Goal: Task Accomplishment & Management: Use online tool/utility

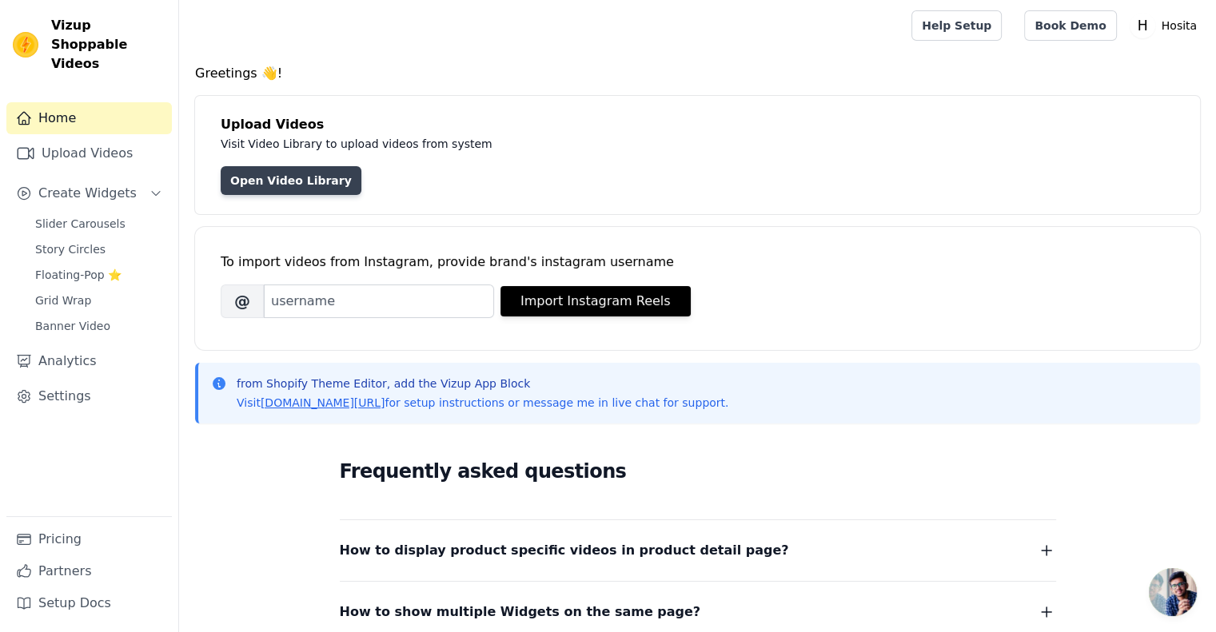
click at [296, 177] on link "Open Video Library" at bounding box center [291, 180] width 141 height 29
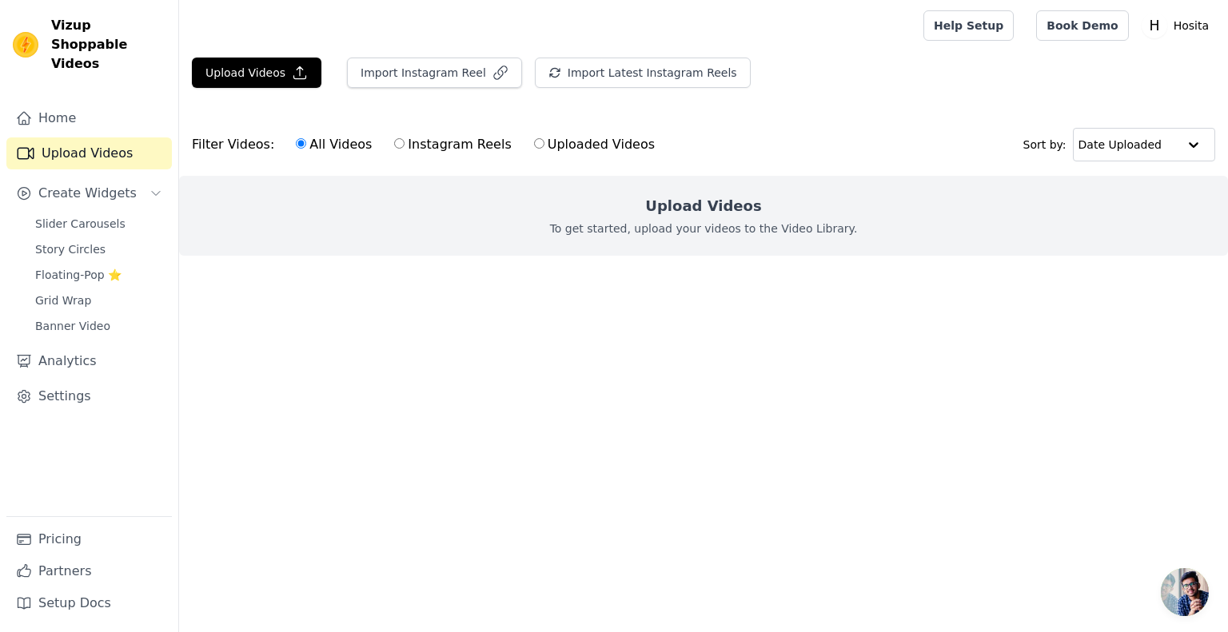
click at [579, 148] on label "Uploaded Videos" at bounding box center [594, 144] width 122 height 21
click at [545, 148] on input "Uploaded Videos" at bounding box center [539, 143] width 10 height 10
radio input "true"
click at [336, 137] on label "All Videos" at bounding box center [334, 144] width 78 height 21
click at [306, 138] on input "All Videos" at bounding box center [301, 143] width 10 height 10
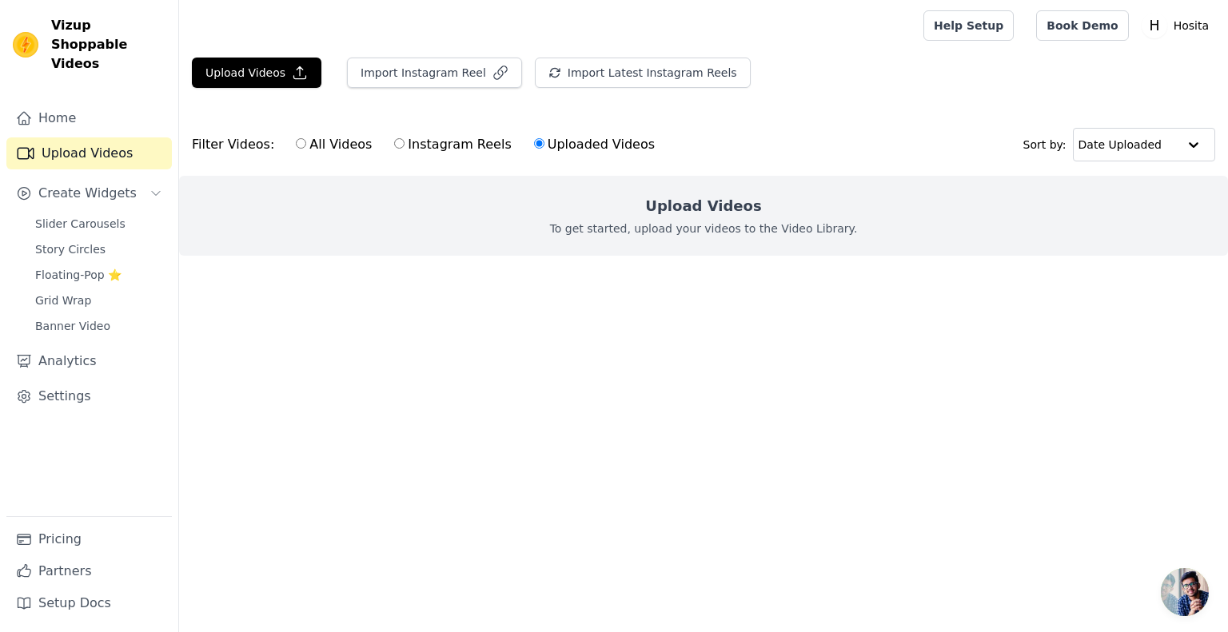
radio input "true"
click at [688, 212] on h2 "Upload Videos" at bounding box center [703, 206] width 116 height 22
click at [275, 85] on button "Upload Videos" at bounding box center [257, 73] width 130 height 30
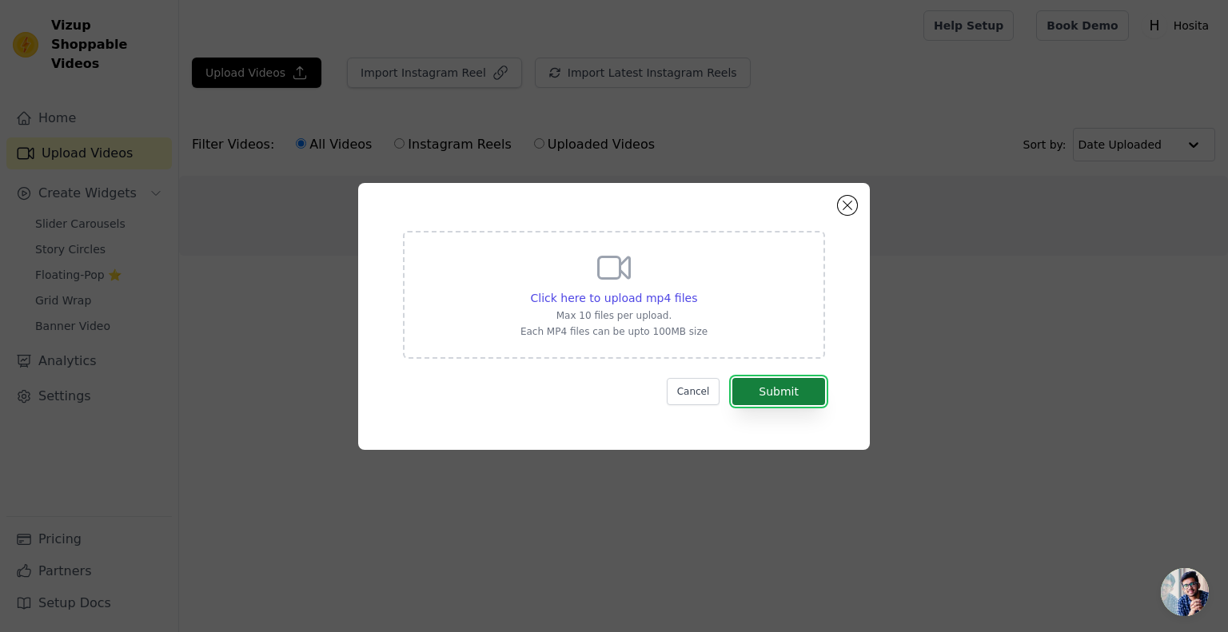
click at [753, 388] on button "Submit" at bounding box center [778, 391] width 93 height 27
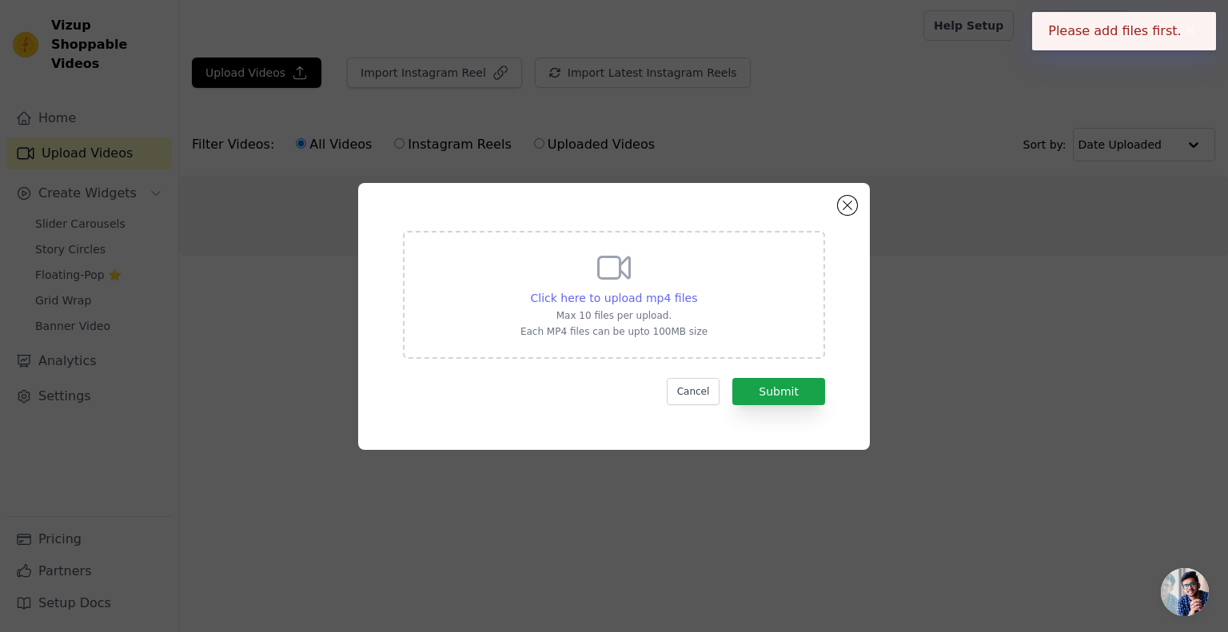
click at [665, 301] on span "Click here to upload mp4 files" at bounding box center [614, 298] width 167 height 13
click at [696, 290] on input "Click here to upload mp4 files Max 10 files per upload. Each MP4 files can be u…" at bounding box center [696, 289] width 1 height 1
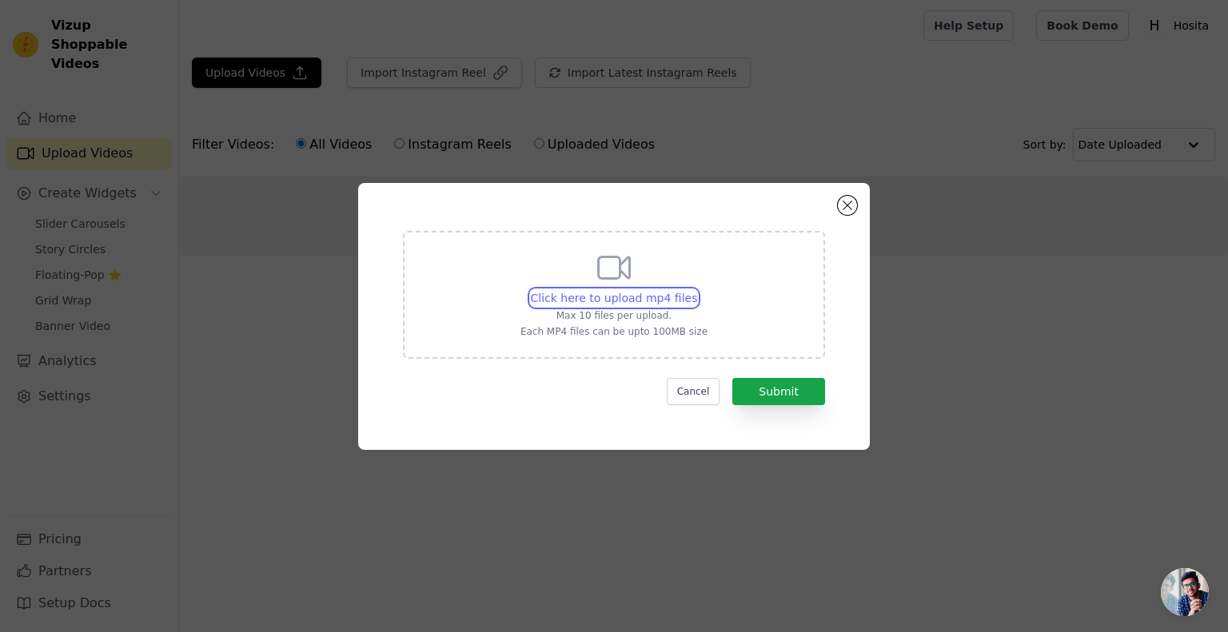
type input "C:\fakepath\18.mp4"
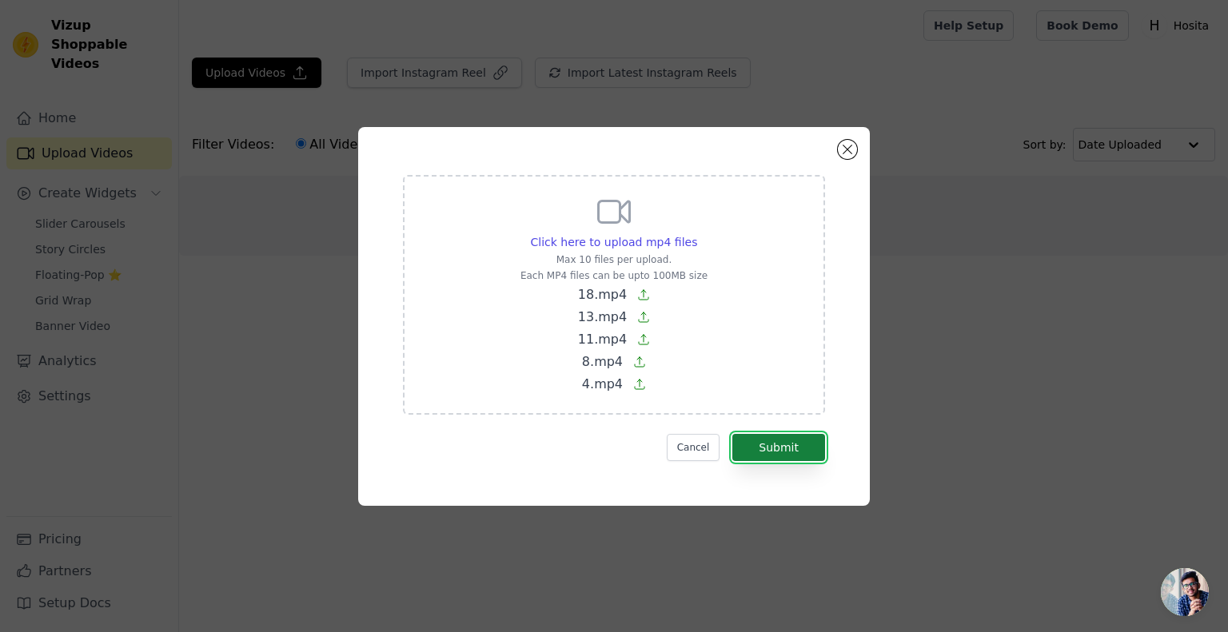
click at [824, 446] on button "Submit" at bounding box center [778, 447] width 93 height 27
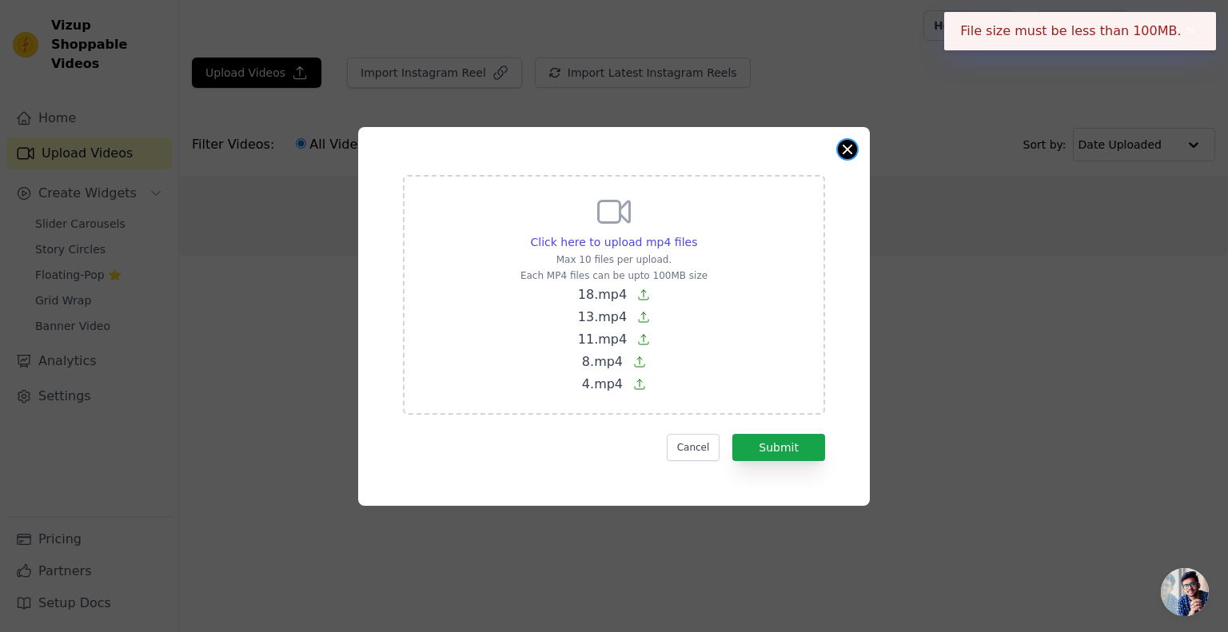
click at [848, 154] on button "Close modal" at bounding box center [847, 149] width 19 height 19
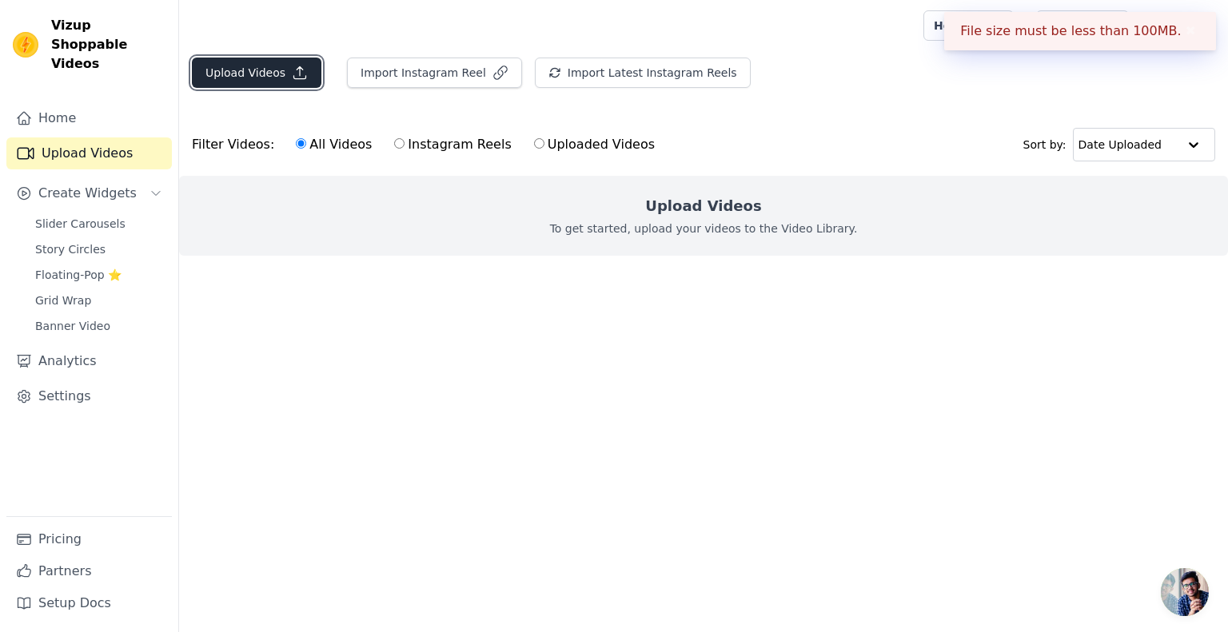
click at [269, 76] on button "Upload Videos" at bounding box center [257, 73] width 130 height 30
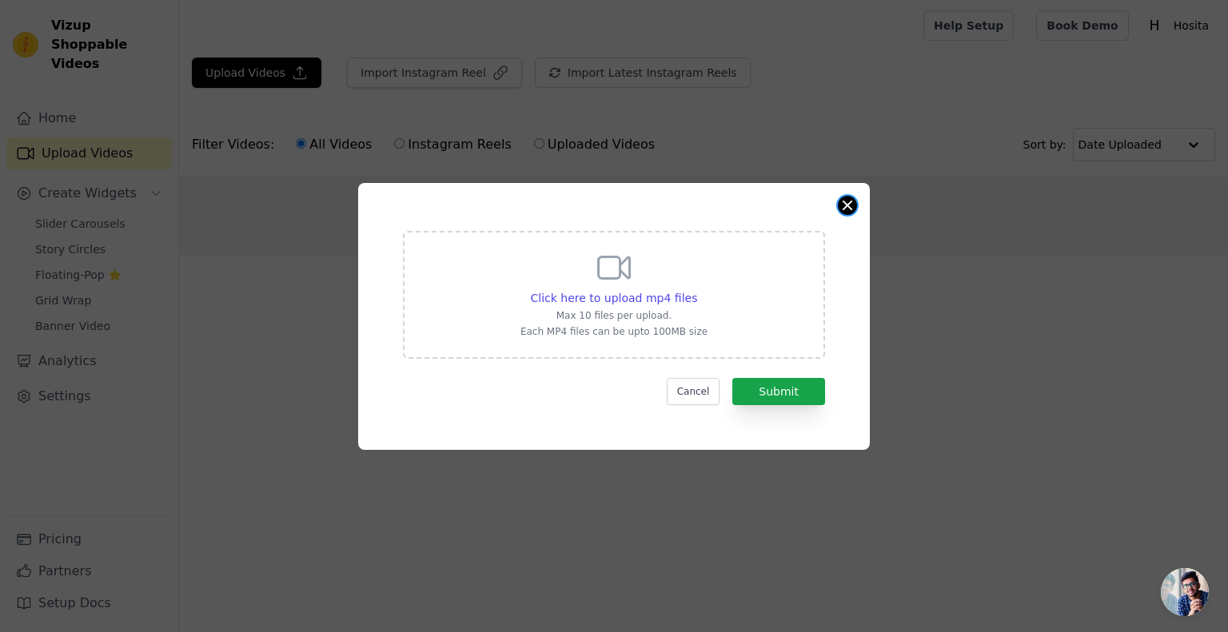
click at [851, 211] on button "Close modal" at bounding box center [847, 205] width 19 height 19
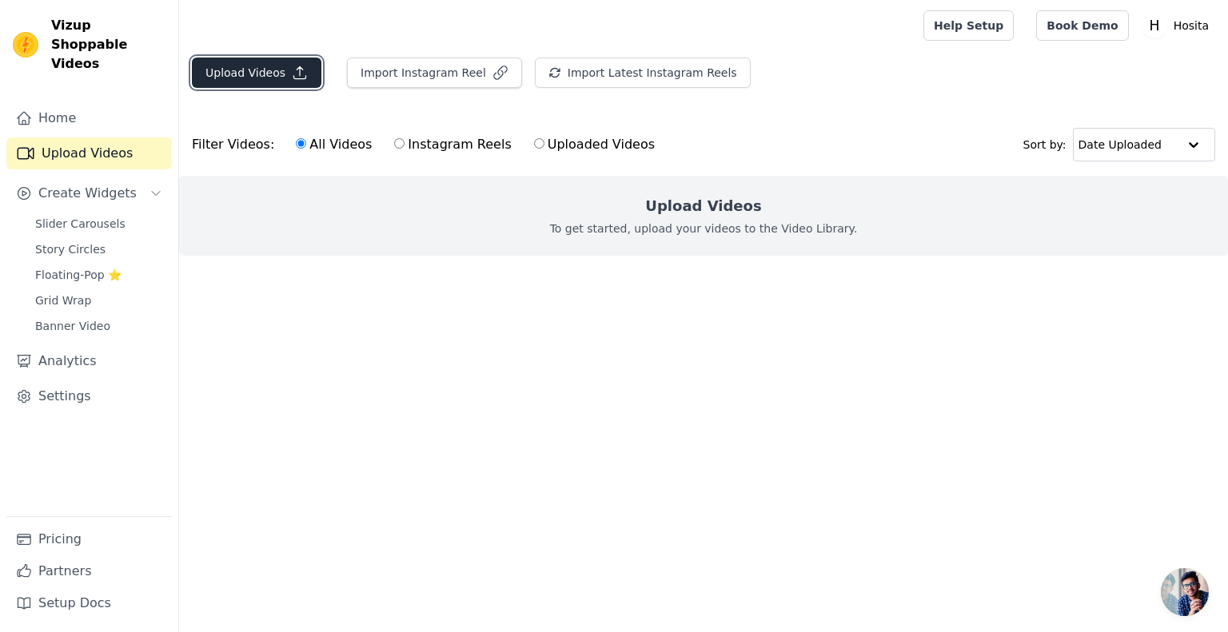
click at [249, 85] on button "Upload Videos" at bounding box center [257, 73] width 130 height 30
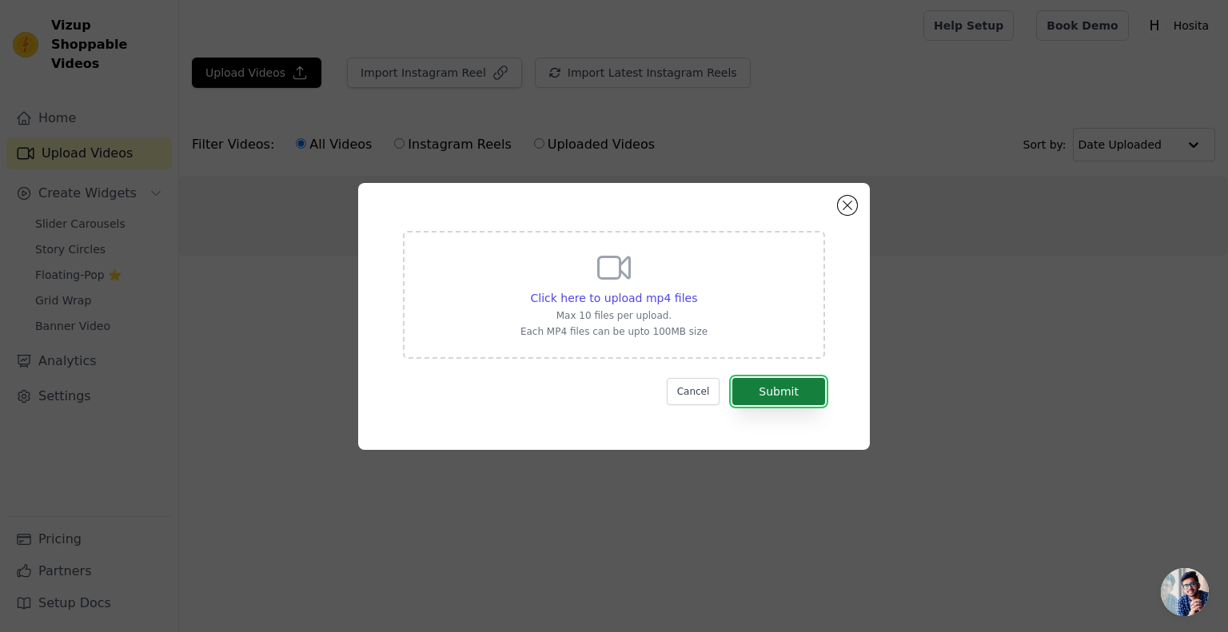
click at [760, 395] on button "Submit" at bounding box center [778, 391] width 93 height 27
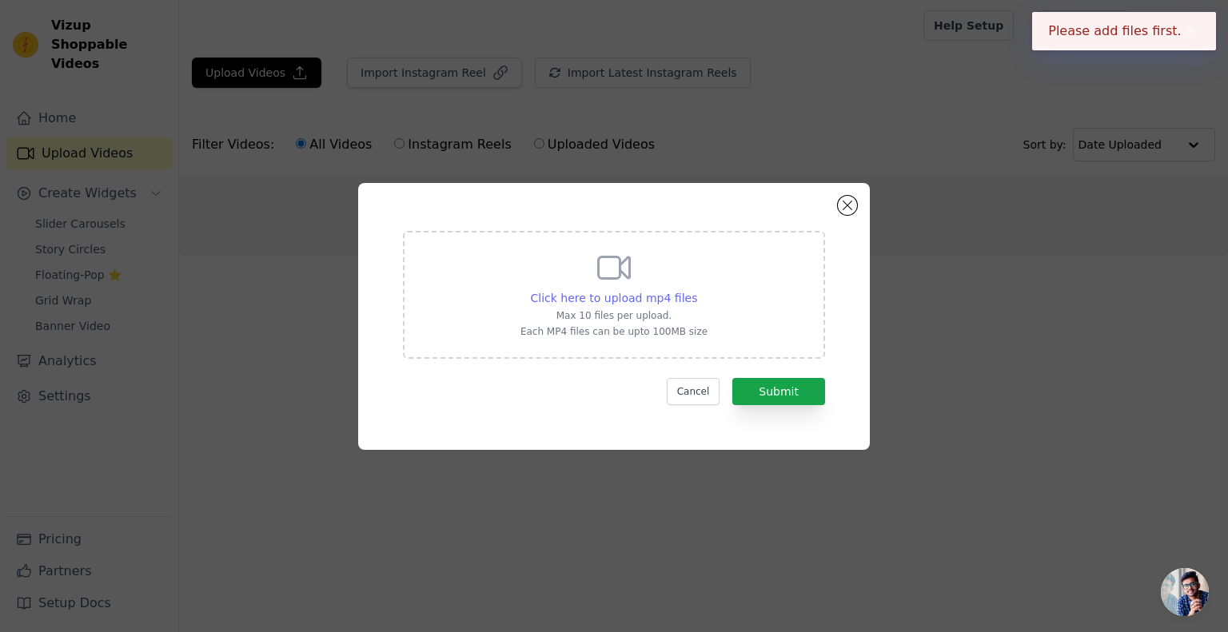
click at [595, 292] on span "Click here to upload mp4 files" at bounding box center [614, 298] width 167 height 13
click at [696, 290] on input "Click here to upload mp4 files Max 10 files per upload. Each MP4 files can be u…" at bounding box center [696, 289] width 1 height 1
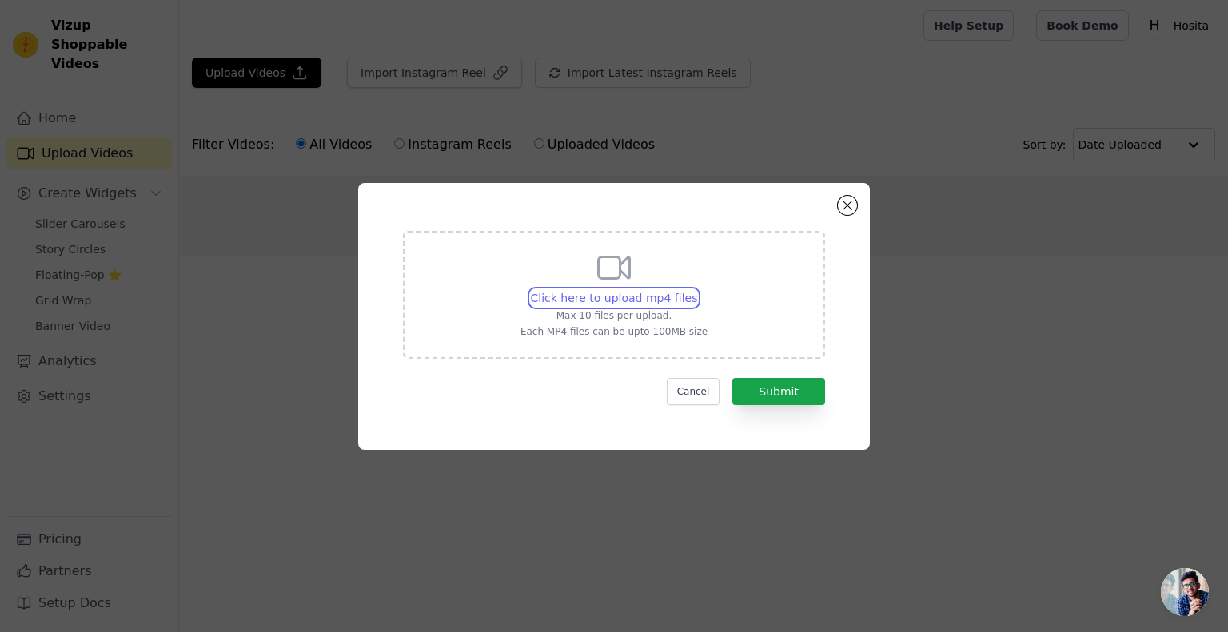
type input "C:\fakepath\11.mp4"
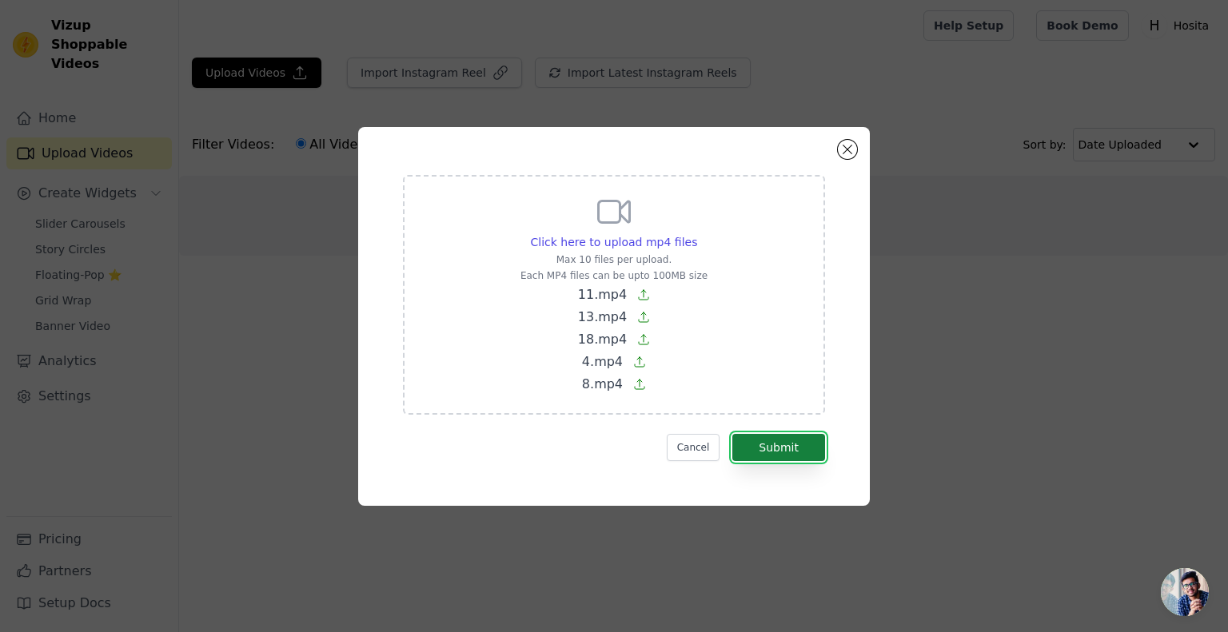
click at [803, 447] on button "Submit" at bounding box center [778, 447] width 93 height 27
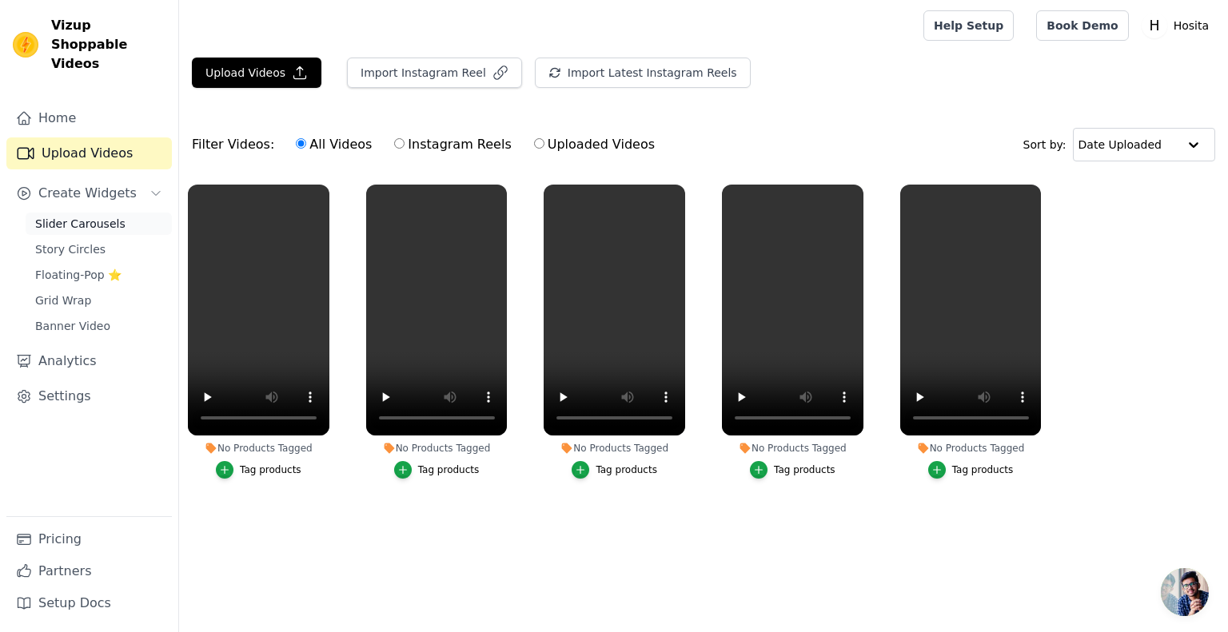
click at [70, 216] on span "Slider Carousels" at bounding box center [80, 224] width 90 height 16
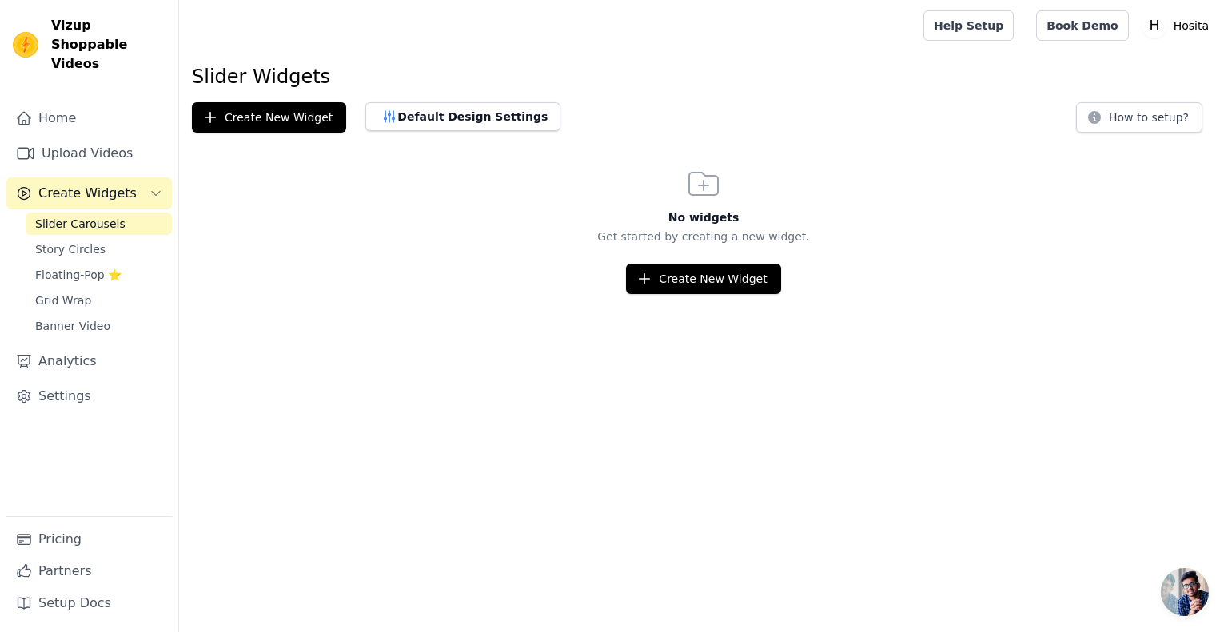
click at [711, 294] on html "Vizup Shoppable Videos Home Upload Videos Create Widgets Slider Carousels Story…" at bounding box center [614, 147] width 1228 height 294
click at [708, 284] on button "Create New Widget" at bounding box center [703, 279] width 154 height 30
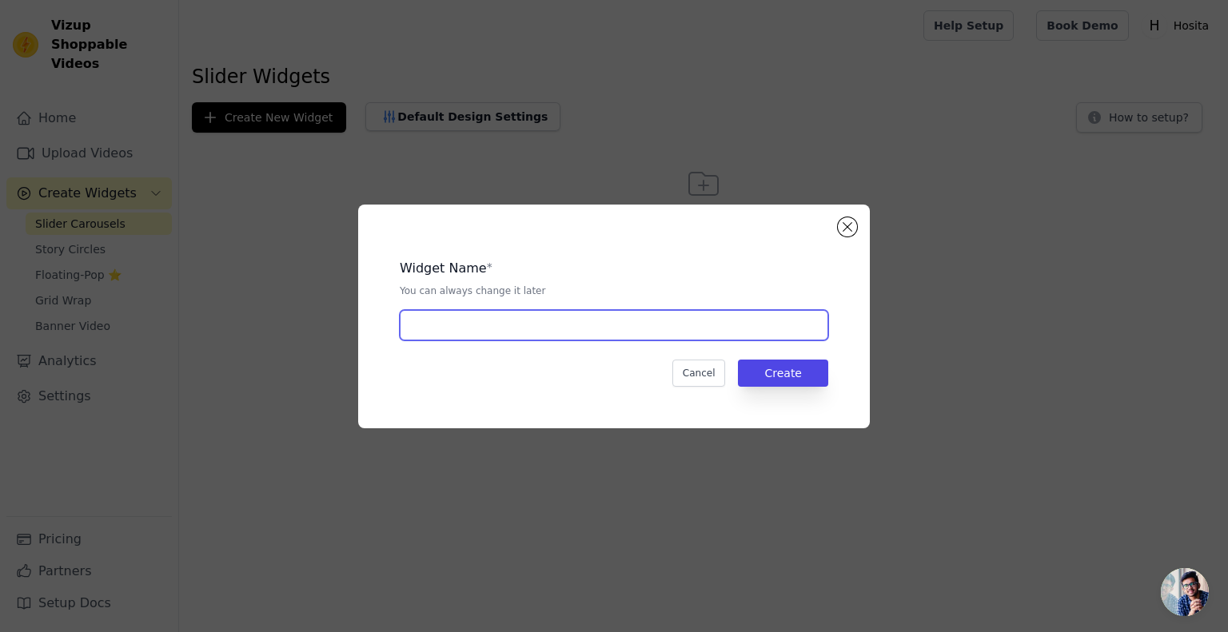
click at [566, 332] on input "text" at bounding box center [614, 325] width 429 height 30
type input "Shoppable Videos"
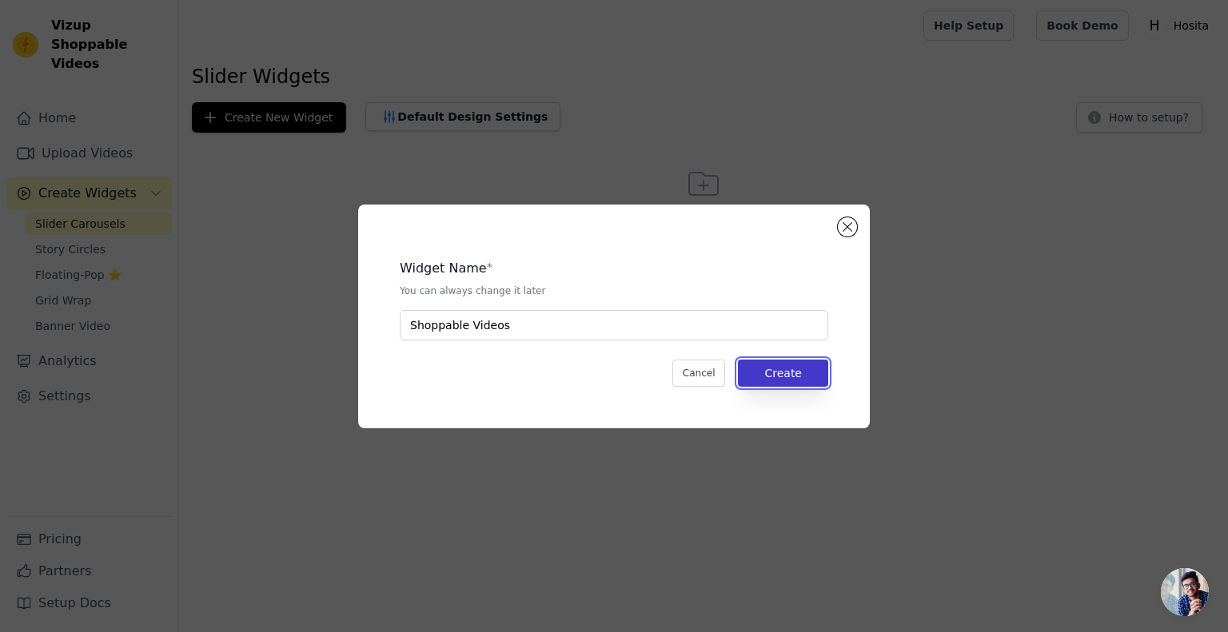
click at [771, 381] on button "Create" at bounding box center [783, 373] width 90 height 27
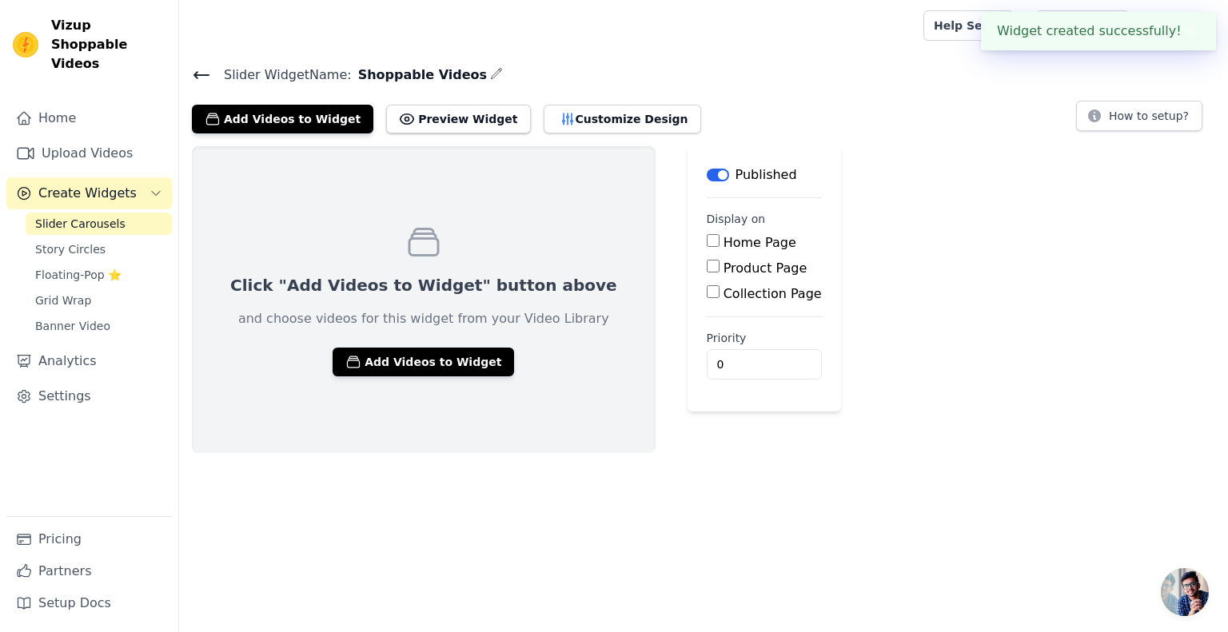
click at [707, 241] on div "Home Page" at bounding box center [764, 242] width 115 height 19
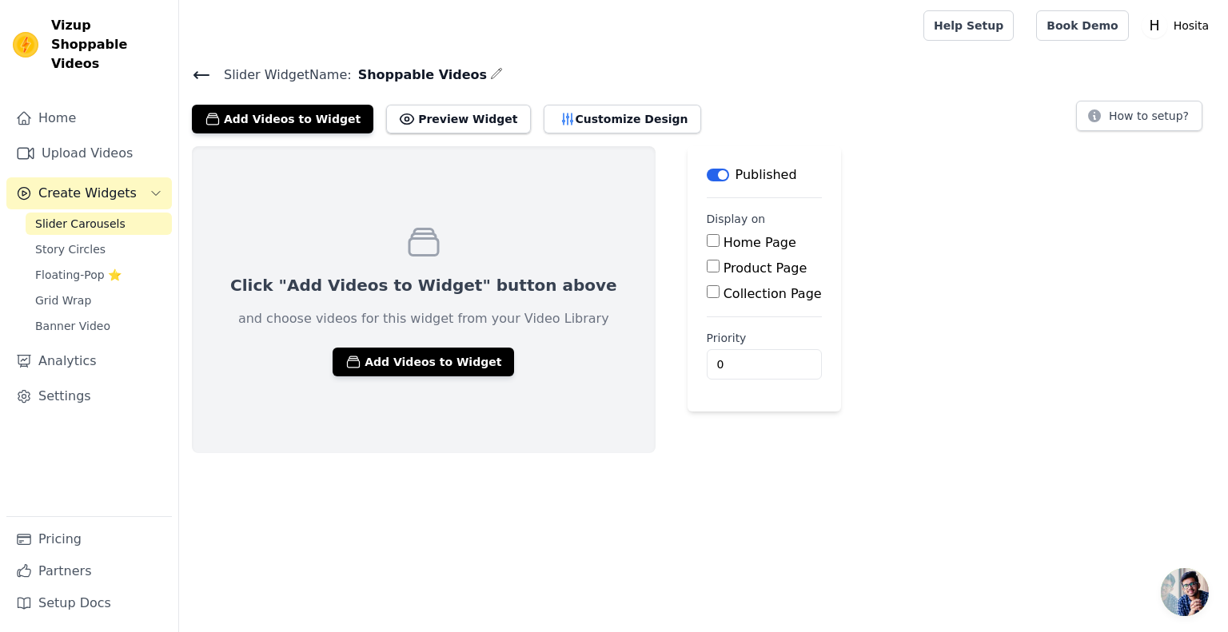
click at [707, 242] on input "Home Page" at bounding box center [713, 240] width 13 height 13
checkbox input "true"
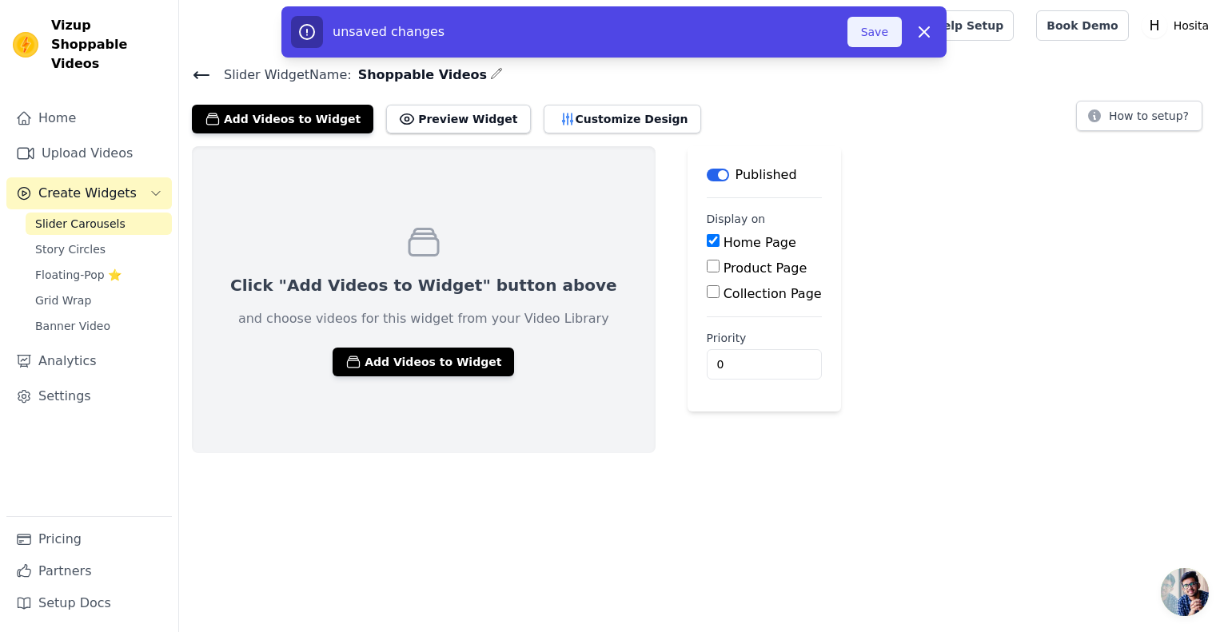
click at [876, 34] on button "Save" at bounding box center [875, 32] width 54 height 30
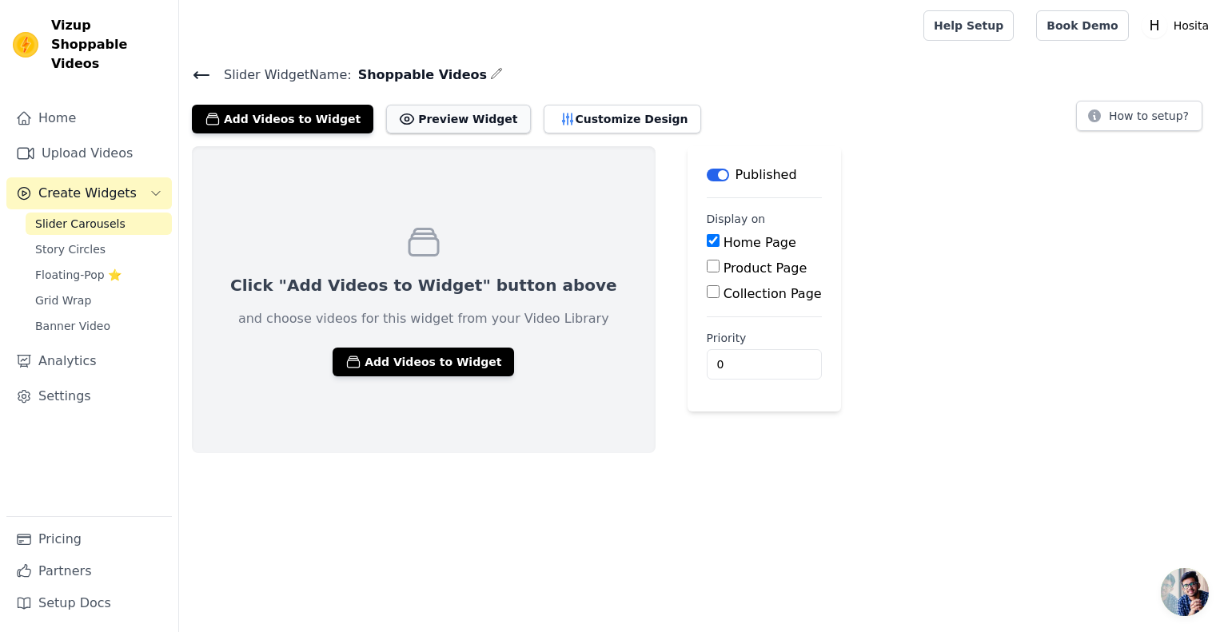
click at [460, 121] on button "Preview Widget" at bounding box center [458, 119] width 144 height 29
click at [492, 73] on icon "button" at bounding box center [497, 73] width 10 height 10
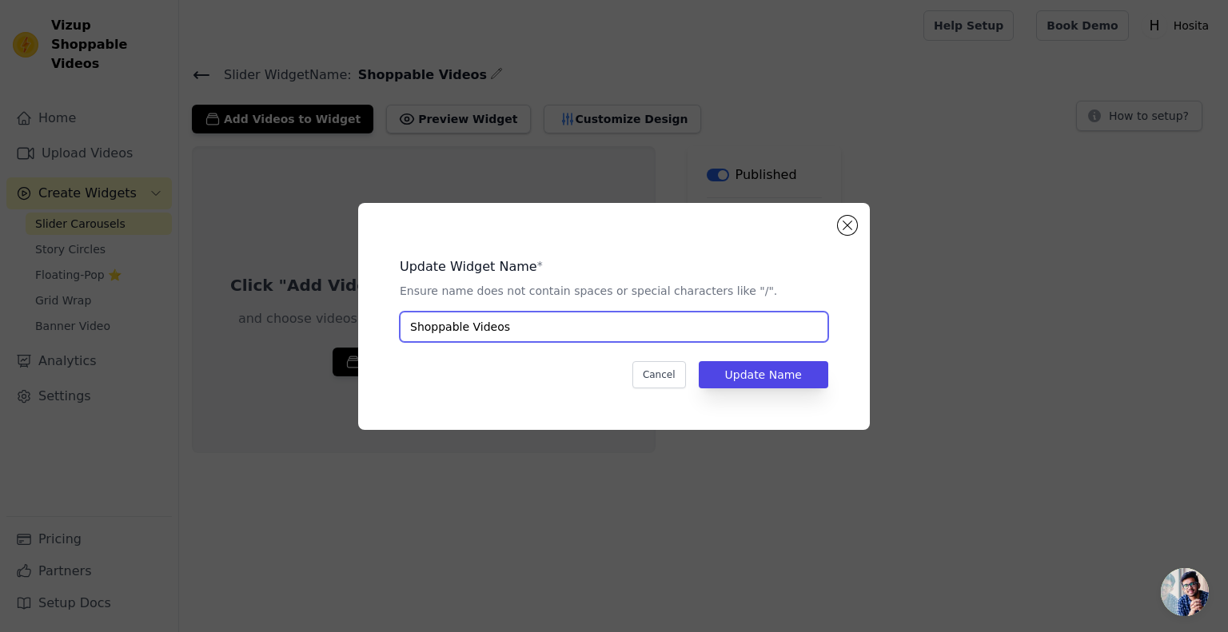
click at [608, 332] on input "Shoppable Videos" at bounding box center [614, 327] width 429 height 30
click at [471, 328] on input "Shoppable Videos" at bounding box center [614, 327] width 429 height 30
click at [465, 328] on input "Shoppable Videos" at bounding box center [614, 327] width 429 height 30
type input "Shoppable-Videos"
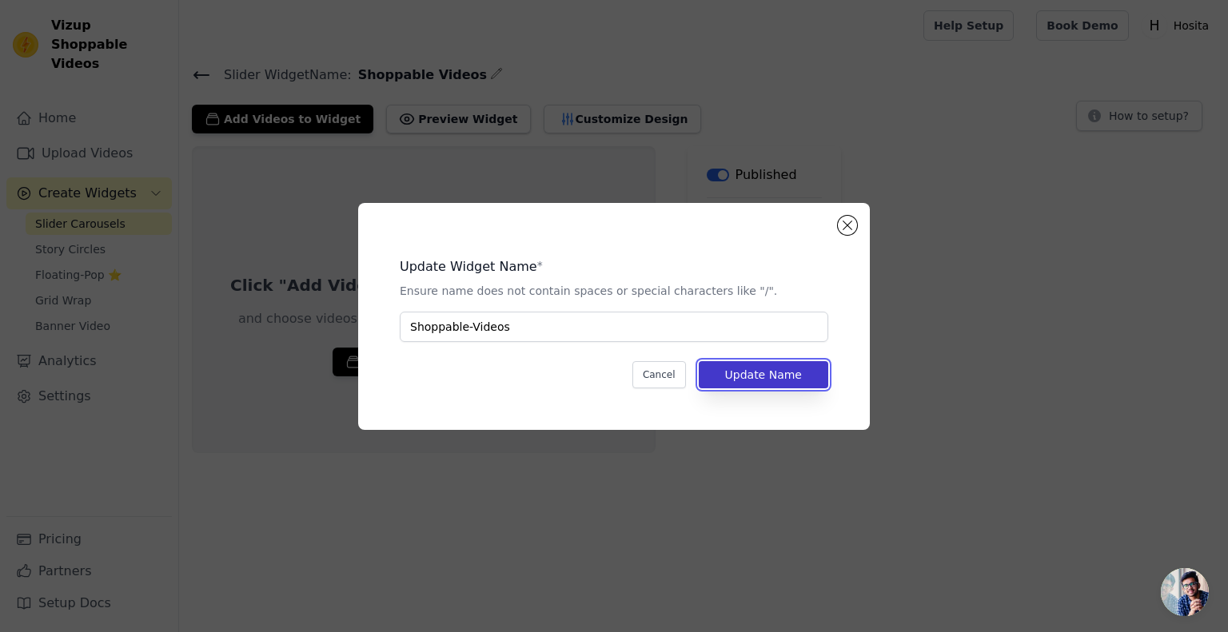
click at [800, 377] on button "Update Name" at bounding box center [764, 374] width 130 height 27
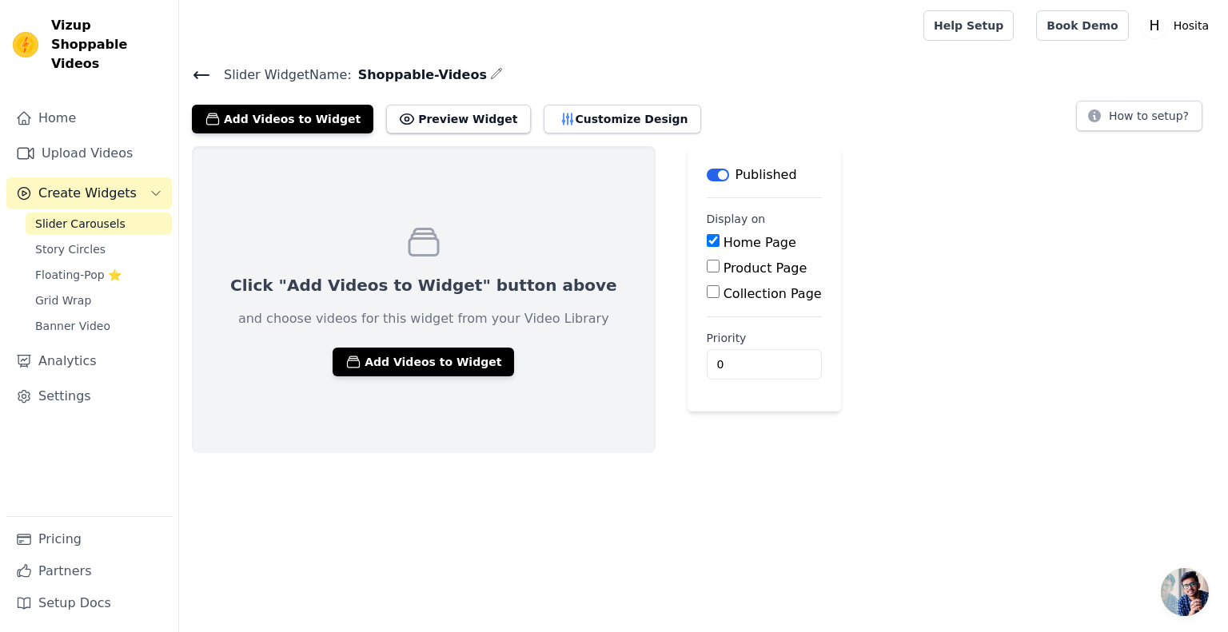
click at [454, 76] on h4 "Slider Widget Name: Shoppable-Videos" at bounding box center [703, 75] width 1023 height 22
click at [491, 76] on icon "button" at bounding box center [496, 73] width 10 height 10
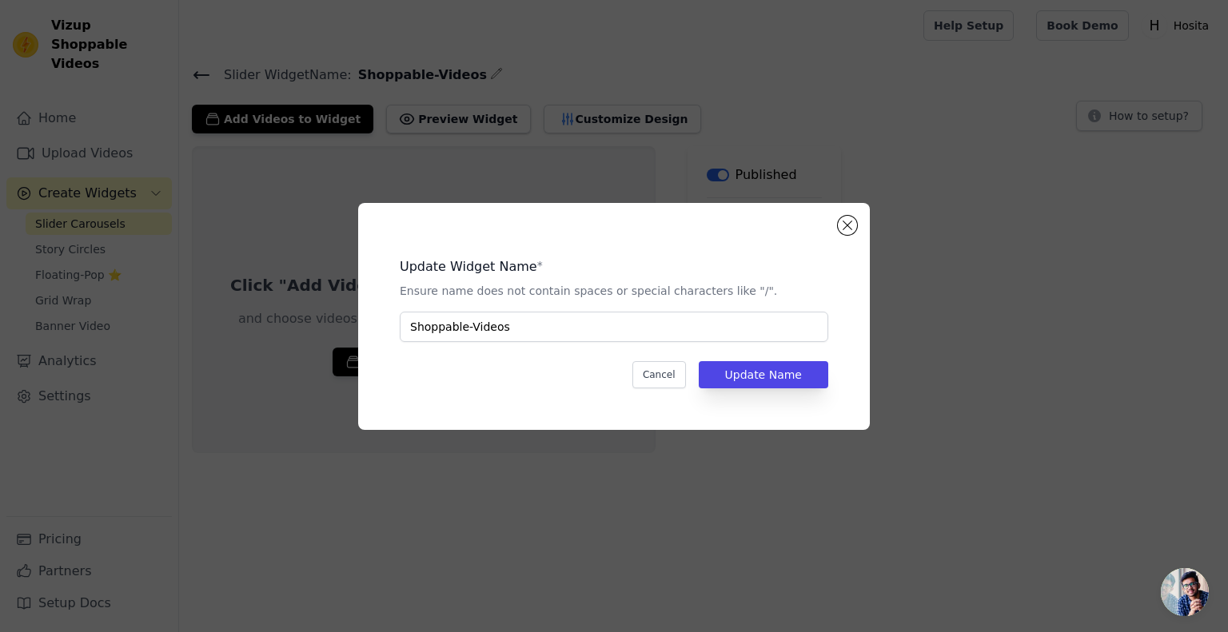
click at [601, 329] on input "Shoppable-Videos" at bounding box center [614, 327] width 429 height 30
click at [761, 373] on button "Update Name" at bounding box center [764, 374] width 130 height 27
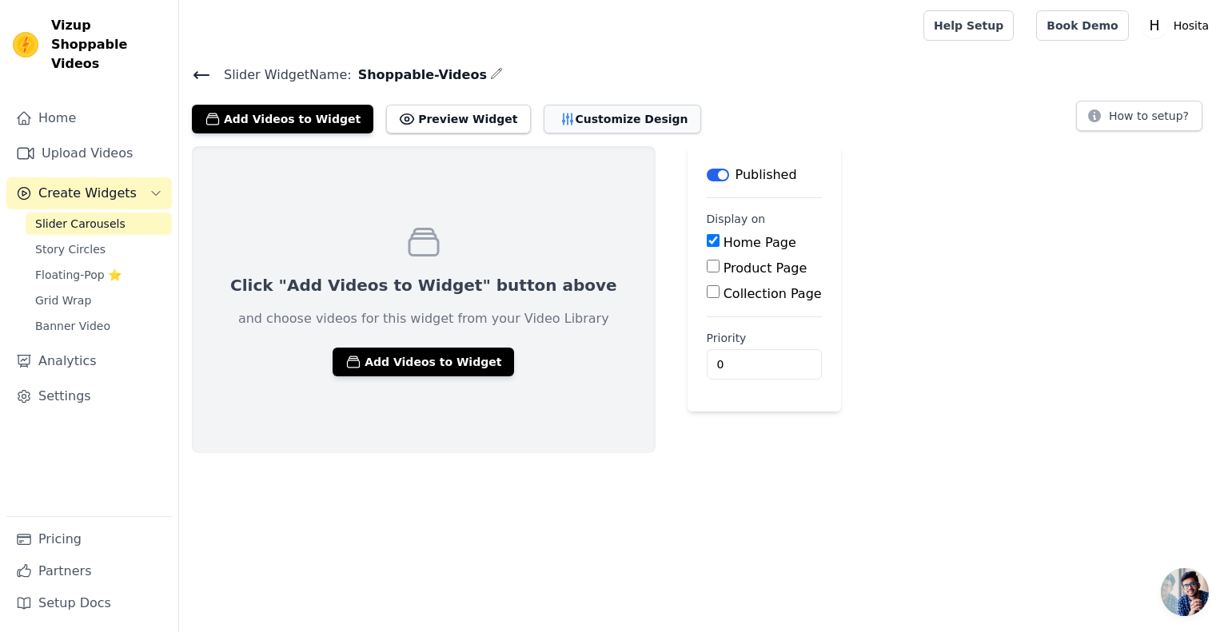
click at [560, 116] on icon "button" at bounding box center [568, 119] width 16 height 16
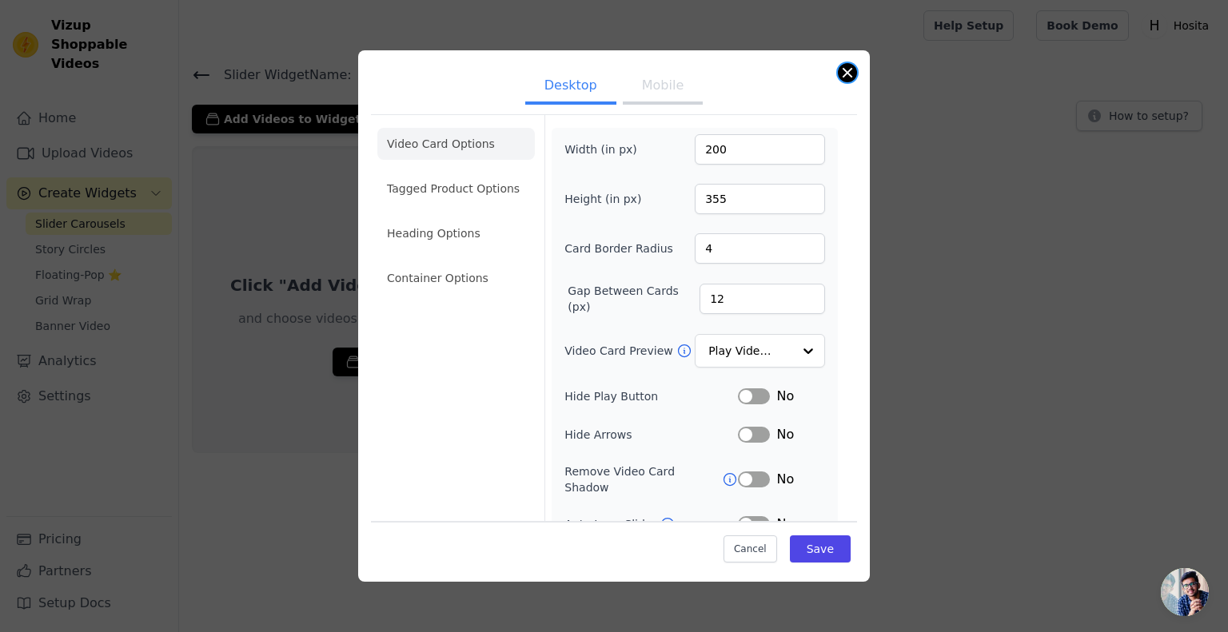
click at [847, 75] on button "Close modal" at bounding box center [847, 72] width 19 height 19
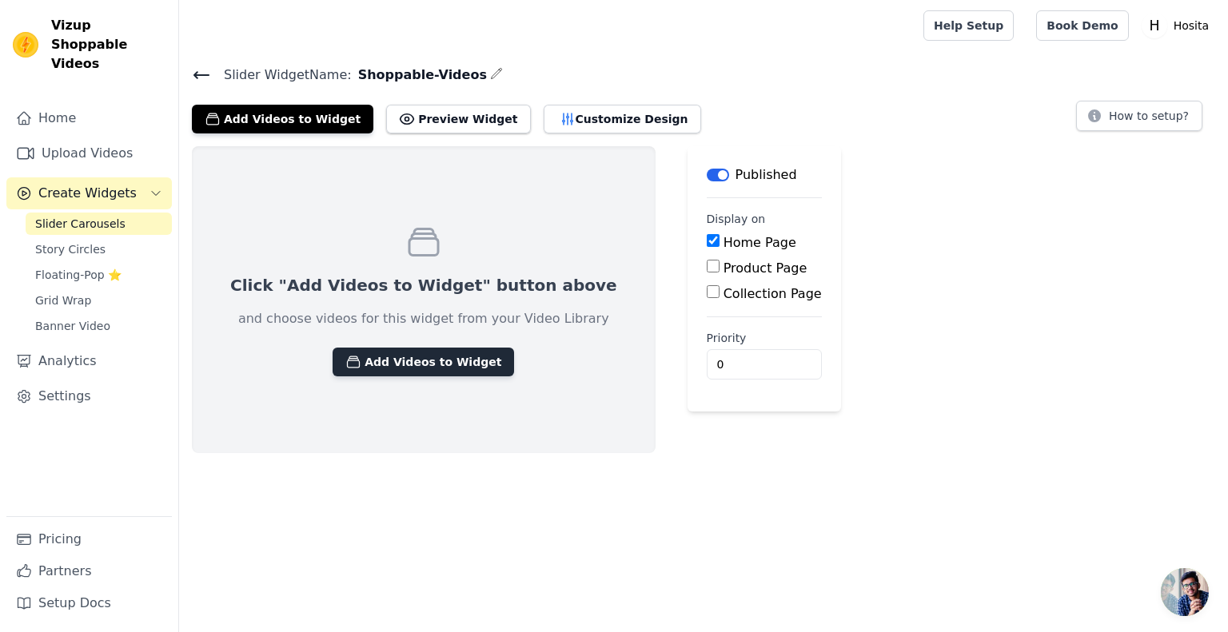
click at [415, 367] on button "Add Videos to Widget" at bounding box center [424, 362] width 182 height 29
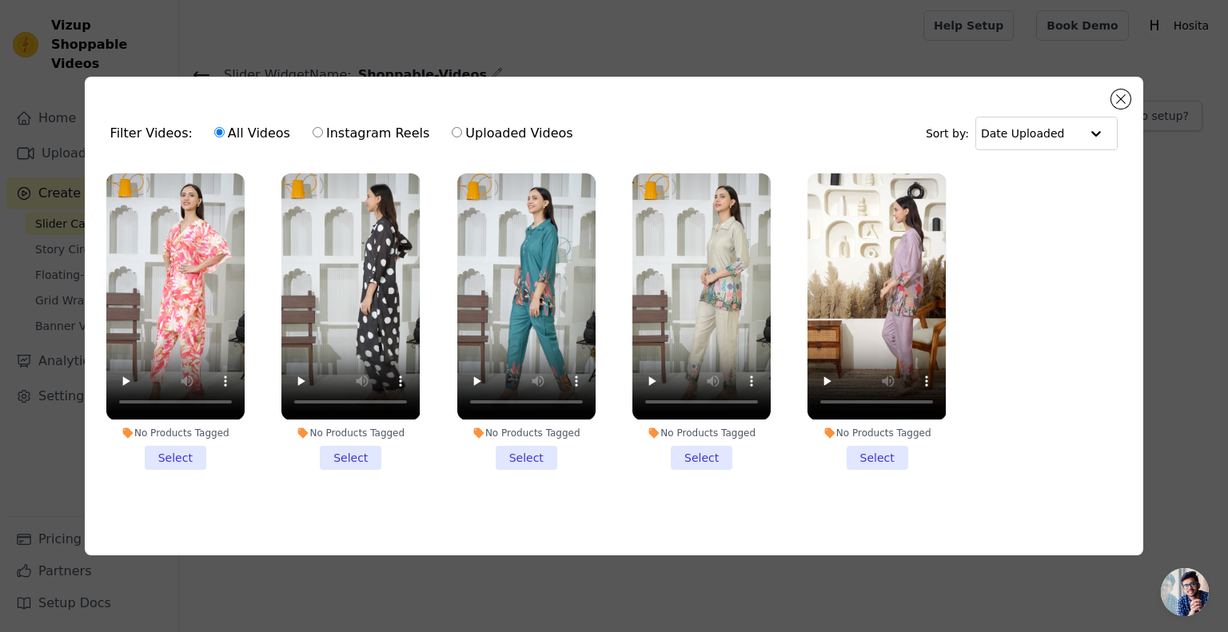
click at [696, 457] on li "No Products Tagged Select" at bounding box center [701, 322] width 138 height 296
click at [0, 0] on input "No Products Tagged Select" at bounding box center [0, 0] width 0 height 0
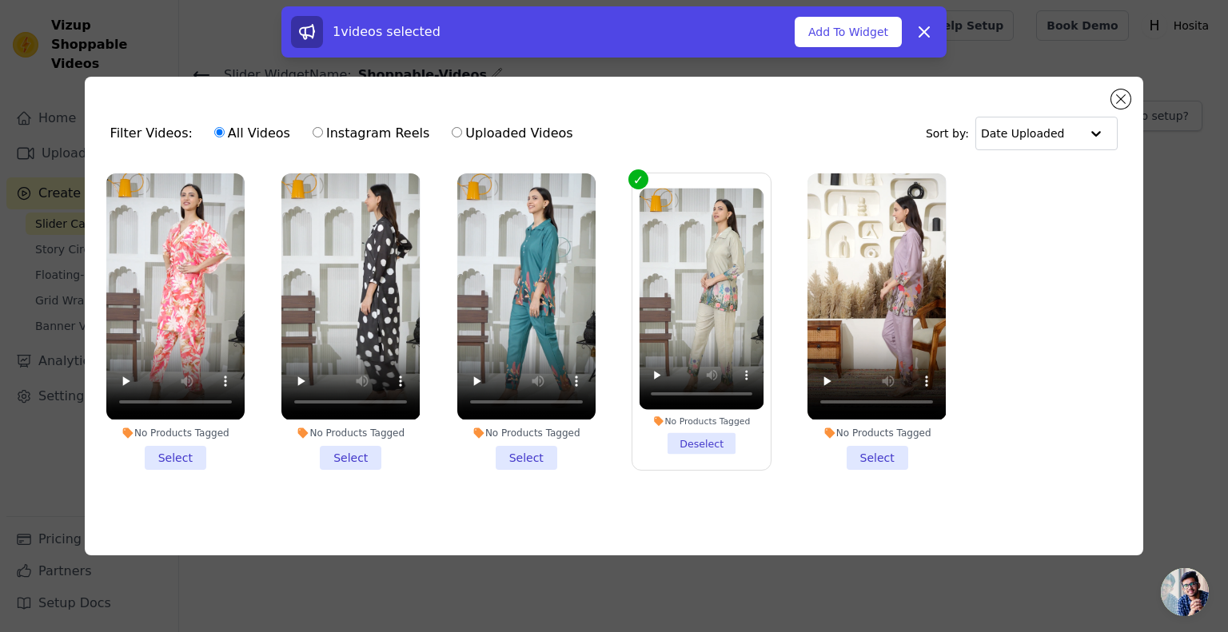
click at [634, 180] on label "No Products Tagged Deselect" at bounding box center [702, 321] width 140 height 297
click at [0, 0] on input "No Products Tagged Deselect" at bounding box center [0, 0] width 0 height 0
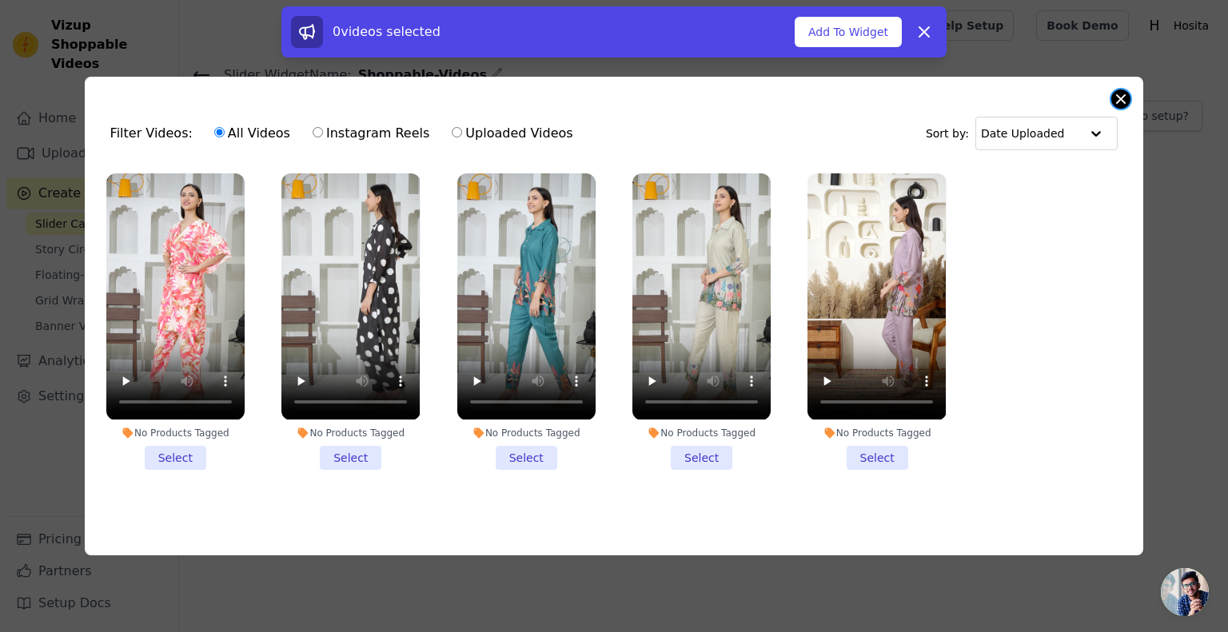
click at [1124, 100] on button "Close modal" at bounding box center [1120, 99] width 19 height 19
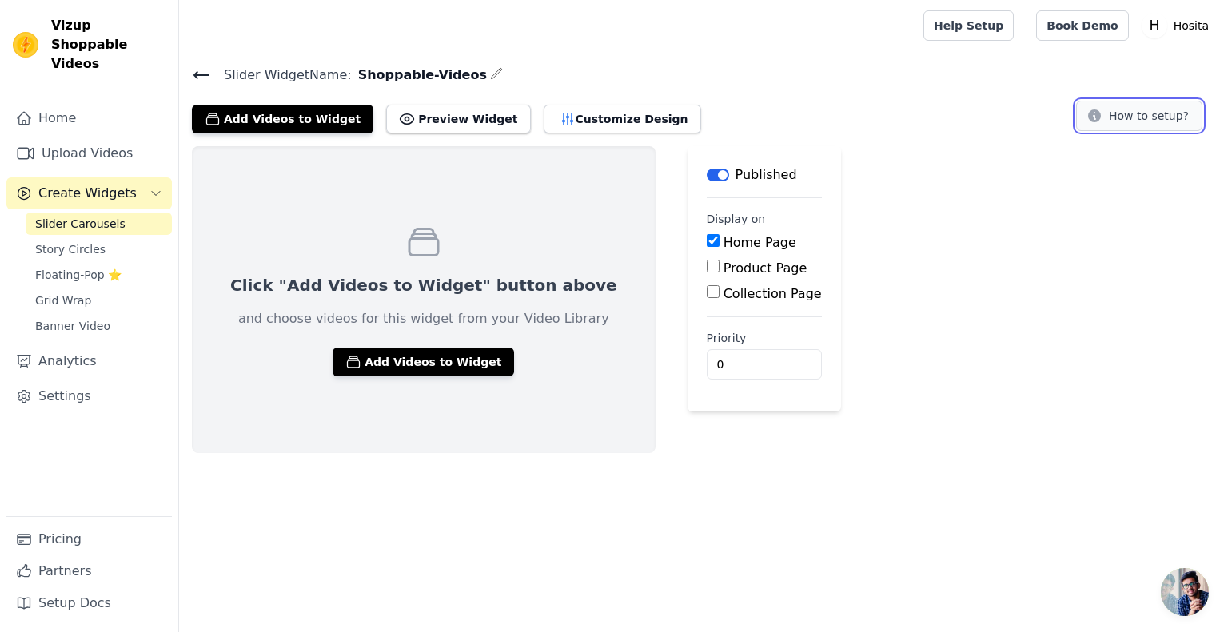
click at [1162, 125] on button "How to setup?" at bounding box center [1139, 116] width 126 height 30
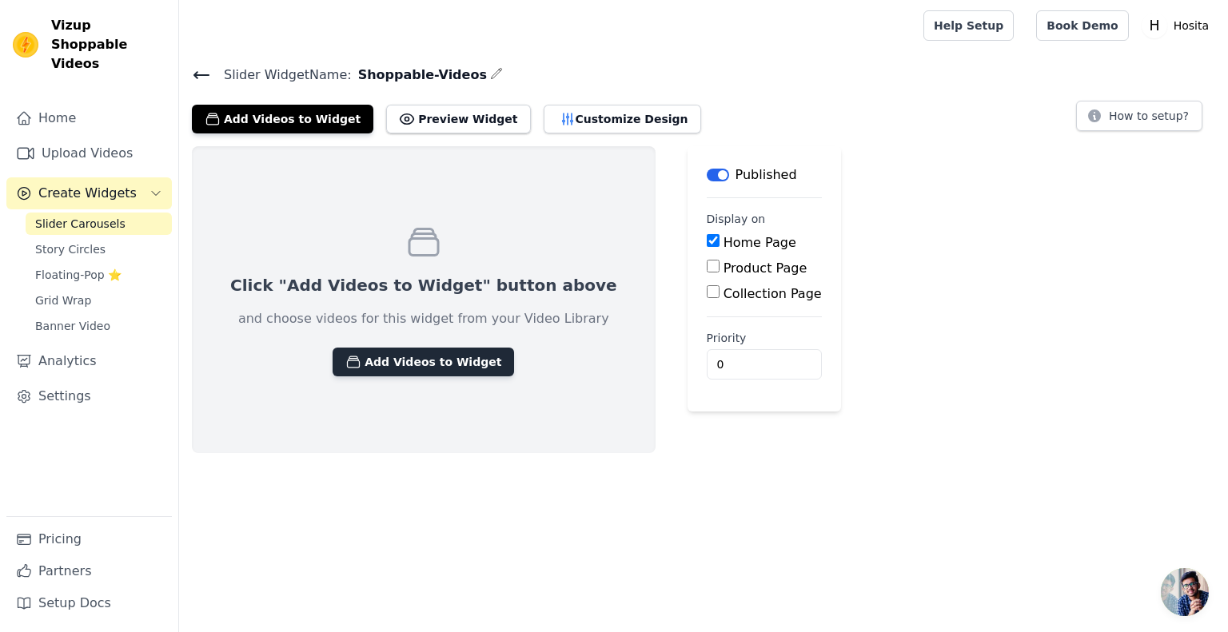
click at [374, 350] on button "Add Videos to Widget" at bounding box center [424, 362] width 182 height 29
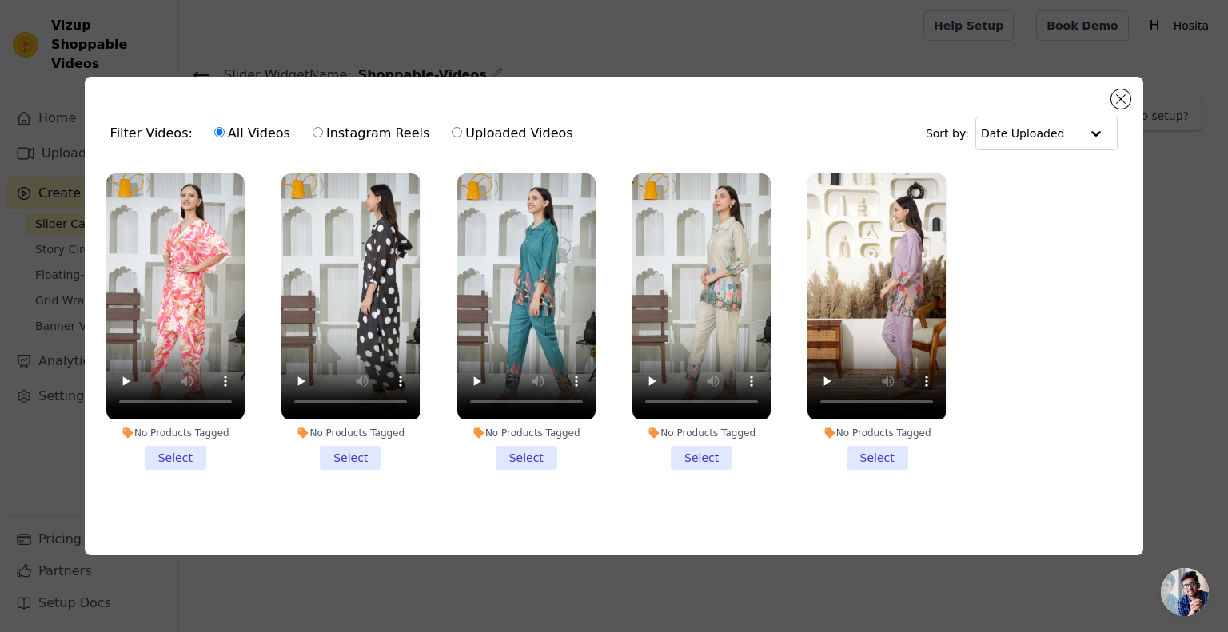
click at [177, 444] on li "No Products Tagged Select" at bounding box center [175, 322] width 138 height 296
click at [0, 0] on input "No Products Tagged Select" at bounding box center [0, 0] width 0 height 0
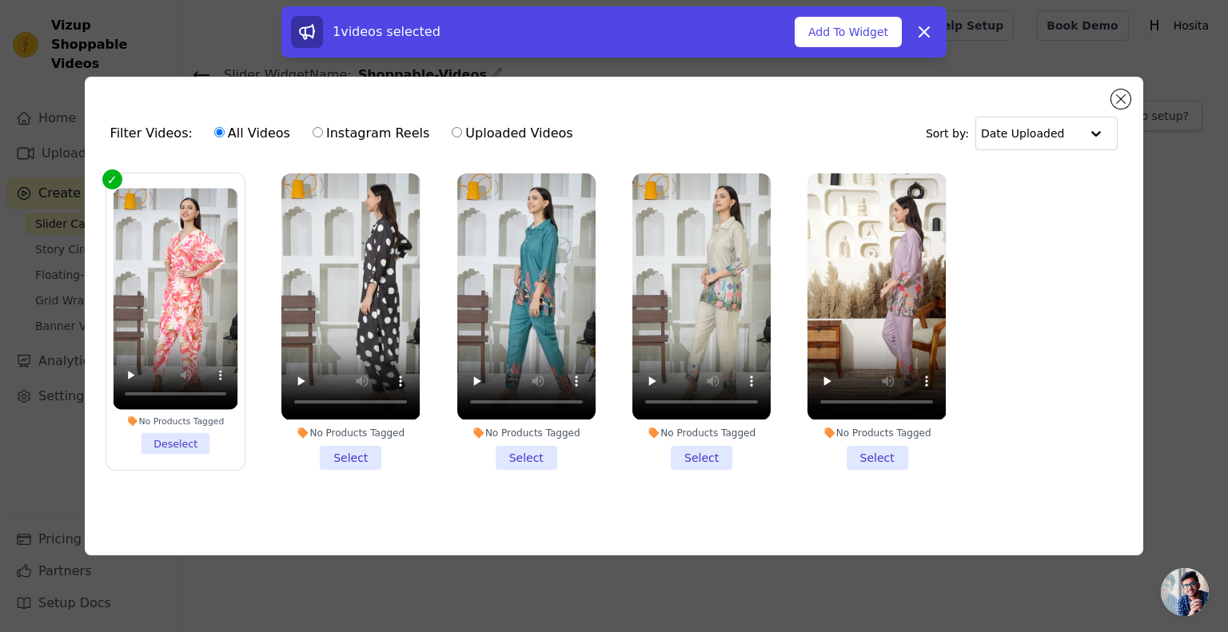
click at [340, 457] on li "No Products Tagged Select" at bounding box center [350, 322] width 138 height 296
click at [0, 0] on input "No Products Tagged Select" at bounding box center [0, 0] width 0 height 0
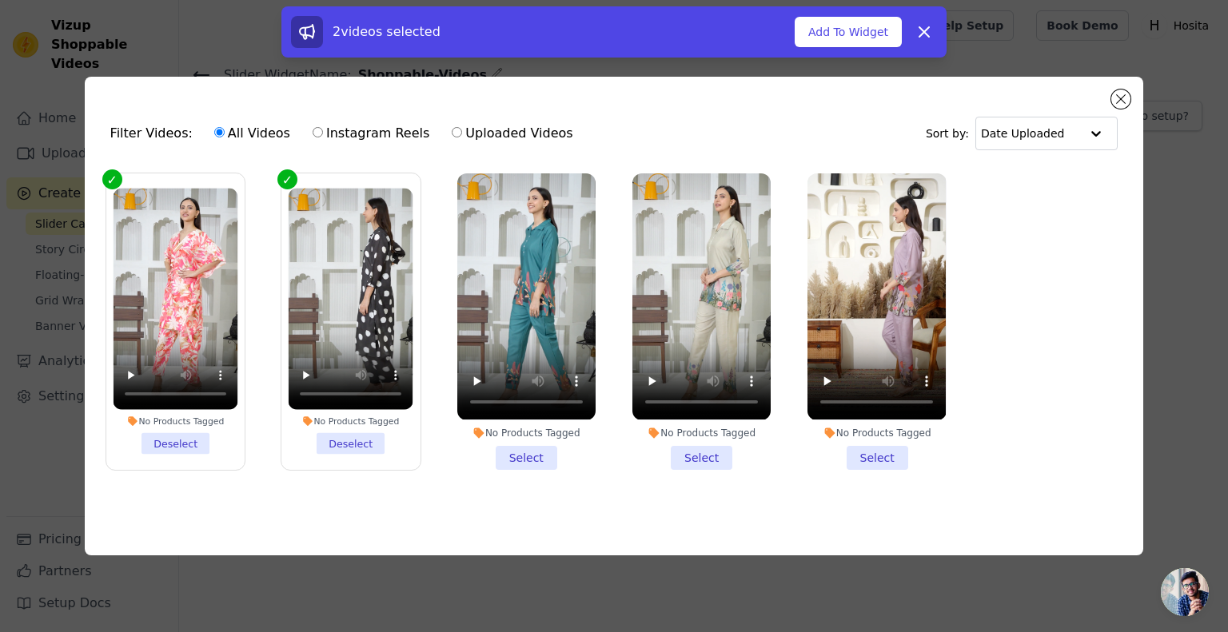
click at [526, 457] on li "No Products Tagged Select" at bounding box center [526, 322] width 138 height 296
click at [0, 0] on input "No Products Tagged Select" at bounding box center [0, 0] width 0 height 0
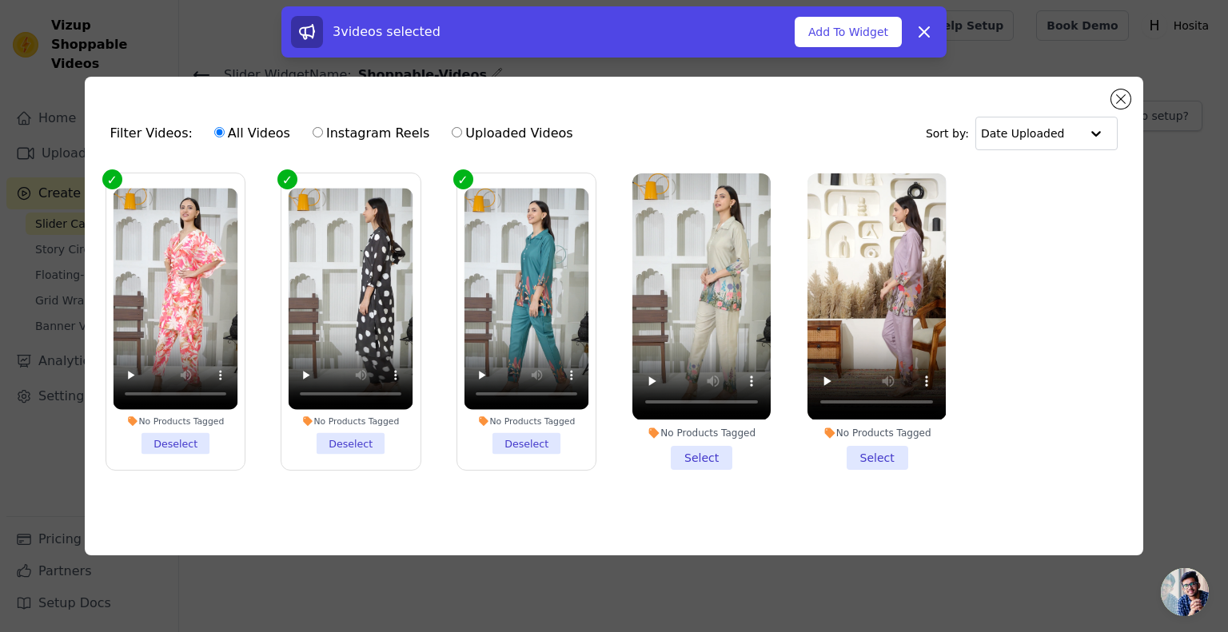
click at [682, 457] on li "No Products Tagged Select" at bounding box center [701, 322] width 138 height 296
click at [0, 0] on input "No Products Tagged Select" at bounding box center [0, 0] width 0 height 0
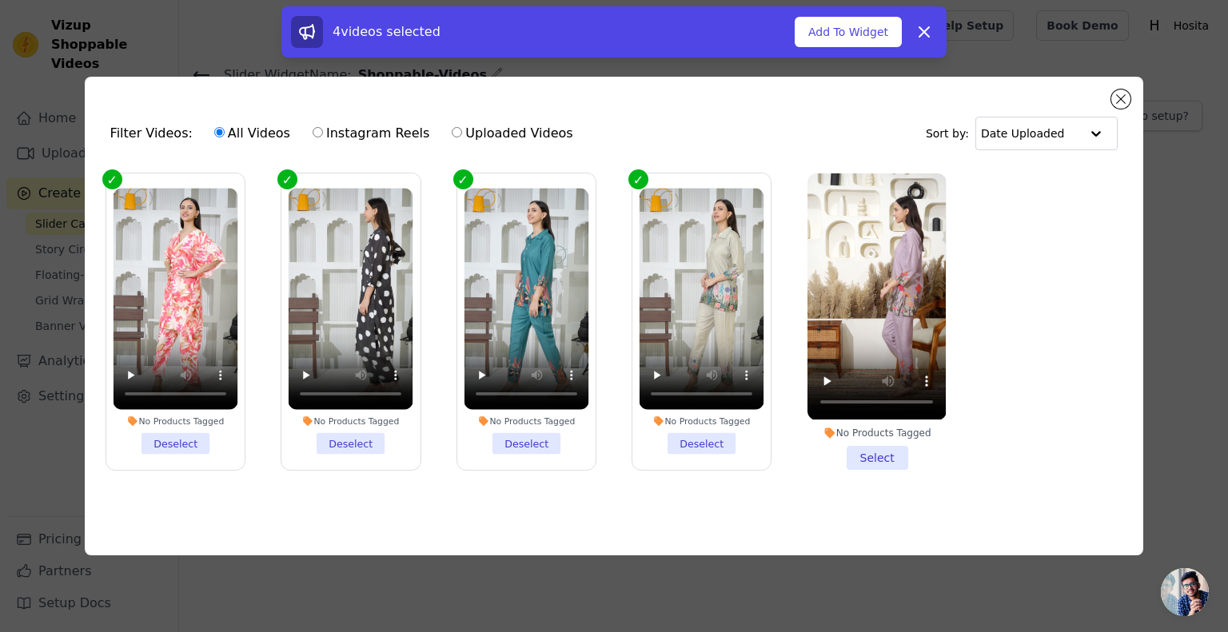
click at [860, 449] on li "No Products Tagged Select" at bounding box center [877, 322] width 138 height 296
click at [0, 0] on input "No Products Tagged Select" at bounding box center [0, 0] width 0 height 0
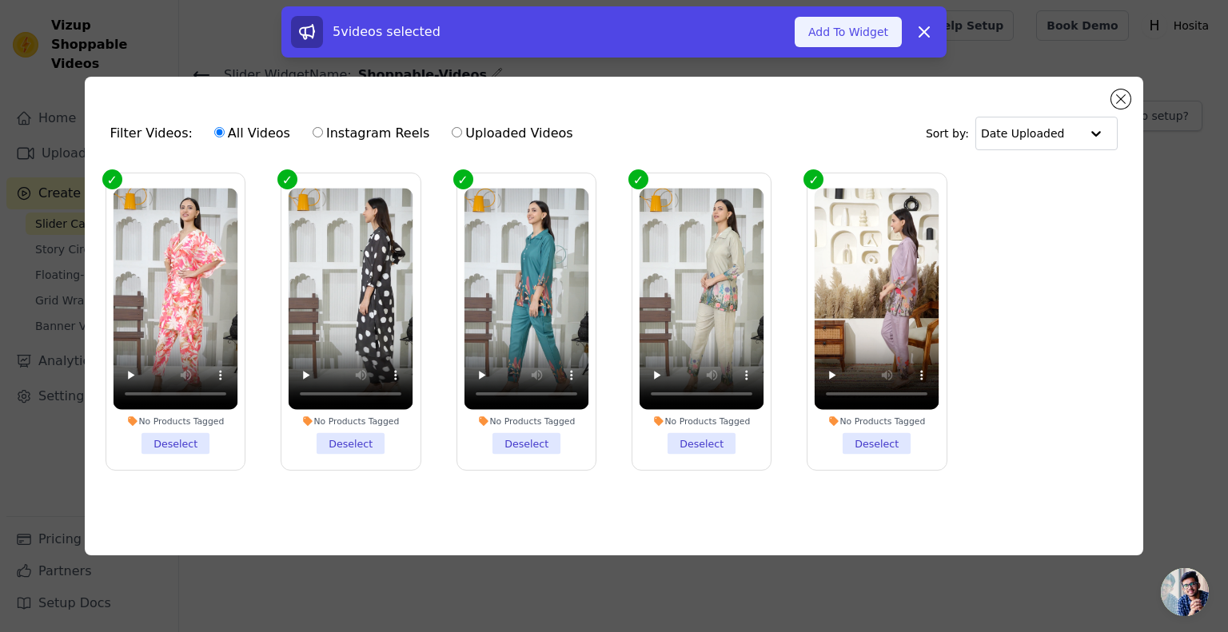
click at [820, 44] on button "Add To Widget" at bounding box center [848, 32] width 107 height 30
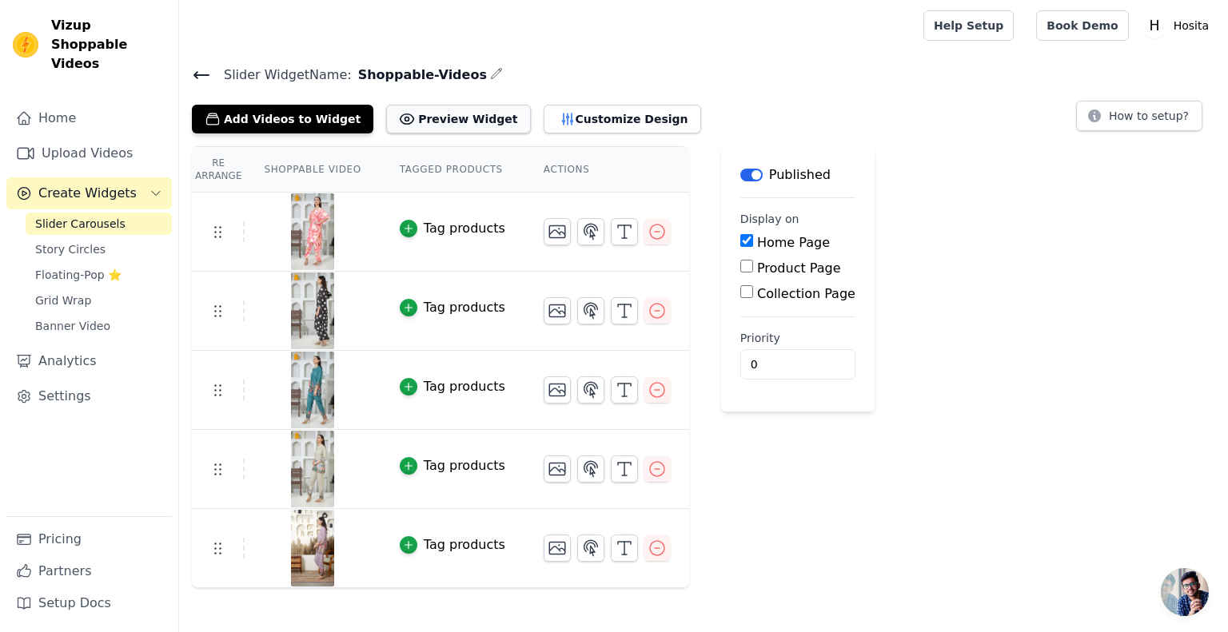
click at [399, 121] on icon at bounding box center [407, 119] width 16 height 16
click at [320, 123] on button "Add Videos to Widget" at bounding box center [283, 119] width 182 height 29
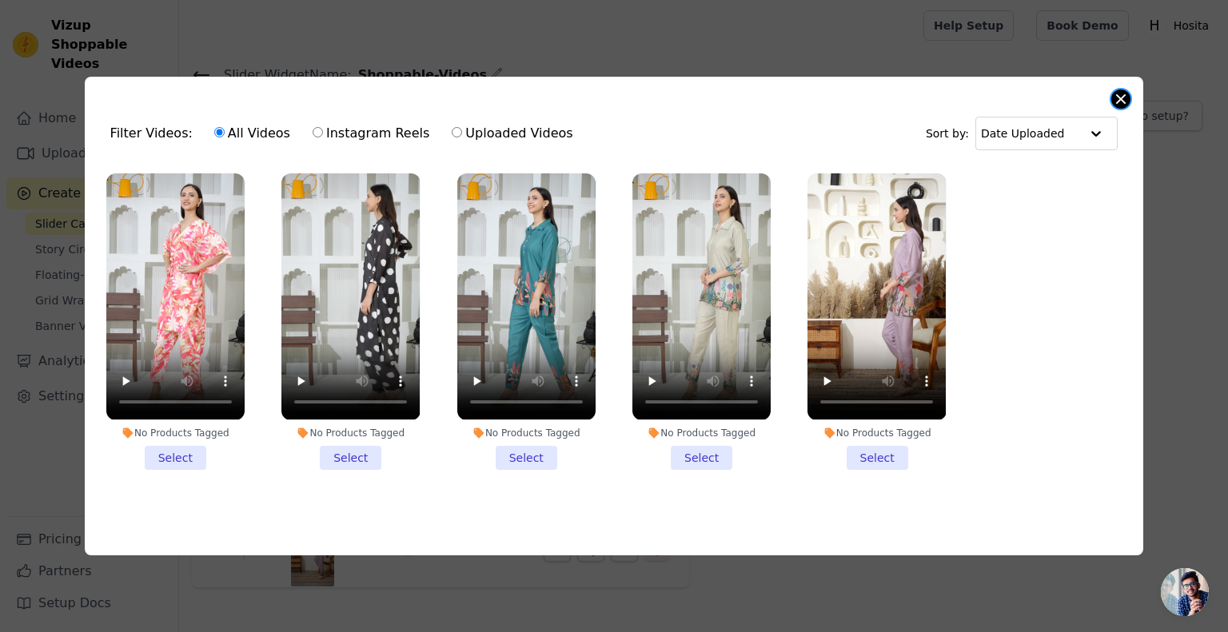
click at [1123, 93] on button "Close modal" at bounding box center [1120, 99] width 19 height 19
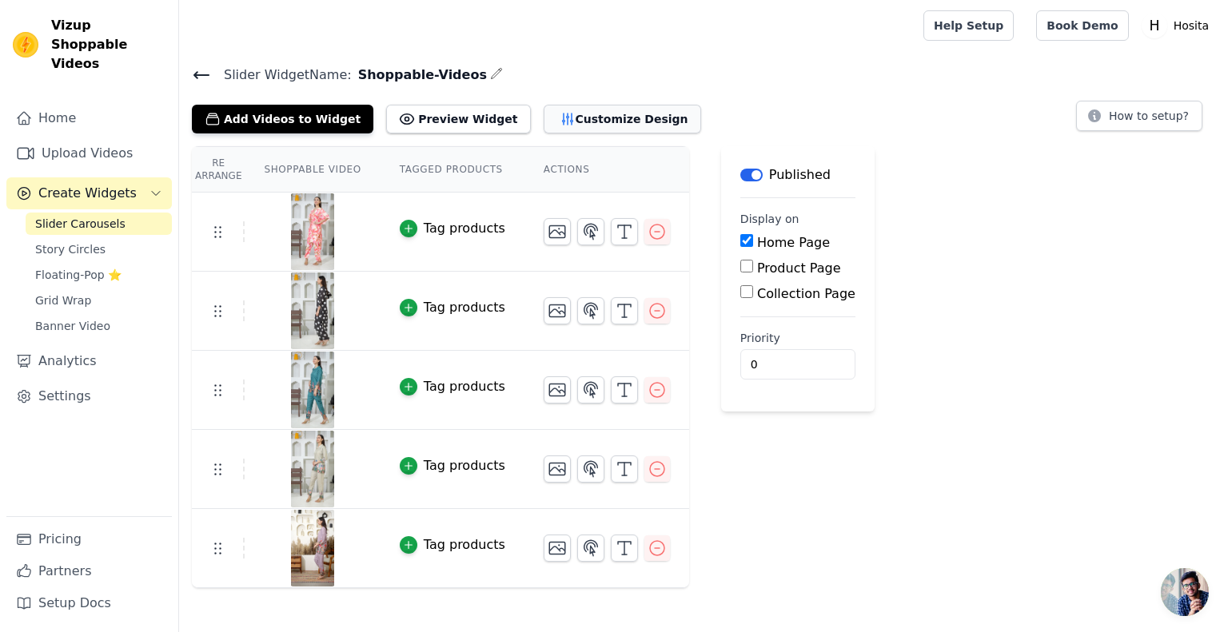
click at [560, 125] on icon "button" at bounding box center [568, 119] width 16 height 16
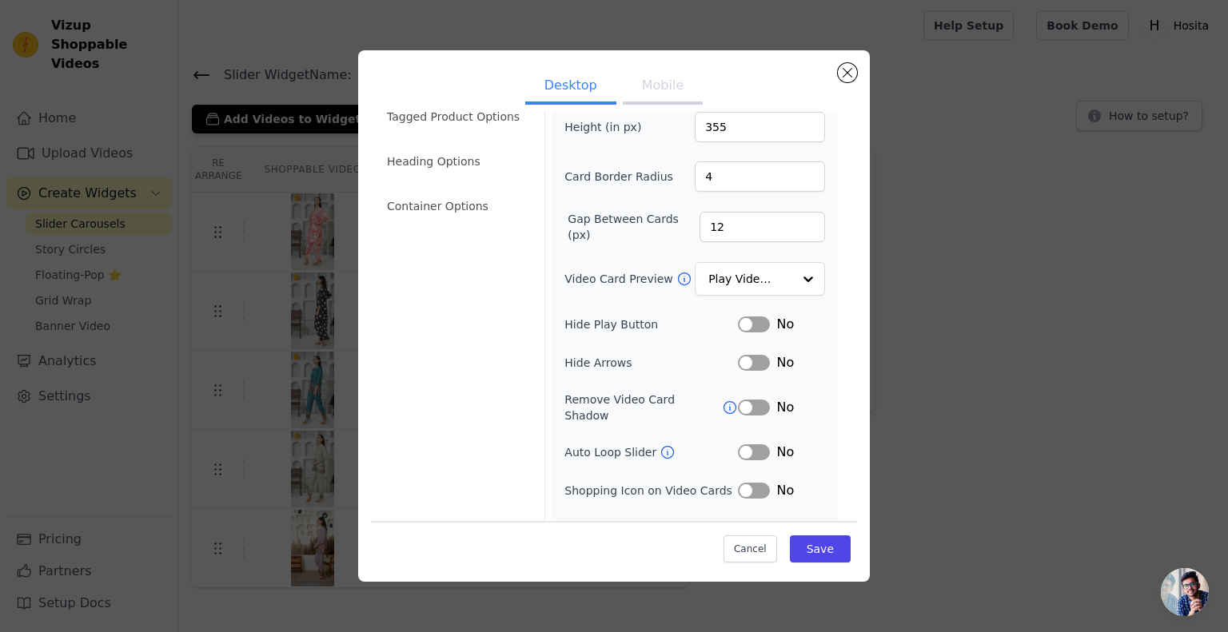
scroll to position [86, 0]
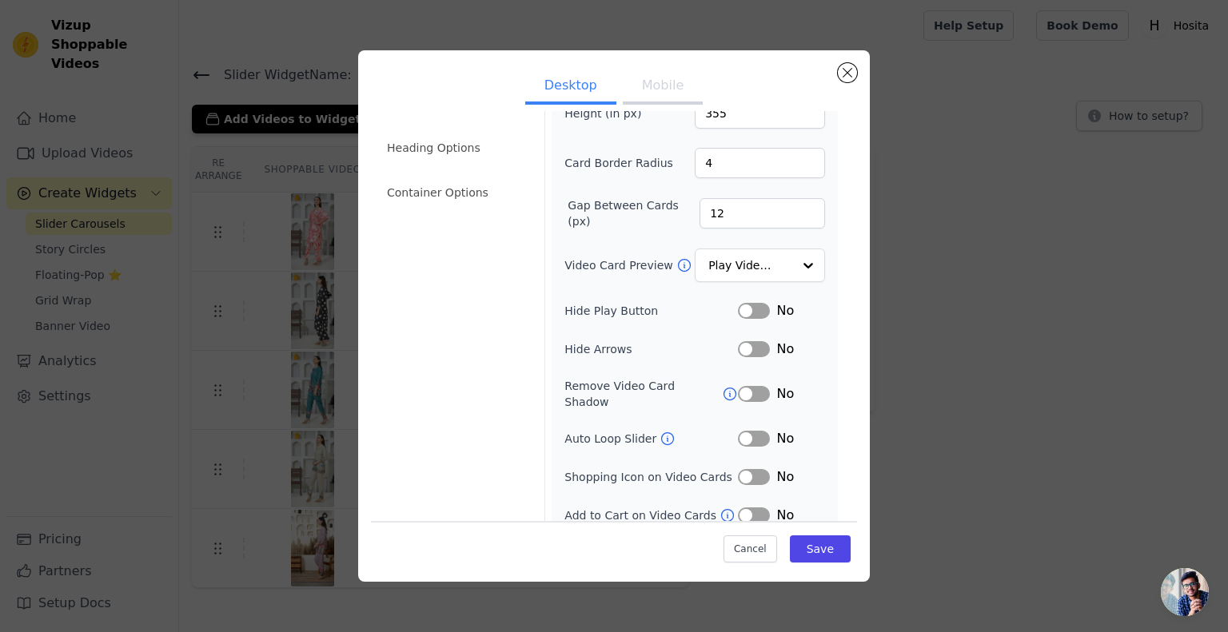
click at [752, 303] on button "Label" at bounding box center [754, 311] width 32 height 16
click at [738, 431] on button "Label" at bounding box center [754, 439] width 32 height 16
click at [748, 469] on button "Label" at bounding box center [754, 477] width 32 height 16
click at [739, 508] on button "Label" at bounding box center [754, 516] width 32 height 16
click at [803, 545] on button "Save" at bounding box center [820, 549] width 61 height 27
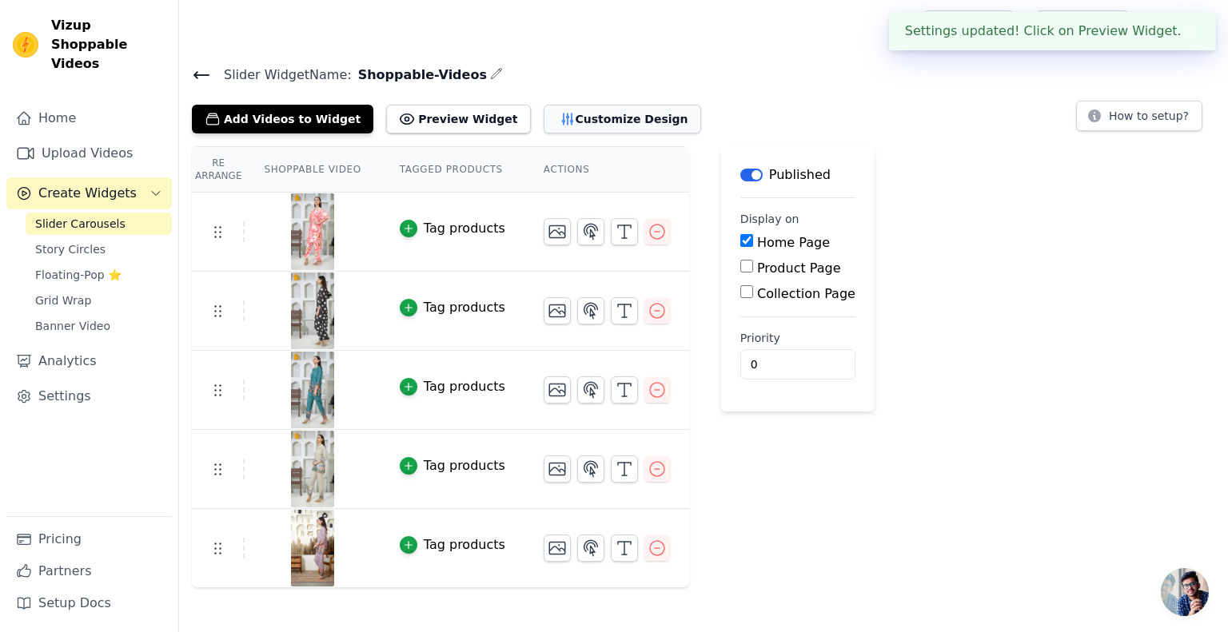
click at [591, 121] on button "Customize Design" at bounding box center [623, 119] width 158 height 29
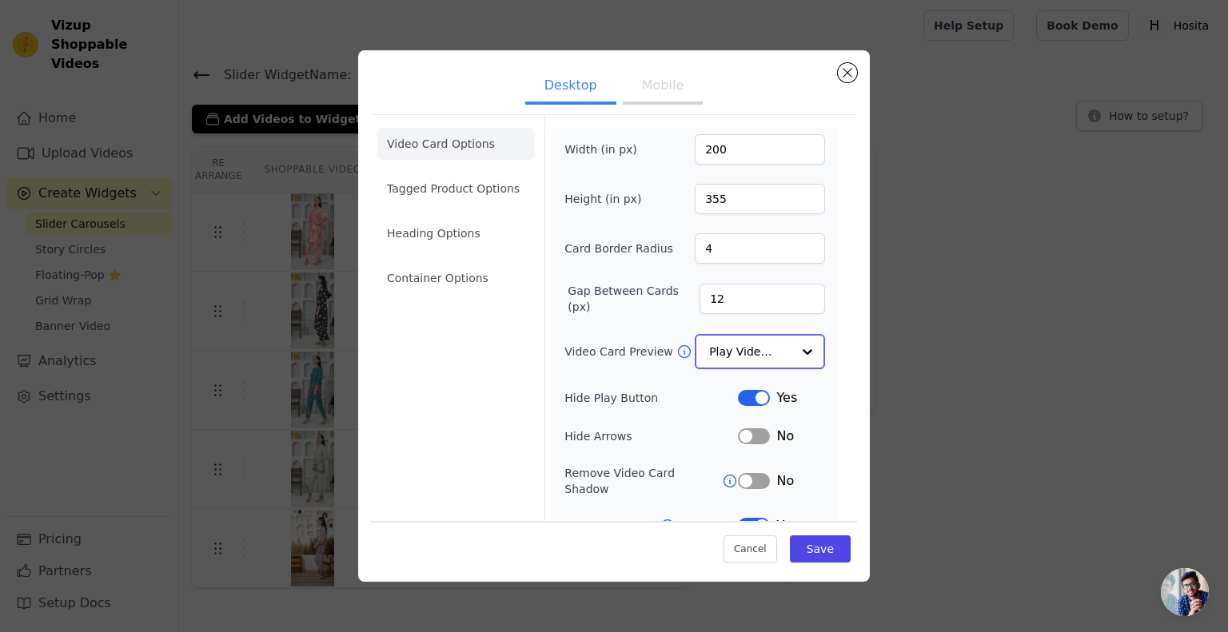
click at [792, 345] on div at bounding box center [808, 352] width 32 height 32
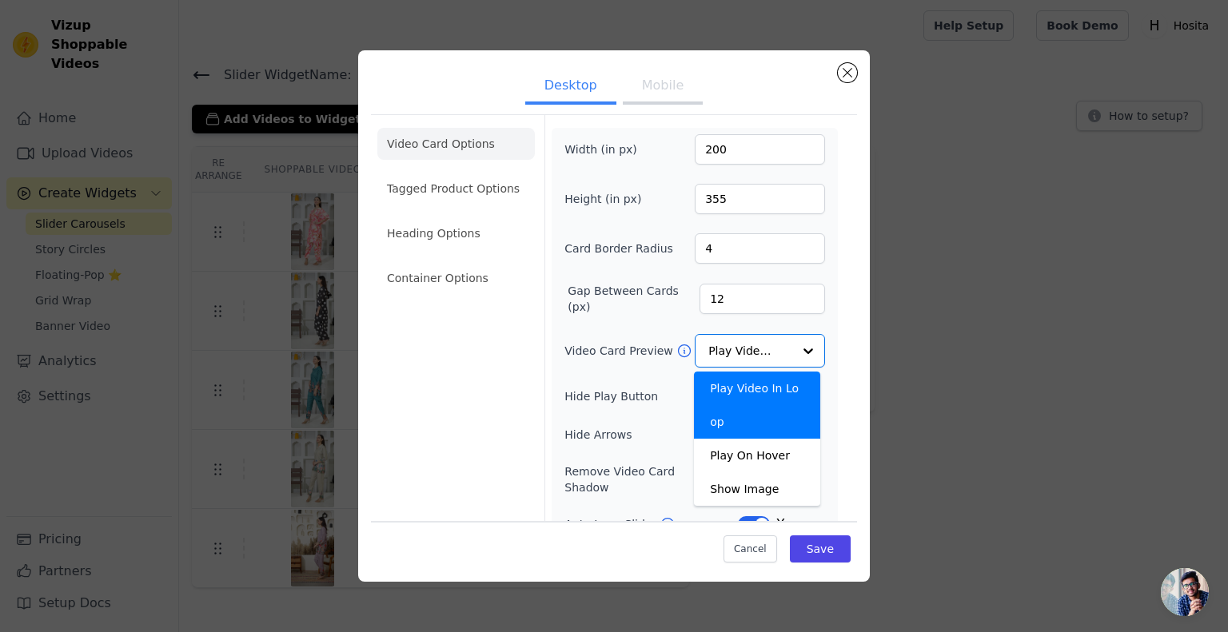
click at [655, 86] on button "Mobile" at bounding box center [663, 87] width 80 height 35
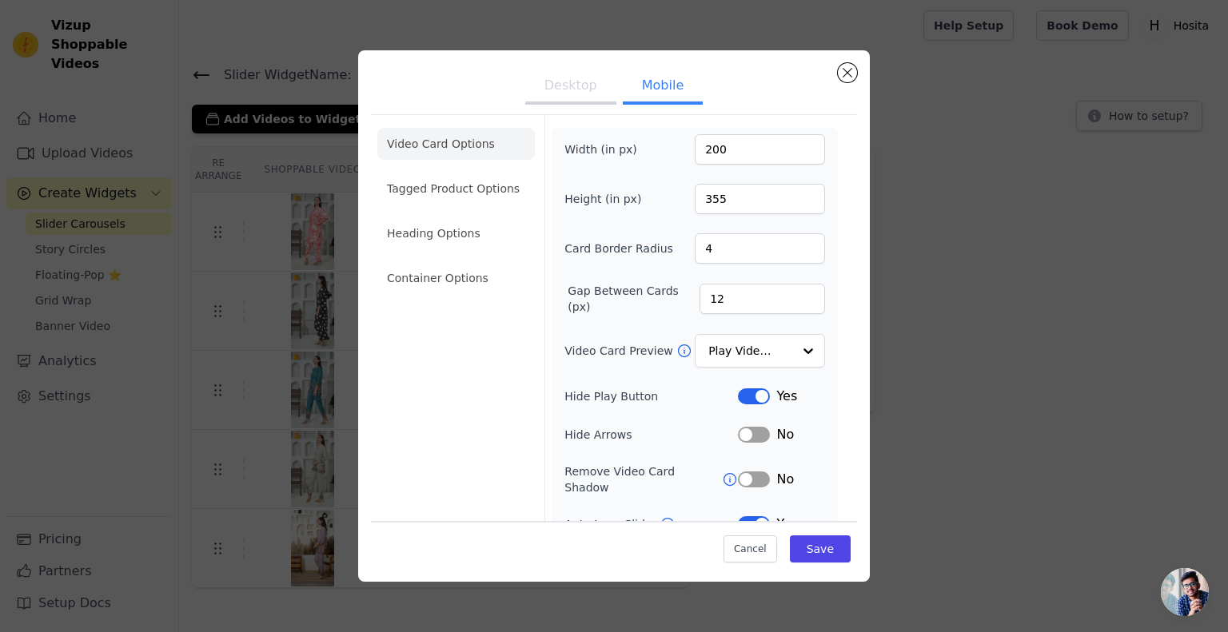
click at [565, 89] on button "Desktop" at bounding box center [570, 87] width 91 height 35
click at [632, 95] on button "Mobile" at bounding box center [663, 87] width 80 height 35
click at [802, 544] on button "Save" at bounding box center [820, 549] width 61 height 27
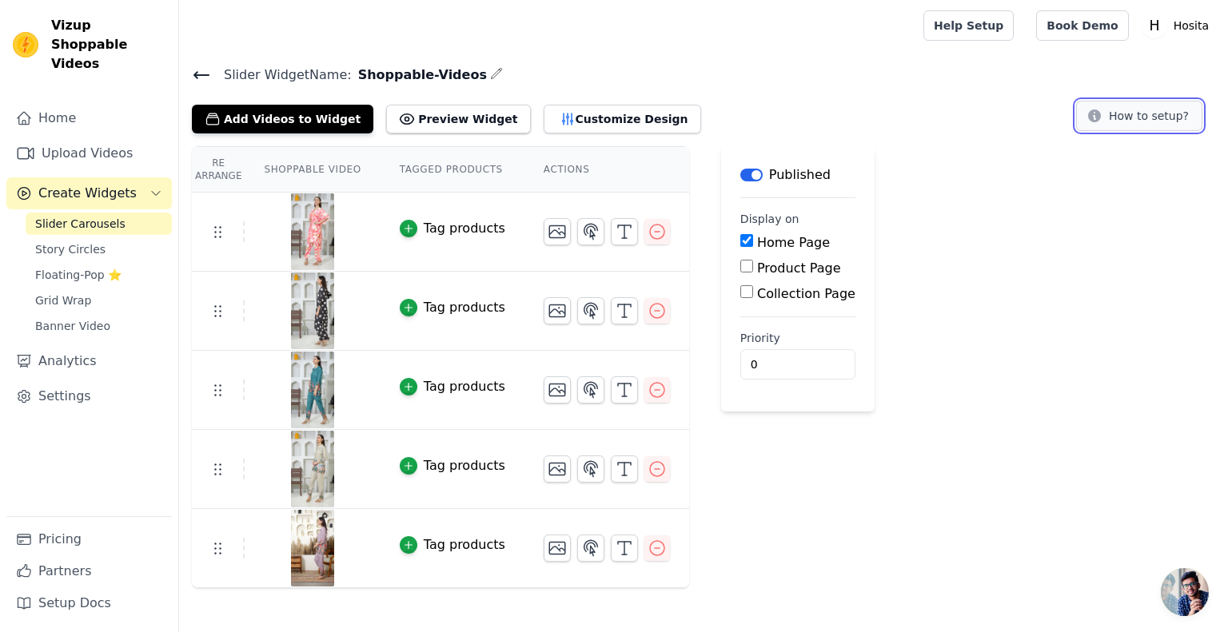
click at [1126, 114] on button "How to setup?" at bounding box center [1139, 116] width 126 height 30
click at [425, 121] on button "Preview Widget" at bounding box center [458, 119] width 144 height 29
click at [581, 231] on icon "button" at bounding box center [590, 231] width 19 height 19
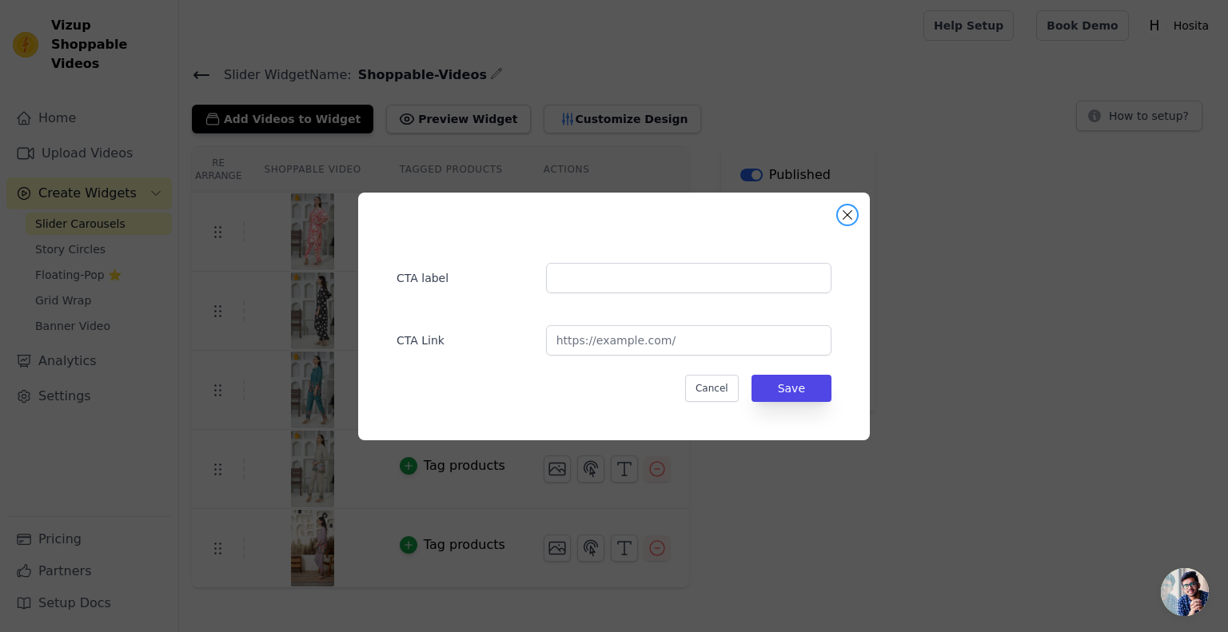
click at [844, 221] on button "Close modal" at bounding box center [847, 214] width 19 height 19
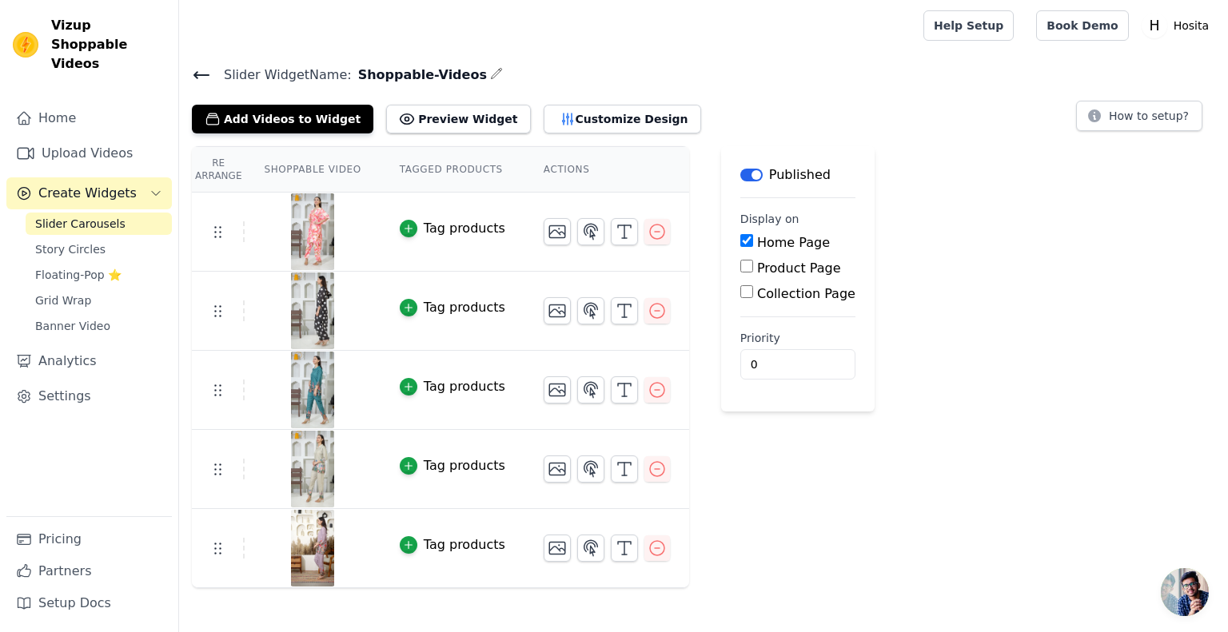
click at [190, 77] on div "Slider Widget Name: Shoppable-Videos Add Videos to Widget Preview Widget Custom…" at bounding box center [703, 99] width 1049 height 70
click at [199, 76] on icon at bounding box center [201, 75] width 19 height 19
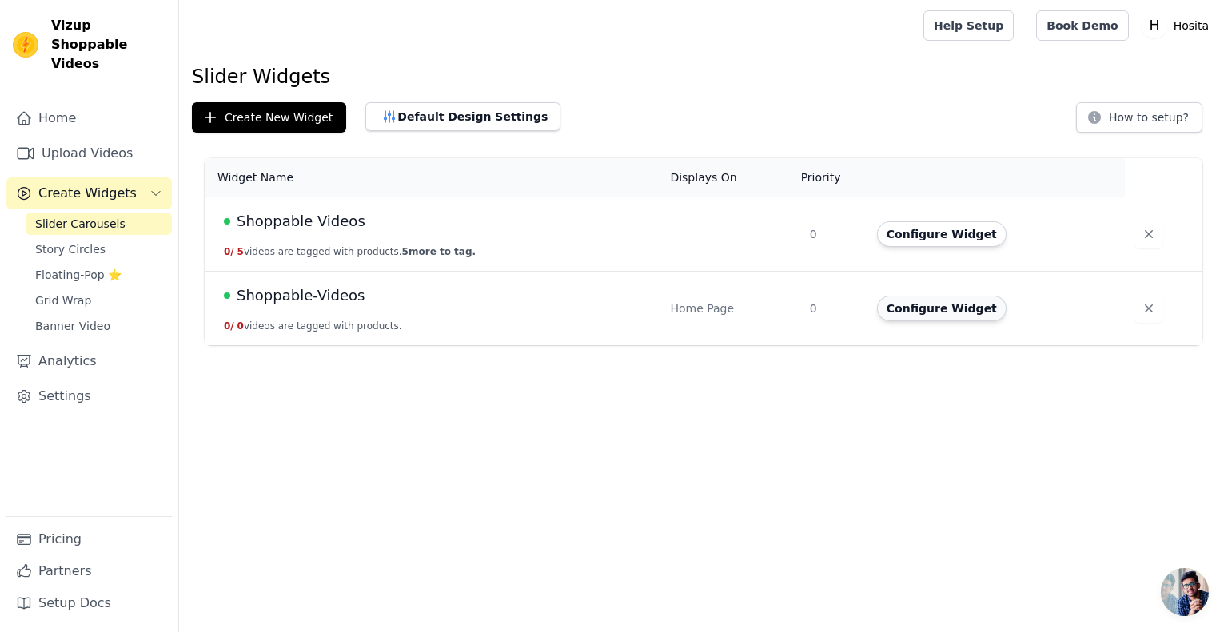
click at [924, 306] on button "Configure Widget" at bounding box center [942, 309] width 130 height 26
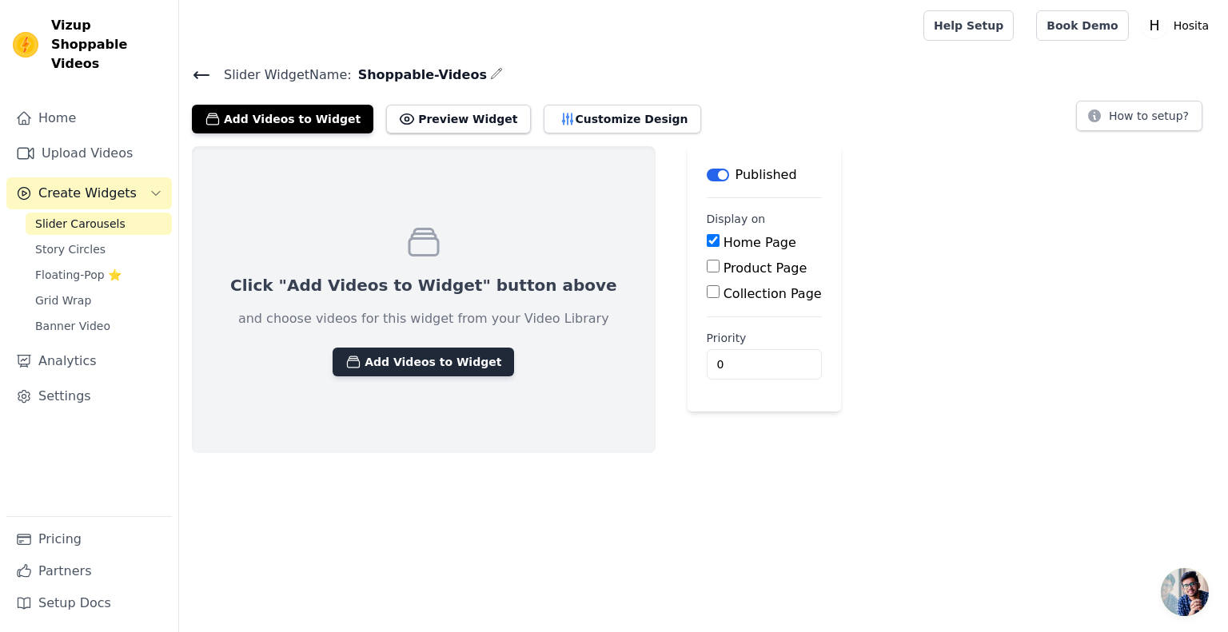
click at [433, 359] on button "Add Videos to Widget" at bounding box center [424, 362] width 182 height 29
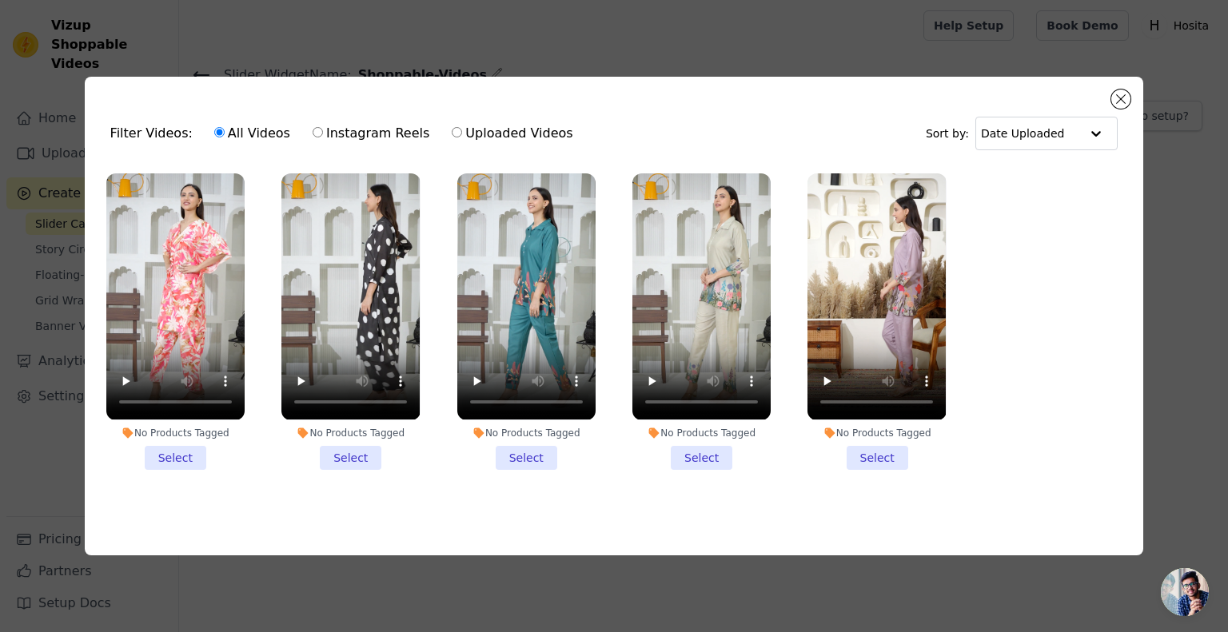
click at [165, 460] on li "No Products Tagged Select" at bounding box center [175, 322] width 138 height 296
click at [0, 0] on input "No Products Tagged Select" at bounding box center [0, 0] width 0 height 0
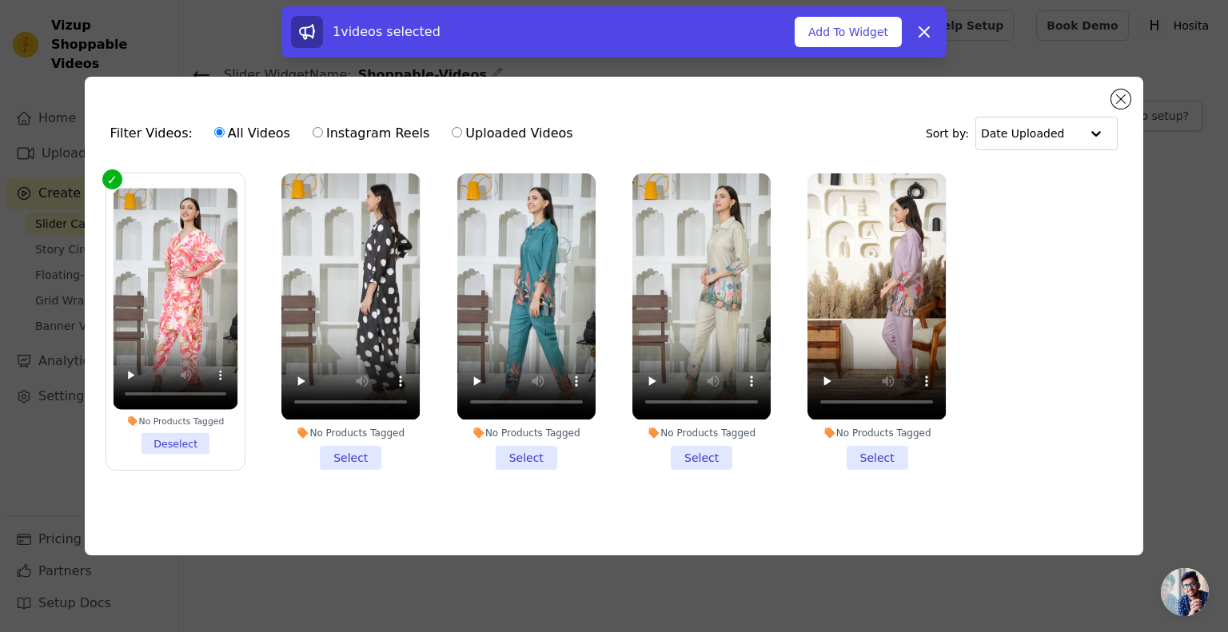
click at [340, 444] on li "No Products Tagged Select" at bounding box center [350, 322] width 138 height 296
click at [0, 0] on input "No Products Tagged Select" at bounding box center [0, 0] width 0 height 0
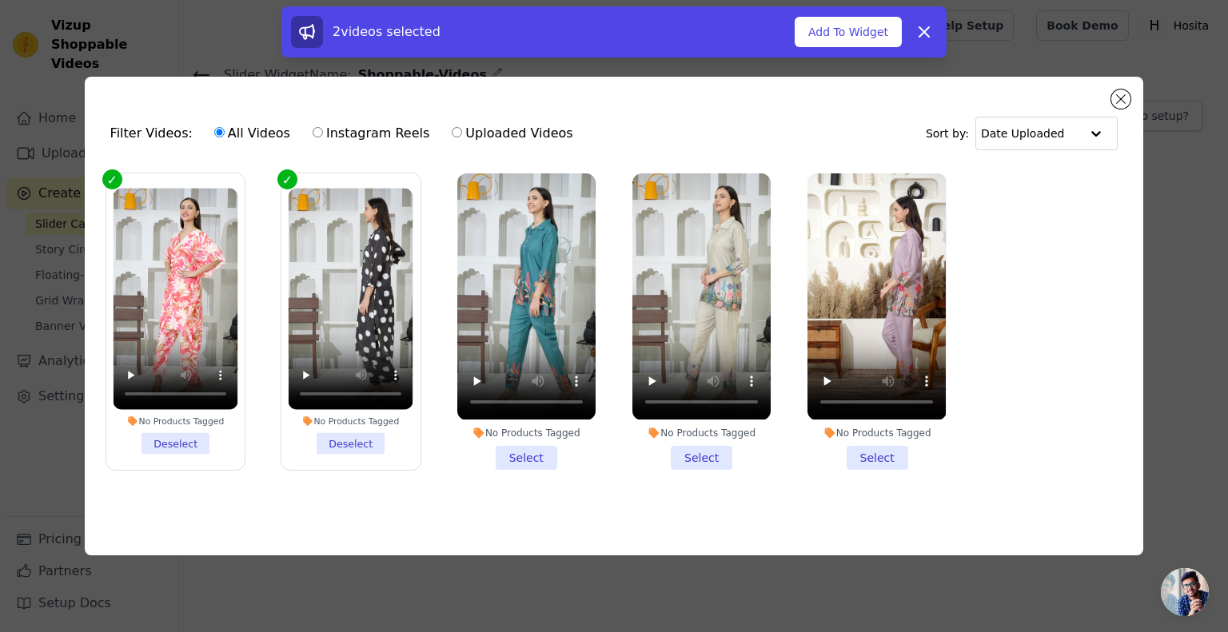
click at [544, 453] on li "No Products Tagged Select" at bounding box center [526, 322] width 138 height 296
click at [0, 0] on input "No Products Tagged Select" at bounding box center [0, 0] width 0 height 0
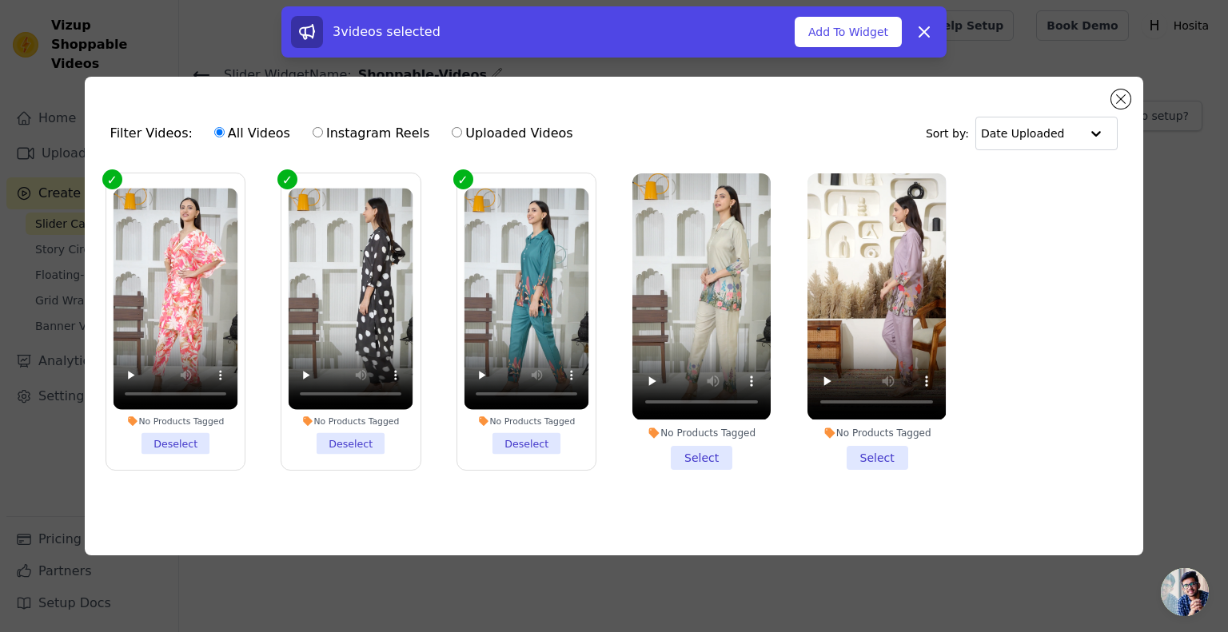
click at [697, 455] on li "No Products Tagged Select" at bounding box center [701, 322] width 138 height 296
click at [0, 0] on input "No Products Tagged Select" at bounding box center [0, 0] width 0 height 0
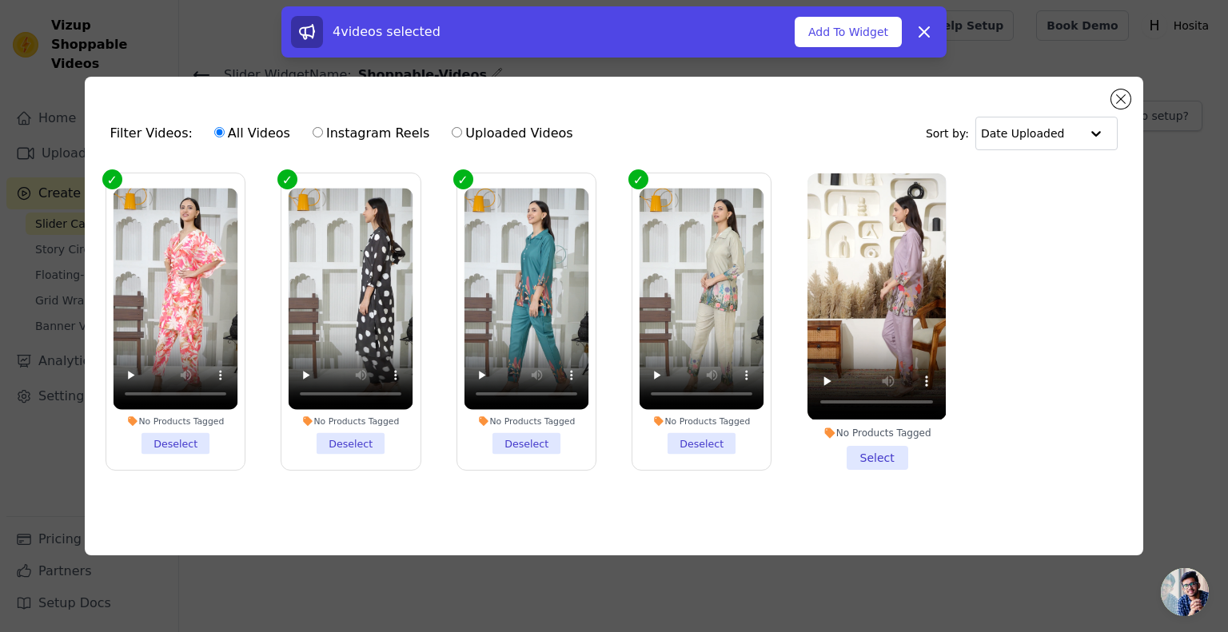
click at [857, 453] on li "No Products Tagged Select" at bounding box center [877, 322] width 138 height 296
click at [0, 0] on input "No Products Tagged Select" at bounding box center [0, 0] width 0 height 0
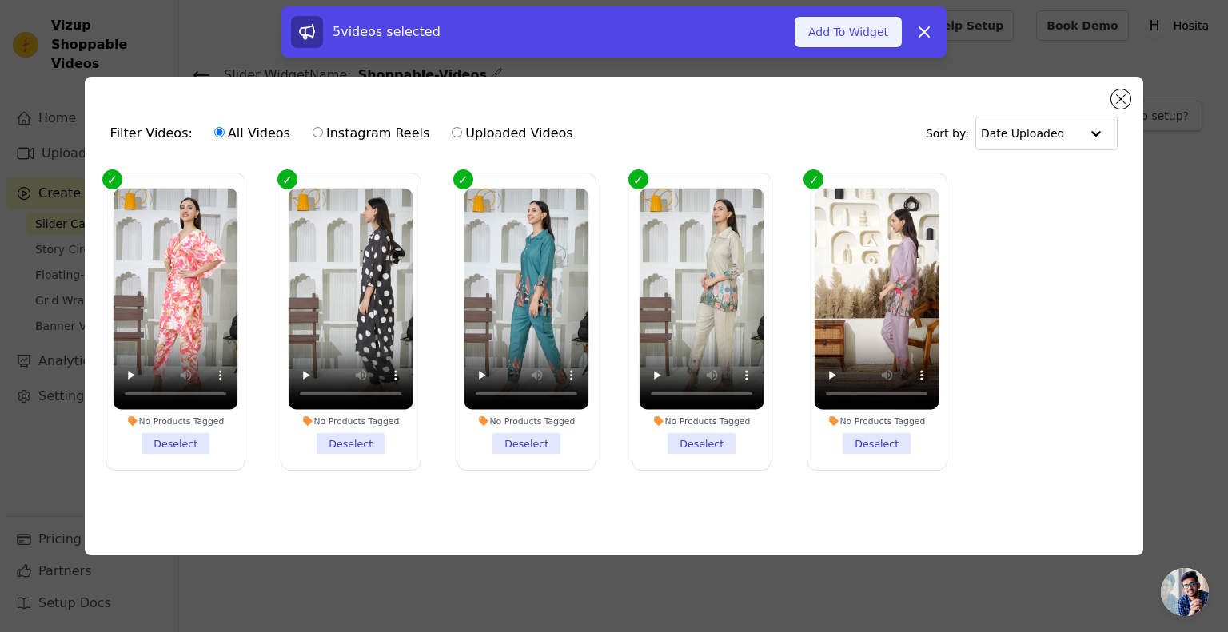
click at [863, 42] on button "Add To Widget" at bounding box center [848, 32] width 107 height 30
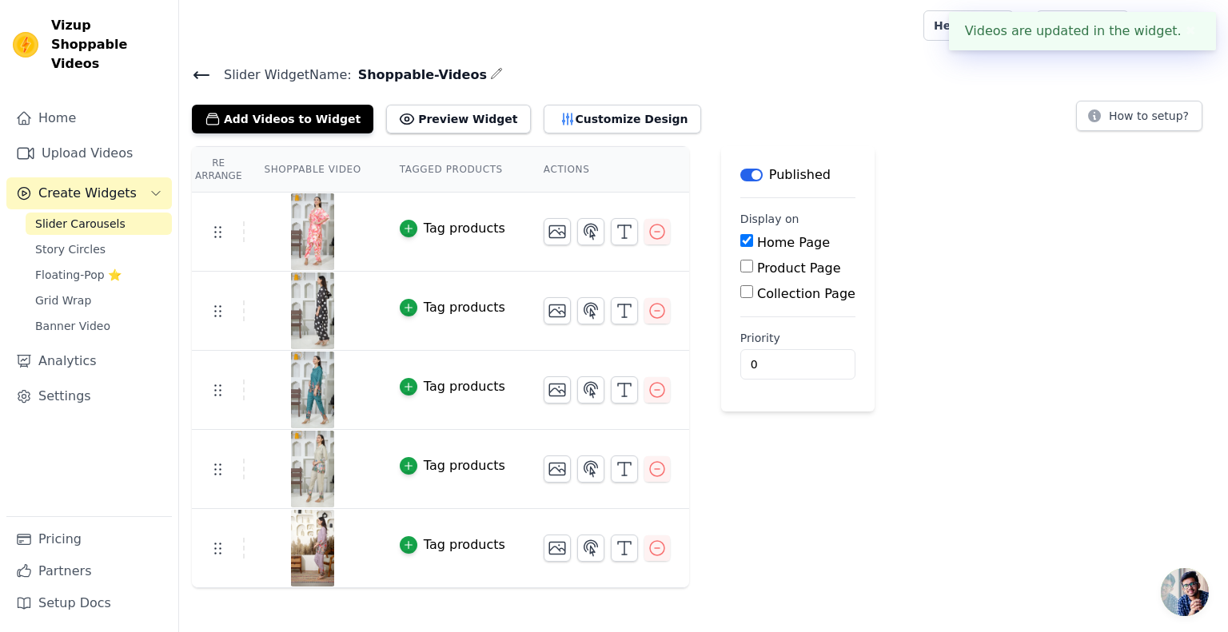
click at [205, 68] on icon at bounding box center [201, 75] width 19 height 19
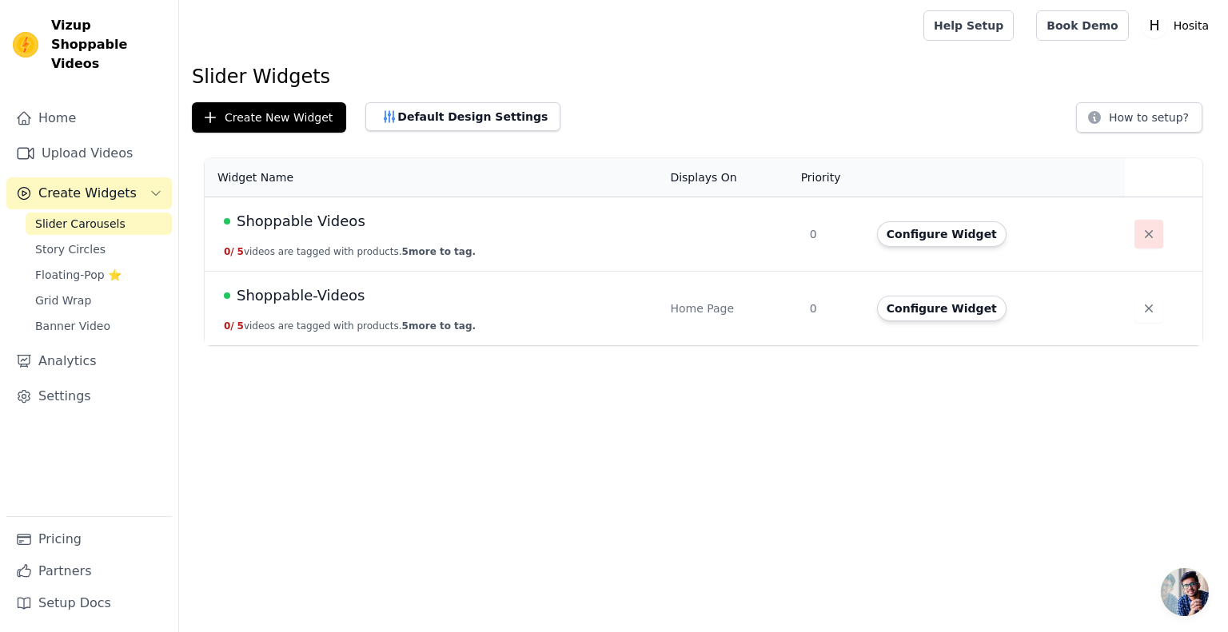
click at [1151, 237] on button "button" at bounding box center [1149, 234] width 29 height 29
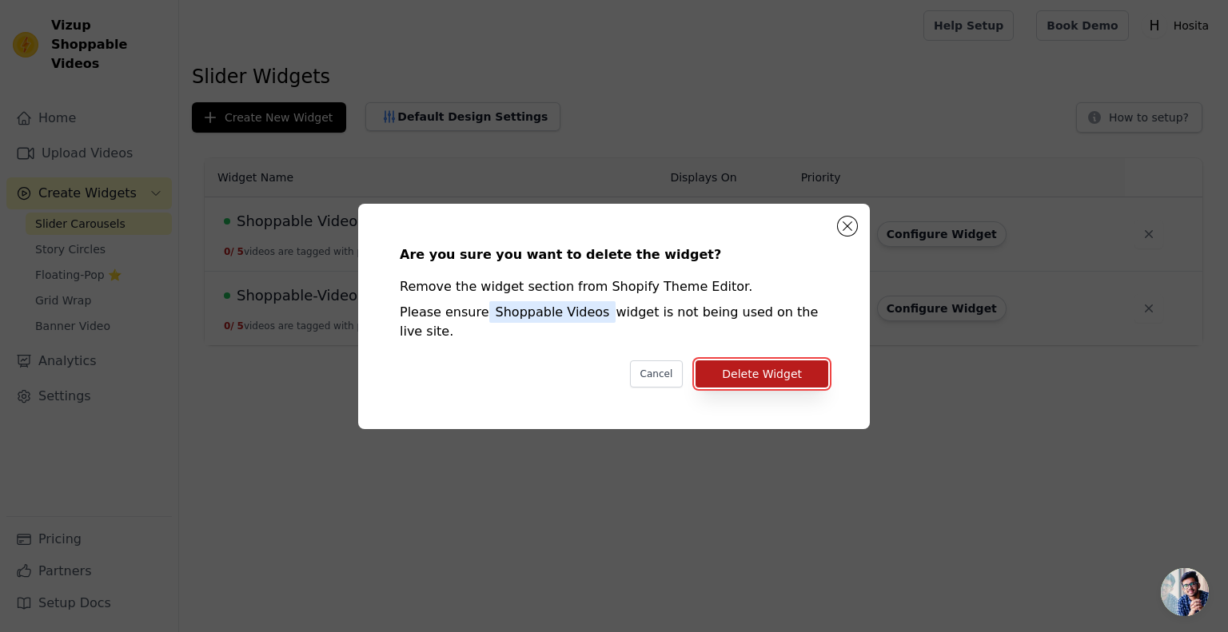
click at [806, 365] on button "Delete Widget" at bounding box center [762, 374] width 133 height 27
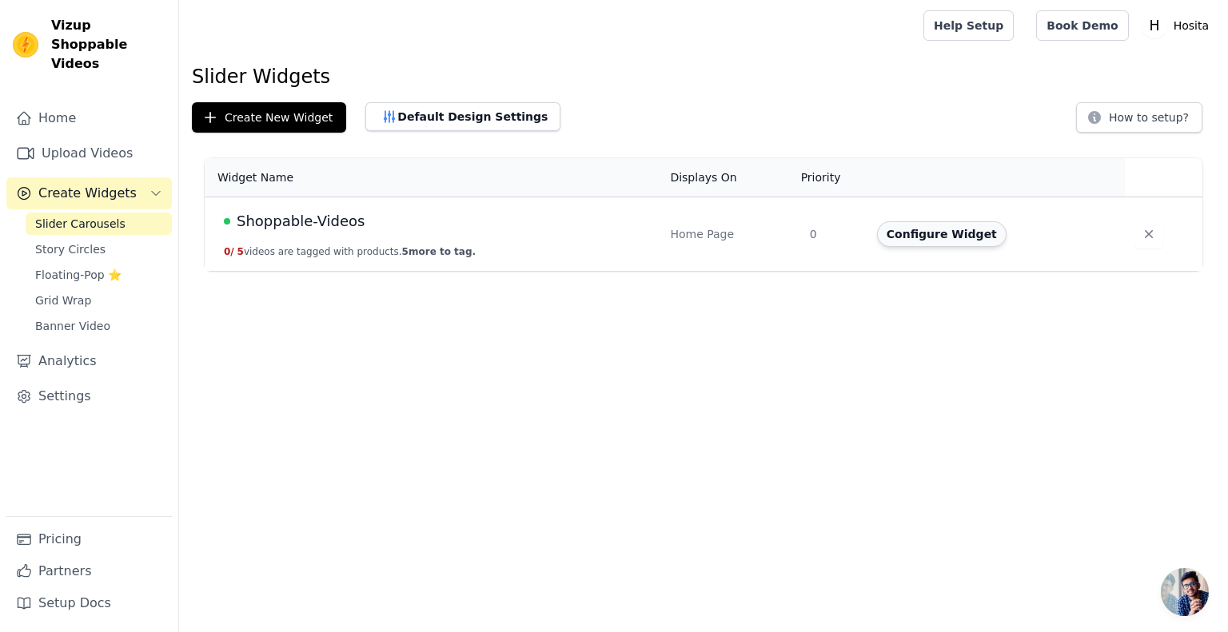
click at [956, 238] on button "Configure Widget" at bounding box center [942, 234] width 130 height 26
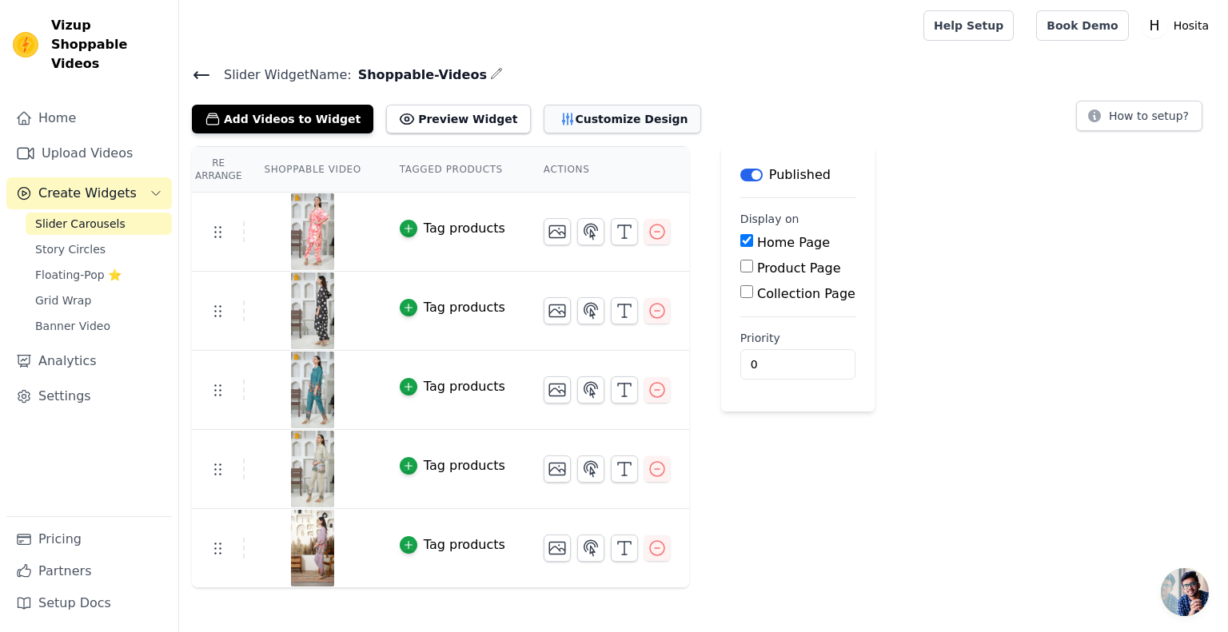
click at [565, 121] on button "Customize Design" at bounding box center [623, 119] width 158 height 29
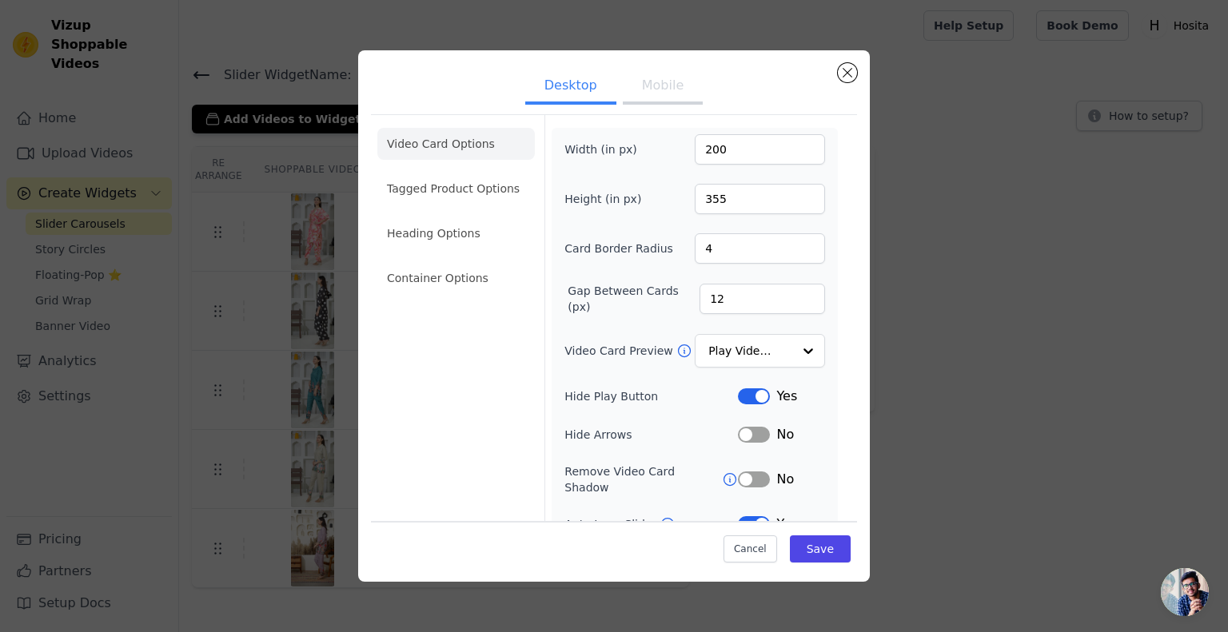
click at [652, 96] on button "Mobile" at bounding box center [663, 87] width 80 height 35
click at [792, 293] on input "13" at bounding box center [763, 299] width 126 height 30
click at [792, 293] on input "14" at bounding box center [763, 299] width 126 height 30
click at [792, 293] on input "15" at bounding box center [763, 299] width 126 height 30
click at [792, 293] on input "16" at bounding box center [763, 299] width 126 height 30
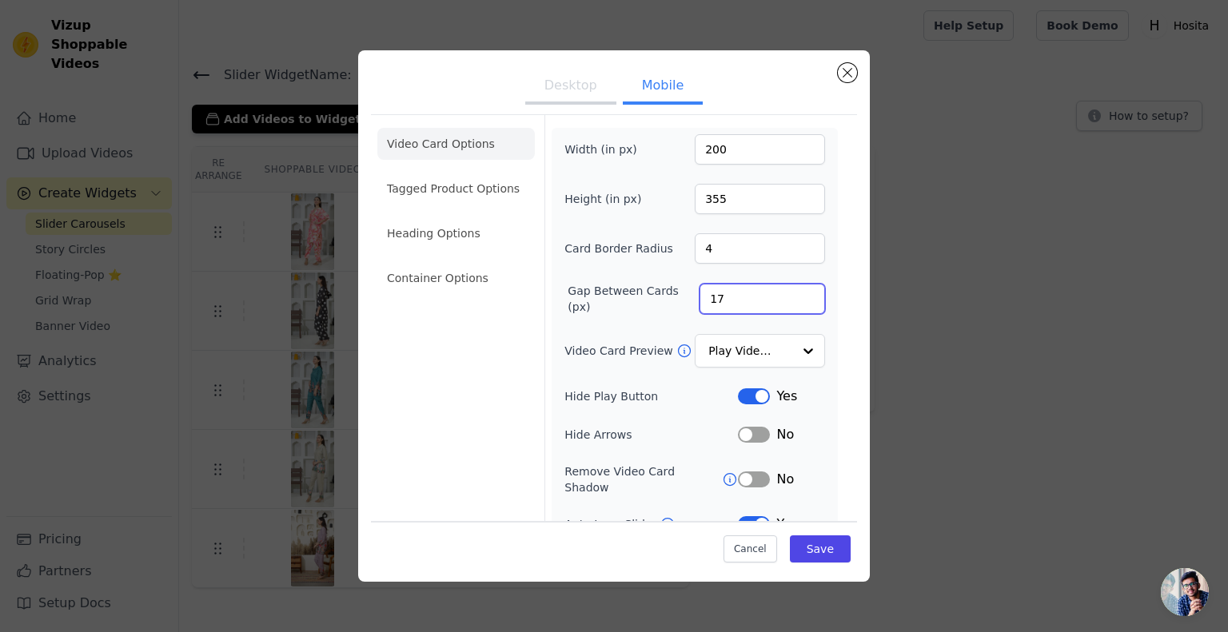
click at [792, 293] on input "17" at bounding box center [763, 299] width 126 height 30
click at [792, 293] on input "18" at bounding box center [763, 299] width 126 height 30
click at [792, 293] on input "19" at bounding box center [763, 299] width 126 height 30
type input "20"
click at [792, 293] on input "20" at bounding box center [763, 299] width 126 height 30
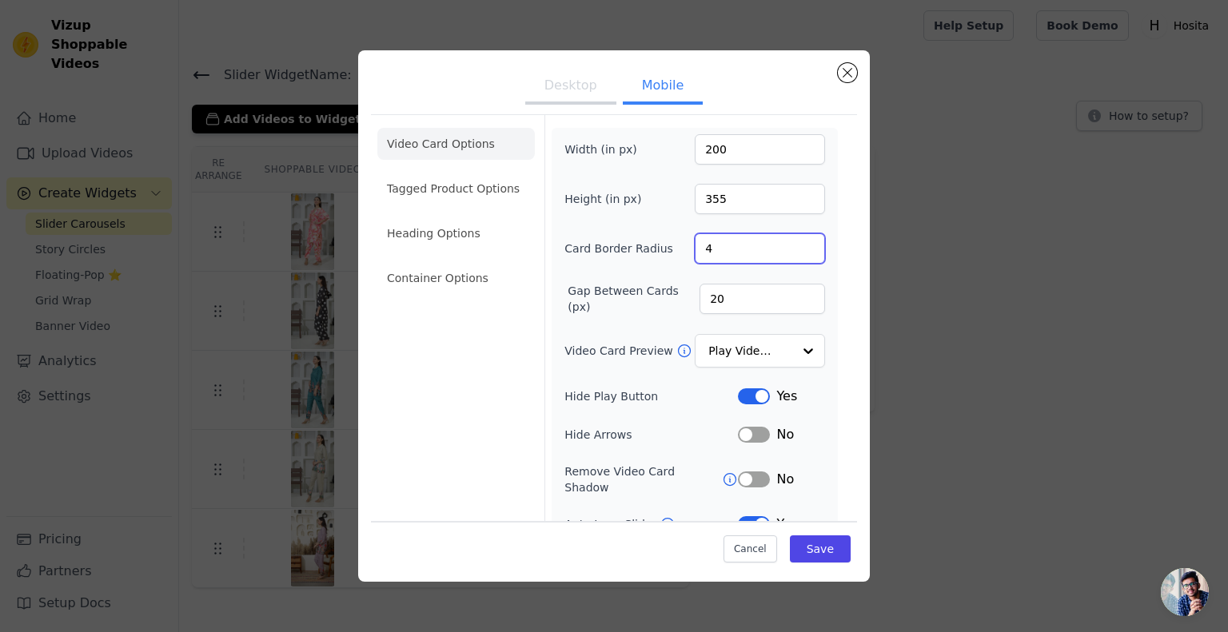
click at [767, 255] on input "4" at bounding box center [760, 248] width 130 height 30
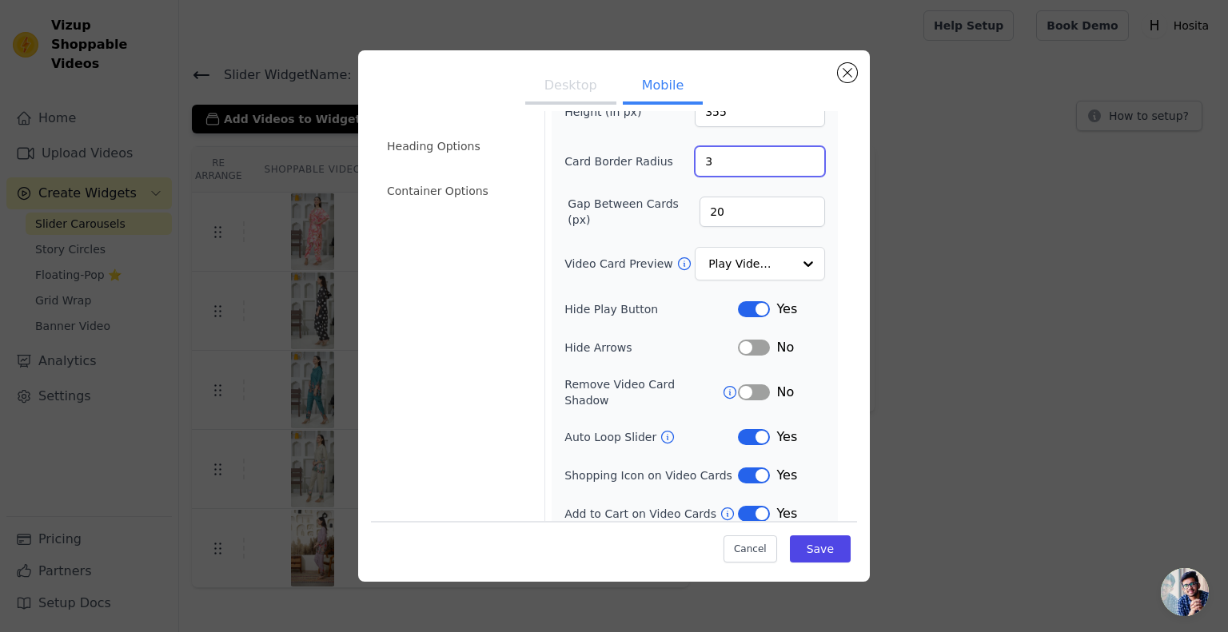
scroll to position [124, 0]
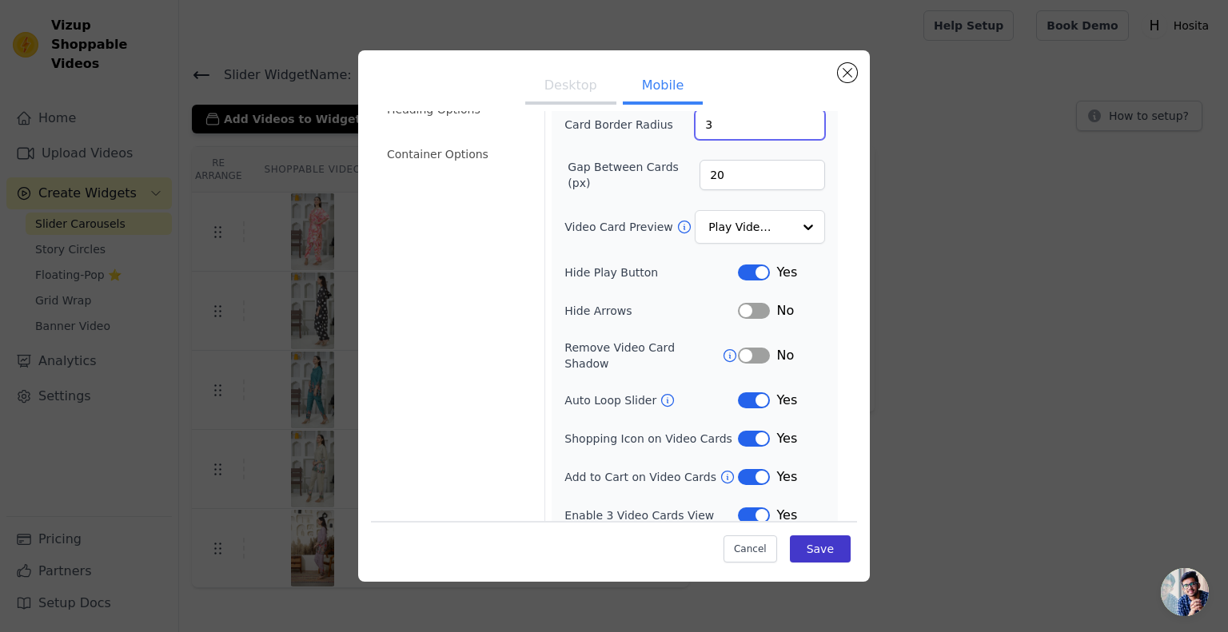
type input "3"
click at [807, 541] on button "Save" at bounding box center [820, 549] width 61 height 27
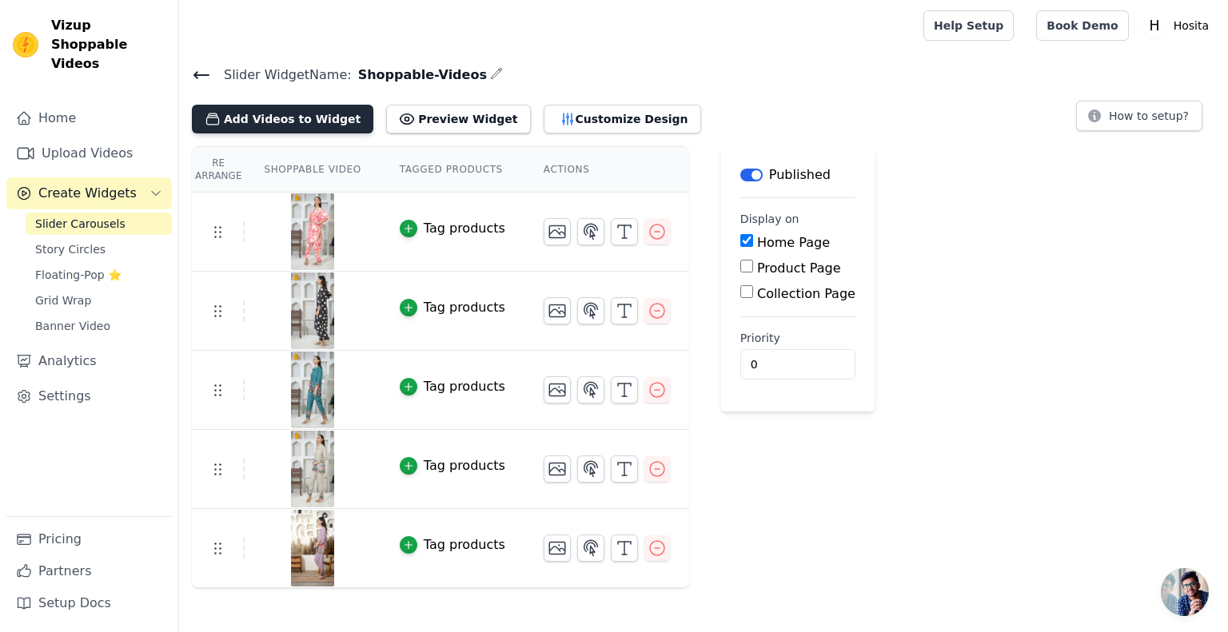
click at [316, 117] on button "Add Videos to Widget" at bounding box center [283, 119] width 182 height 29
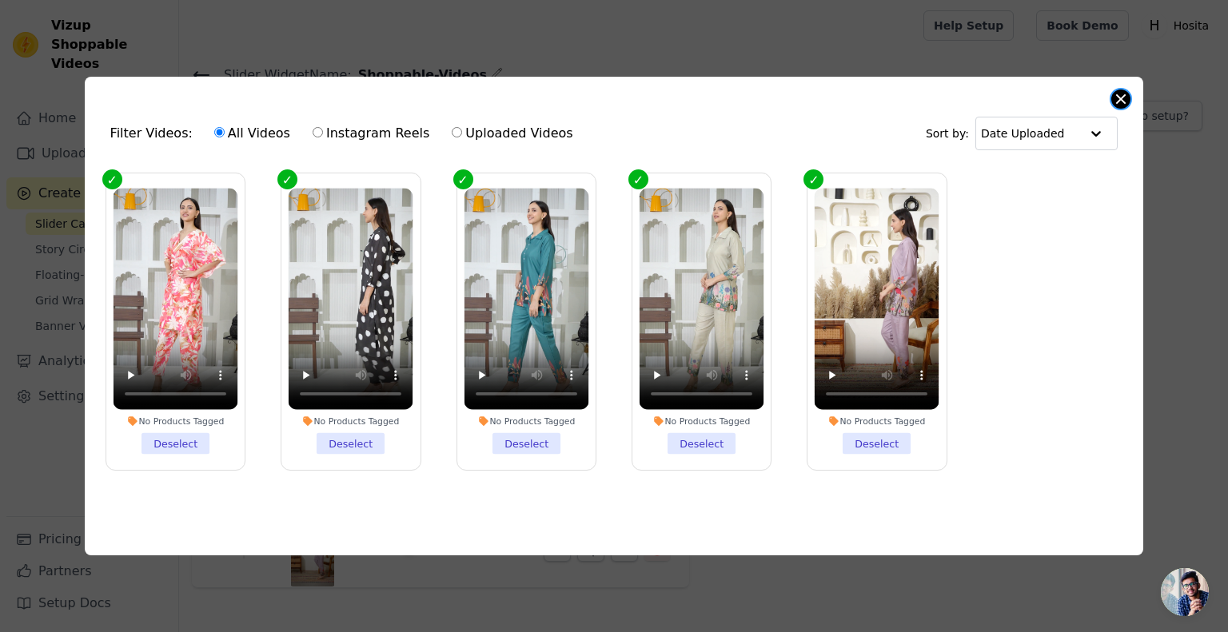
click at [1114, 95] on button "Close modal" at bounding box center [1120, 99] width 19 height 19
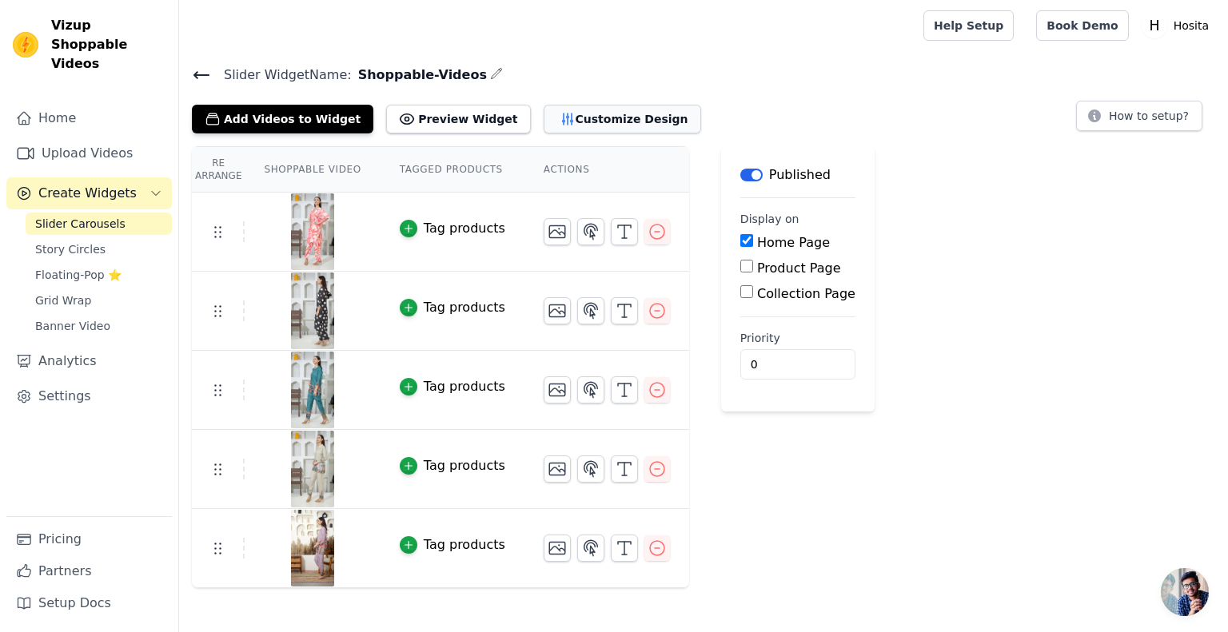
click at [544, 112] on button "Customize Design" at bounding box center [623, 119] width 158 height 29
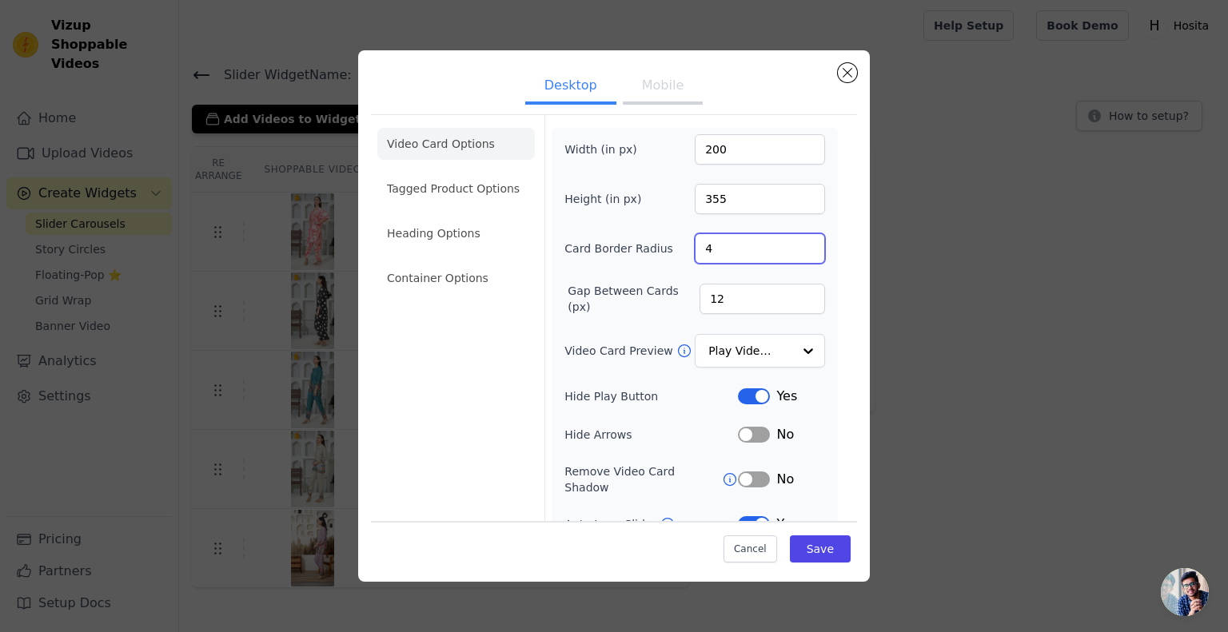
click at [709, 250] on input "4" at bounding box center [760, 248] width 130 height 30
type input "5"
click at [828, 547] on button "Save" at bounding box center [820, 549] width 61 height 27
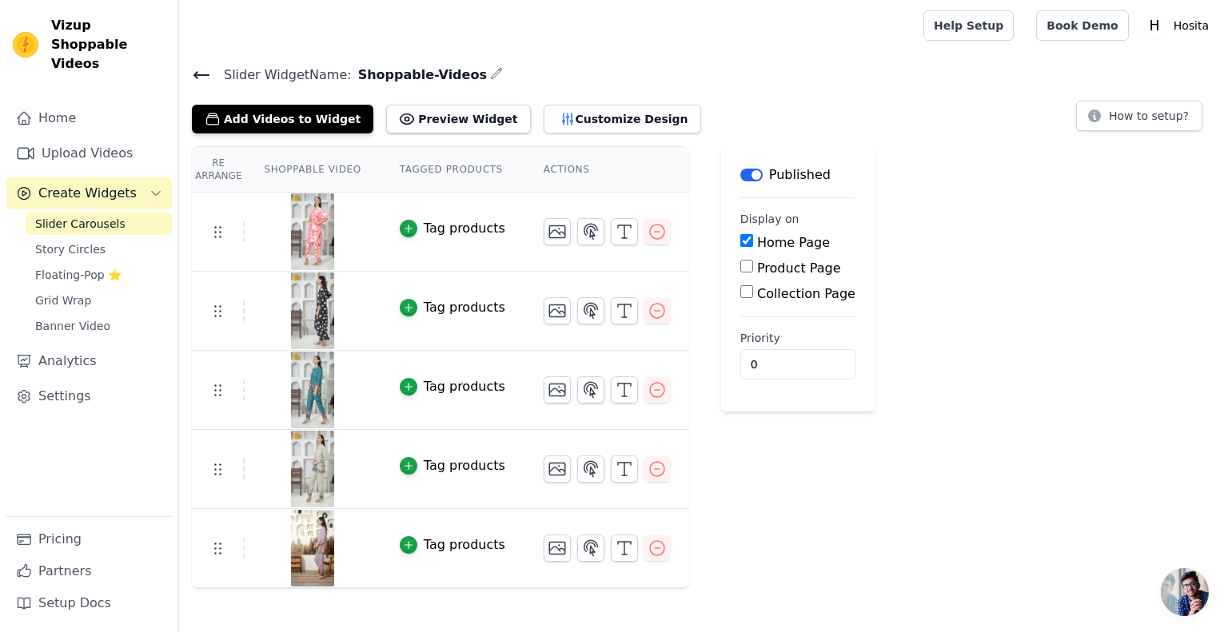
click at [201, 76] on icon at bounding box center [201, 75] width 19 height 19
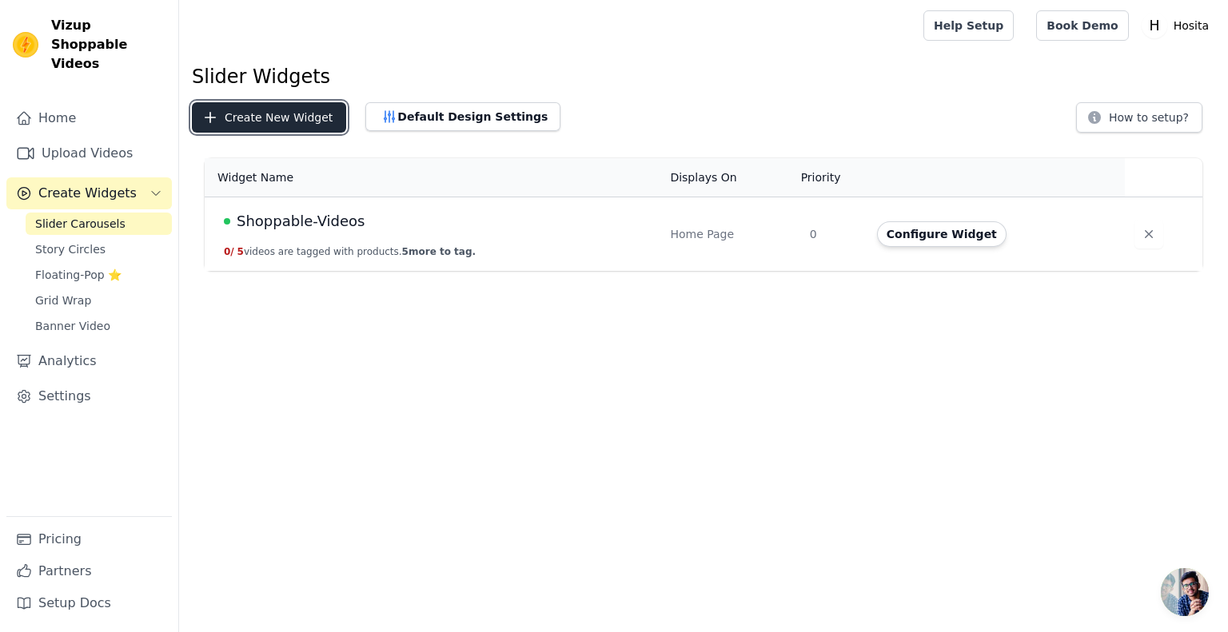
click at [285, 126] on button "Create New Widget" at bounding box center [269, 117] width 154 height 30
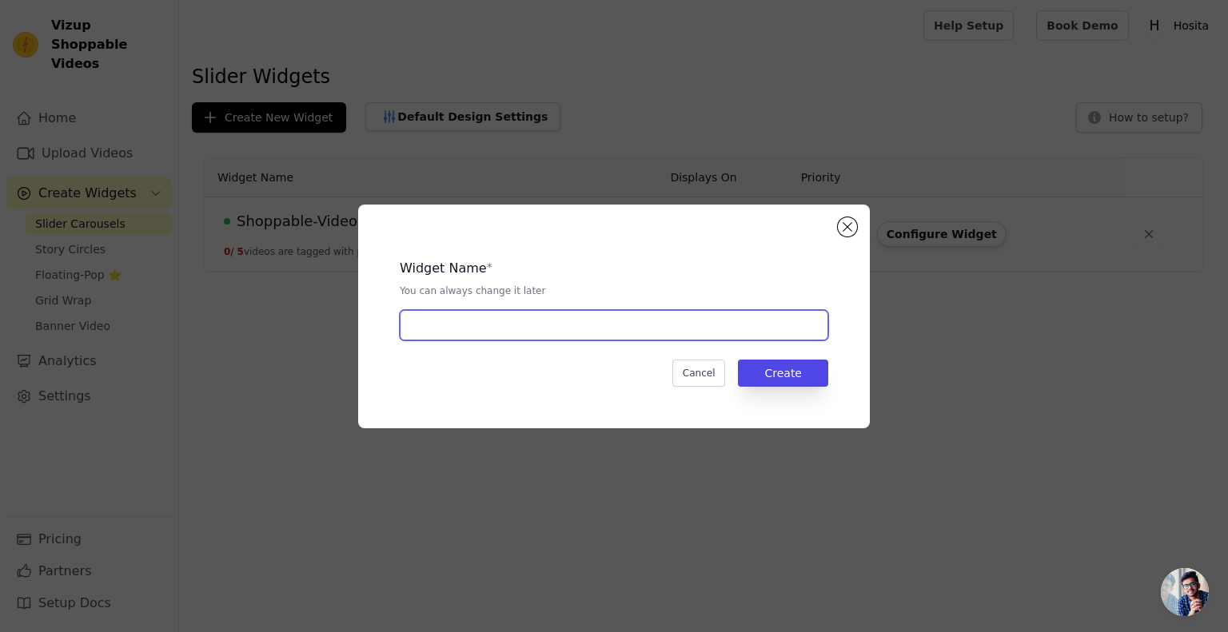
click at [640, 323] on input "text" at bounding box center [614, 325] width 429 height 30
click at [522, 321] on input "text" at bounding box center [614, 325] width 429 height 30
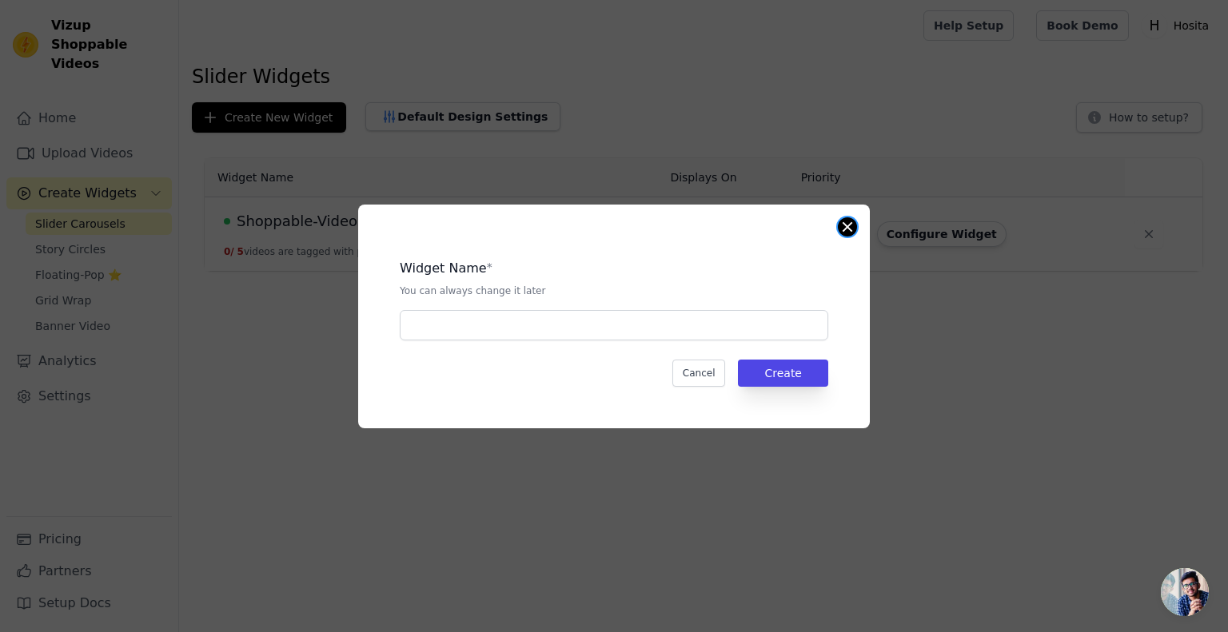
click at [844, 228] on button "Close modal" at bounding box center [847, 226] width 19 height 19
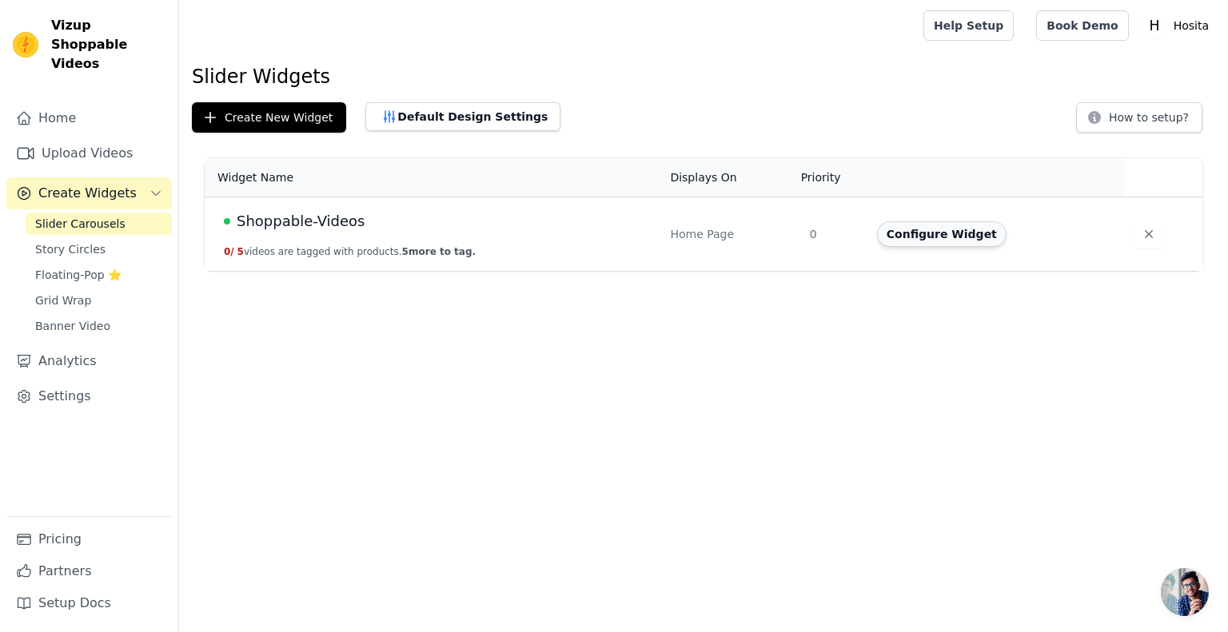
click at [957, 239] on button "Configure Widget" at bounding box center [942, 234] width 130 height 26
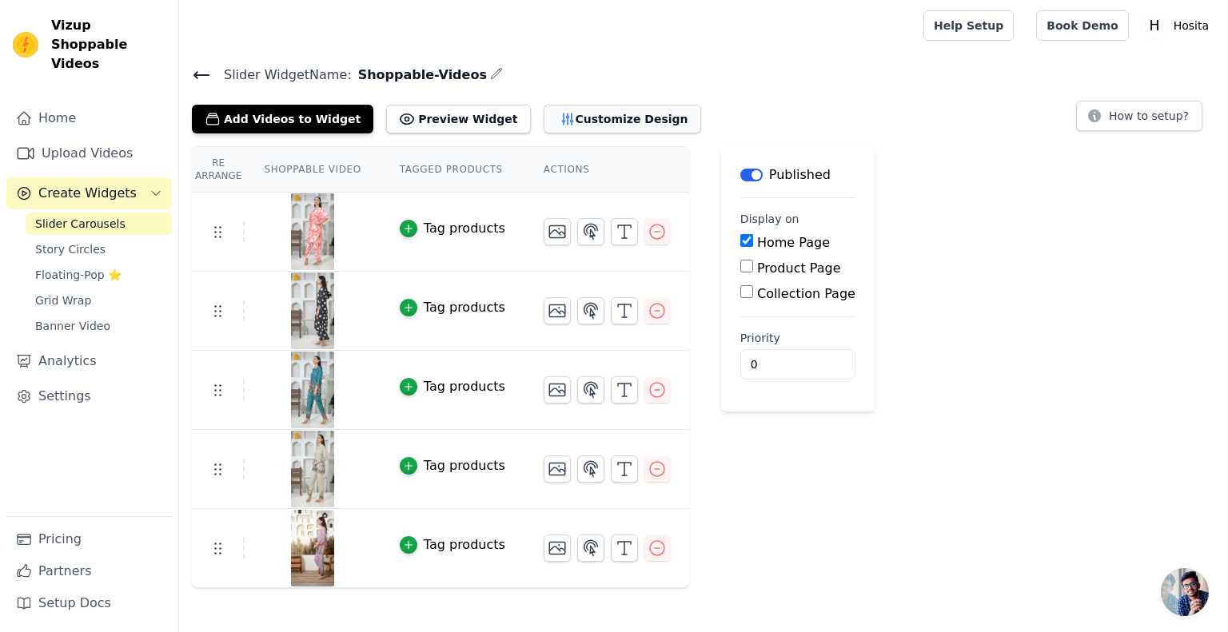
click at [552, 110] on button "Customize Design" at bounding box center [623, 119] width 158 height 29
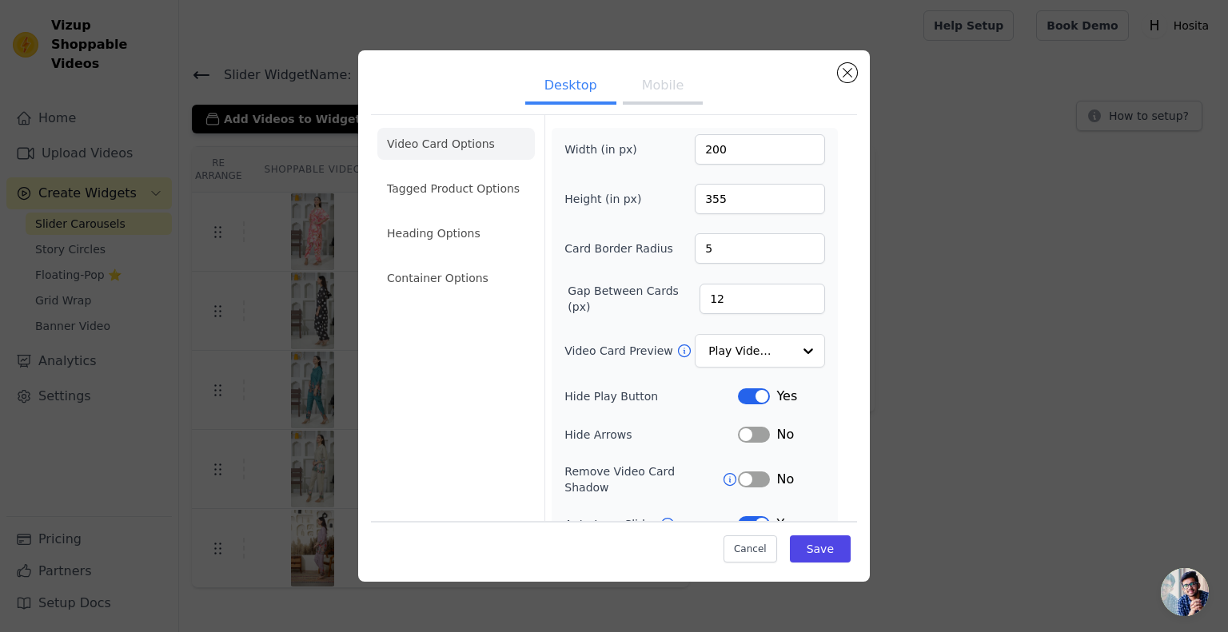
click at [638, 98] on button "Mobile" at bounding box center [663, 87] width 80 height 35
click at [716, 243] on input "3" at bounding box center [760, 248] width 130 height 30
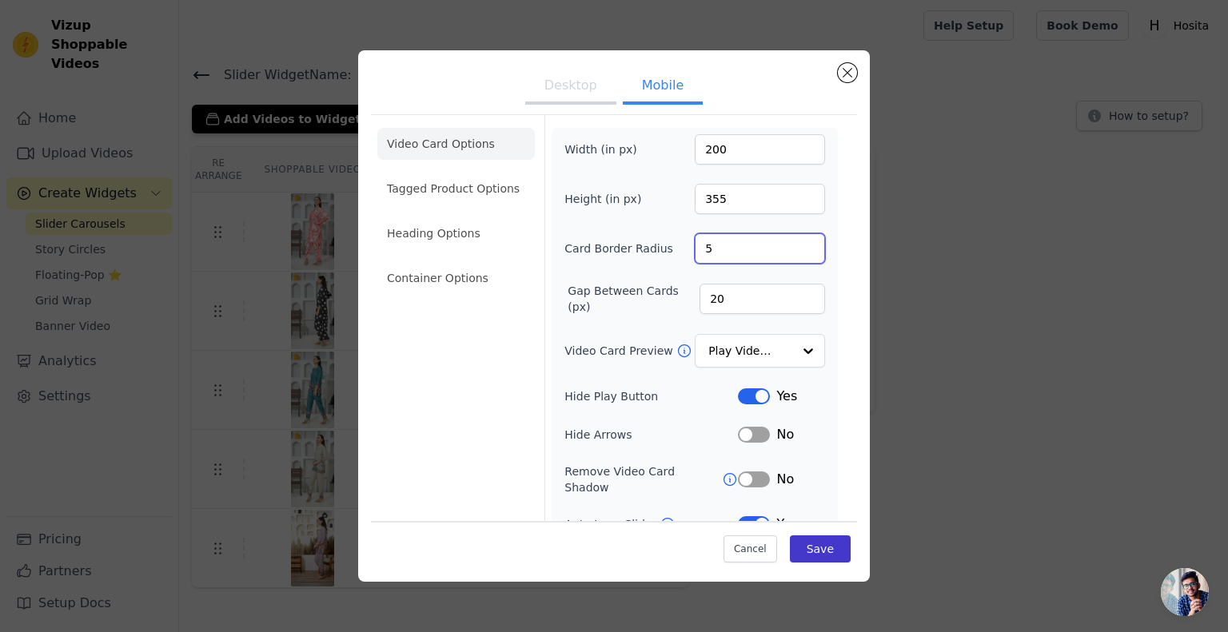
type input "5"
click at [817, 548] on button "Save" at bounding box center [820, 549] width 61 height 27
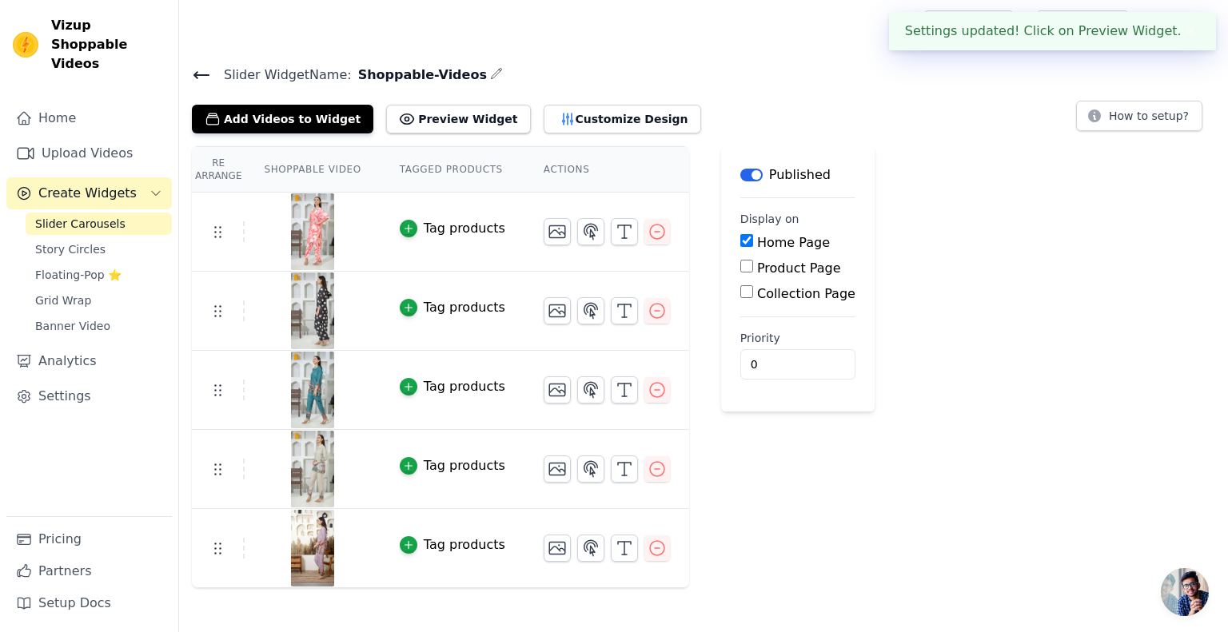
click at [195, 70] on icon at bounding box center [201, 75] width 19 height 19
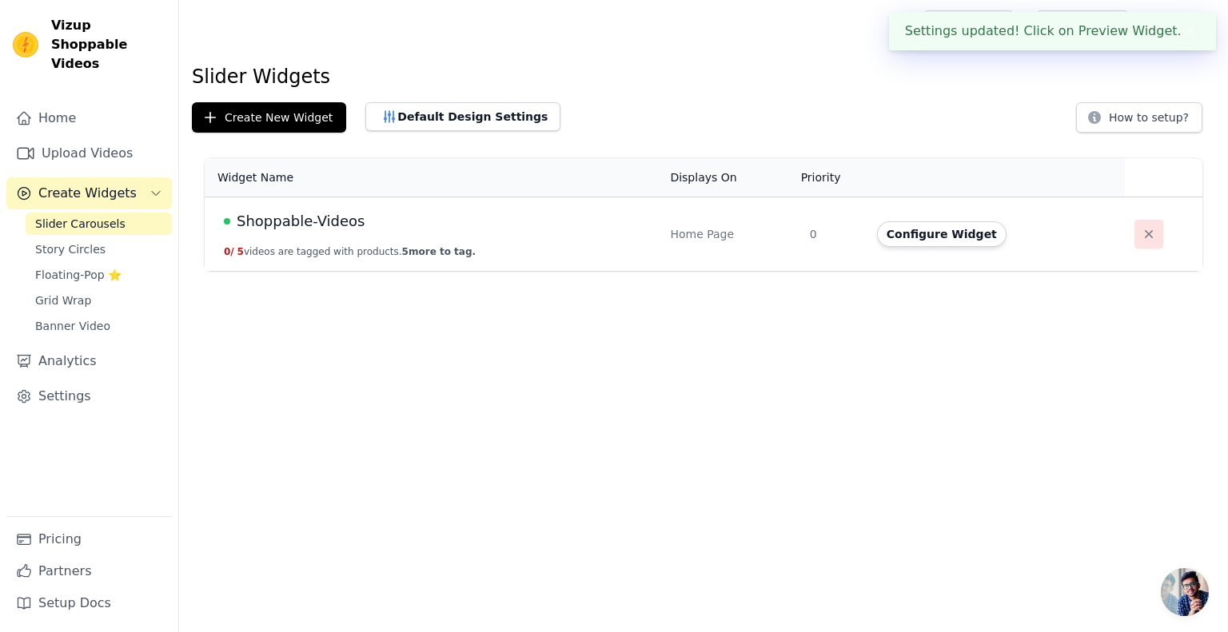
click at [1145, 229] on icon "button" at bounding box center [1149, 234] width 16 height 16
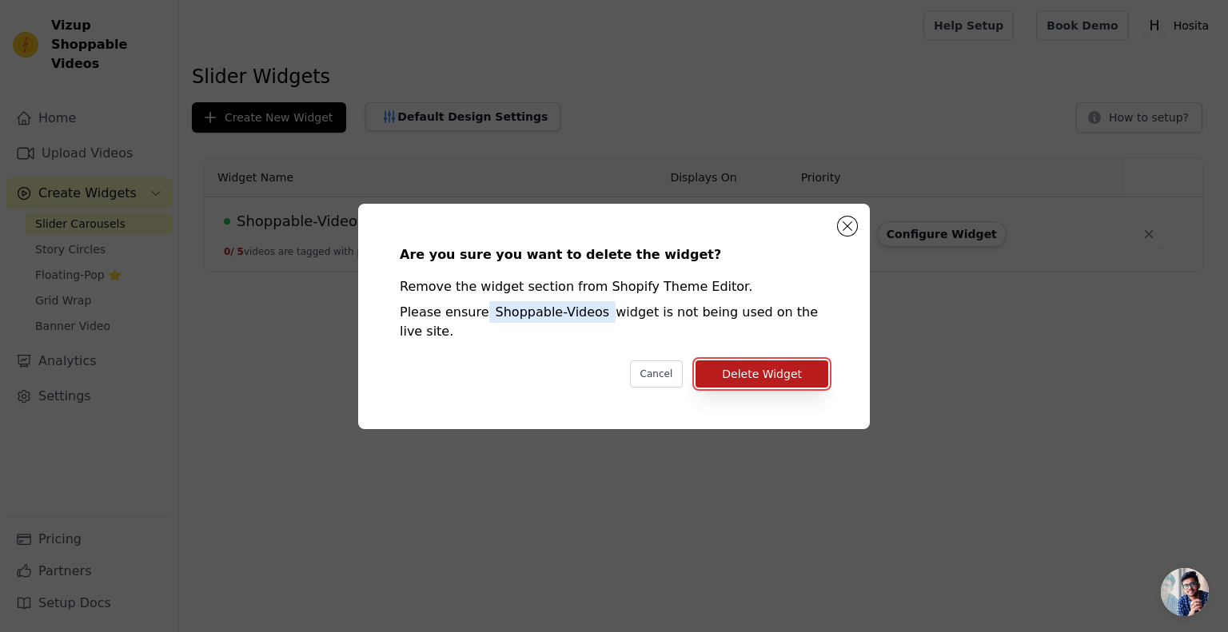
click at [749, 361] on button "Delete Widget" at bounding box center [762, 374] width 133 height 27
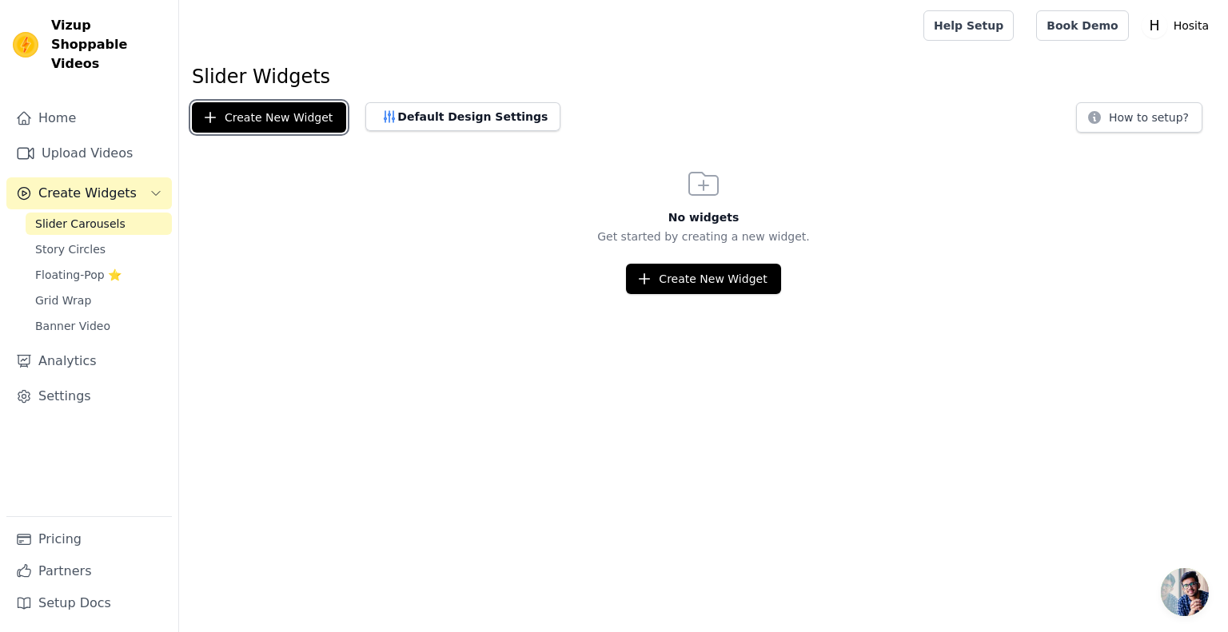
click at [307, 128] on button "Create New Widget" at bounding box center [269, 117] width 154 height 30
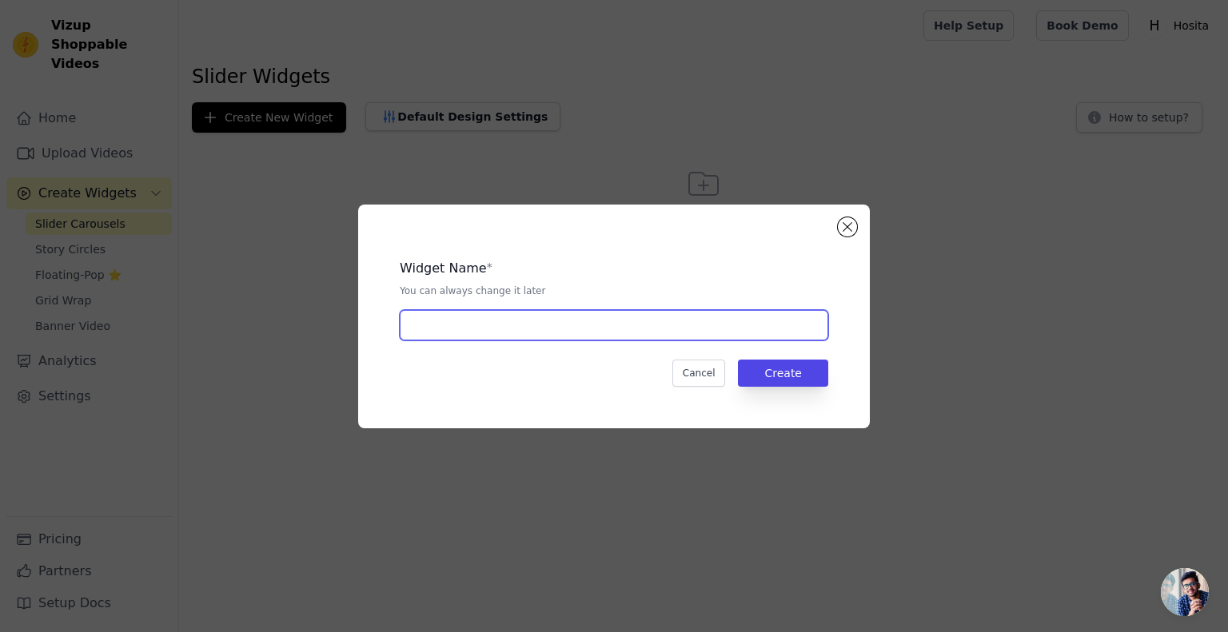
click at [712, 326] on input "text" at bounding box center [614, 325] width 429 height 30
type input "Shoppable-Videos"
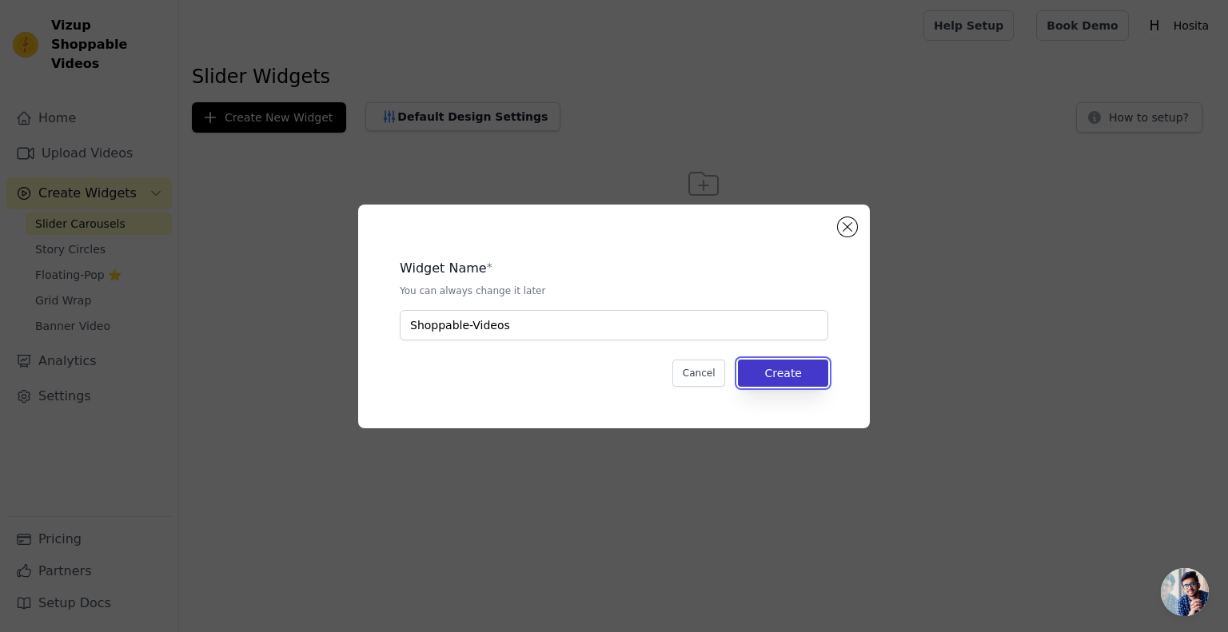
click at [785, 365] on button "Create" at bounding box center [783, 373] width 90 height 27
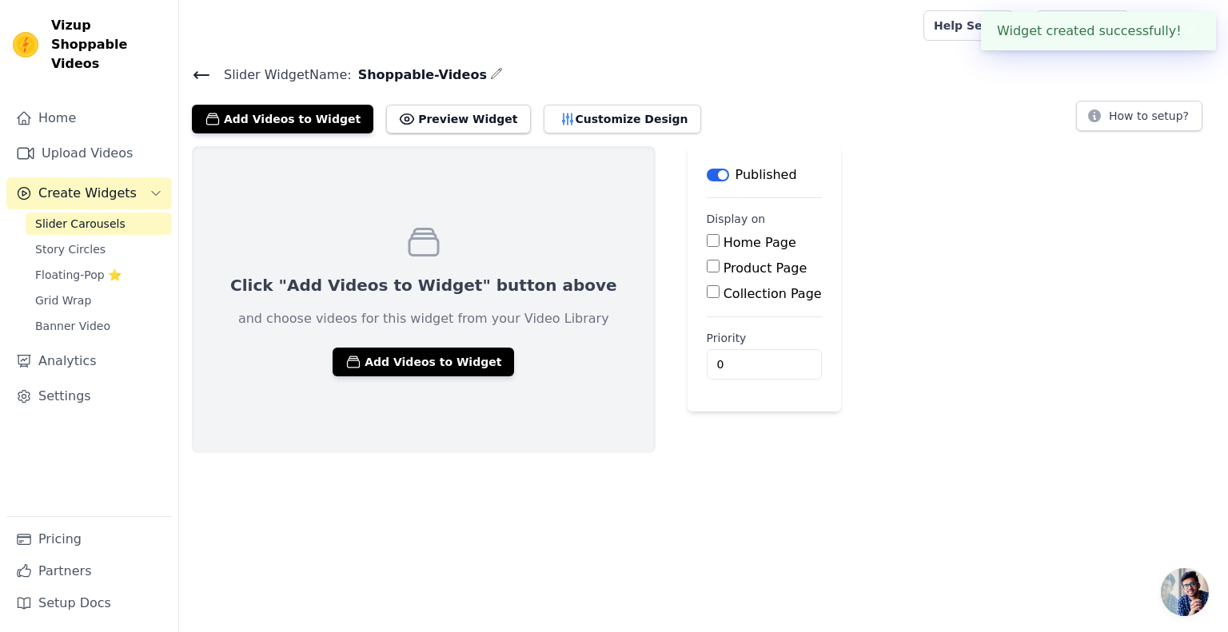
click at [342, 345] on div "Click "Add Videos to Widget" button above and choose videos for this widget fro…" at bounding box center [424, 299] width 464 height 307
click at [351, 357] on button "Add Videos to Widget" at bounding box center [424, 362] width 182 height 29
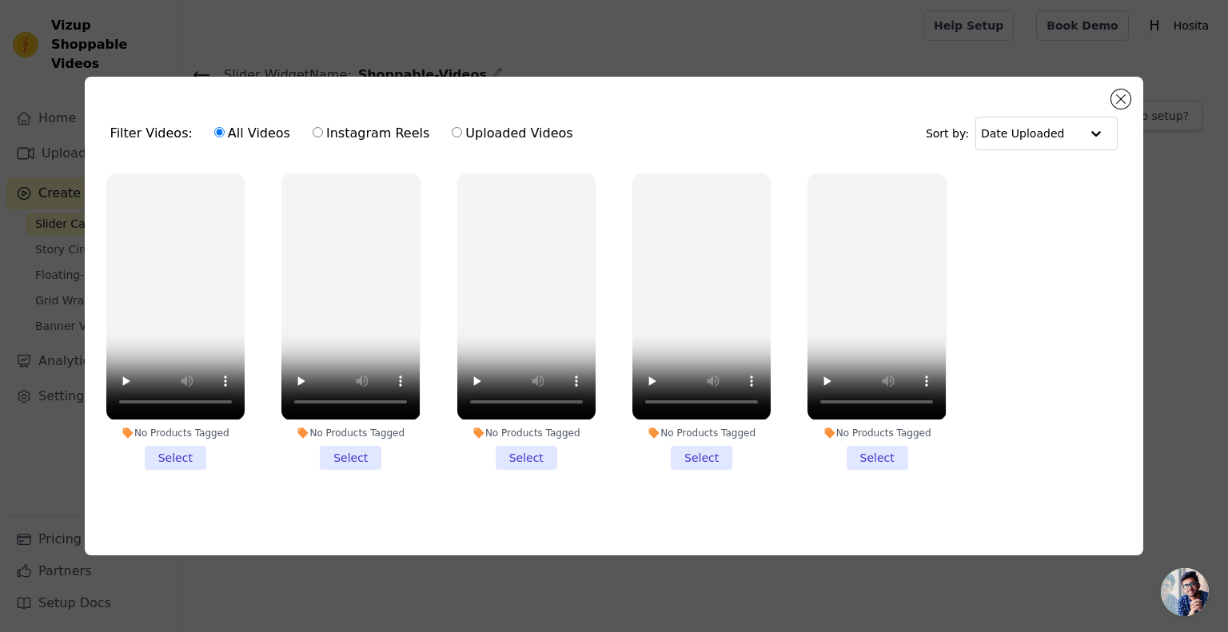
click at [484, 132] on label "Uploaded Videos" at bounding box center [512, 133] width 122 height 21
click at [462, 132] on input "Uploaded Videos" at bounding box center [457, 132] width 10 height 10
radio input "true"
click at [262, 127] on label "All Videos" at bounding box center [252, 133] width 78 height 21
click at [225, 127] on input "All Videos" at bounding box center [219, 132] width 10 height 10
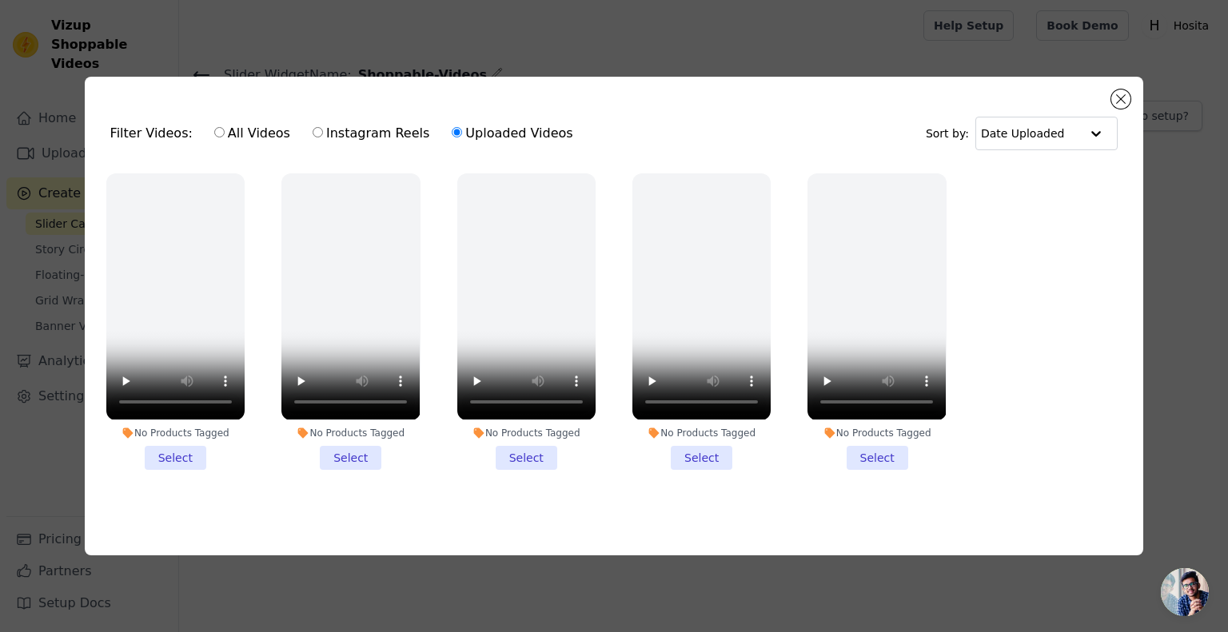
radio input "true"
click at [1119, 97] on button "Close modal" at bounding box center [1120, 99] width 19 height 19
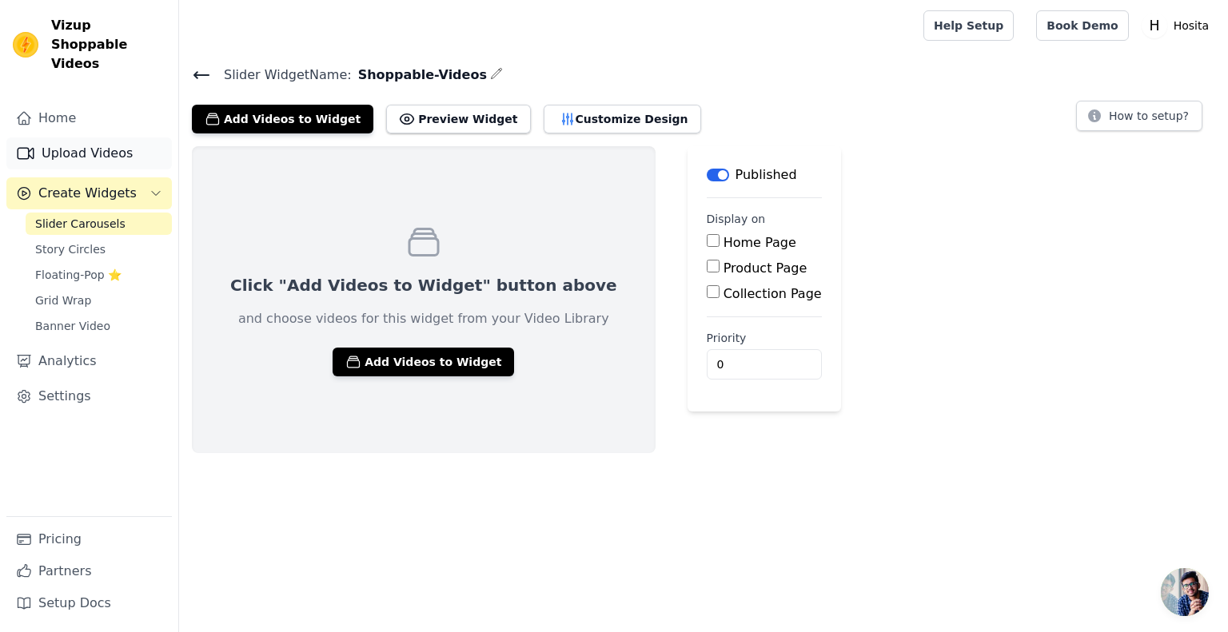
click at [59, 138] on link "Upload Videos" at bounding box center [89, 154] width 166 height 32
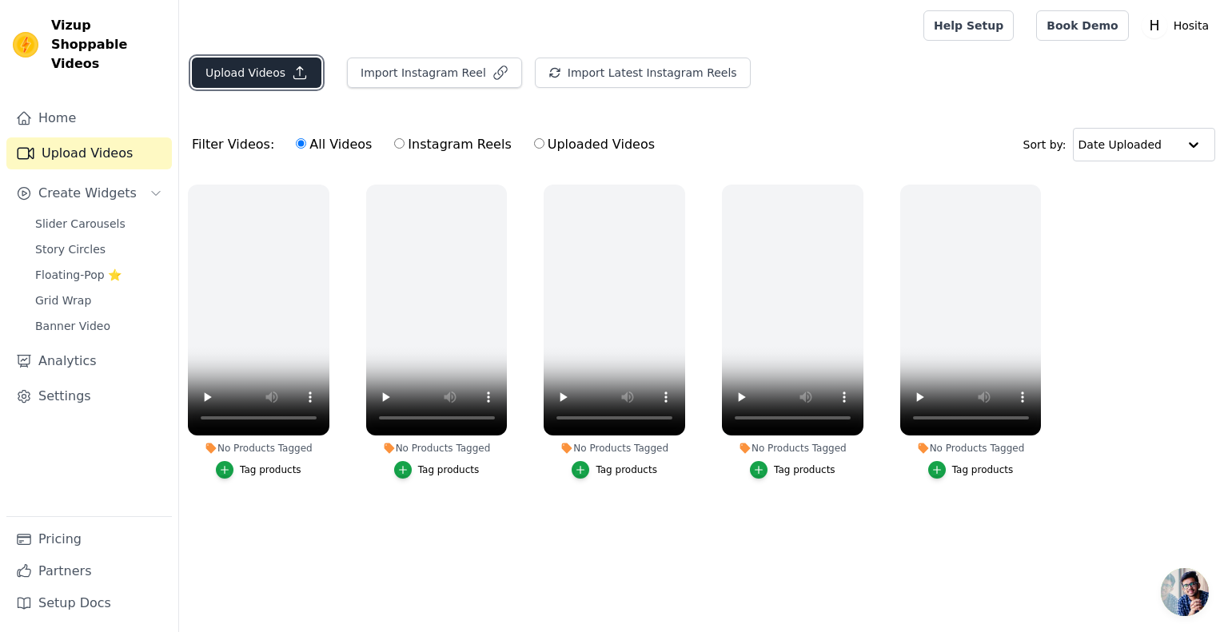
click at [304, 77] on button "Upload Videos" at bounding box center [257, 73] width 130 height 30
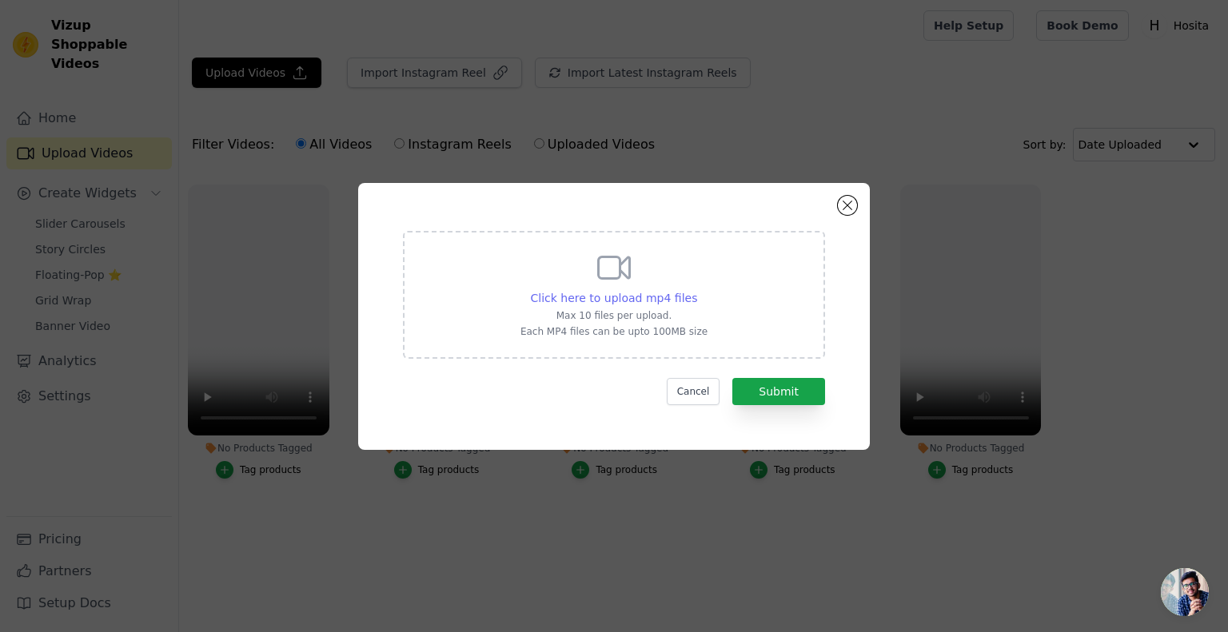
click at [622, 299] on span "Click here to upload mp4 files" at bounding box center [614, 298] width 167 height 13
click at [696, 290] on input "Click here to upload mp4 files Max 10 files per upload. Each MP4 files can be u…" at bounding box center [696, 289] width 1 height 1
type input "C:\fakepath\46 (1).mp4"
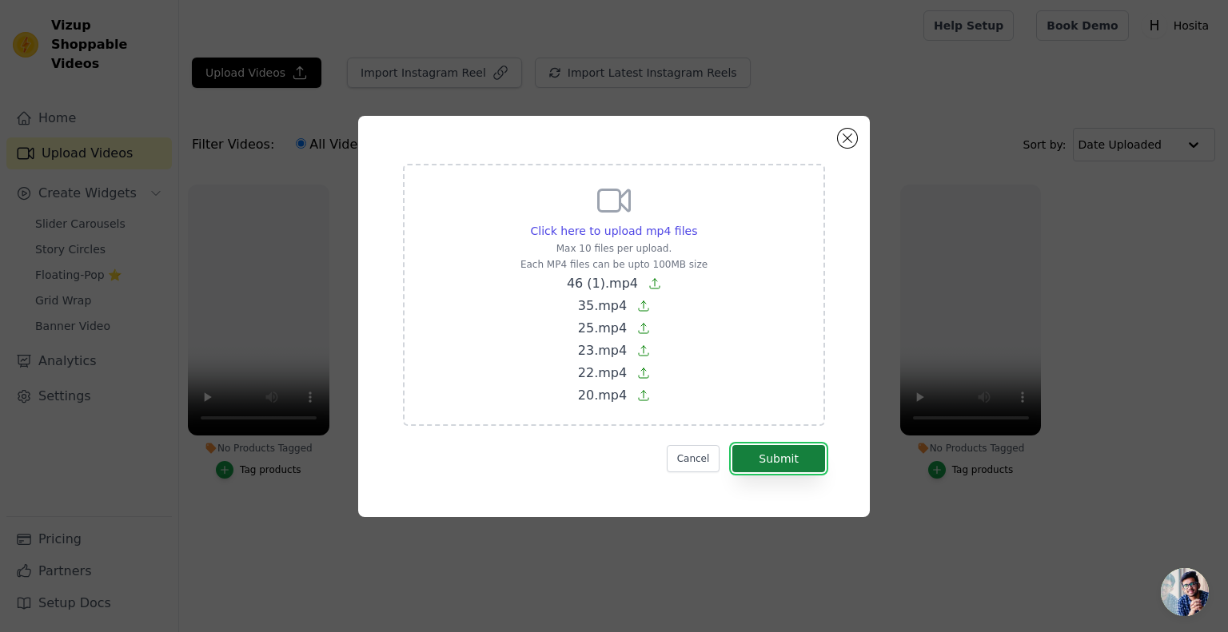
click at [799, 452] on button "Submit" at bounding box center [778, 458] width 93 height 27
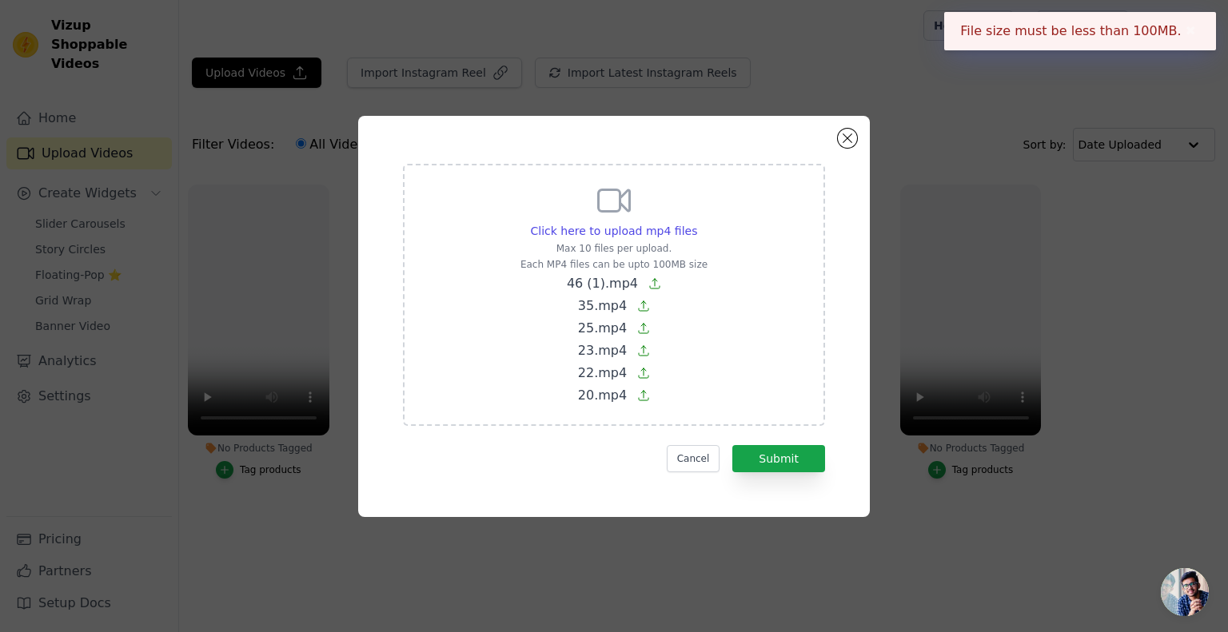
click at [620, 285] on span "46 (1).mp4" at bounding box center [602, 283] width 71 height 15
click at [696, 223] on input "Click here to upload mp4 files Max 10 files per upload. Each MP4 files can be u…" at bounding box center [696, 222] width 1 height 1
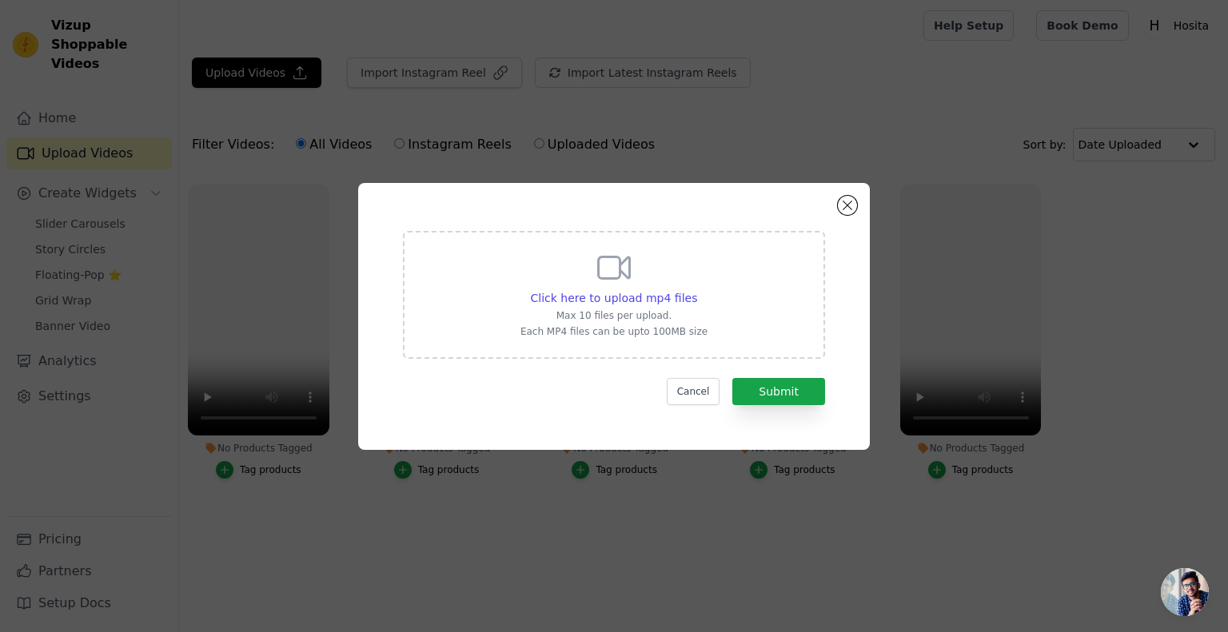
click at [670, 288] on div "Click here to upload mp4 files Max 10 files per upload. Each MP4 files can be u…" at bounding box center [614, 294] width 187 height 90
click at [696, 289] on input "Click here to upload mp4 files Max 10 files per upload. Each MP4 files can be u…" at bounding box center [696, 289] width 1 height 1
type input "C:\fakepath\35.mp4"
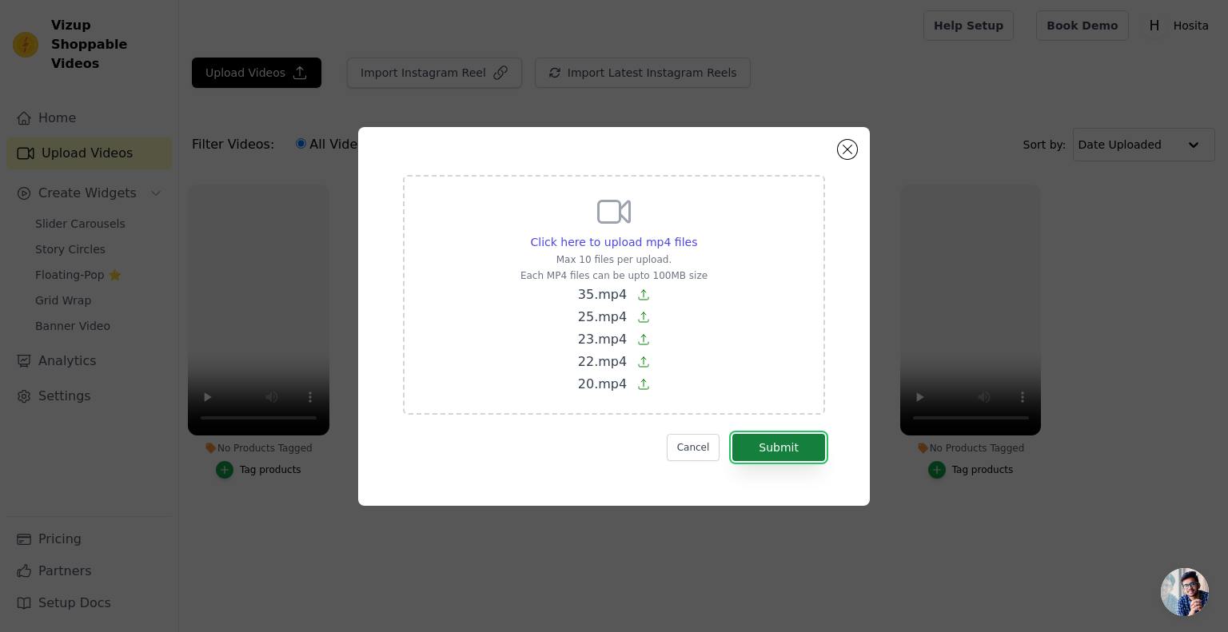
click at [771, 442] on button "Submit" at bounding box center [778, 447] width 93 height 27
click at [851, 147] on button "Close modal" at bounding box center [847, 149] width 19 height 19
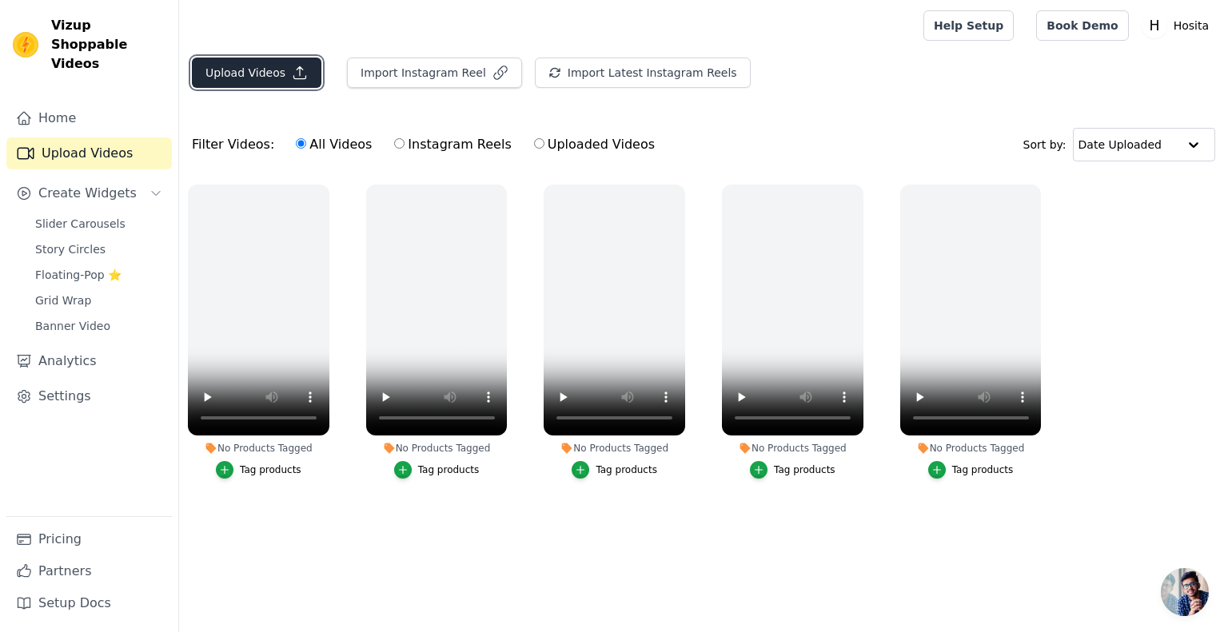
click at [269, 75] on button "Upload Videos" at bounding box center [257, 73] width 130 height 30
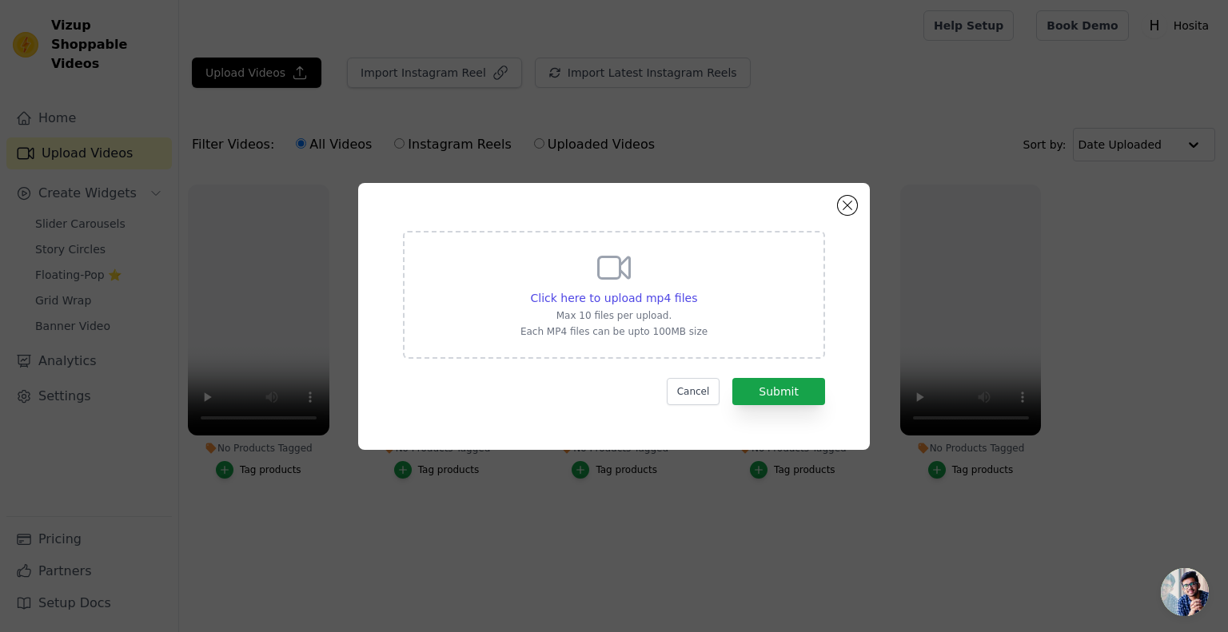
click at [621, 277] on icon at bounding box center [614, 268] width 38 height 38
click at [696, 289] on input "Click here to upload mp4 files Max 10 files per upload. Each MP4 files can be u…" at bounding box center [696, 289] width 1 height 1
type input "C:\fakepath\20.mp4"
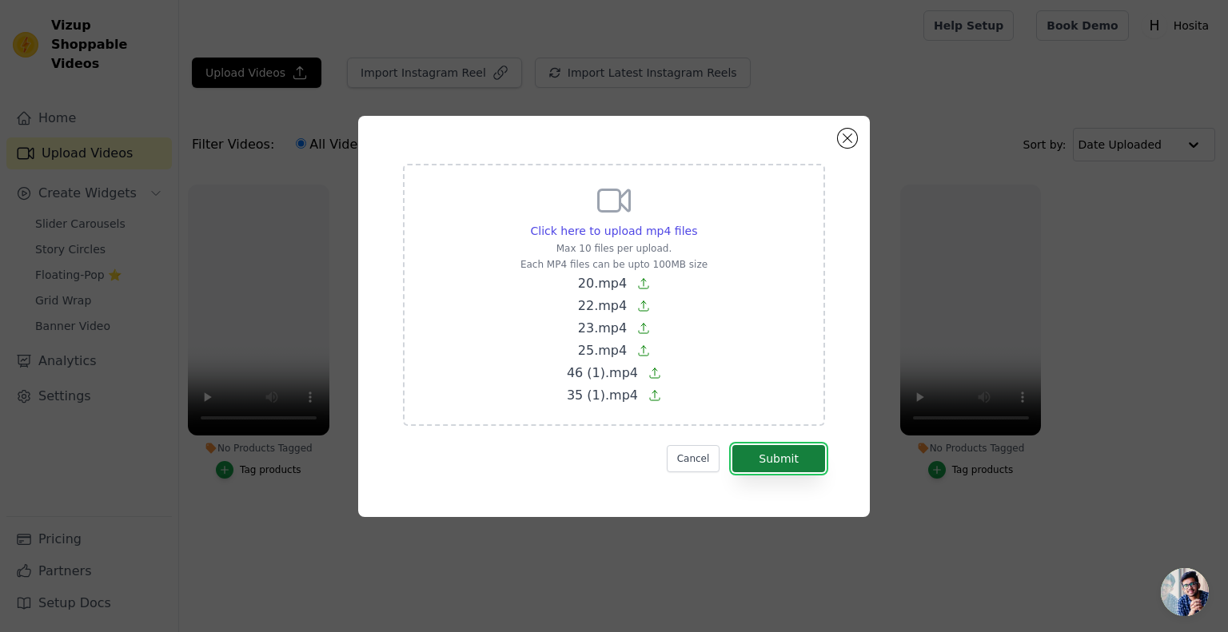
click at [789, 449] on button "Submit" at bounding box center [778, 458] width 93 height 27
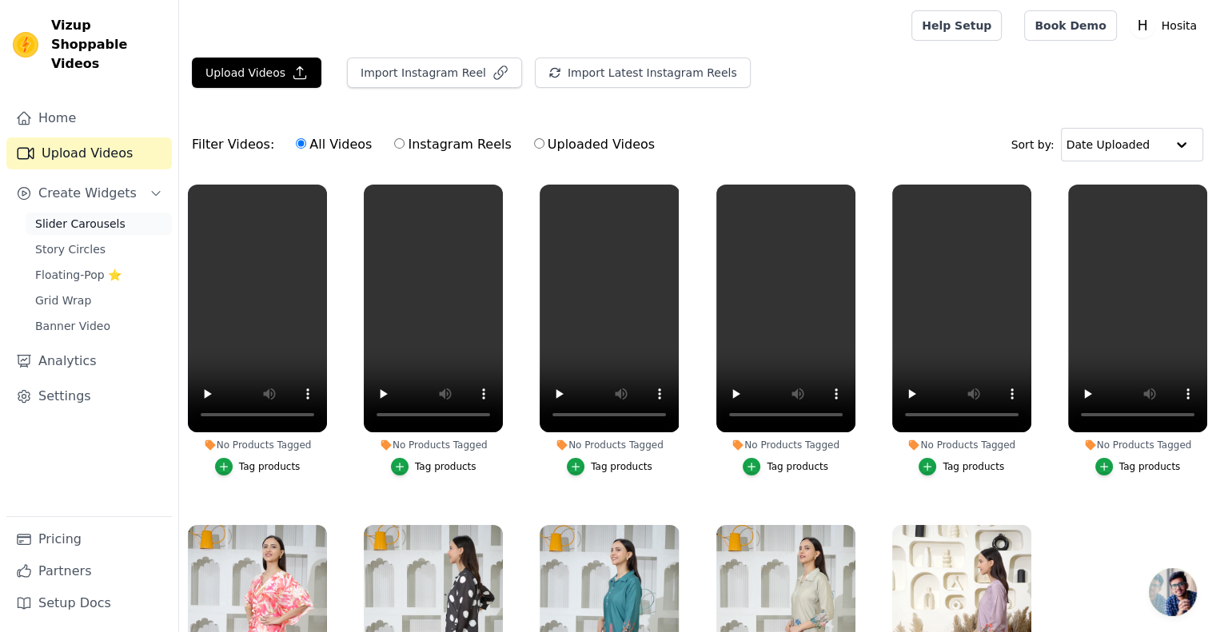
click at [98, 213] on link "Slider Carousels" at bounding box center [99, 224] width 146 height 22
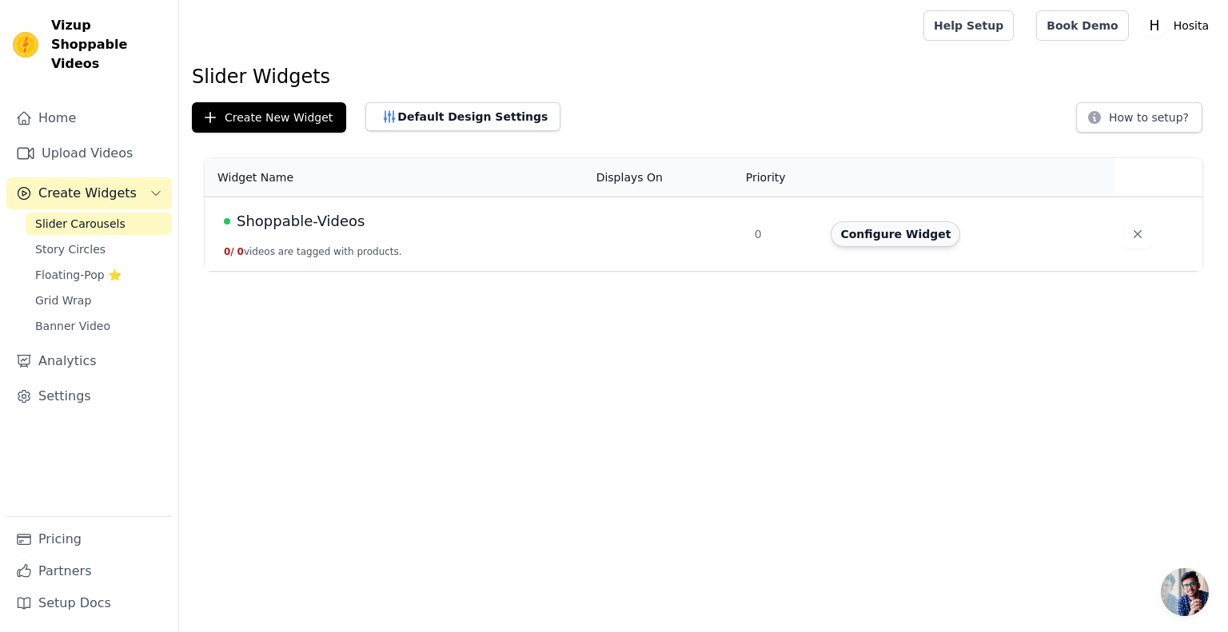
click at [904, 240] on button "Configure Widget" at bounding box center [896, 234] width 130 height 26
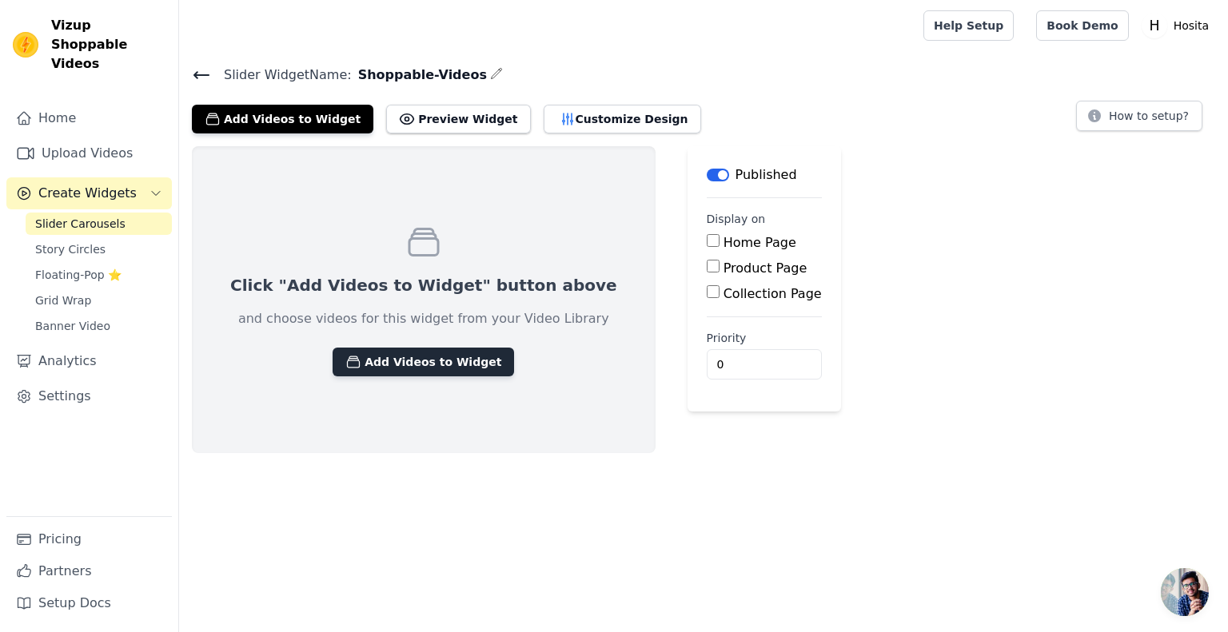
click at [442, 352] on button "Add Videos to Widget" at bounding box center [424, 362] width 182 height 29
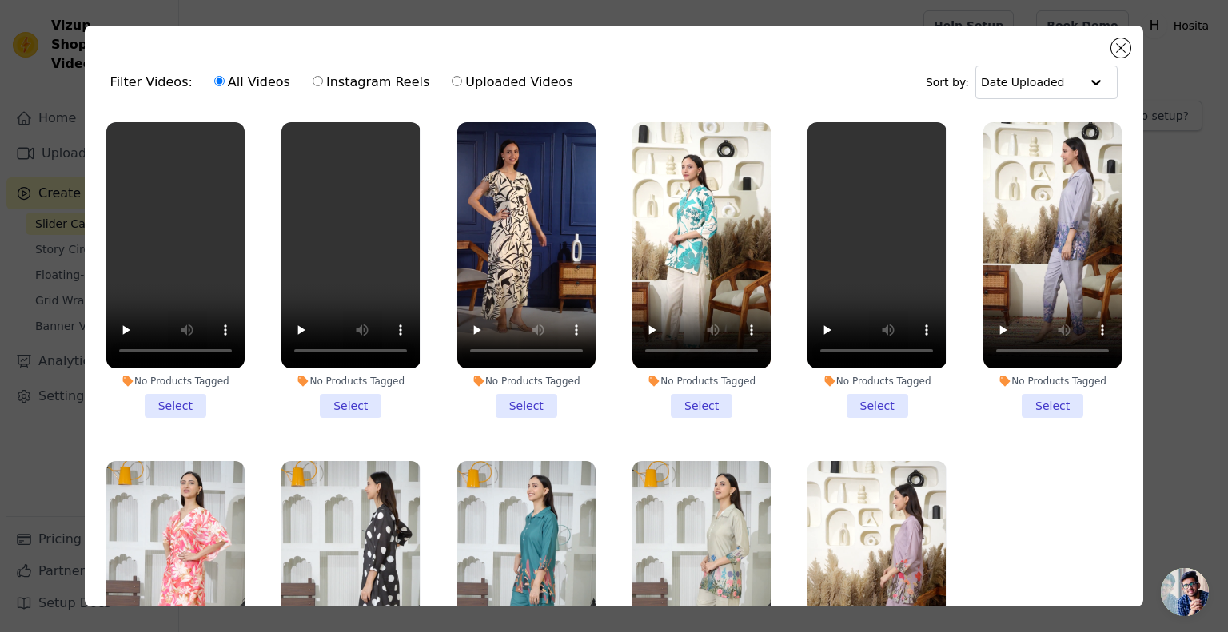
click at [182, 402] on li "No Products Tagged Select" at bounding box center [175, 270] width 138 height 296
click at [0, 0] on input "No Products Tagged Select" at bounding box center [0, 0] width 0 height 0
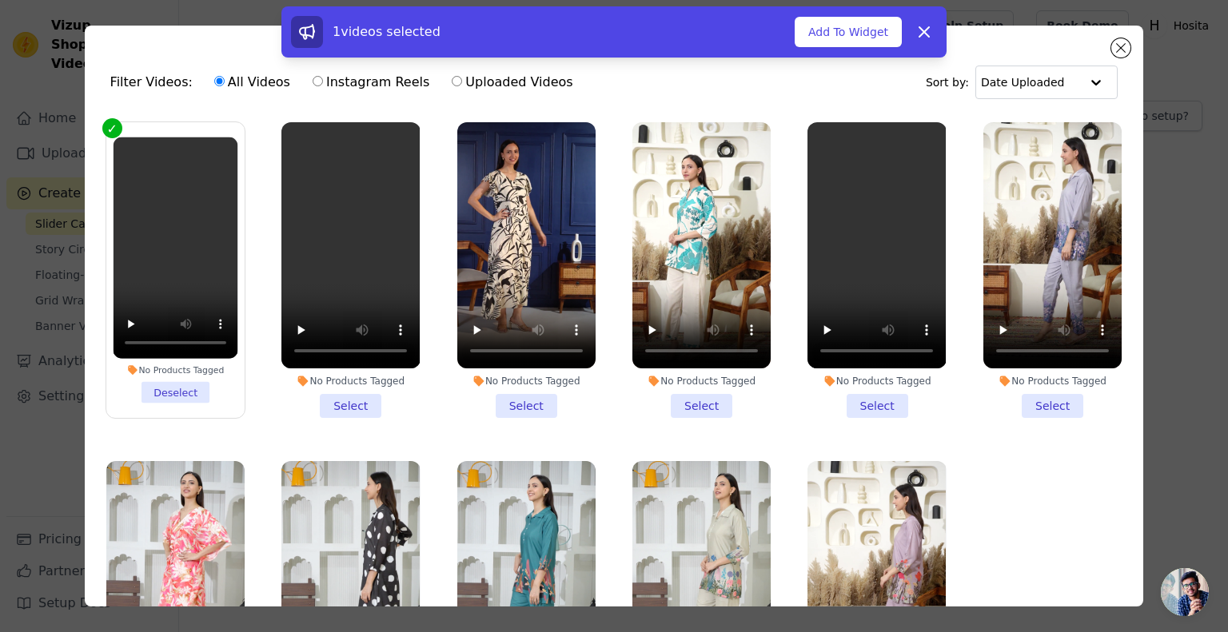
click at [342, 402] on li "No Products Tagged Select" at bounding box center [350, 270] width 138 height 296
click at [0, 0] on input "No Products Tagged Select" at bounding box center [0, 0] width 0 height 0
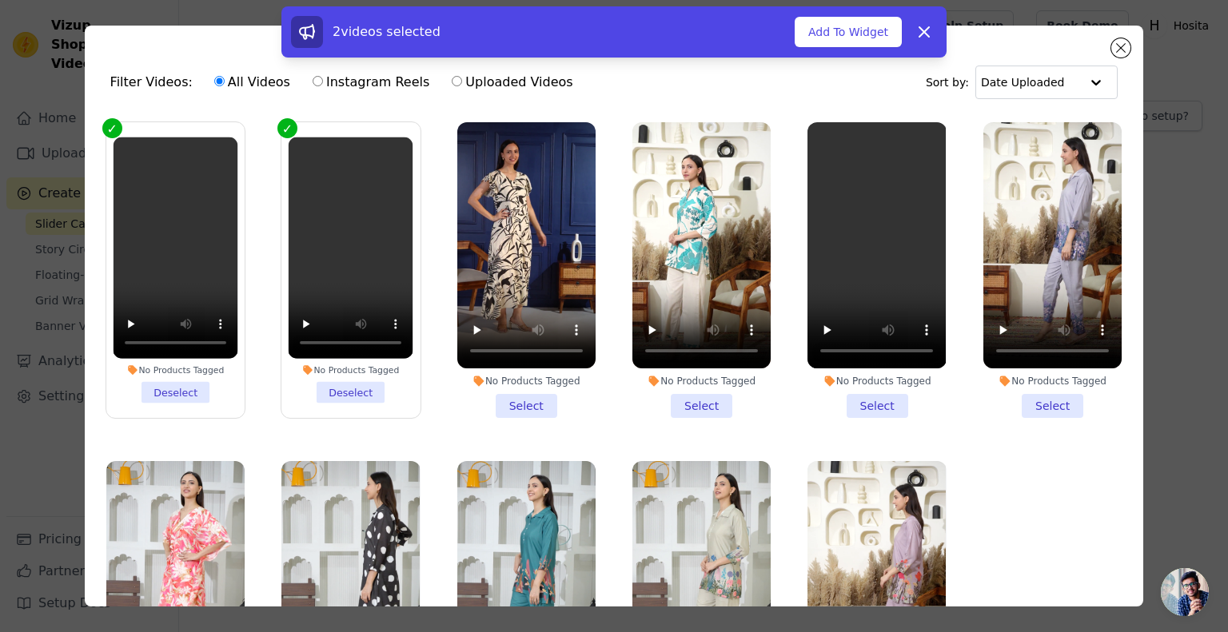
drag, startPoint x: 493, startPoint y: 399, endPoint x: 512, endPoint y: 399, distance: 19.2
click at [493, 399] on li "No Products Tagged Select" at bounding box center [526, 270] width 138 height 296
click at [0, 0] on input "No Products Tagged Select" at bounding box center [0, 0] width 0 height 0
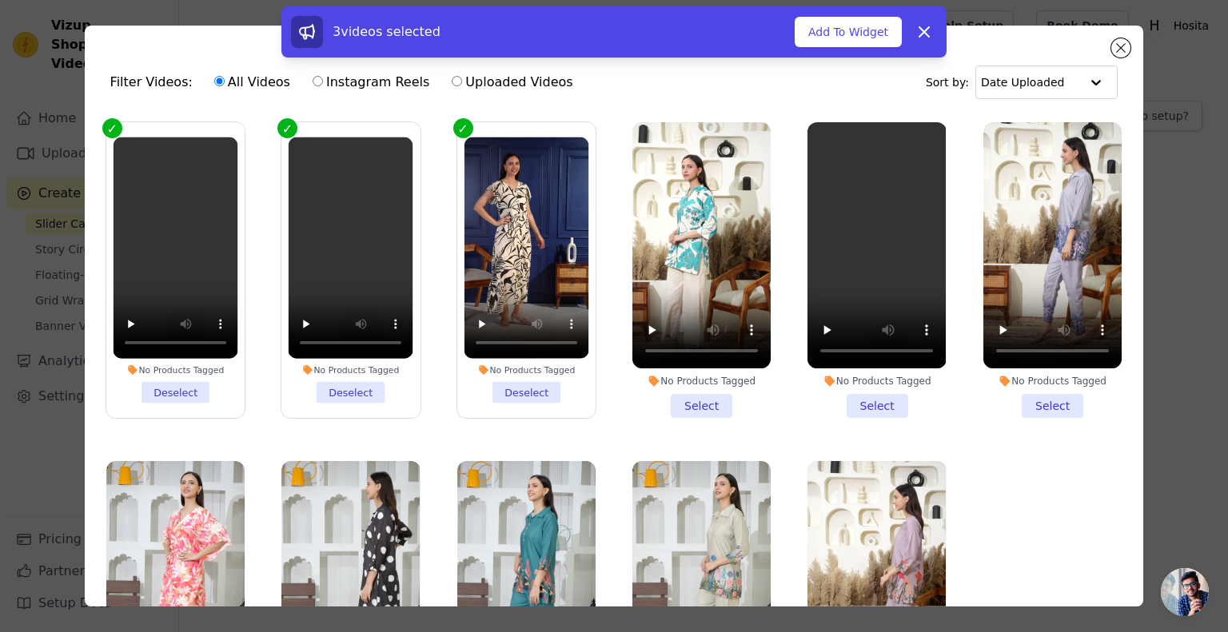
click at [691, 390] on li "No Products Tagged Select" at bounding box center [701, 270] width 138 height 296
click at [0, 0] on input "No Products Tagged Select" at bounding box center [0, 0] width 0 height 0
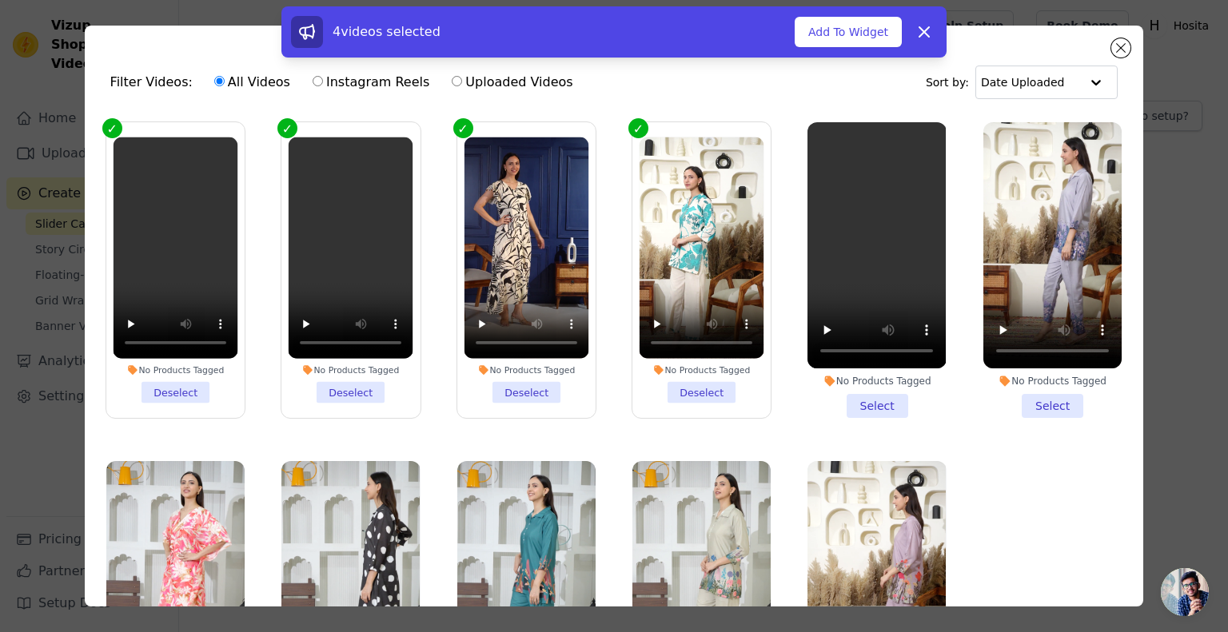
click at [860, 399] on li "No Products Tagged Select" at bounding box center [877, 270] width 138 height 296
click at [0, 0] on input "No Products Tagged Select" at bounding box center [0, 0] width 0 height 0
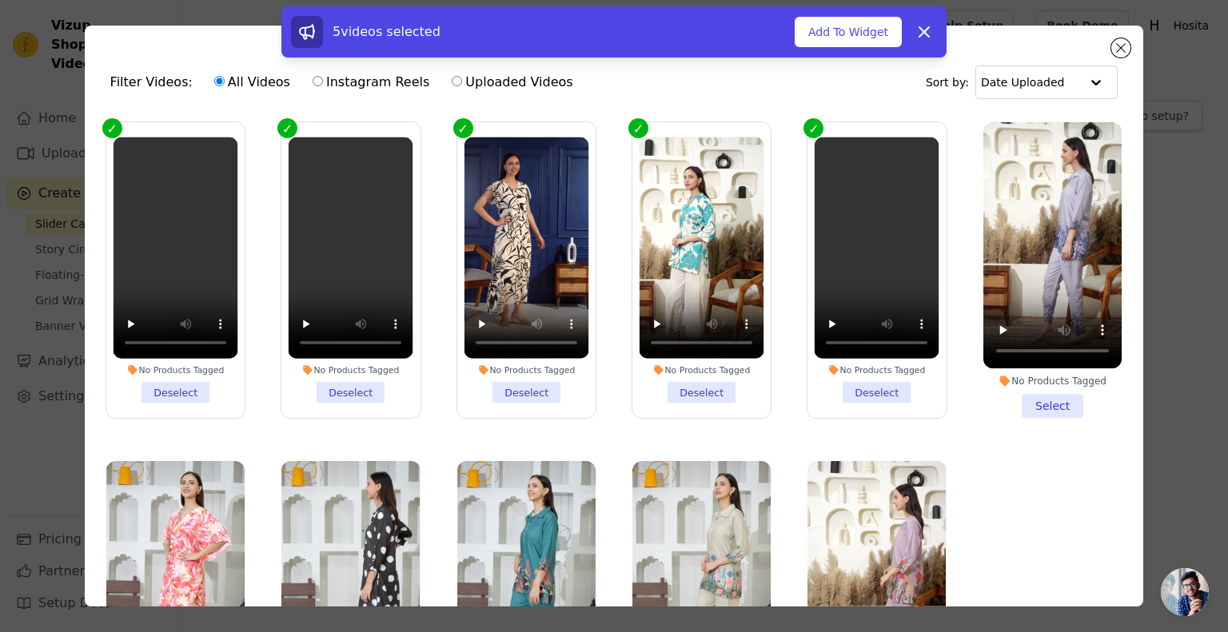
click at [1014, 389] on li "No Products Tagged Select" at bounding box center [1053, 270] width 138 height 296
click at [0, 0] on input "No Products Tagged Select" at bounding box center [0, 0] width 0 height 0
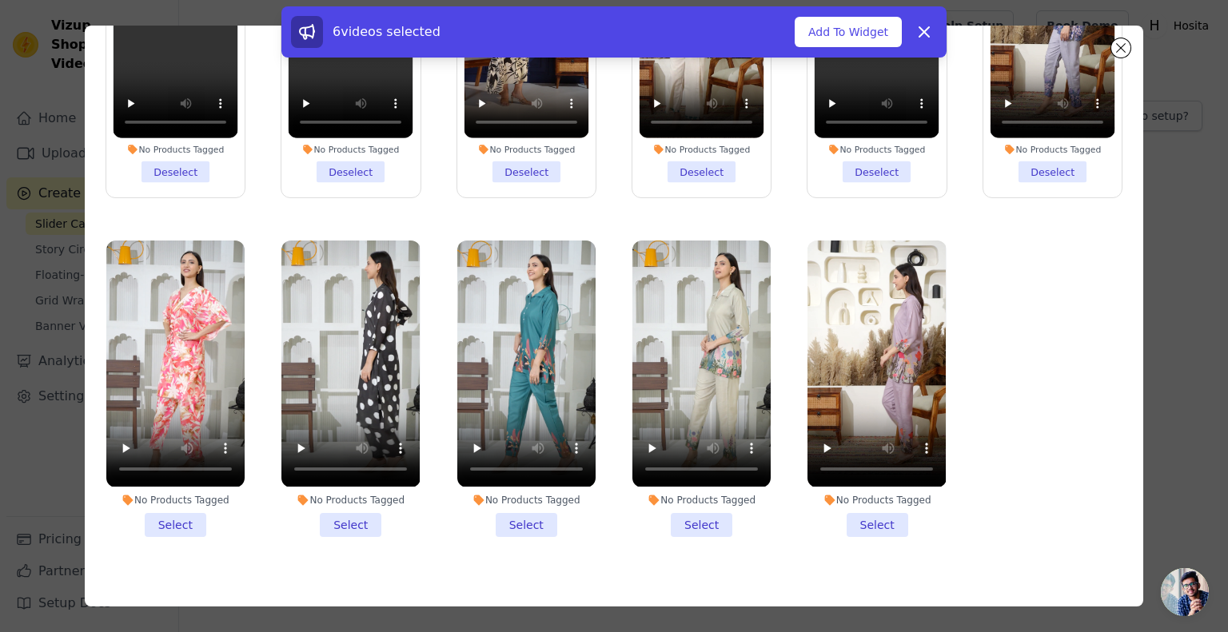
scroll to position [138, 0]
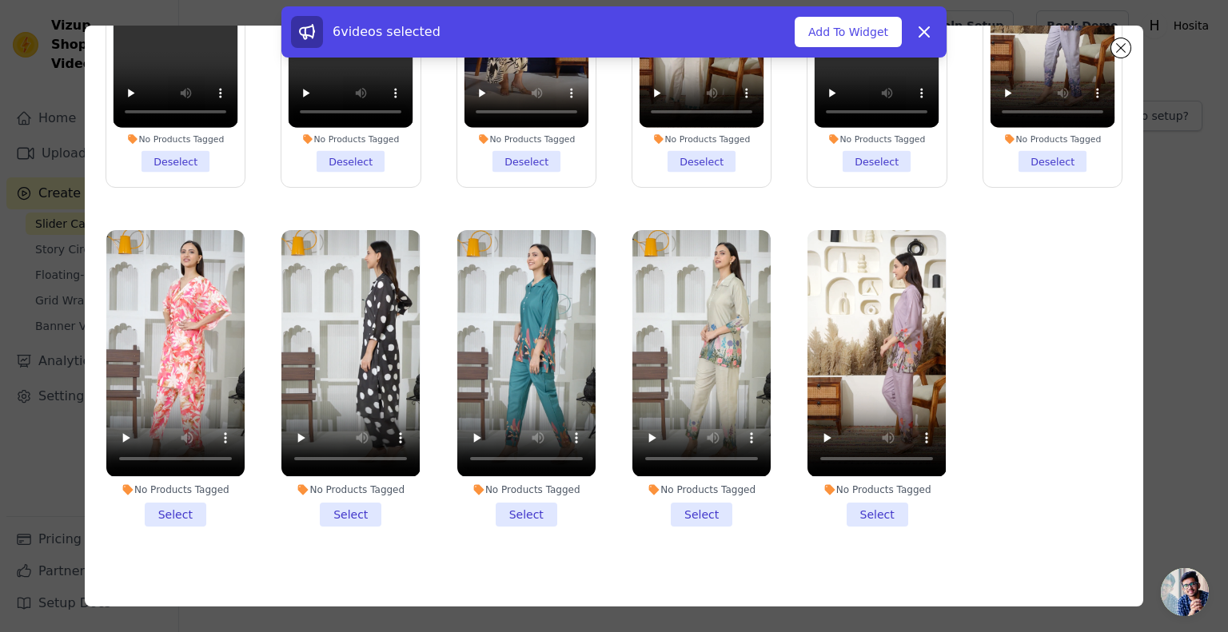
click at [844, 498] on li "No Products Tagged Select" at bounding box center [877, 378] width 138 height 296
click at [0, 0] on input "No Products Tagged Select" at bounding box center [0, 0] width 0 height 0
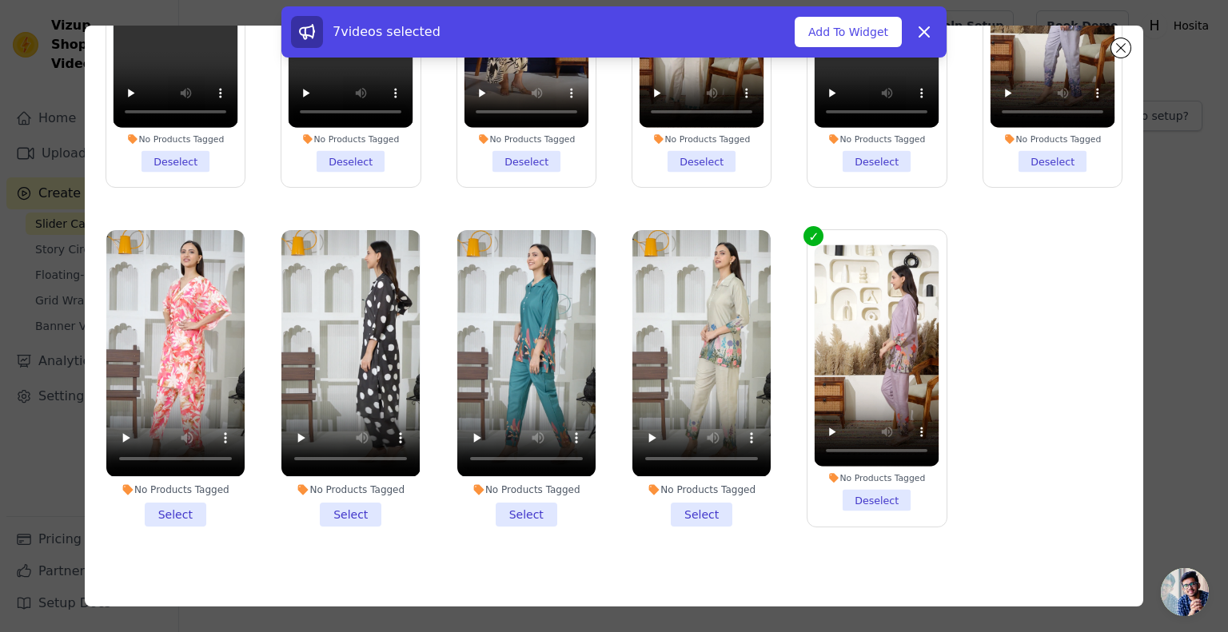
drag, startPoint x: 689, startPoint y: 499, endPoint x: 624, endPoint y: 499, distance: 64.8
click at [688, 499] on li "No Products Tagged Select" at bounding box center [701, 378] width 138 height 296
click at [0, 0] on input "No Products Tagged Select" at bounding box center [0, 0] width 0 height 0
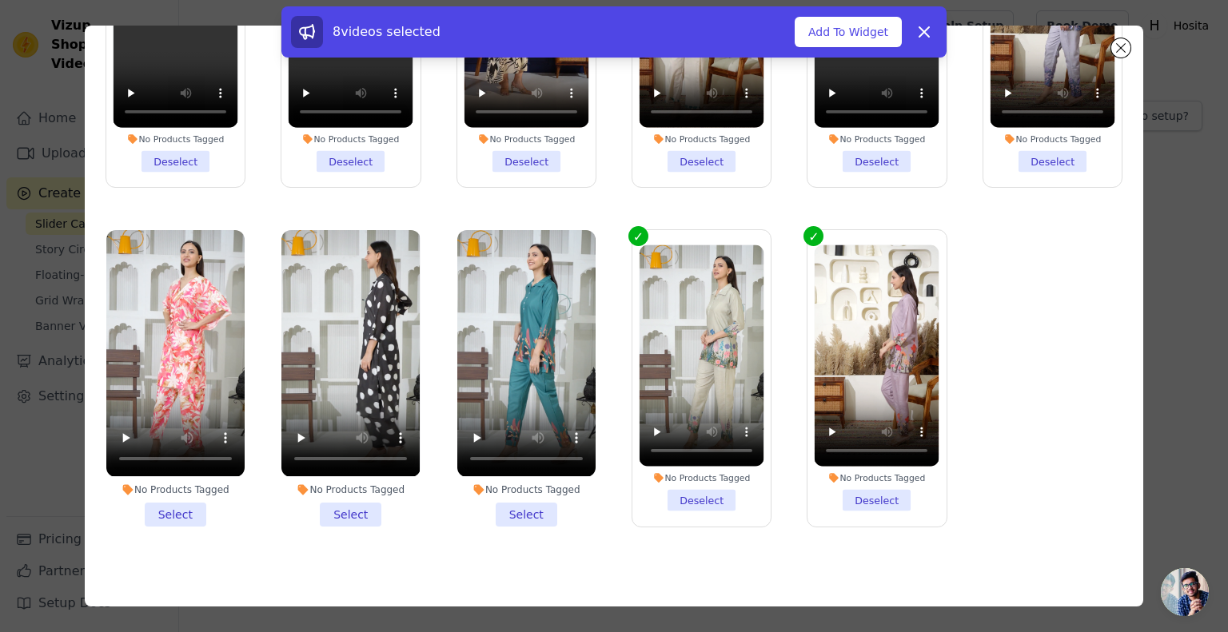
click at [533, 499] on li "No Products Tagged Select" at bounding box center [526, 378] width 138 height 296
click at [0, 0] on input "No Products Tagged Select" at bounding box center [0, 0] width 0 height 0
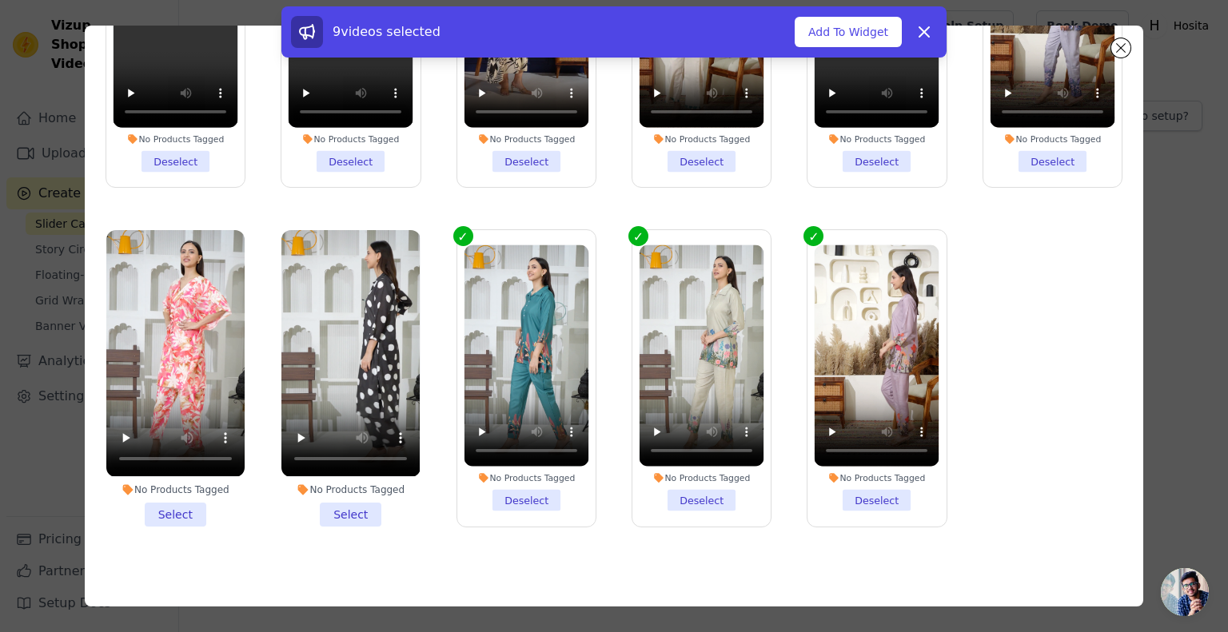
click at [345, 497] on li "No Products Tagged Select" at bounding box center [350, 378] width 138 height 296
click at [0, 0] on input "No Products Tagged Select" at bounding box center [0, 0] width 0 height 0
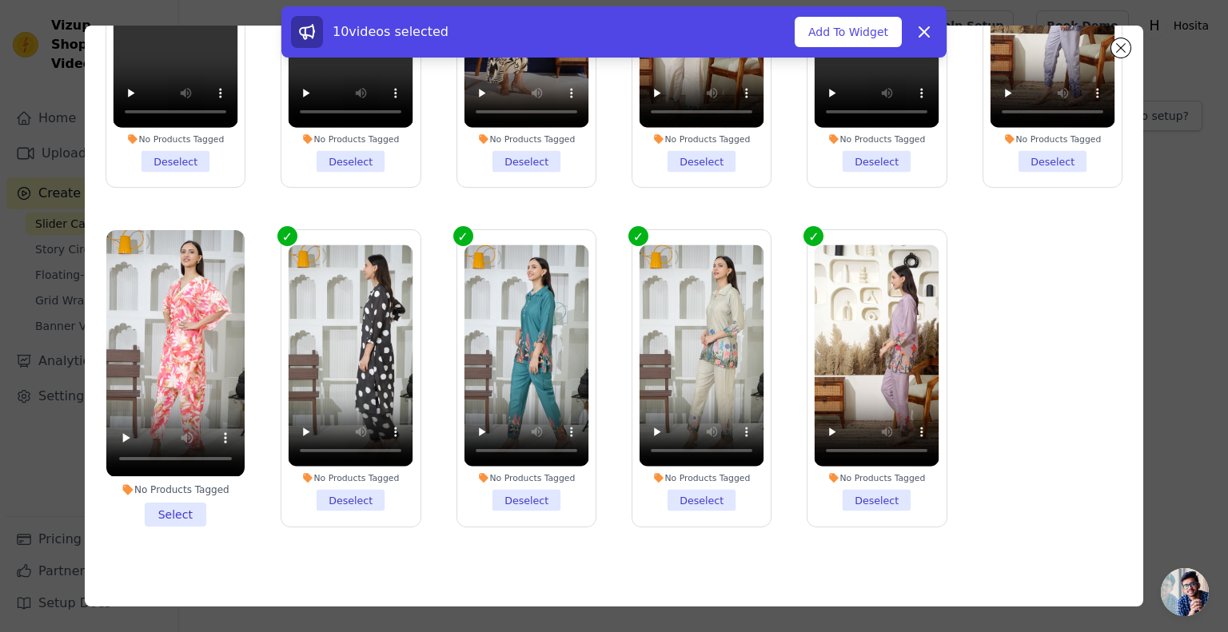
click at [200, 493] on li "No Products Tagged Select" at bounding box center [175, 378] width 138 height 296
click at [0, 0] on input "No Products Tagged Select" at bounding box center [0, 0] width 0 height 0
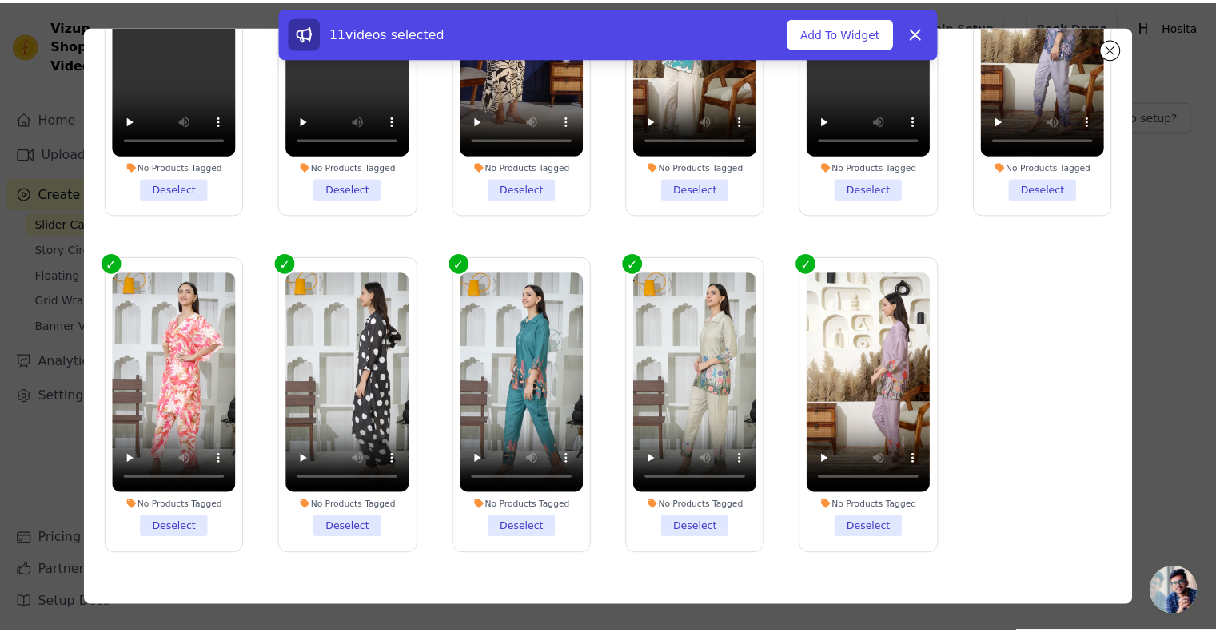
scroll to position [0, 0]
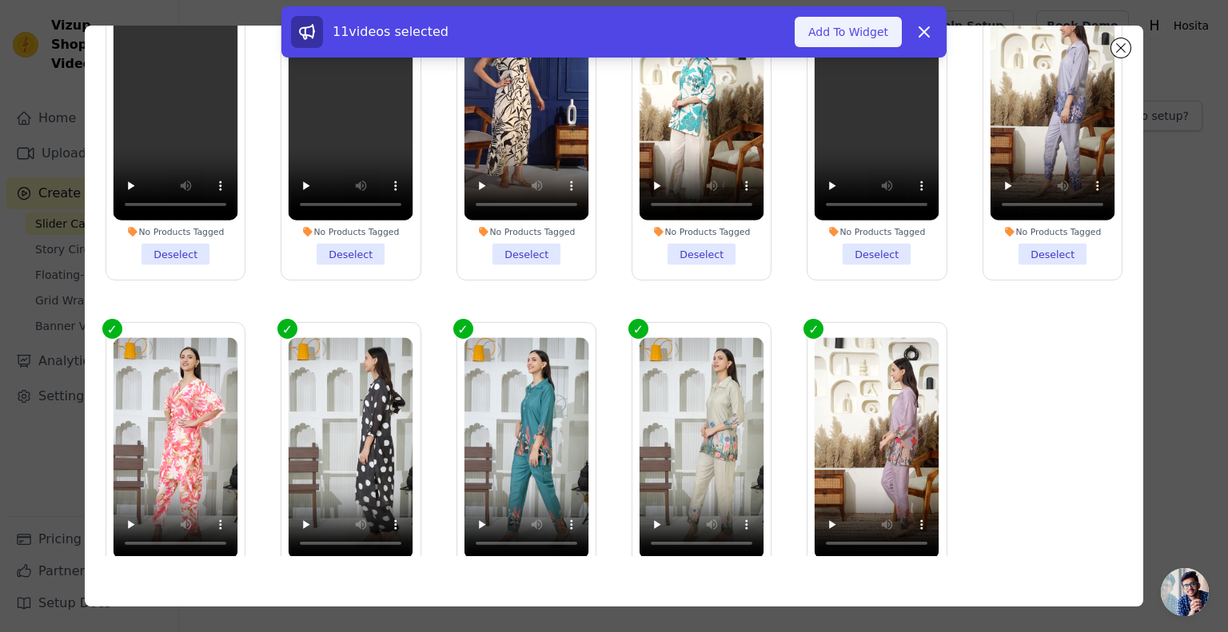
click at [832, 36] on button "Add To Widget" at bounding box center [848, 32] width 107 height 30
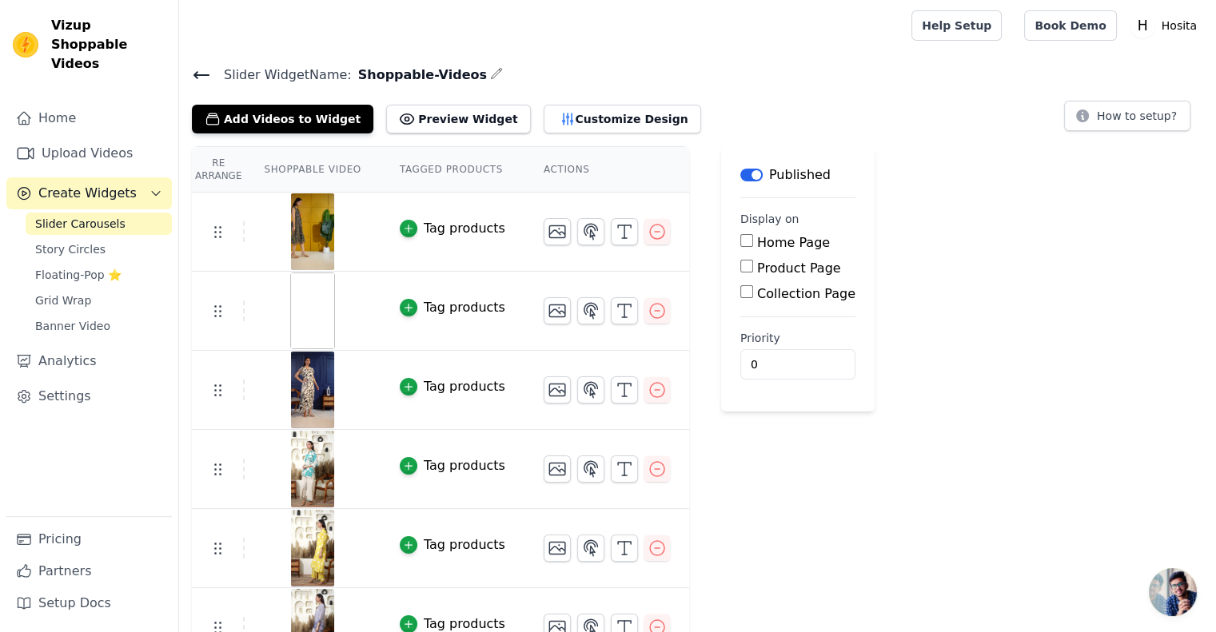
click at [528, 102] on div "Add Videos to Widget Preview Widget Customize Design" at bounding box center [453, 115] width 522 height 35
click at [544, 114] on button "Customize Design" at bounding box center [623, 119] width 158 height 29
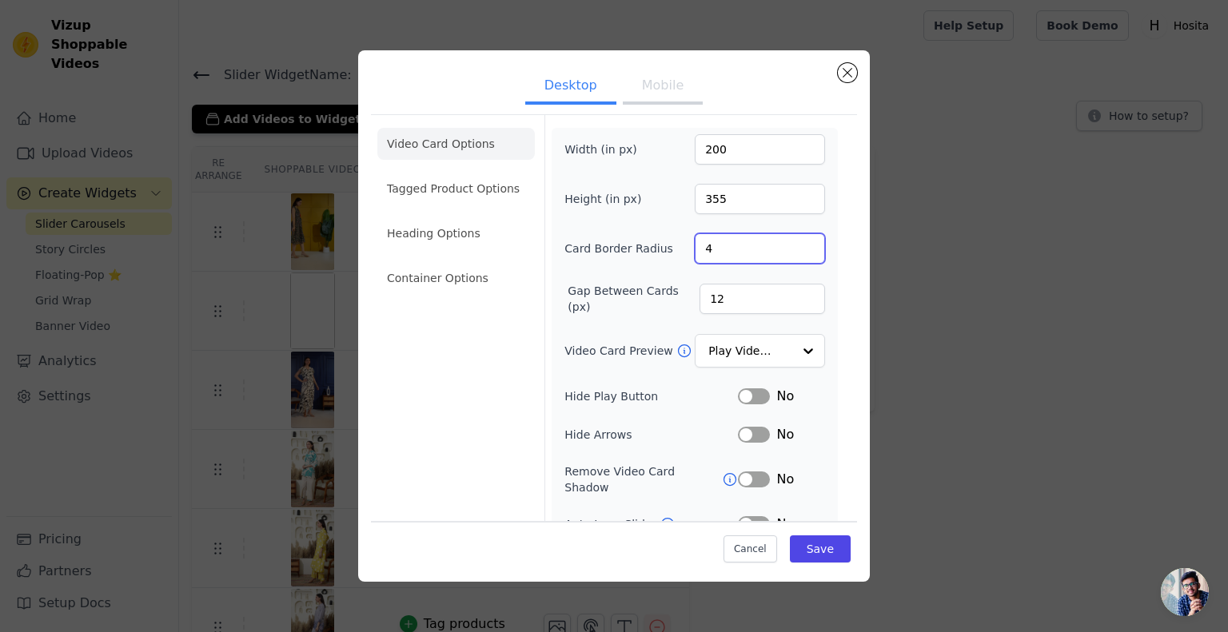
click at [715, 256] on input "4" at bounding box center [760, 248] width 130 height 30
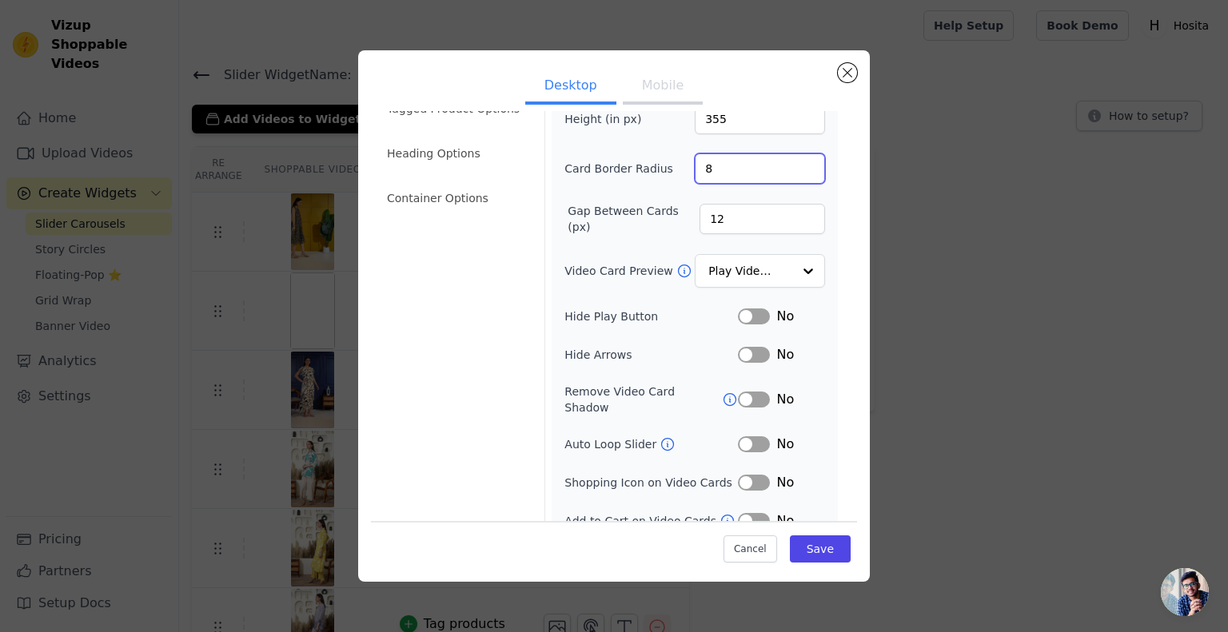
scroll to position [86, 0]
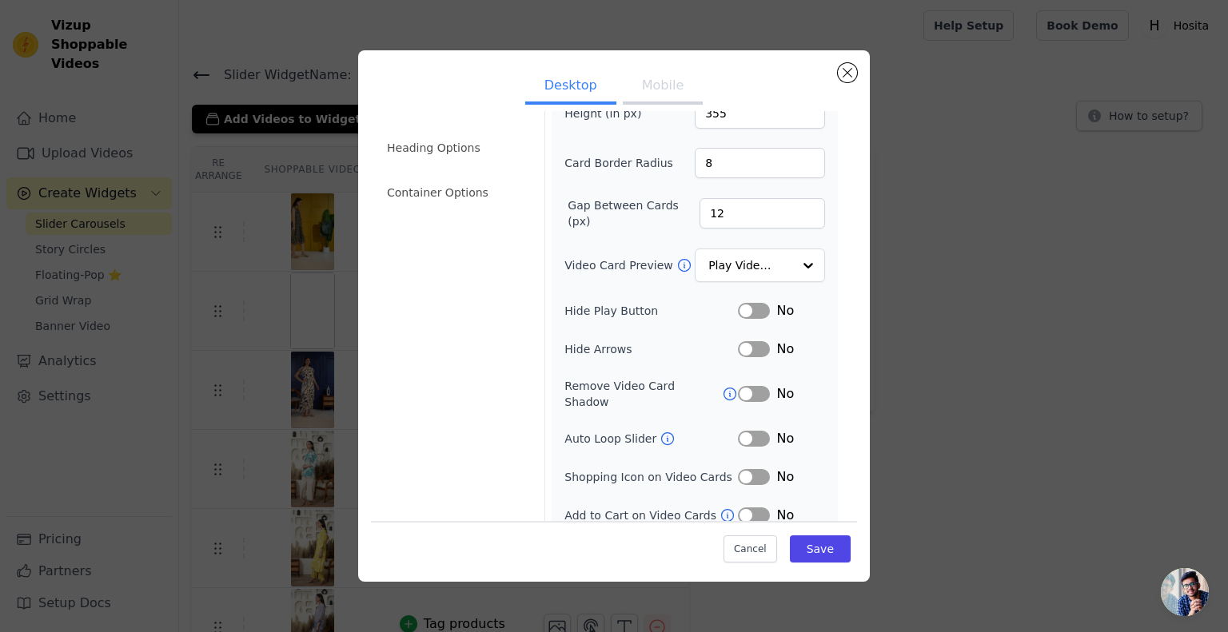
click at [742, 508] on button "Label" at bounding box center [754, 516] width 32 height 16
click at [745, 431] on button "Label" at bounding box center [754, 439] width 32 height 16
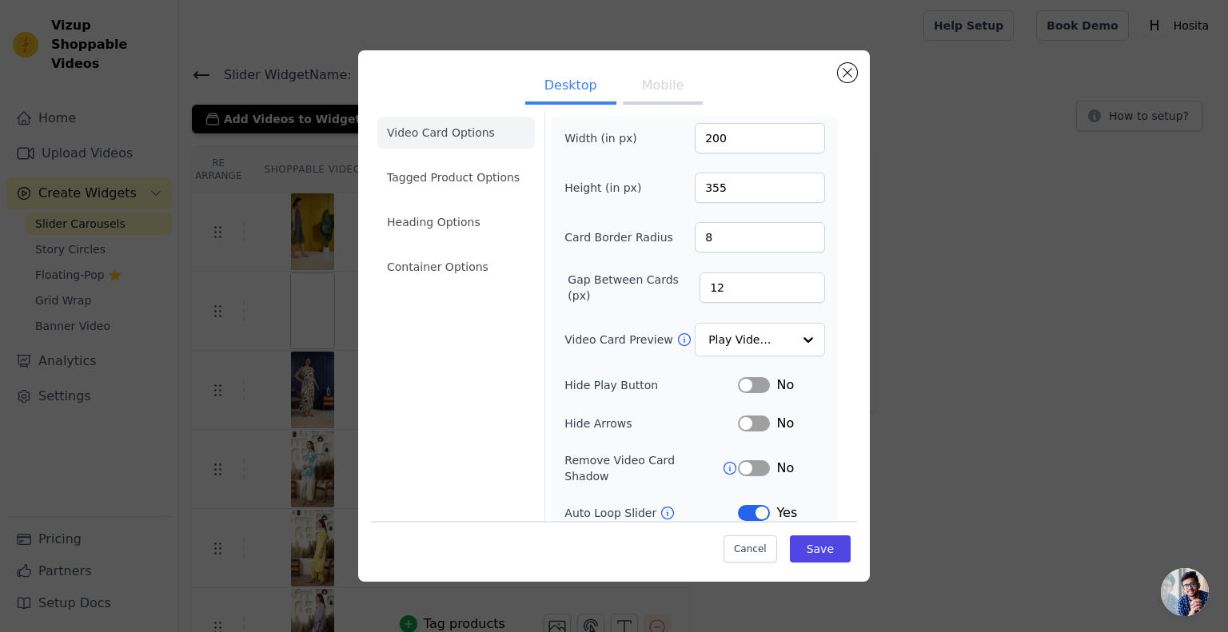
scroll to position [0, 0]
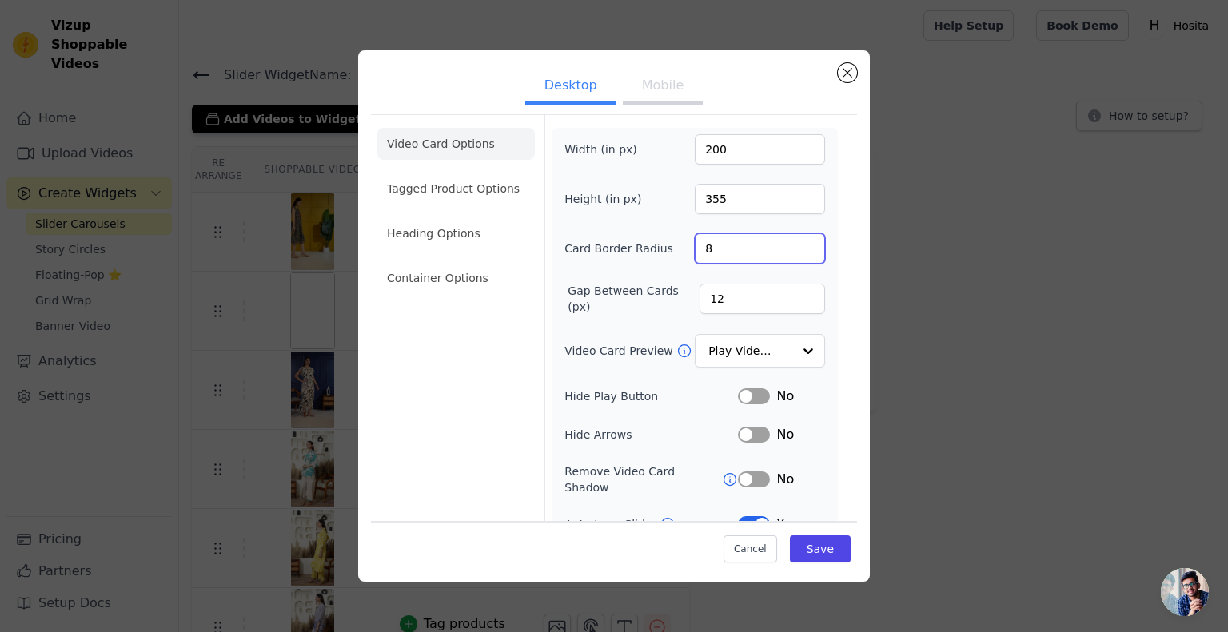
drag, startPoint x: 724, startPoint y: 238, endPoint x: 690, endPoint y: 239, distance: 33.6
click at [695, 239] on input "8" at bounding box center [760, 248] width 130 height 30
type input "1"
type input "5"
click at [835, 340] on div "Video Card Options Tagged Product Options Heading Options Container Options Wid…" at bounding box center [614, 368] width 486 height 509
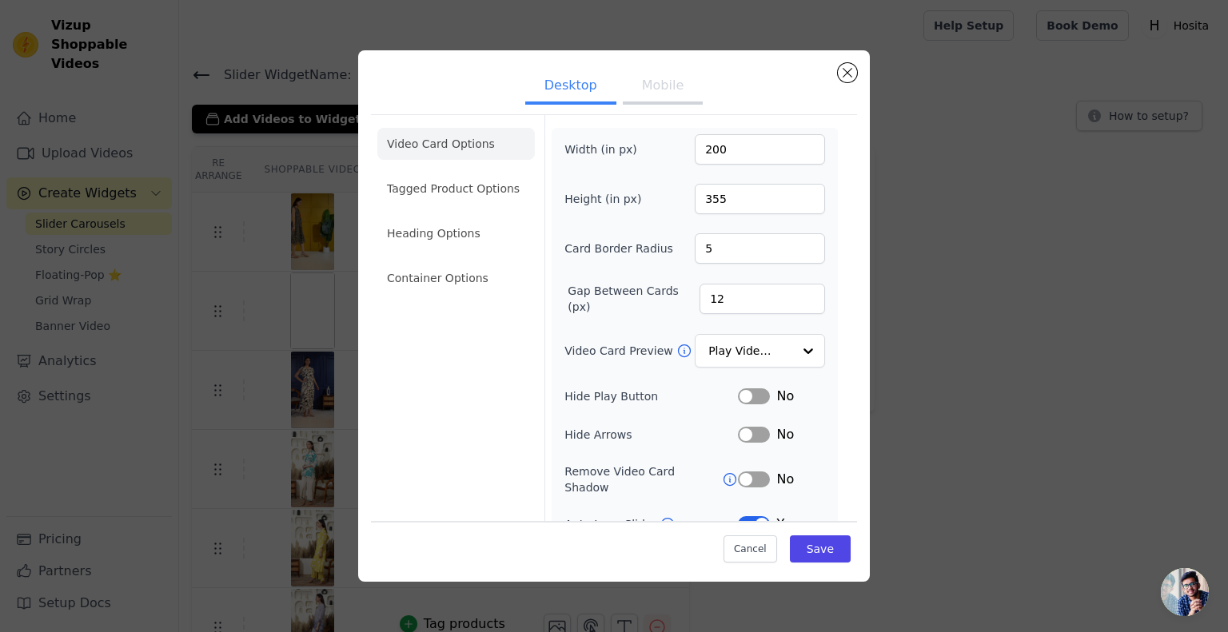
click at [649, 90] on button "Mobile" at bounding box center [663, 87] width 80 height 35
drag, startPoint x: 718, startPoint y: 296, endPoint x: 692, endPoint y: 296, distance: 26.4
click at [700, 296] on input "12" at bounding box center [763, 299] width 126 height 30
type input "1"
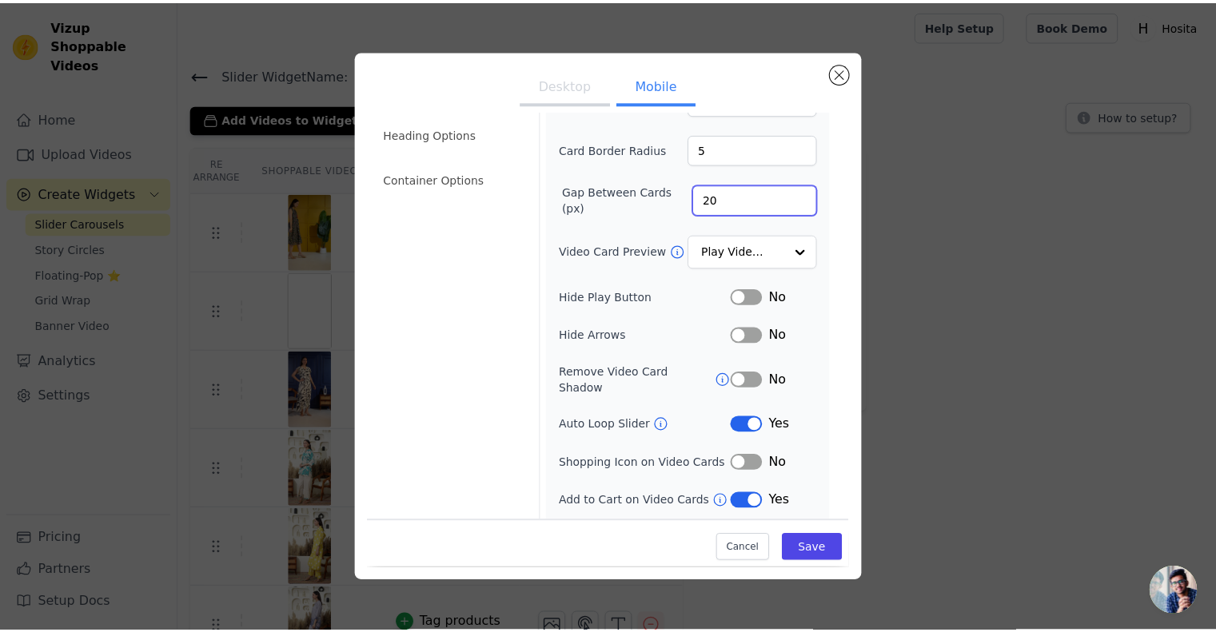
scroll to position [124, 0]
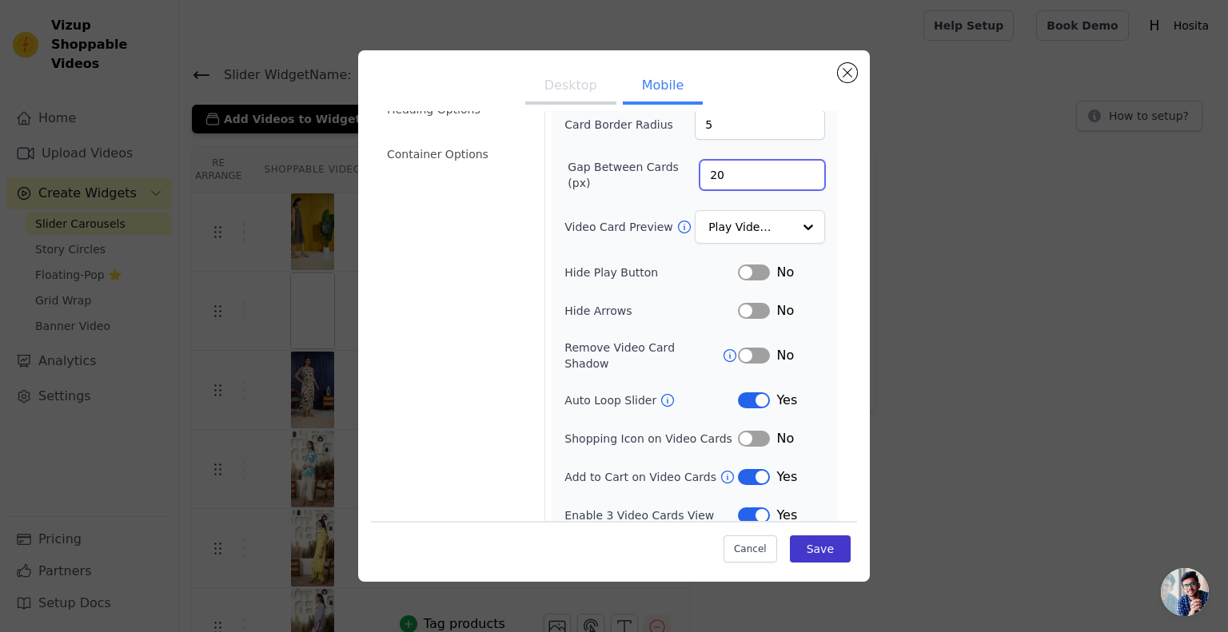
type input "20"
click at [798, 545] on button "Save" at bounding box center [820, 549] width 61 height 27
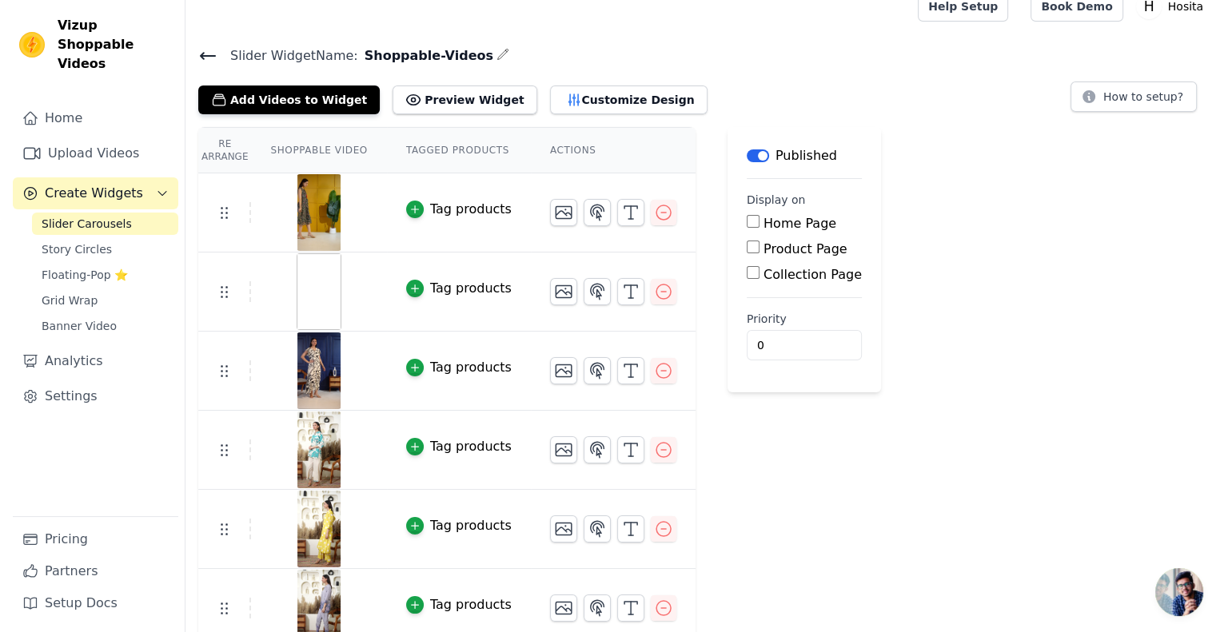
scroll to position [0, 0]
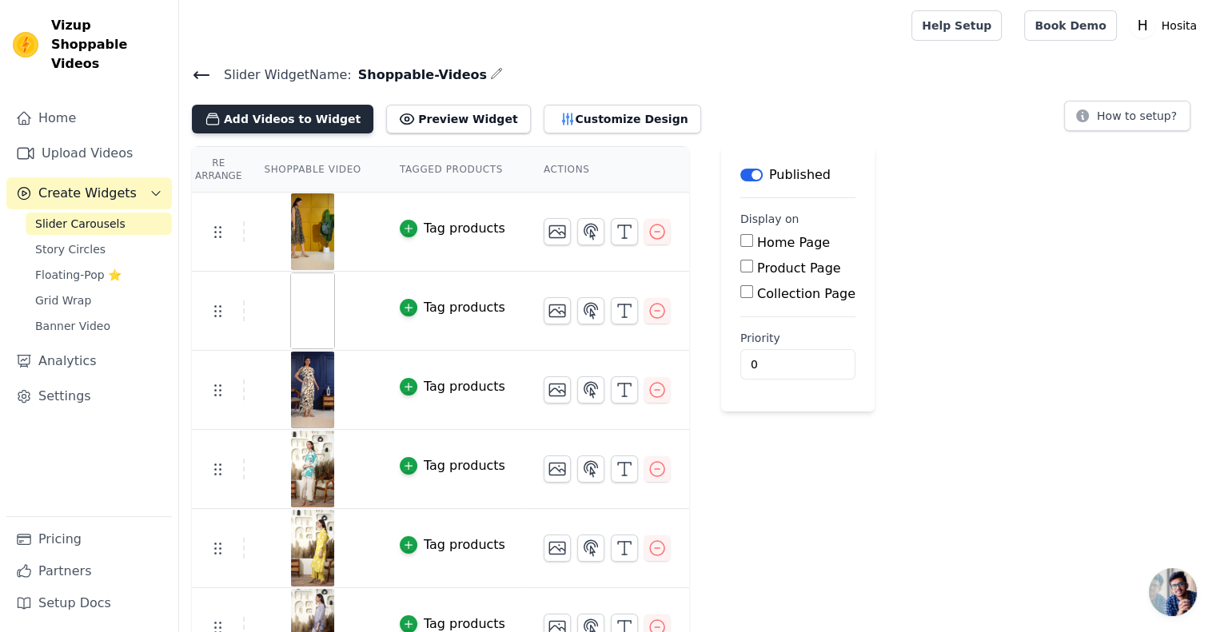
click at [252, 110] on button "Add Videos to Widget" at bounding box center [283, 119] width 182 height 29
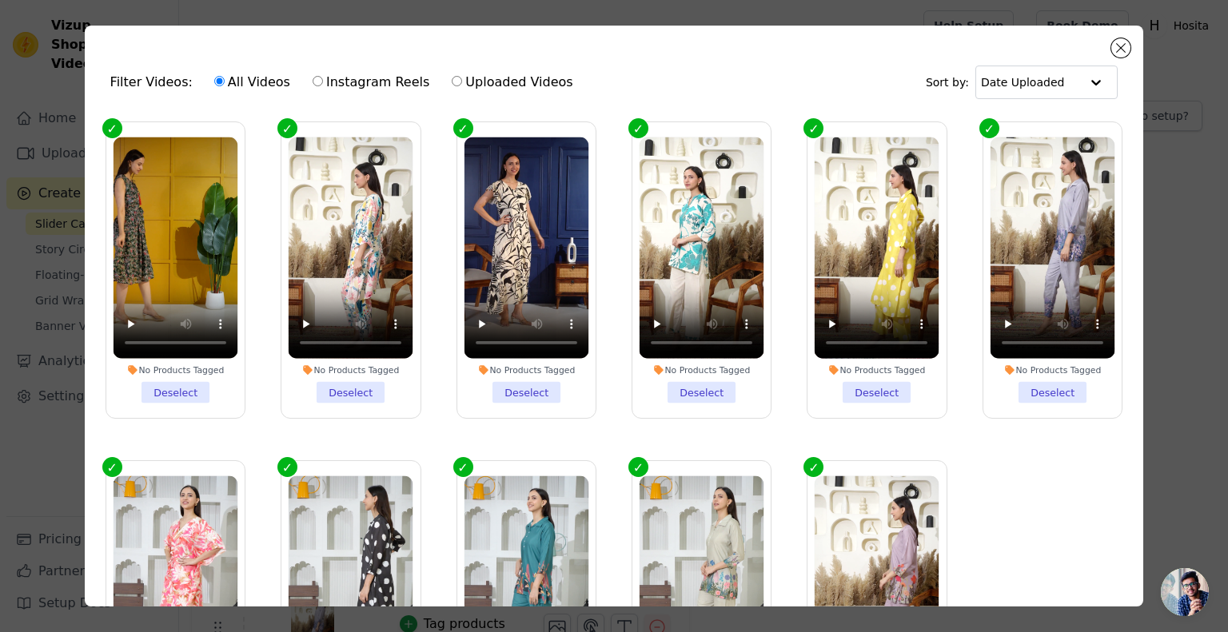
click at [1126, 58] on div "Filter Videos: All Videos Instagram Reels Uploaded Videos Sort by: Date Uploade…" at bounding box center [614, 316] width 1059 height 581
click at [807, 130] on label "No Products Tagged Deselect" at bounding box center [877, 270] width 140 height 297
click at [0, 0] on input "No Products Tagged Deselect" at bounding box center [0, 0] width 0 height 0
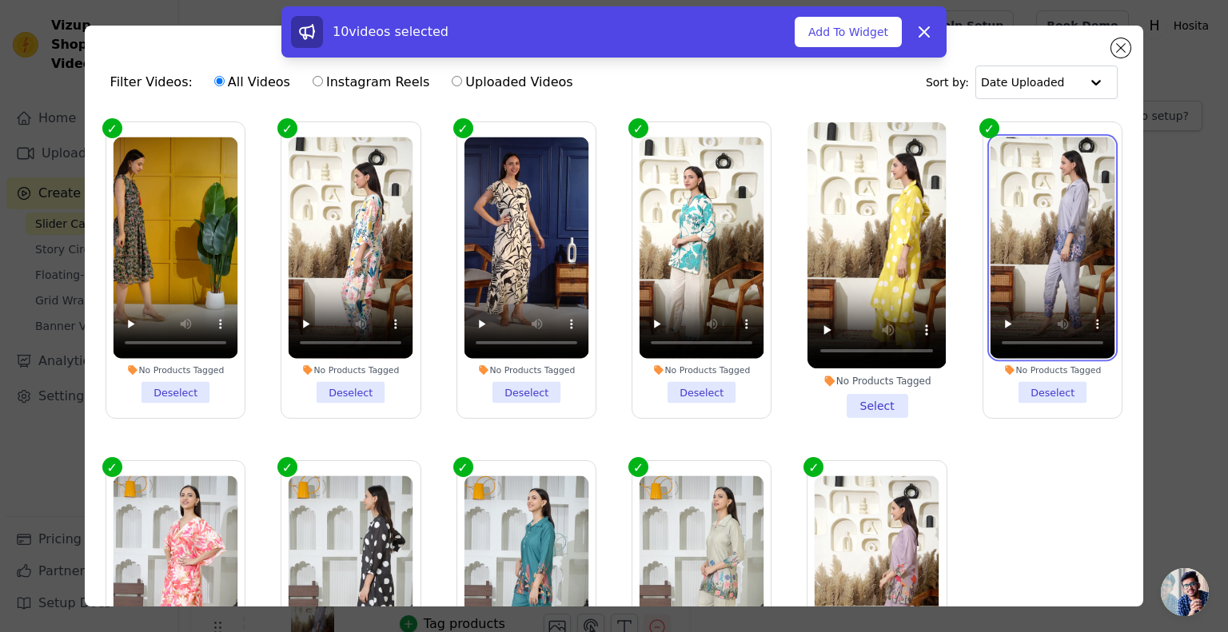
click at [1013, 286] on video at bounding box center [1053, 249] width 125 height 222
click at [983, 130] on label "No Products Tagged Deselect" at bounding box center [1053, 270] width 140 height 297
click at [0, 0] on input "No Products Tagged Deselect" at bounding box center [0, 0] width 0 height 0
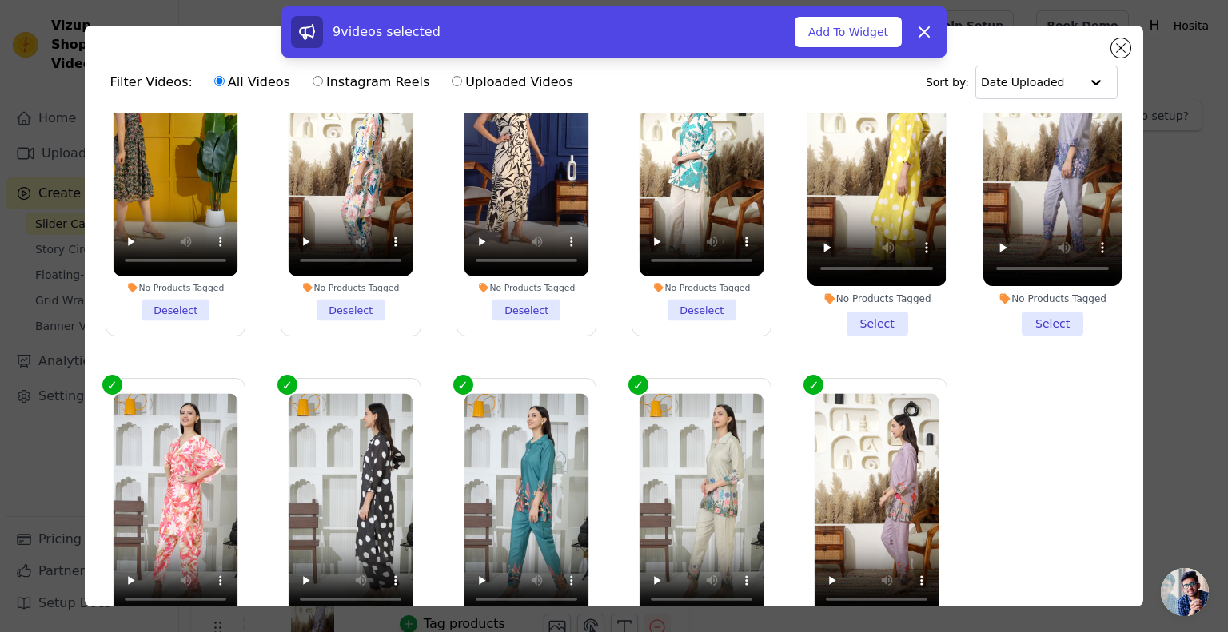
scroll to position [93, 0]
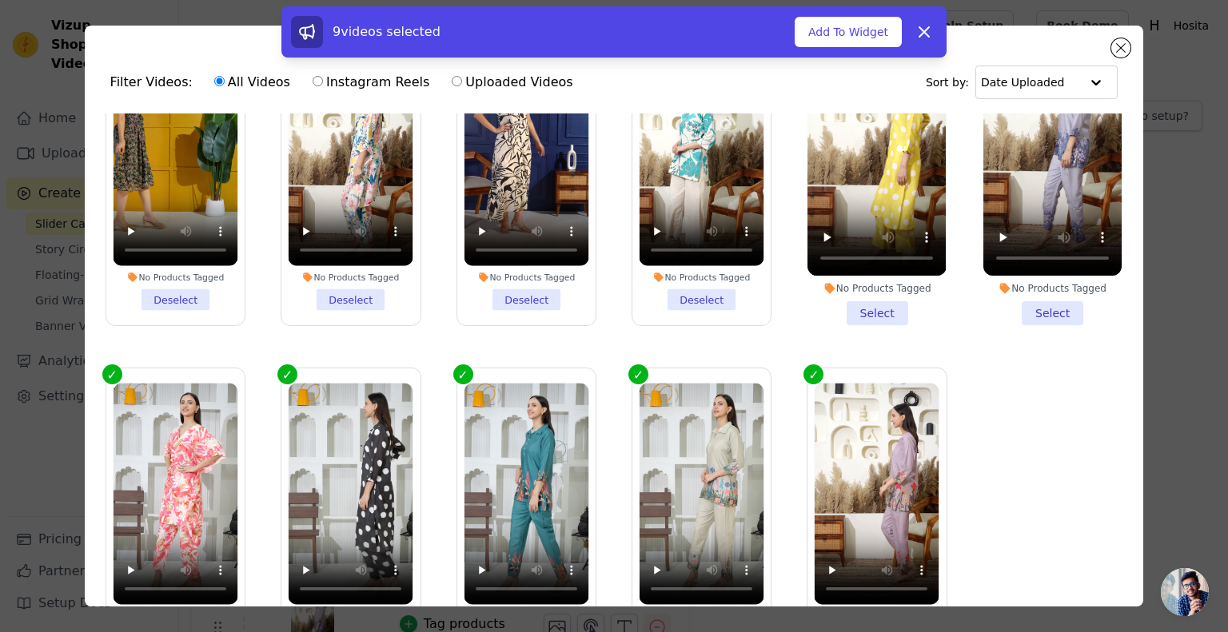
click at [807, 369] on label "No Products Tagged Deselect" at bounding box center [877, 516] width 140 height 297
click at [0, 0] on input "No Products Tagged Deselect" at bounding box center [0, 0] width 0 height 0
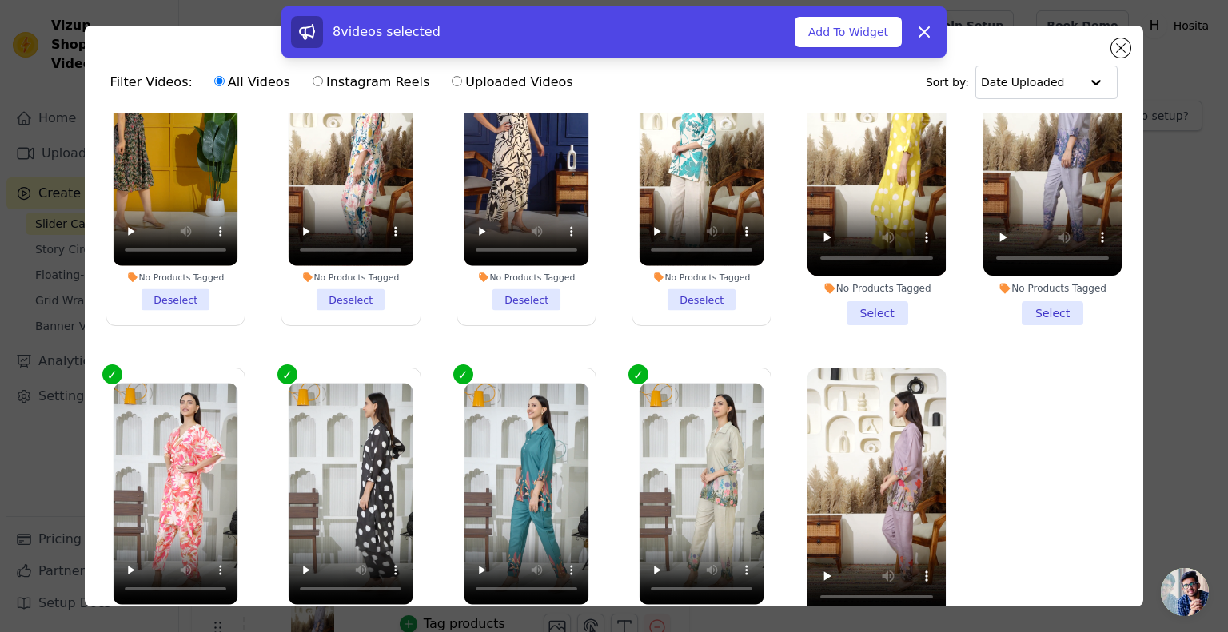
click at [636, 374] on label "No Products Tagged Deselect" at bounding box center [702, 516] width 140 height 297
click at [0, 0] on input "No Products Tagged Deselect" at bounding box center [0, 0] width 0 height 0
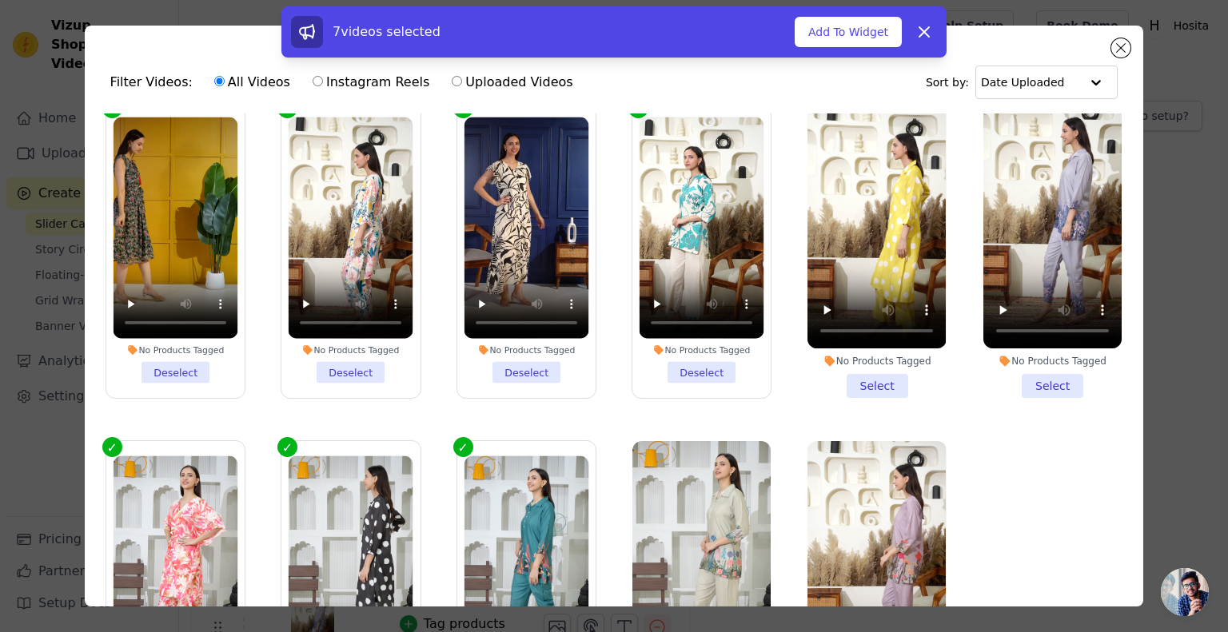
scroll to position [0, 0]
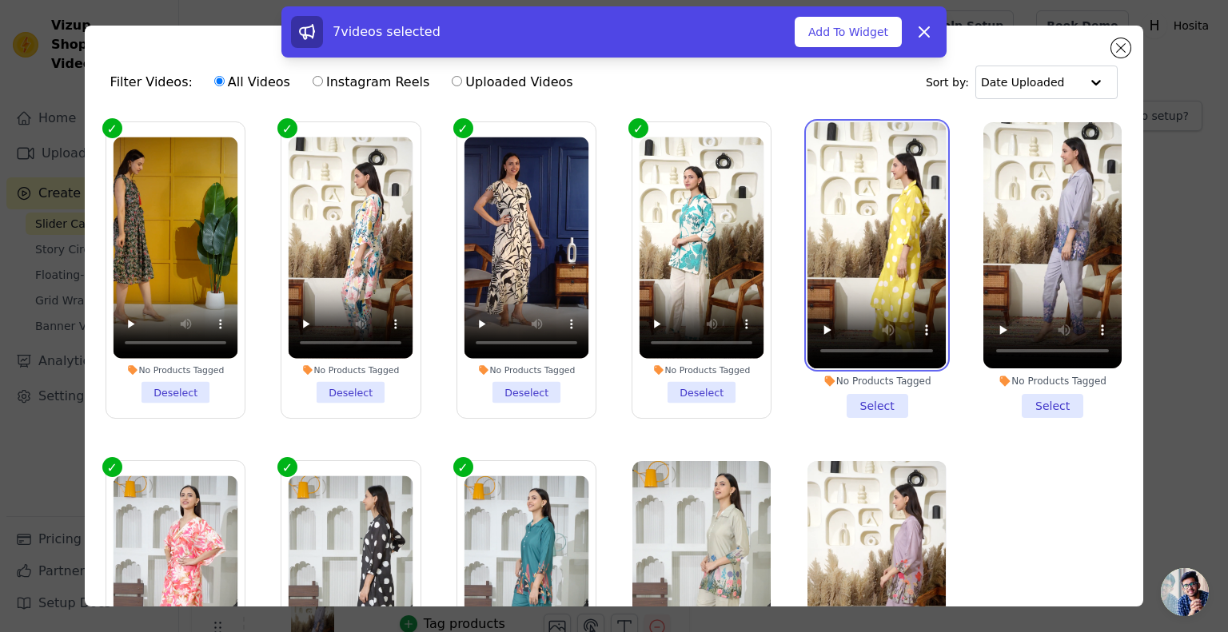
click at [889, 214] on video at bounding box center [877, 245] width 138 height 246
click at [868, 406] on li "No Products Tagged Select" at bounding box center [877, 270] width 138 height 296
click at [0, 0] on input "No Products Tagged Select" at bounding box center [0, 0] width 0 height 0
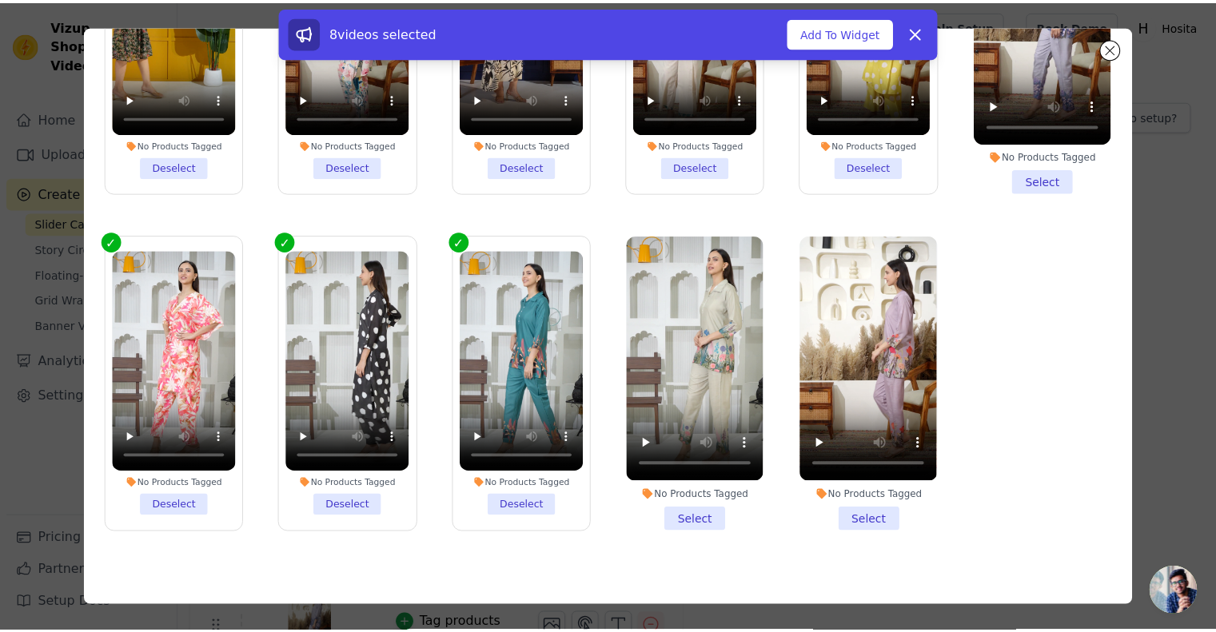
scroll to position [138, 0]
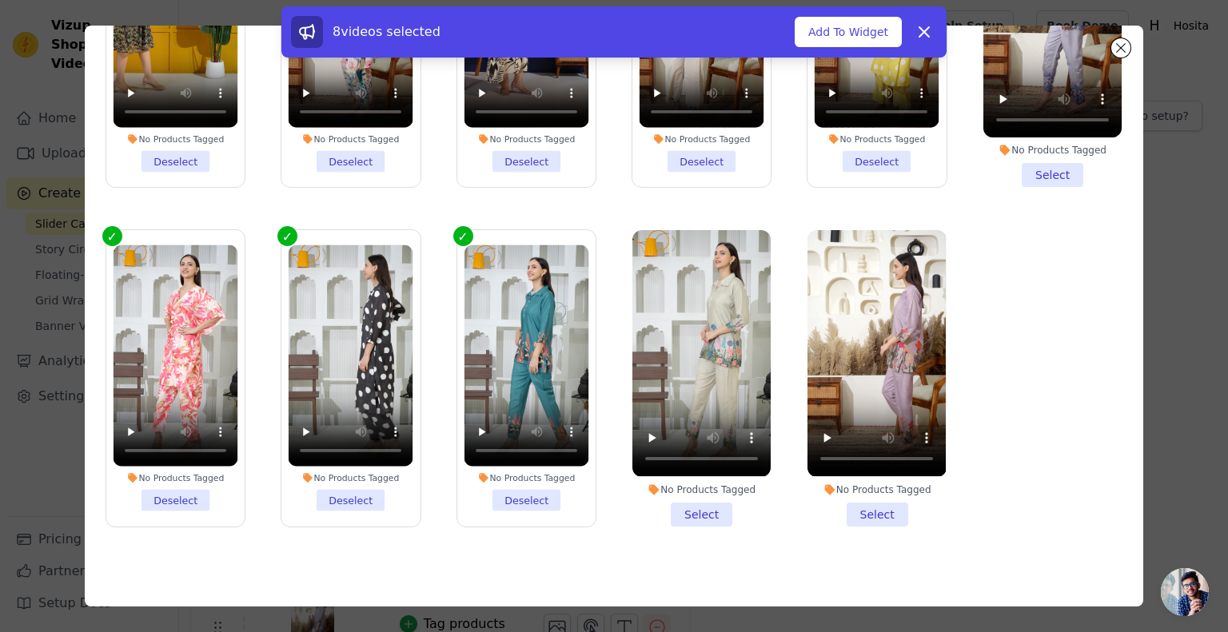
click at [1123, 55] on div "8 videos selected Add To Widget Dismiss" at bounding box center [614, 35] width 1228 height 58
click at [844, 37] on button "Add To Widget" at bounding box center [848, 32] width 107 height 30
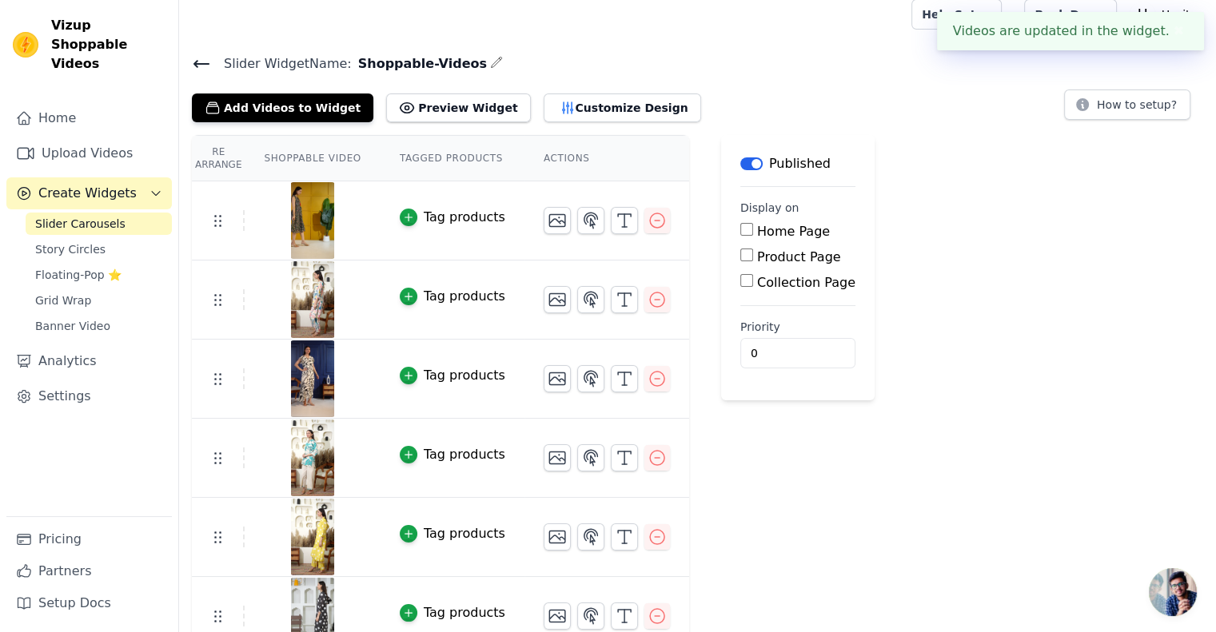
scroll to position [0, 0]
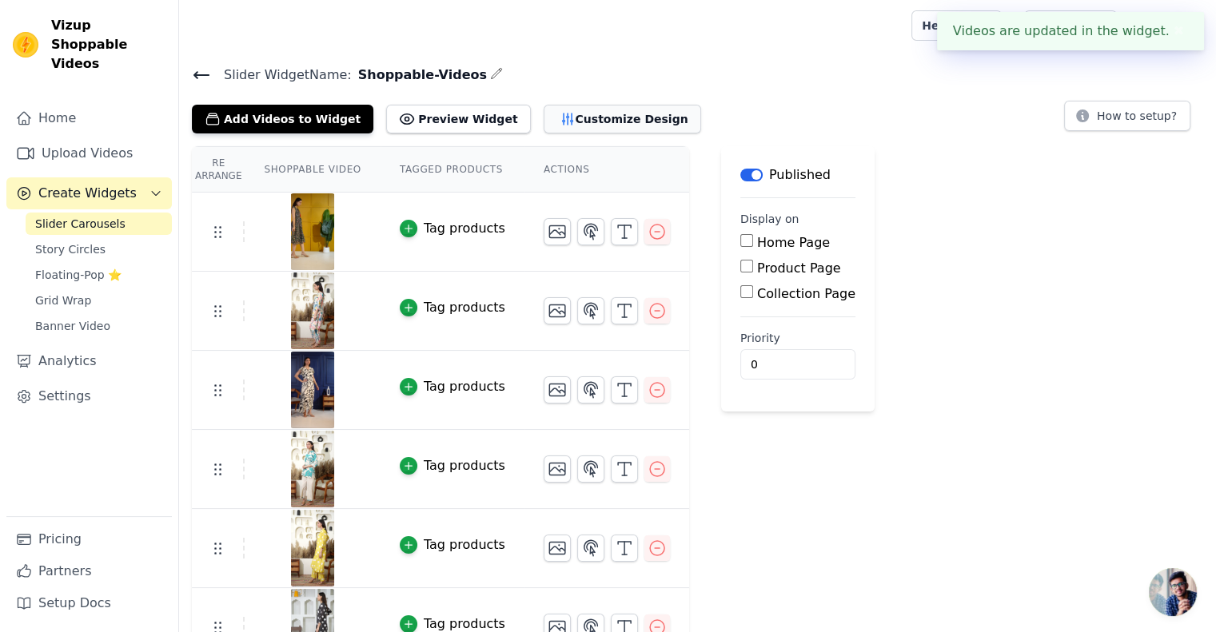
click at [626, 120] on button "Customize Design" at bounding box center [623, 119] width 158 height 29
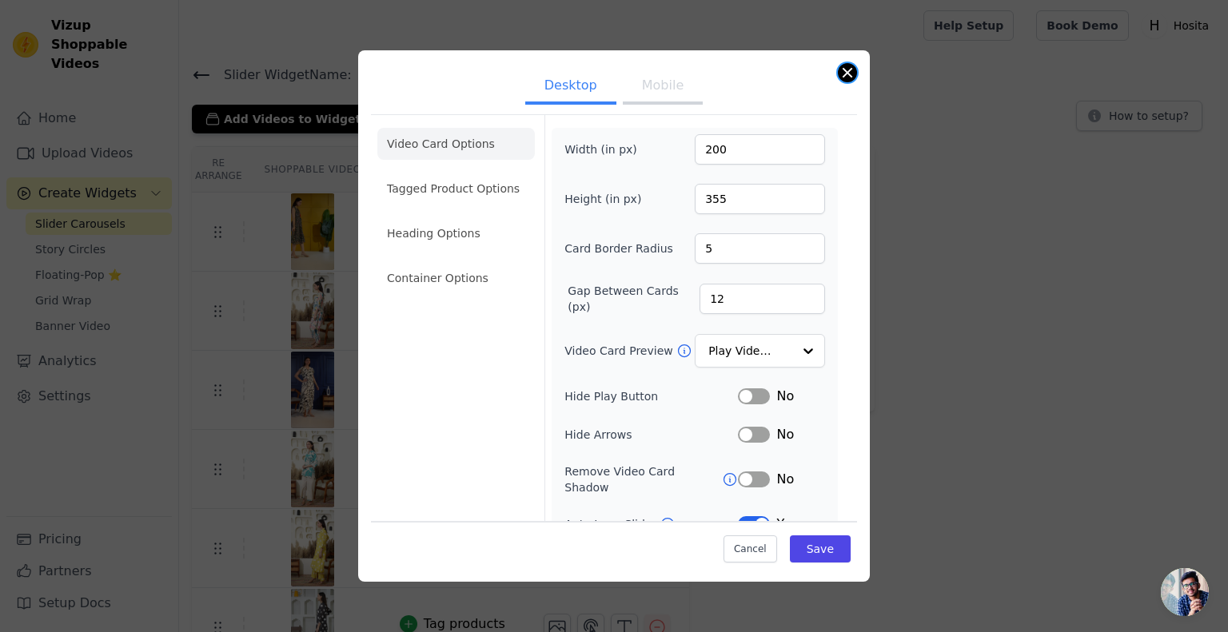
click at [851, 70] on button "Close modal" at bounding box center [847, 72] width 19 height 19
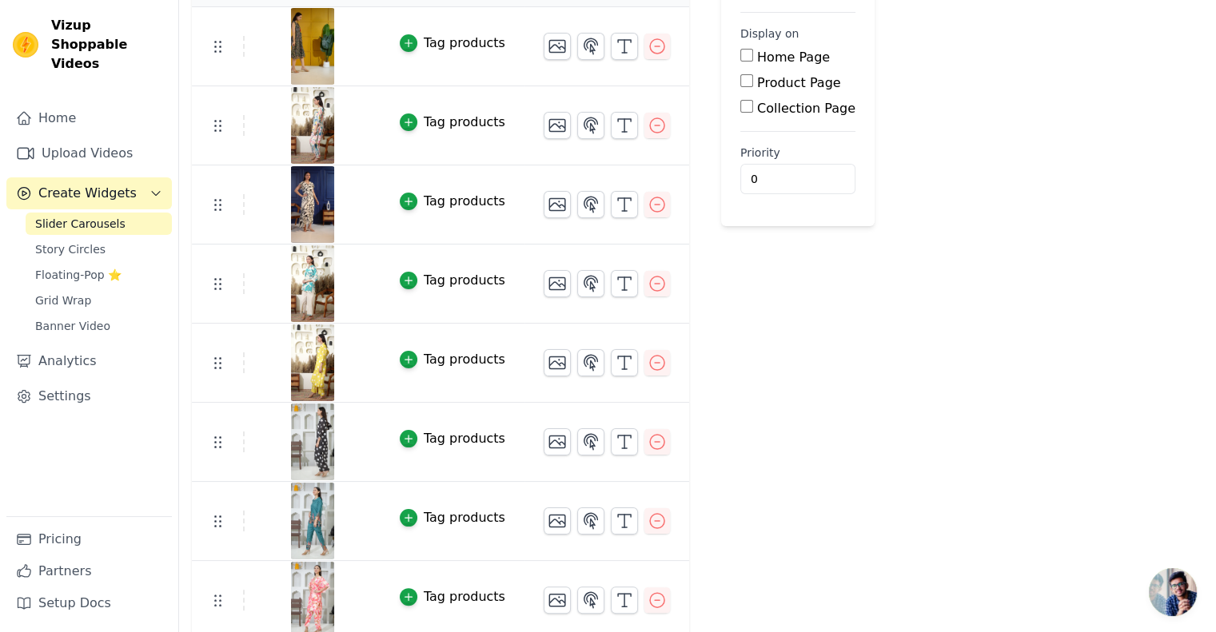
scroll to position [190, 0]
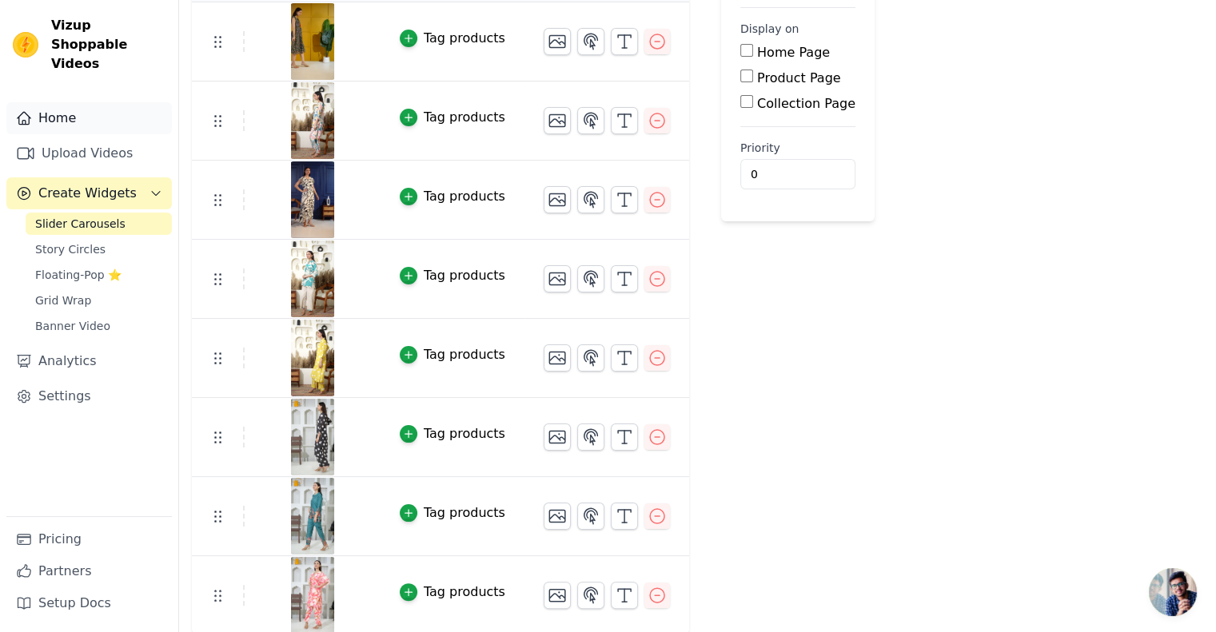
click at [70, 105] on link "Home" at bounding box center [89, 118] width 166 height 32
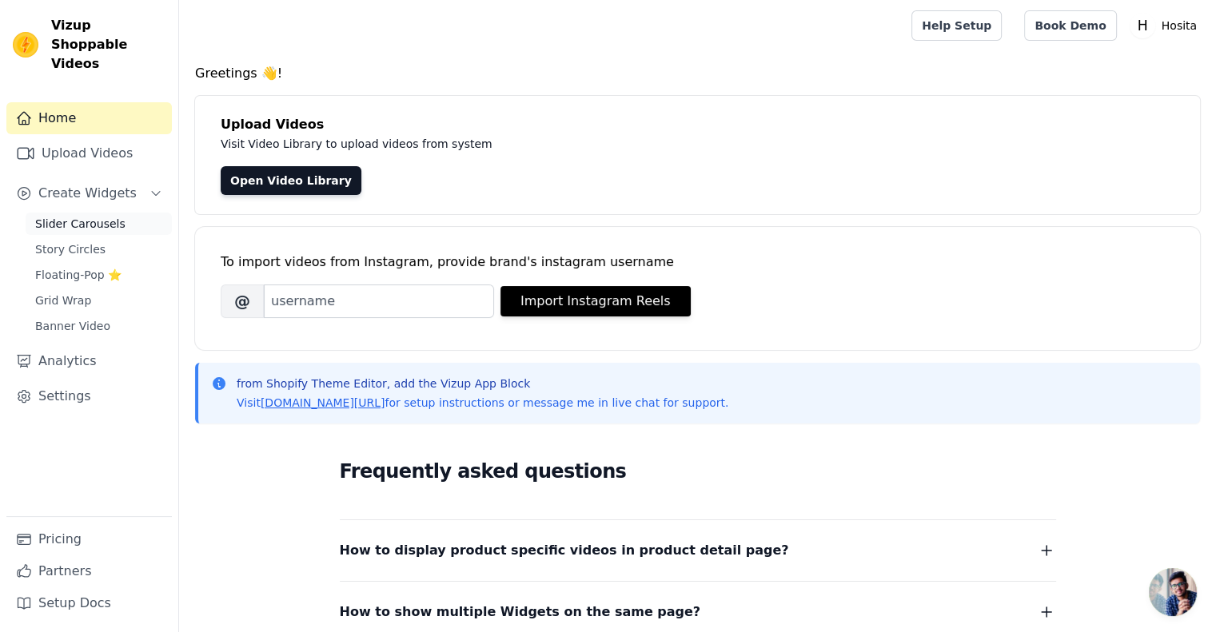
click at [94, 216] on span "Slider Carousels" at bounding box center [80, 224] width 90 height 16
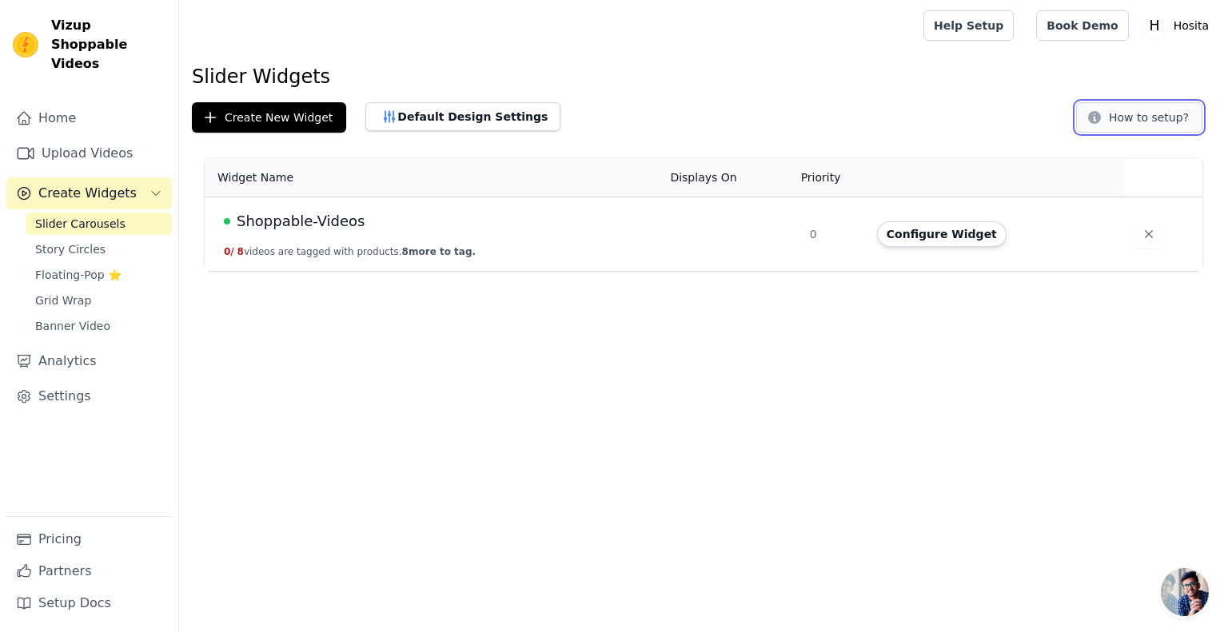
click at [1104, 126] on button "How to setup?" at bounding box center [1139, 117] width 126 height 30
click at [935, 235] on button "Configure Widget" at bounding box center [942, 234] width 130 height 26
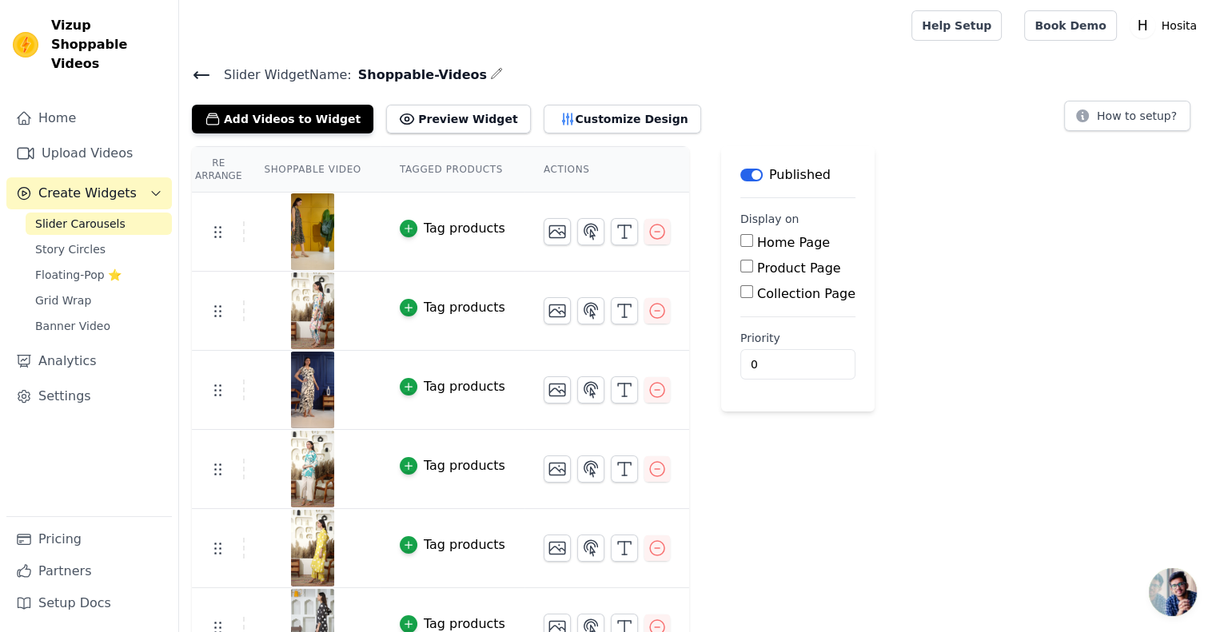
click at [740, 238] on input "Home Page" at bounding box center [746, 240] width 13 height 13
checkbox input "true"
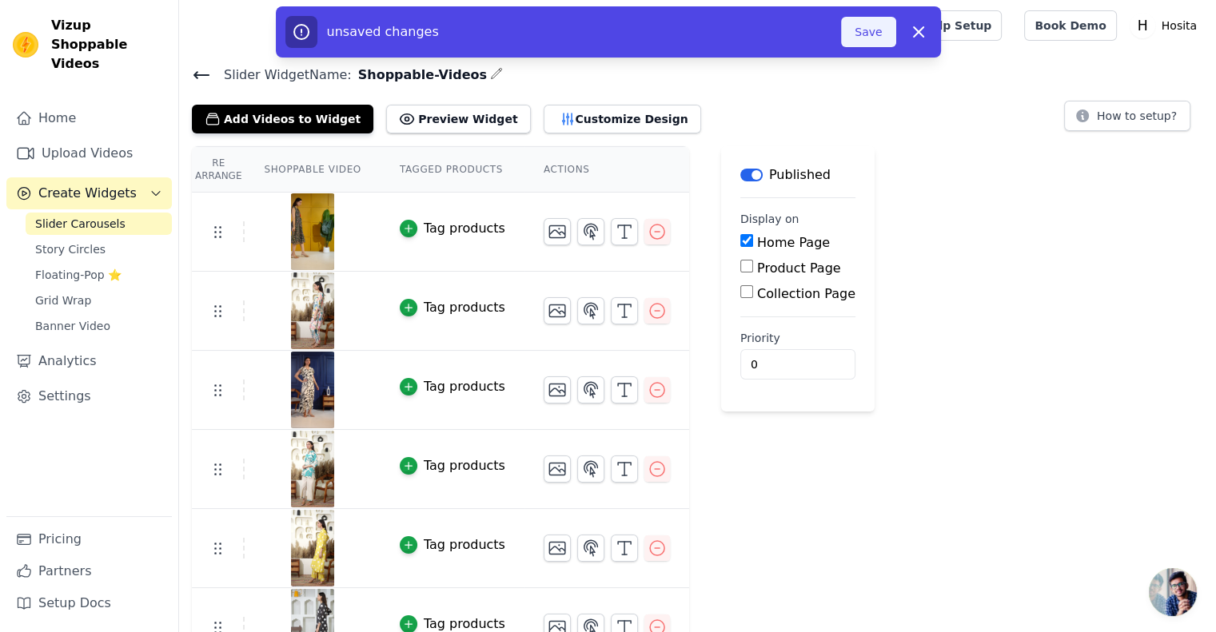
click at [864, 39] on button "Save" at bounding box center [868, 32] width 54 height 30
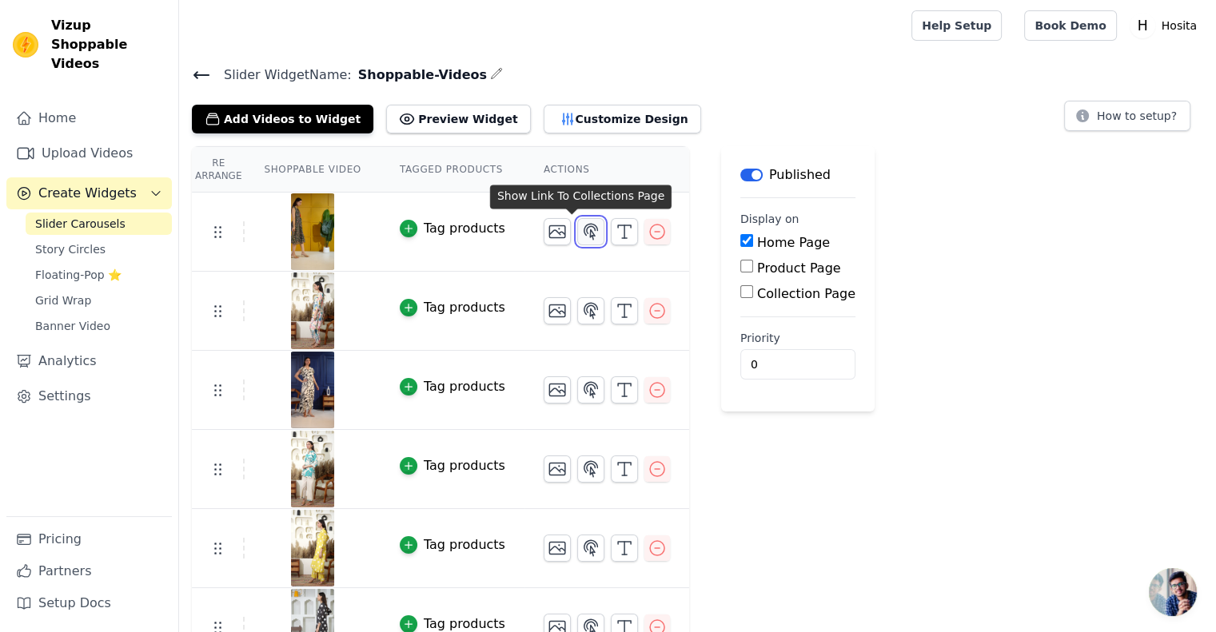
click at [581, 229] on icon "button" at bounding box center [590, 231] width 19 height 19
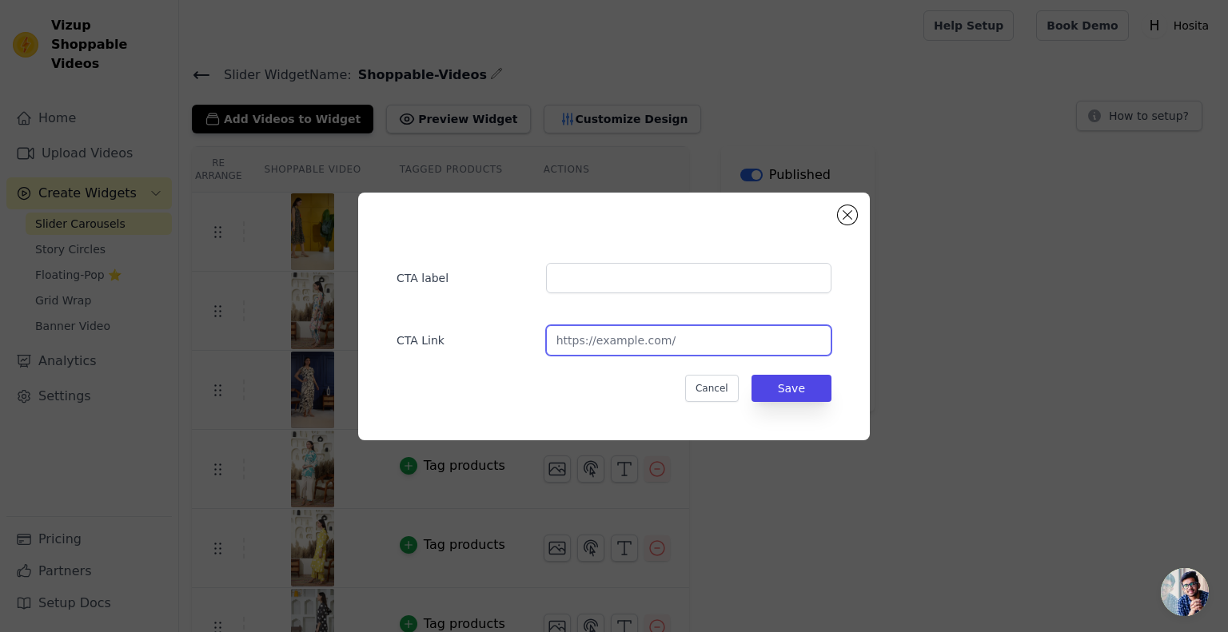
click at [606, 343] on input "url" at bounding box center [688, 340] width 285 height 30
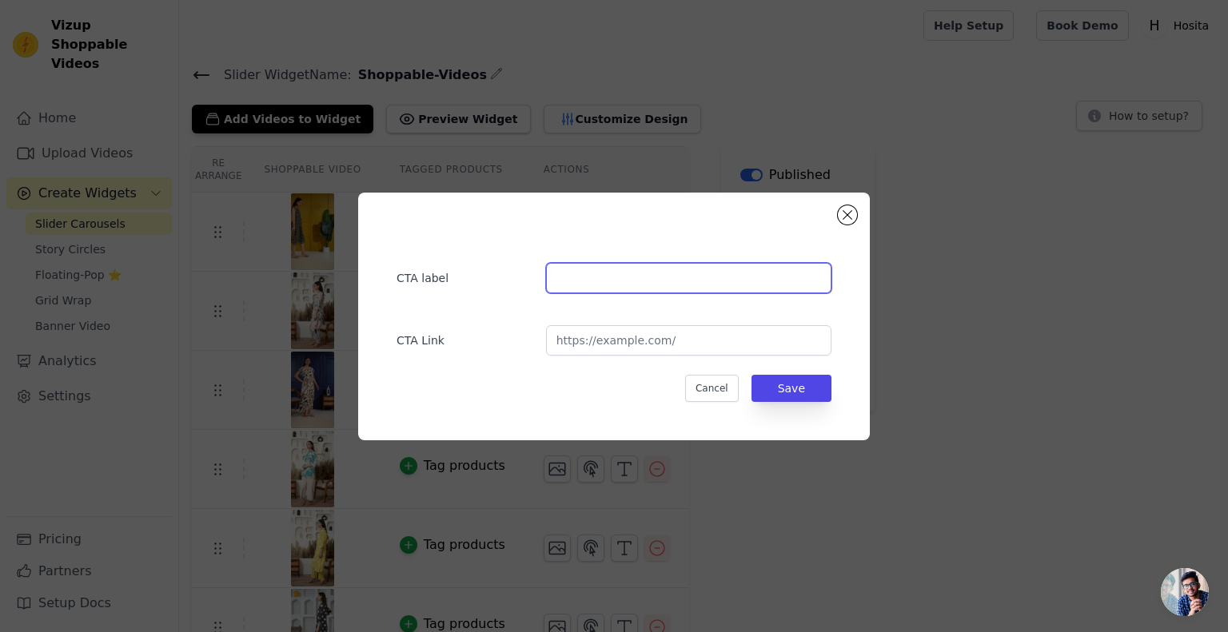
click at [614, 287] on input "text" at bounding box center [688, 278] width 285 height 30
type input "Add To Cart"
click at [846, 217] on button "Close modal" at bounding box center [847, 214] width 19 height 19
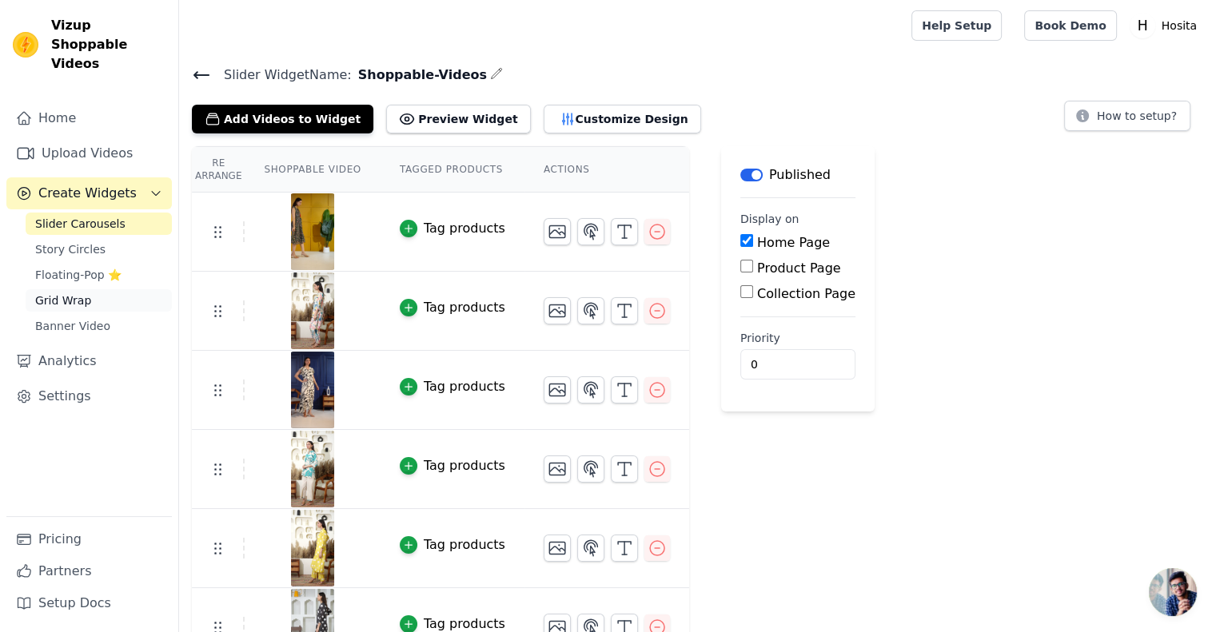
click at [86, 293] on span "Grid Wrap" at bounding box center [63, 301] width 56 height 16
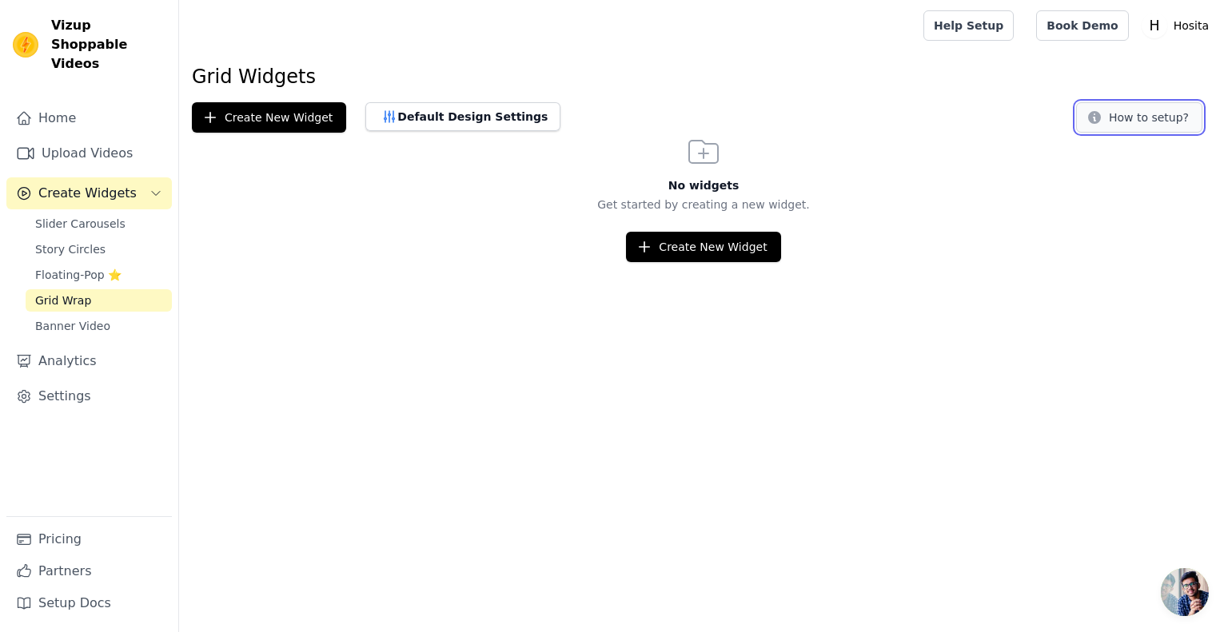
click at [1156, 121] on button "How to setup?" at bounding box center [1139, 117] width 126 height 30
click at [112, 238] on link "Story Circles" at bounding box center [99, 249] width 146 height 22
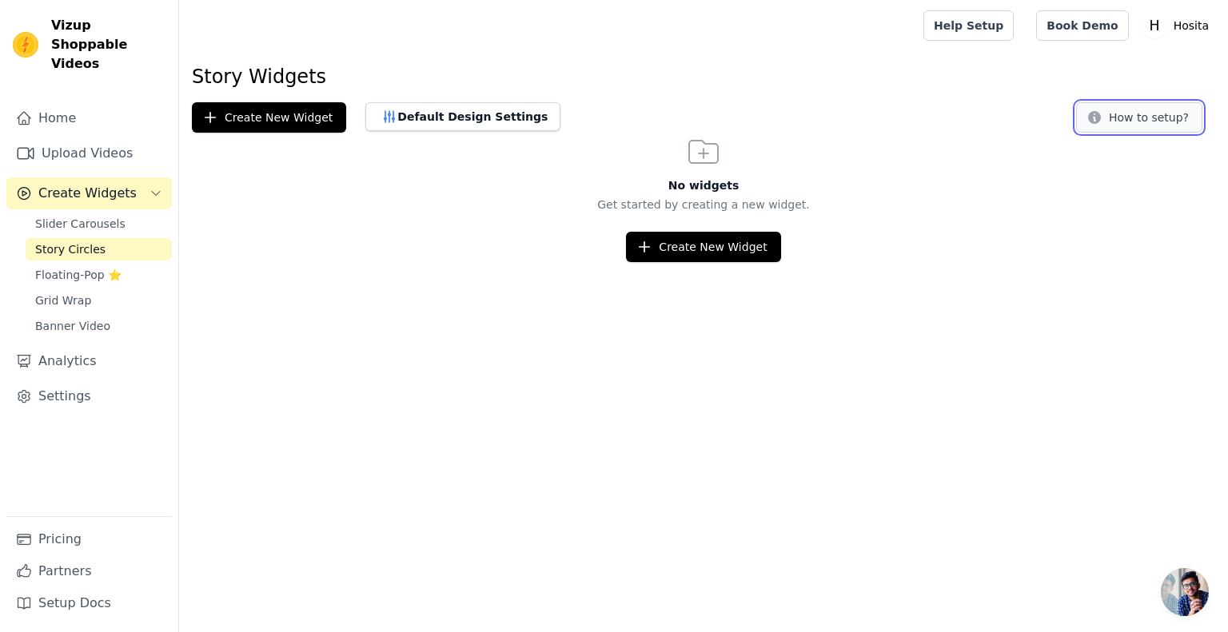
click at [1155, 131] on button "How to setup?" at bounding box center [1139, 117] width 126 height 30
click at [90, 216] on span "Slider Carousels" at bounding box center [80, 224] width 90 height 16
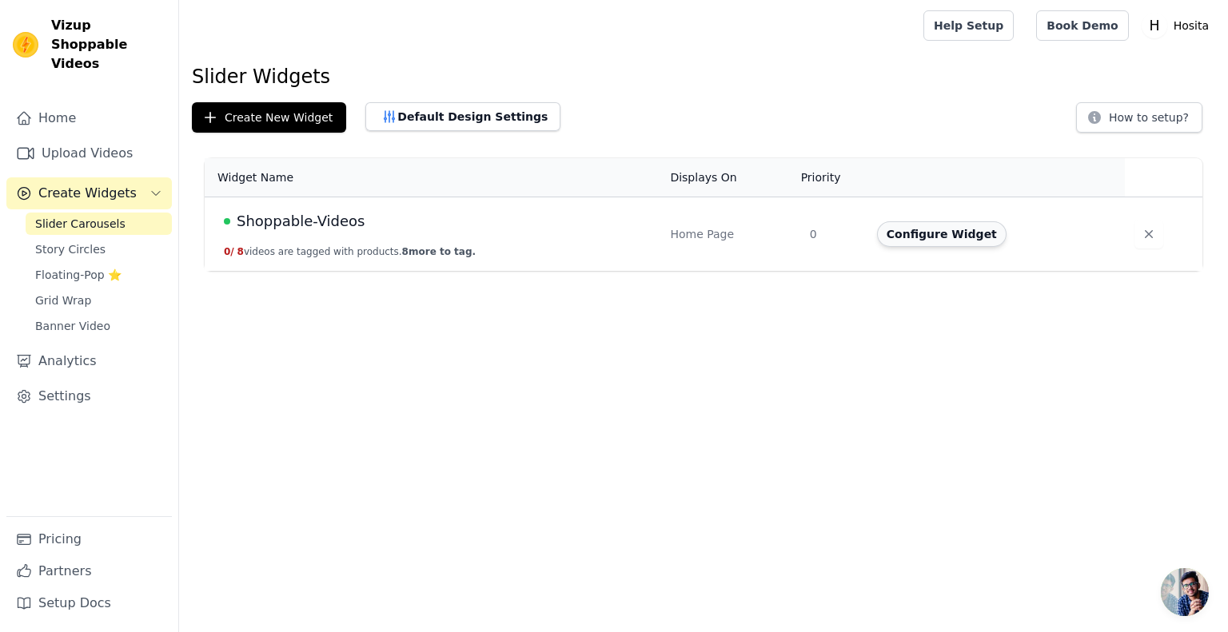
click at [924, 245] on button "Configure Widget" at bounding box center [942, 234] width 130 height 26
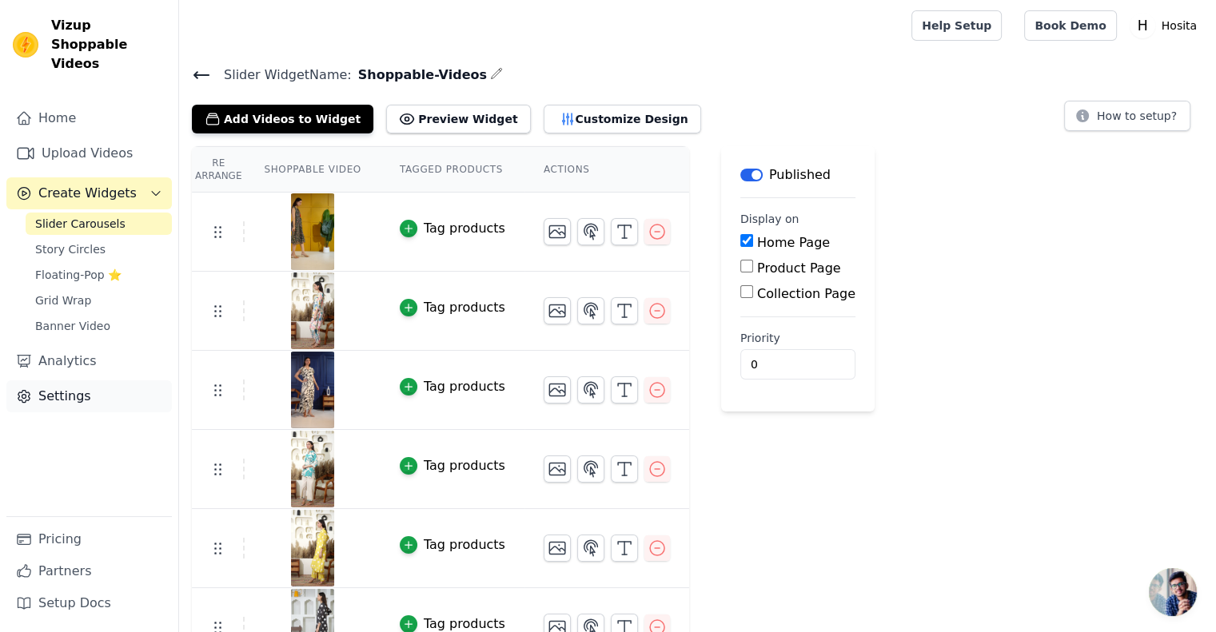
click at [106, 381] on link "Settings" at bounding box center [89, 397] width 166 height 32
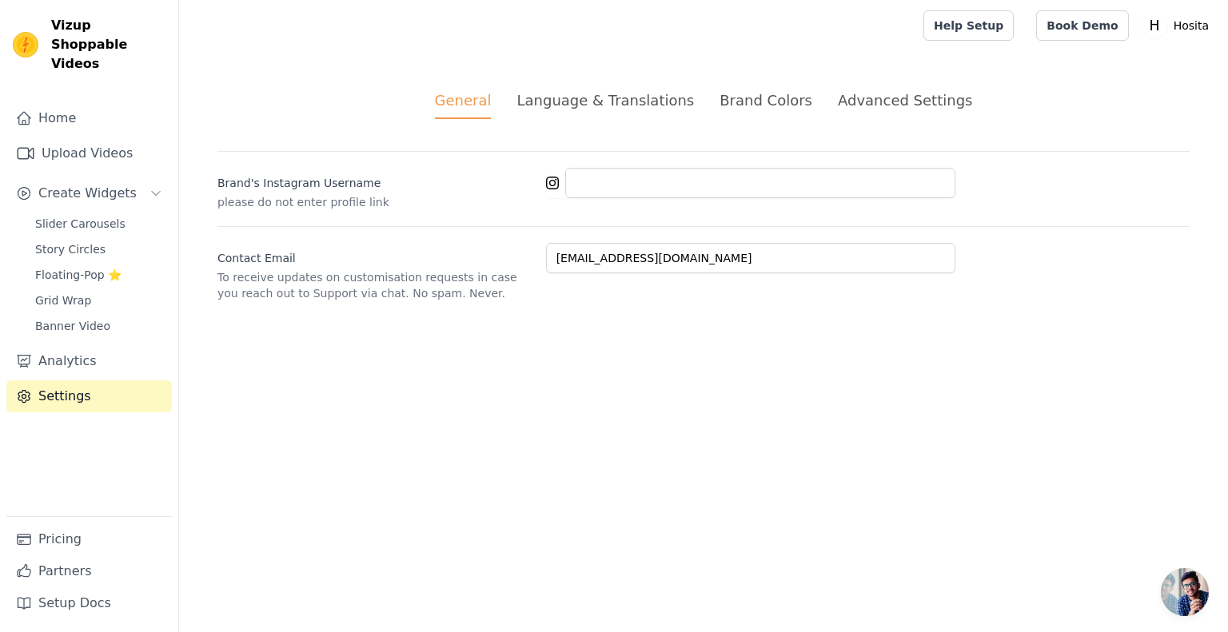
click at [644, 107] on div "Language & Translations" at bounding box center [606, 101] width 178 height 22
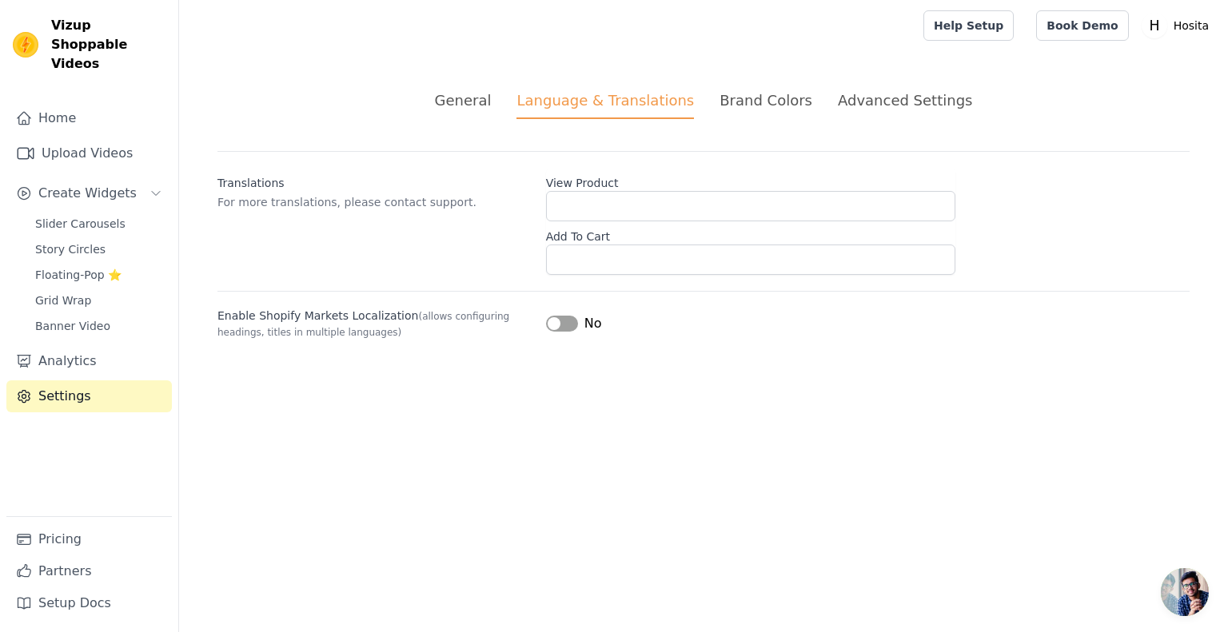
click at [757, 98] on div "Brand Colors" at bounding box center [766, 101] width 93 height 22
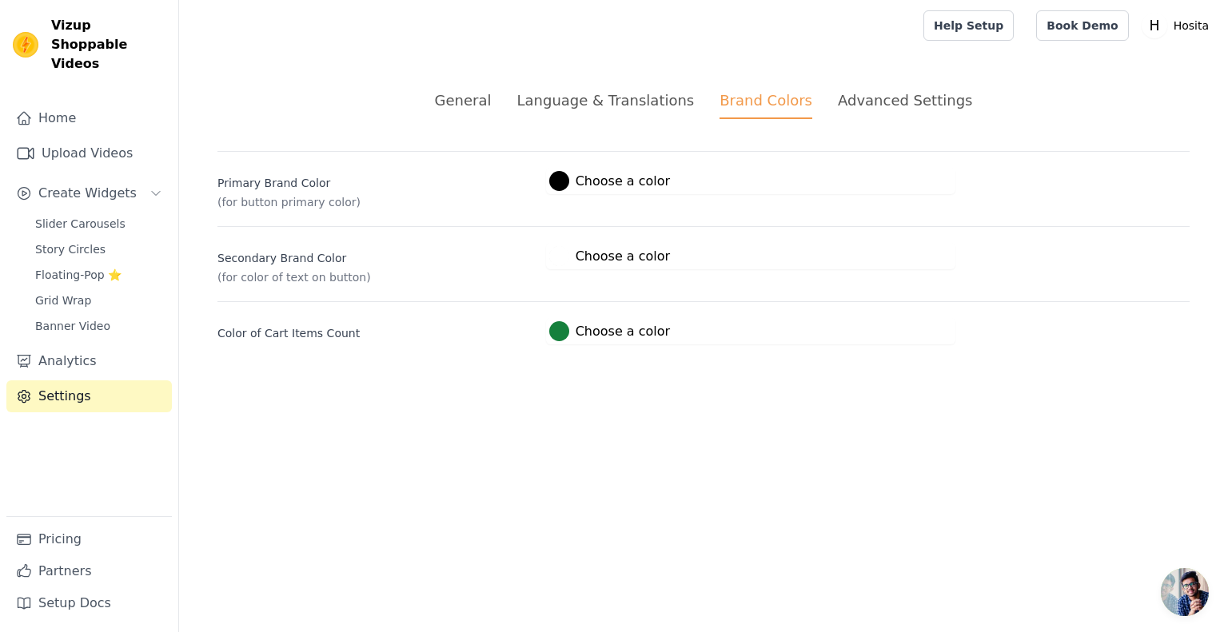
click at [867, 99] on div "Advanced Settings" at bounding box center [905, 101] width 134 height 22
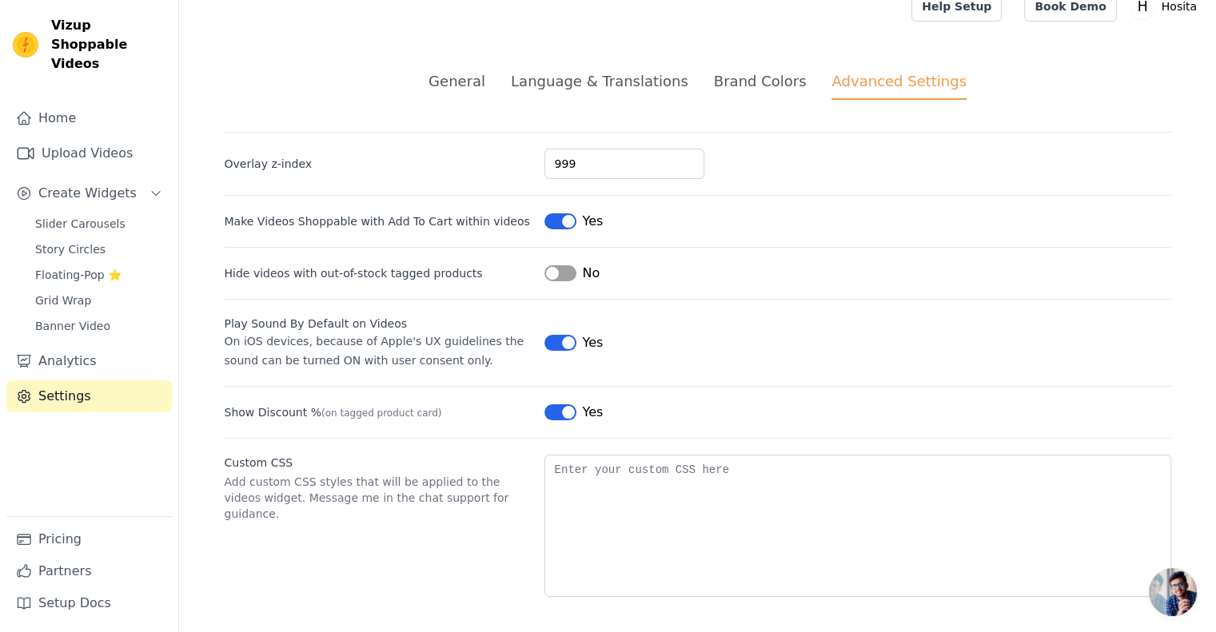
scroll to position [20, 0]
click at [485, 74] on div "General" at bounding box center [457, 81] width 57 height 22
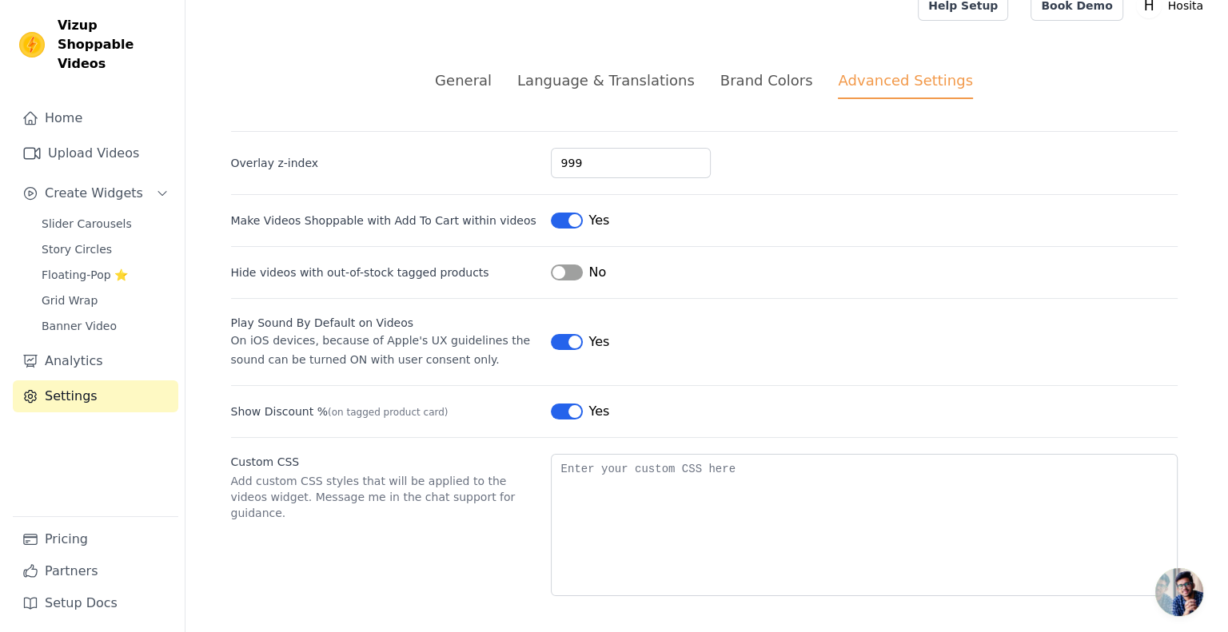
scroll to position [0, 0]
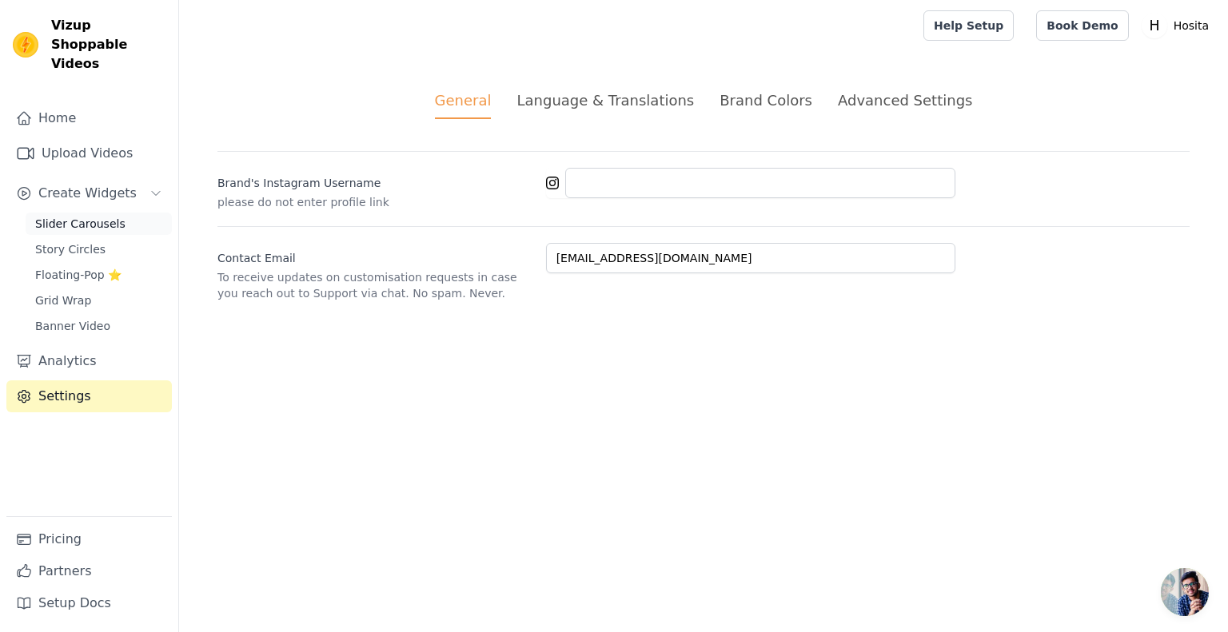
click at [115, 213] on link "Slider Carousels" at bounding box center [99, 224] width 146 height 22
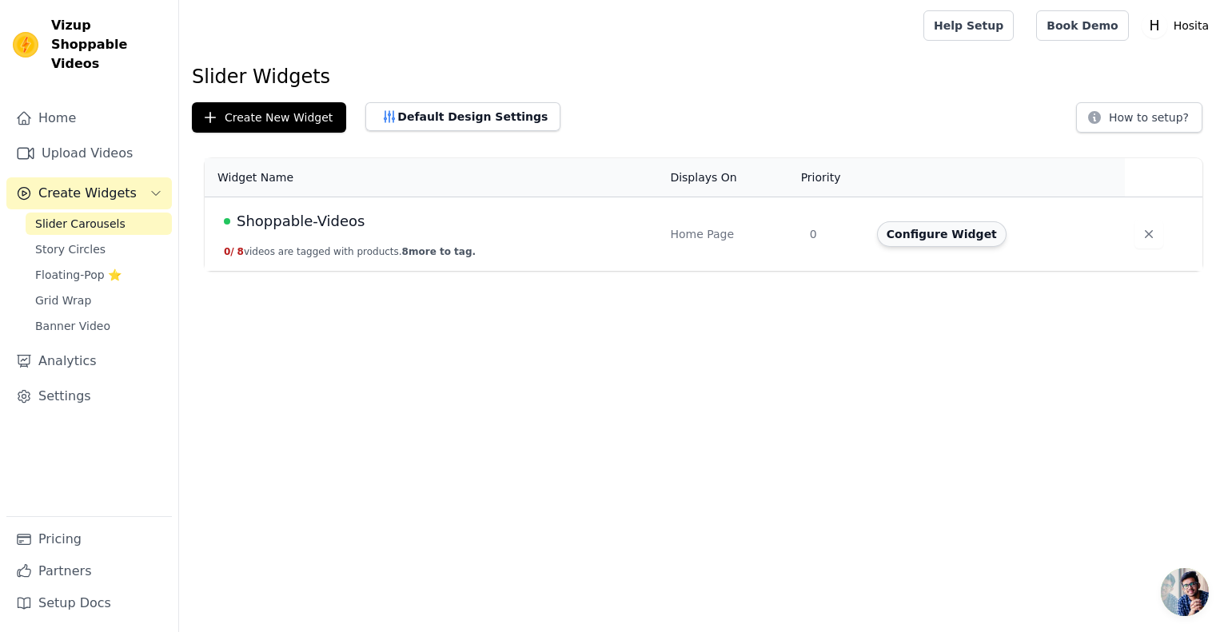
click at [940, 233] on button "Configure Widget" at bounding box center [942, 234] width 130 height 26
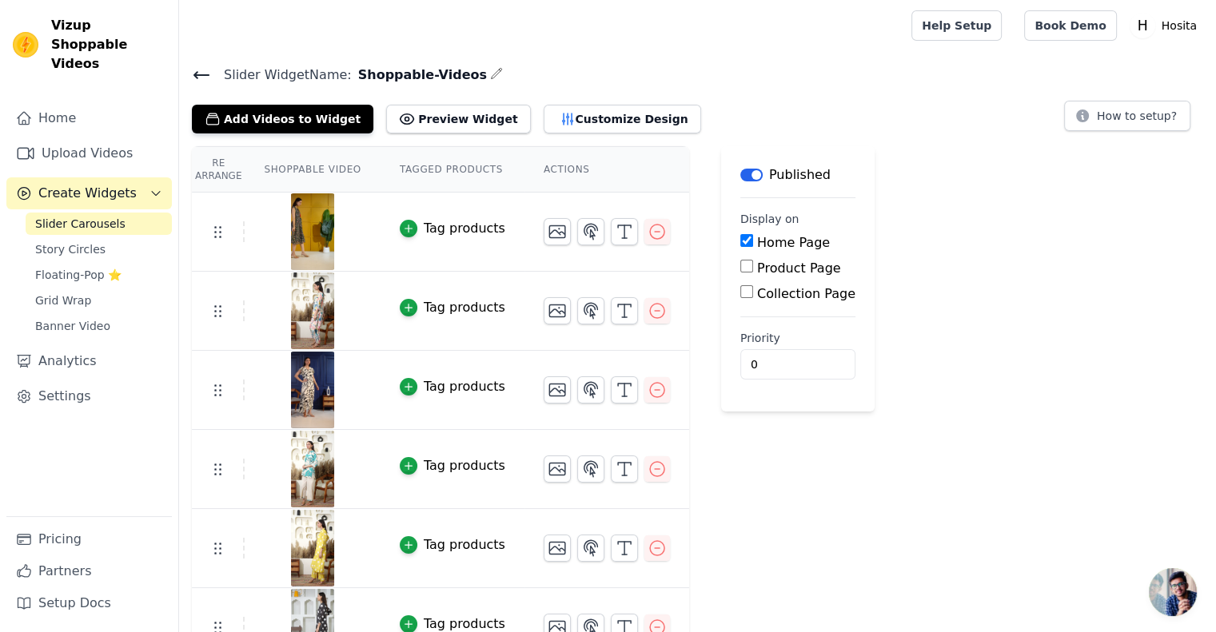
click at [432, 224] on div "Tag products" at bounding box center [465, 228] width 82 height 19
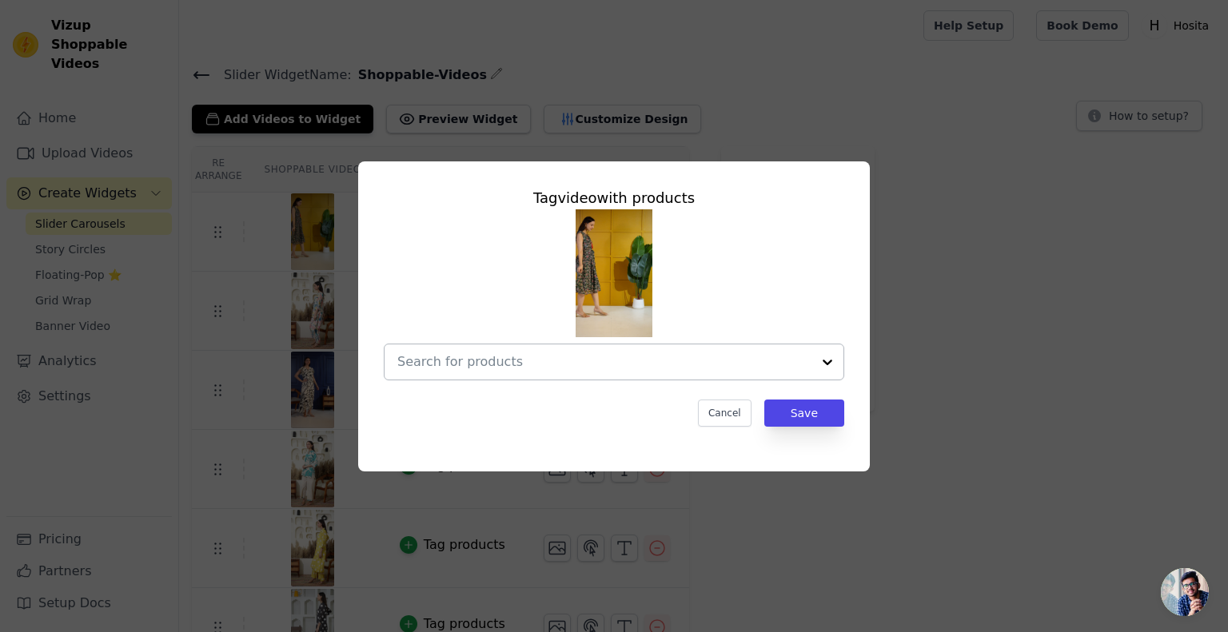
click at [576, 358] on input "text" at bounding box center [604, 362] width 414 height 19
click at [740, 409] on button "Cancel" at bounding box center [725, 413] width 54 height 27
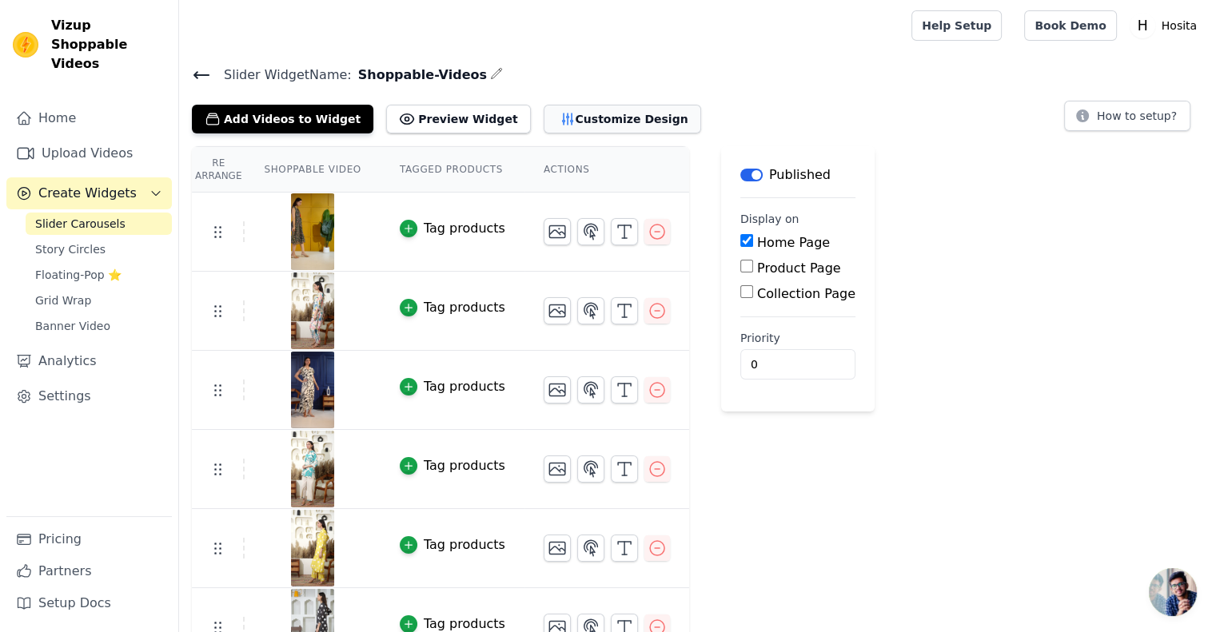
click at [555, 110] on button "Customize Design" at bounding box center [623, 119] width 158 height 29
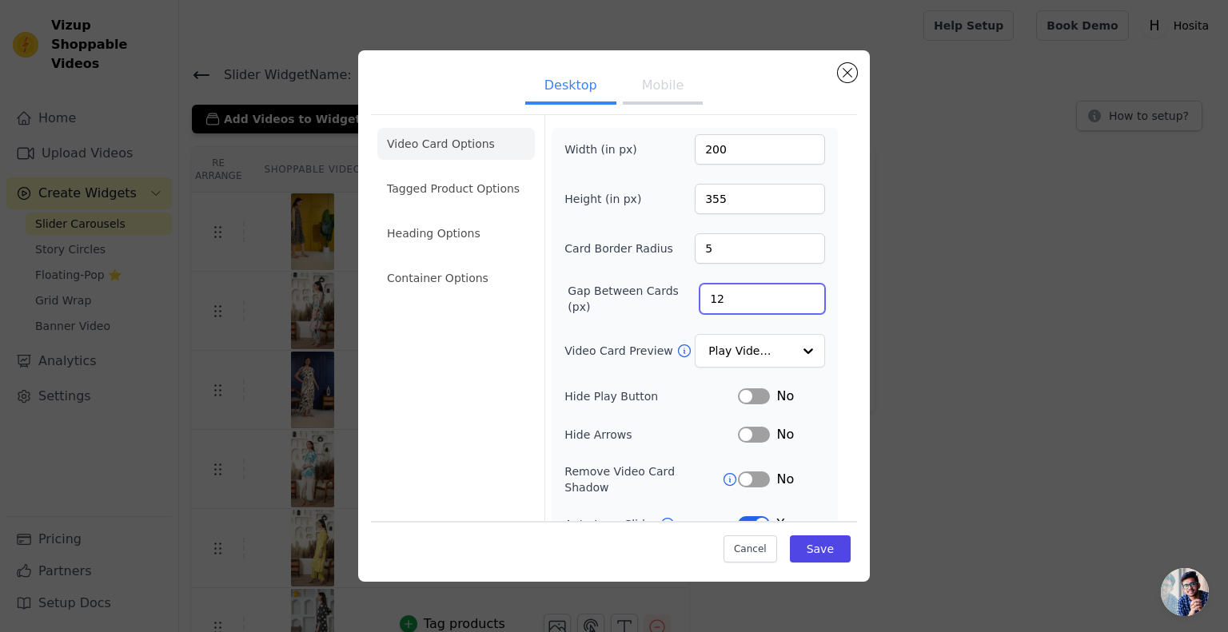
drag, startPoint x: 723, startPoint y: 297, endPoint x: 692, endPoint y: 297, distance: 31.2
click at [700, 297] on input "12" at bounding box center [763, 299] width 126 height 30
type input "20"
click at [793, 554] on button "Save" at bounding box center [820, 549] width 61 height 27
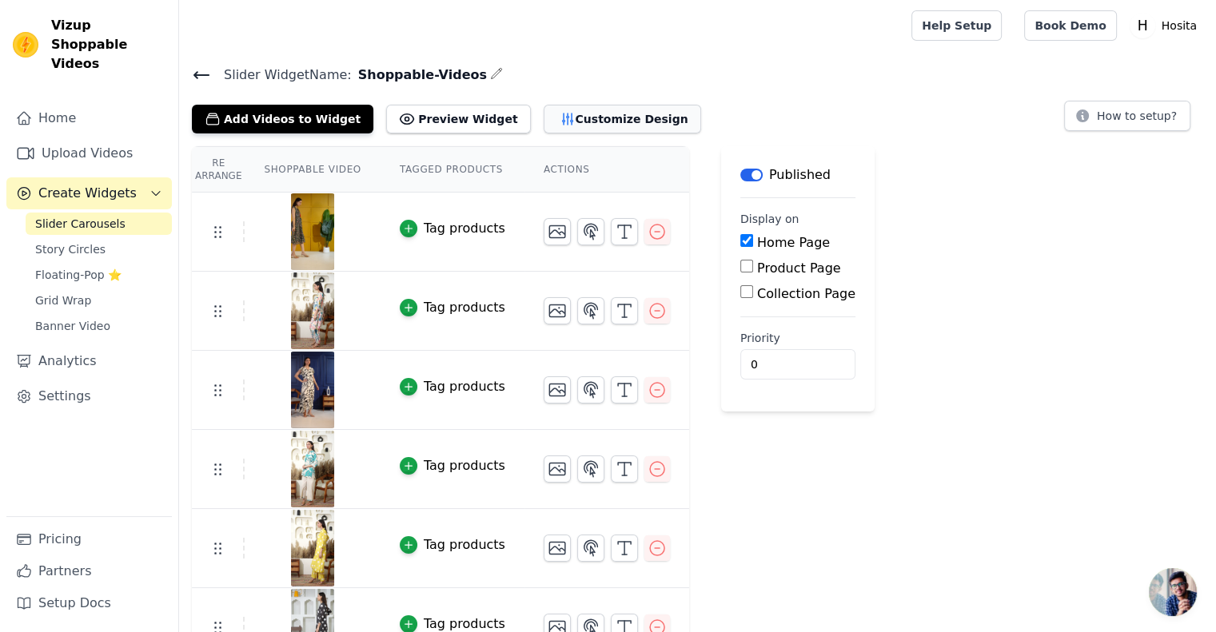
click at [560, 121] on button "Customize Design" at bounding box center [623, 119] width 158 height 29
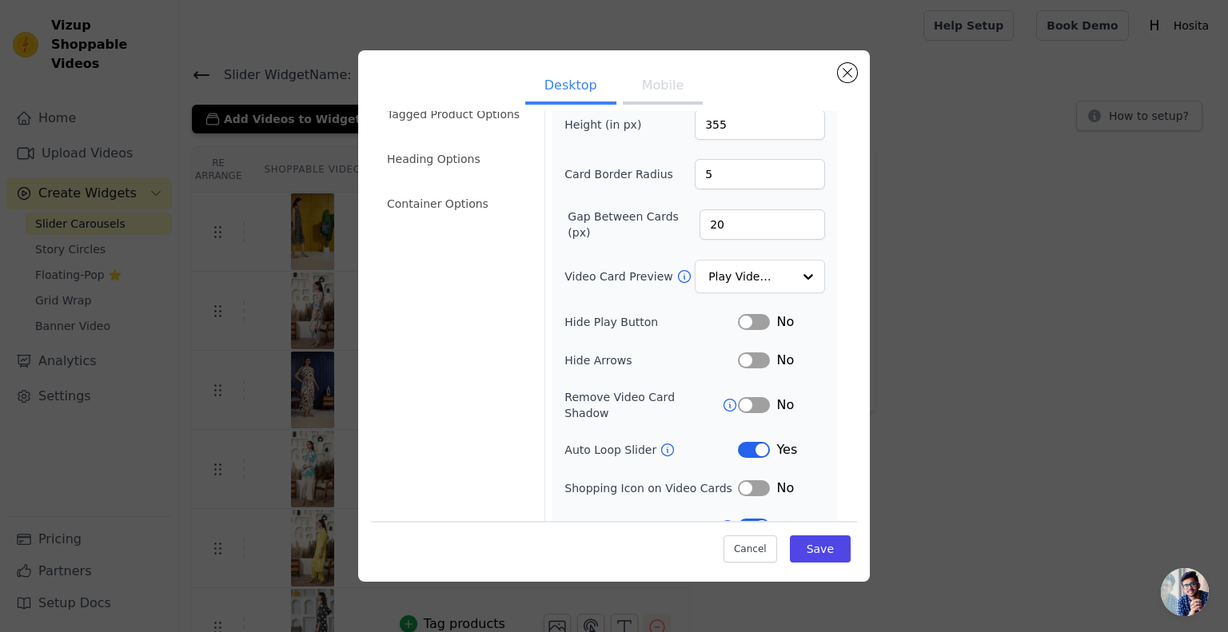
scroll to position [86, 0]
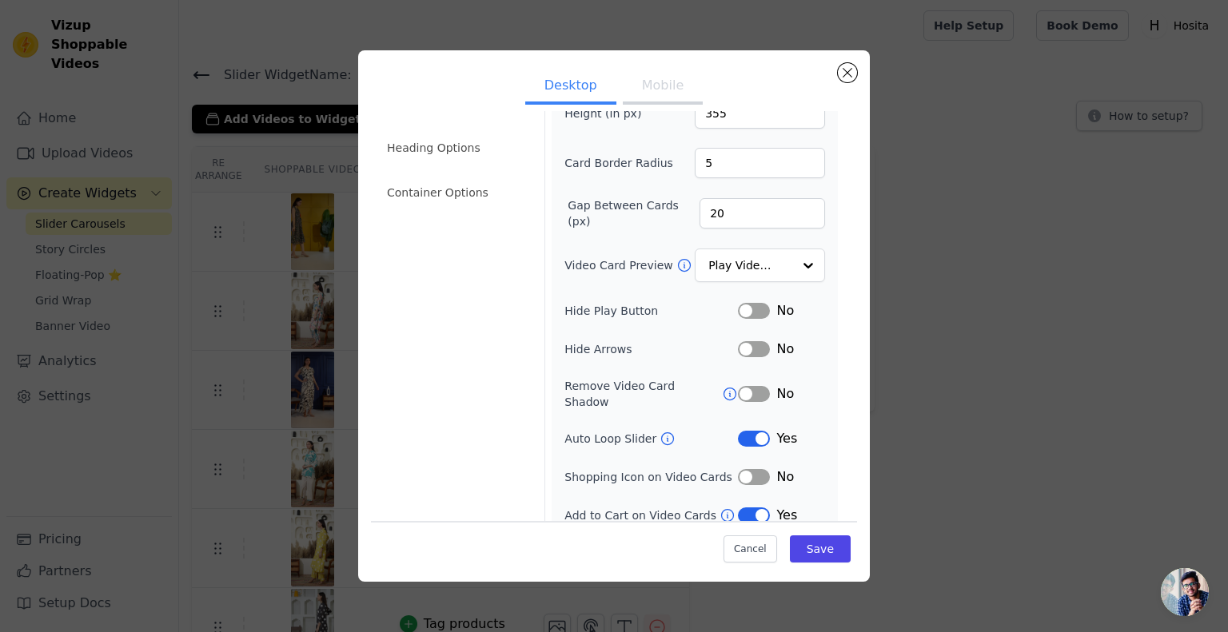
click at [752, 469] on button "Label" at bounding box center [754, 477] width 32 height 16
click at [813, 556] on button "Save" at bounding box center [820, 549] width 61 height 27
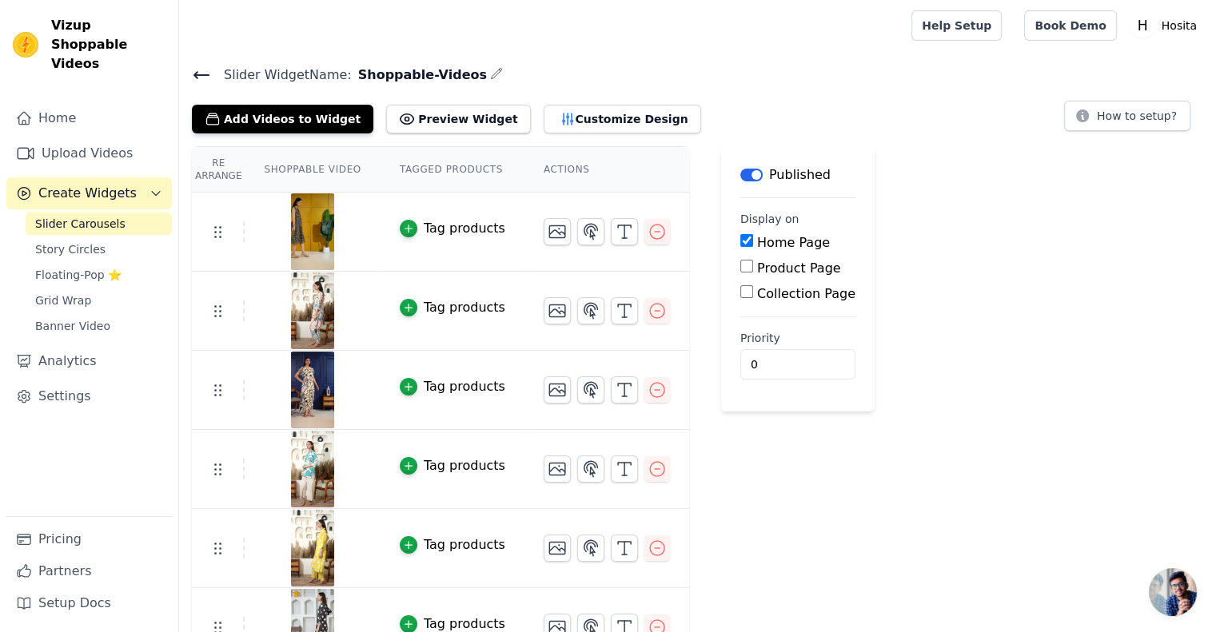
click at [294, 223] on img at bounding box center [312, 232] width 45 height 77
click at [409, 122] on button "Preview Widget" at bounding box center [458, 119] width 144 height 29
click at [409, 226] on button "Tag products" at bounding box center [453, 228] width 106 height 19
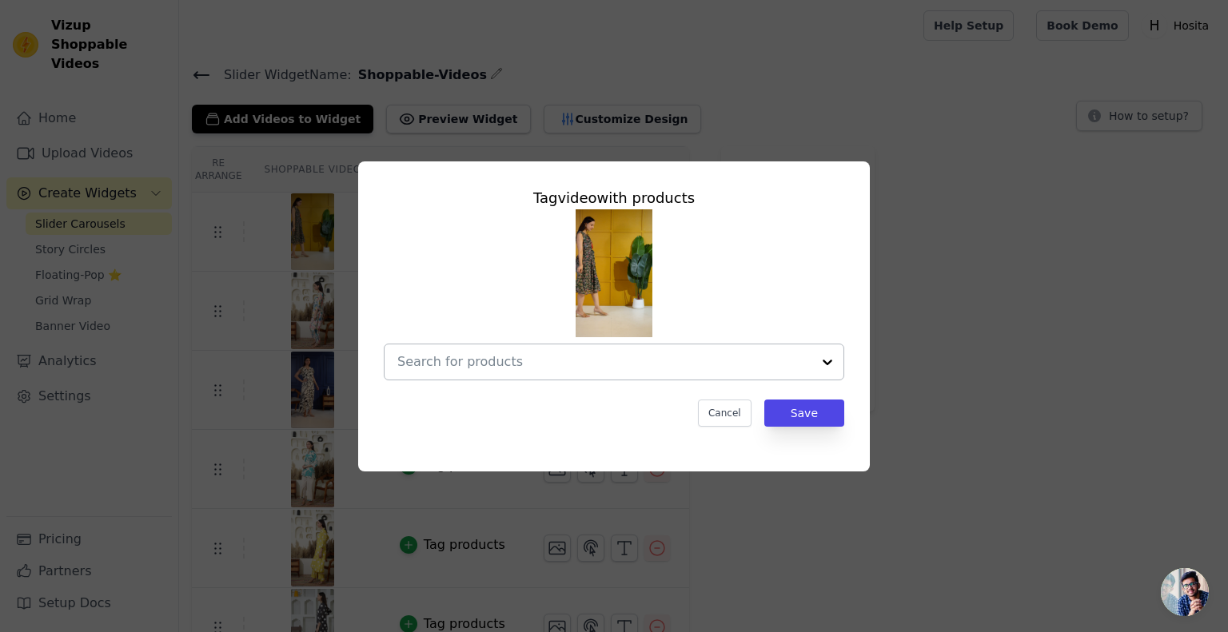
click at [517, 367] on input "text" at bounding box center [604, 362] width 414 height 19
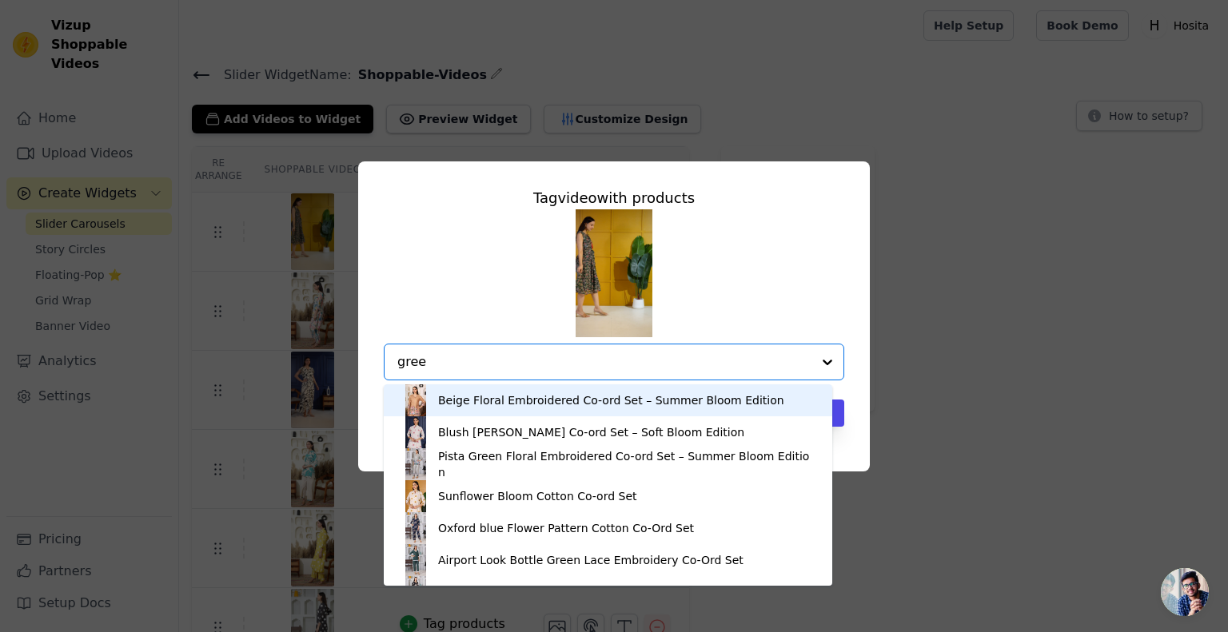
type input "green"
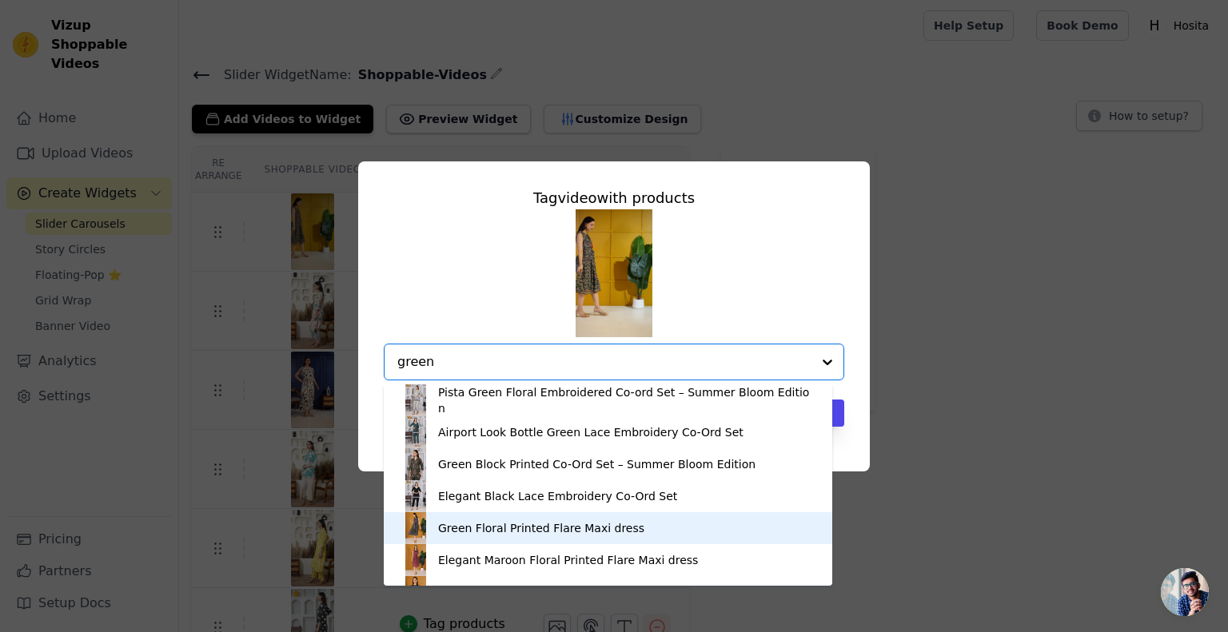
click at [517, 533] on div "Green Floral Printed Flare Maxi dress" at bounding box center [541, 529] width 206 height 16
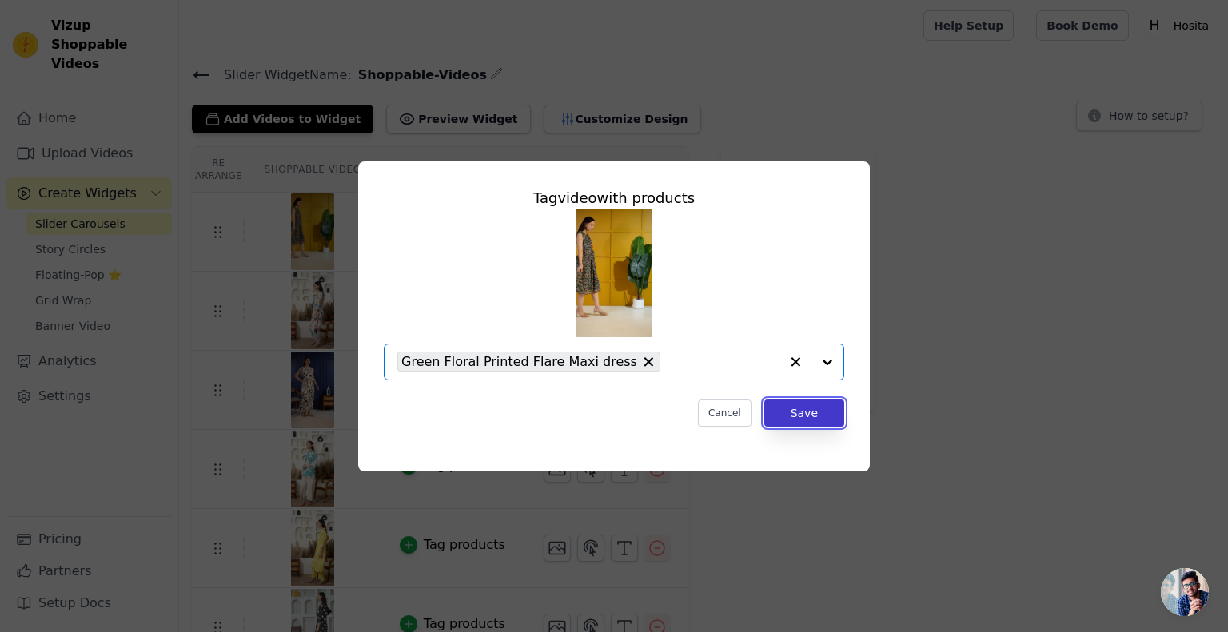
click at [812, 420] on button "Save" at bounding box center [804, 413] width 80 height 27
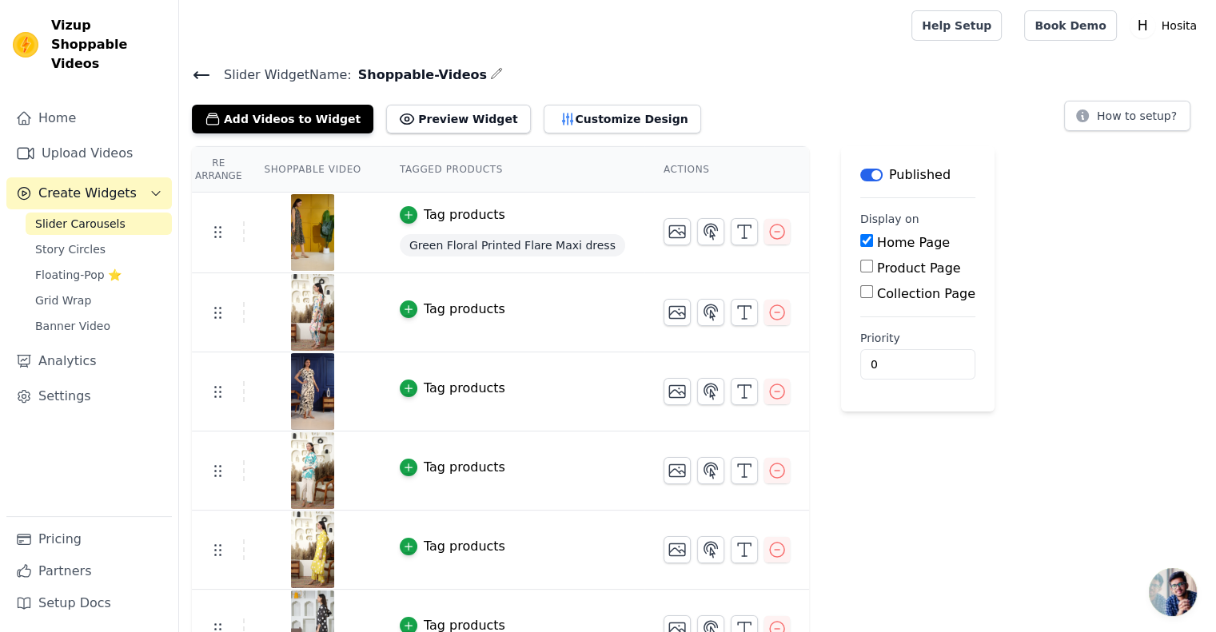
click at [448, 309] on div "Tag products" at bounding box center [465, 309] width 82 height 19
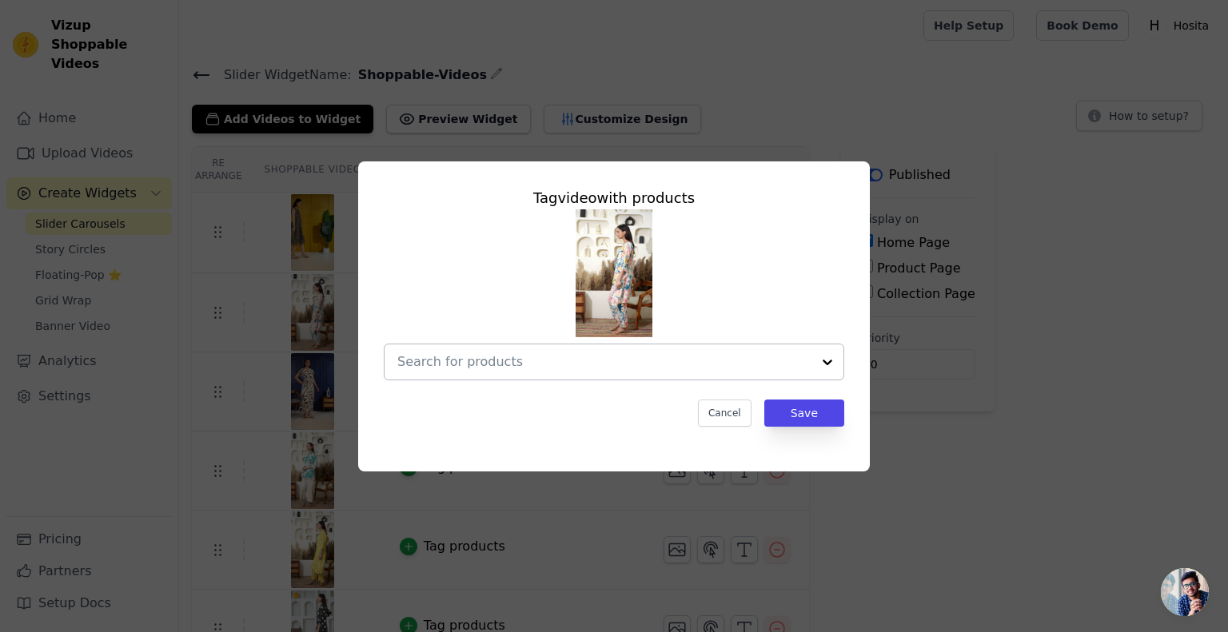
click at [541, 369] on input "text" at bounding box center [604, 362] width 414 height 19
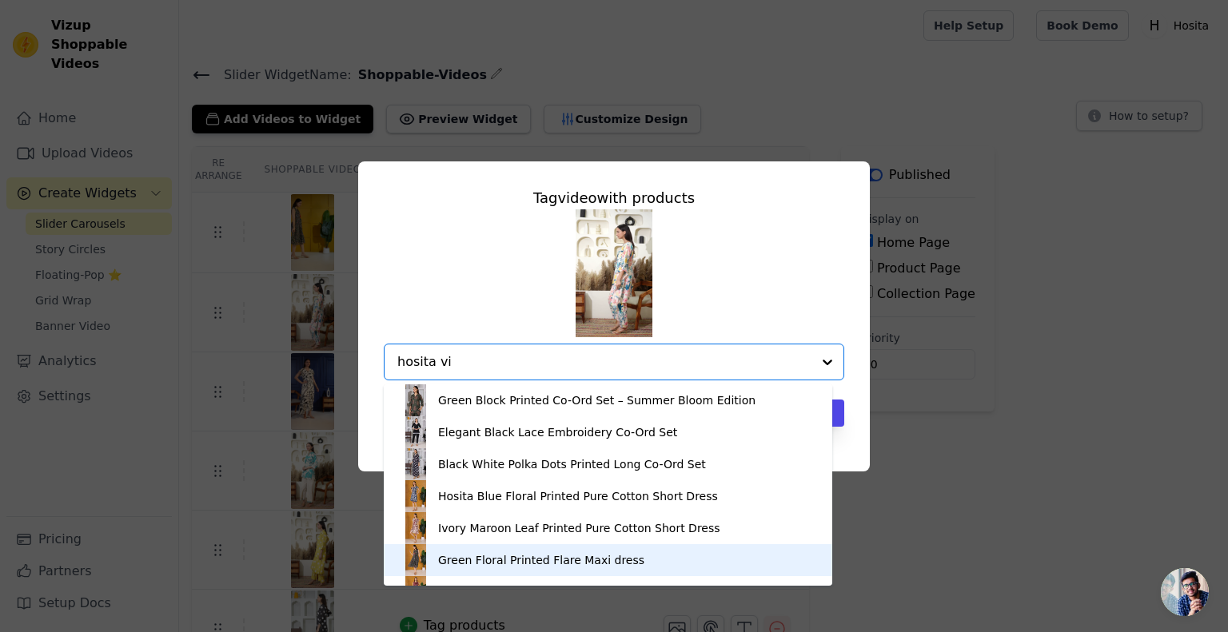
scroll to position [0, 0]
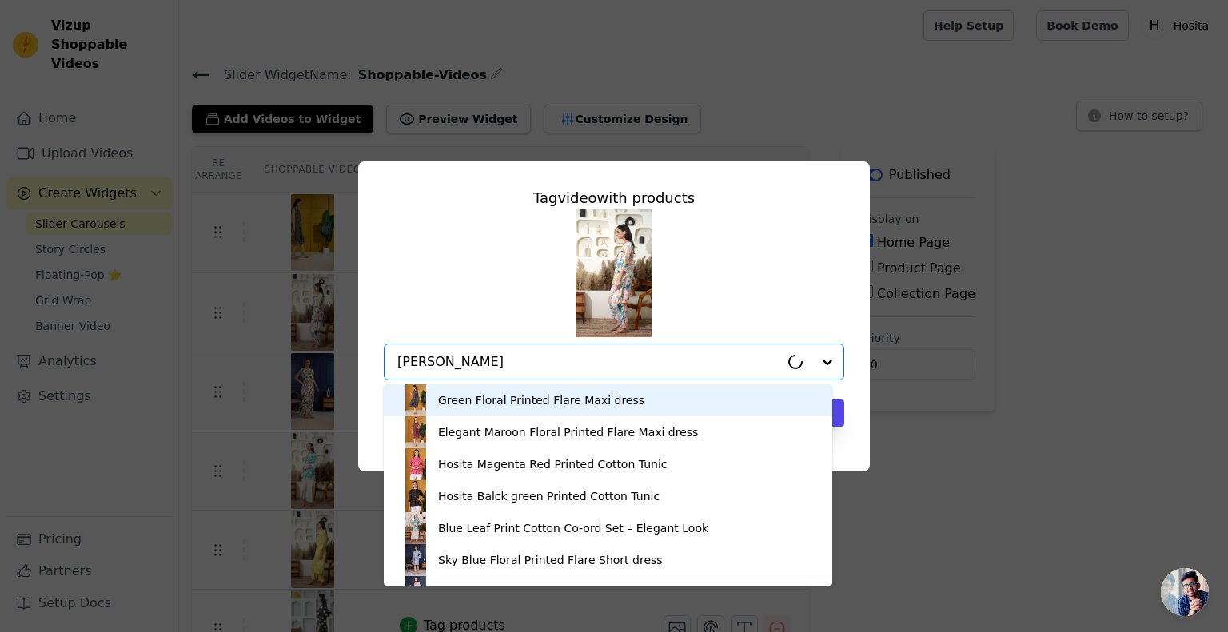
type input "[PERSON_NAME]"
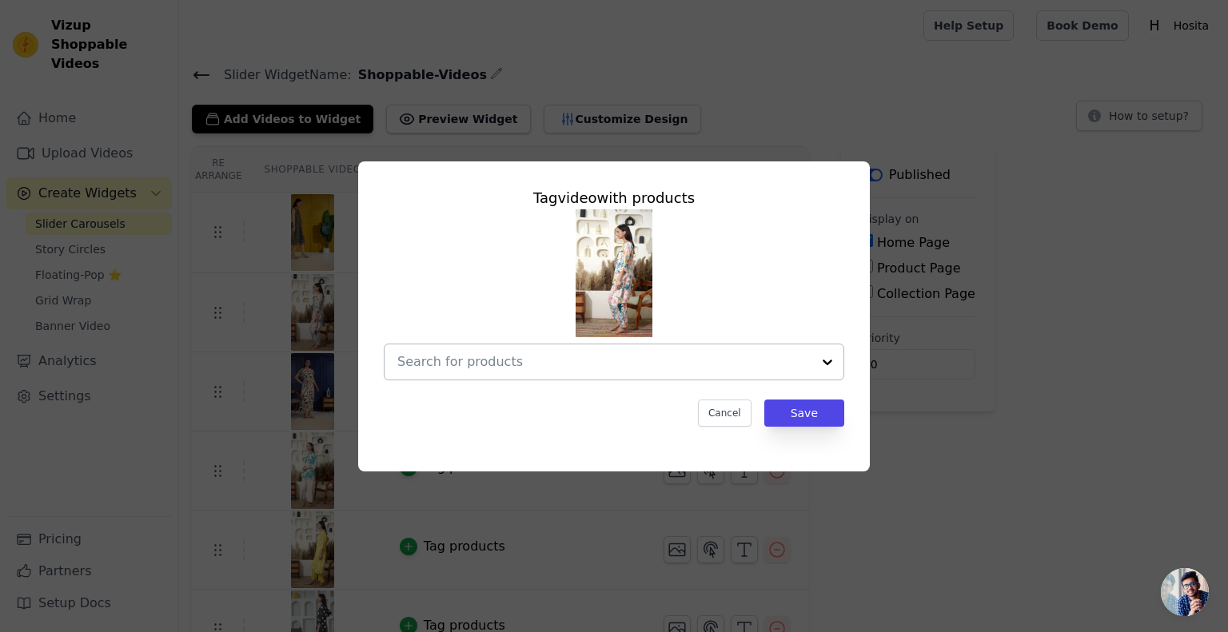
click at [554, 362] on input "text" at bounding box center [604, 362] width 414 height 19
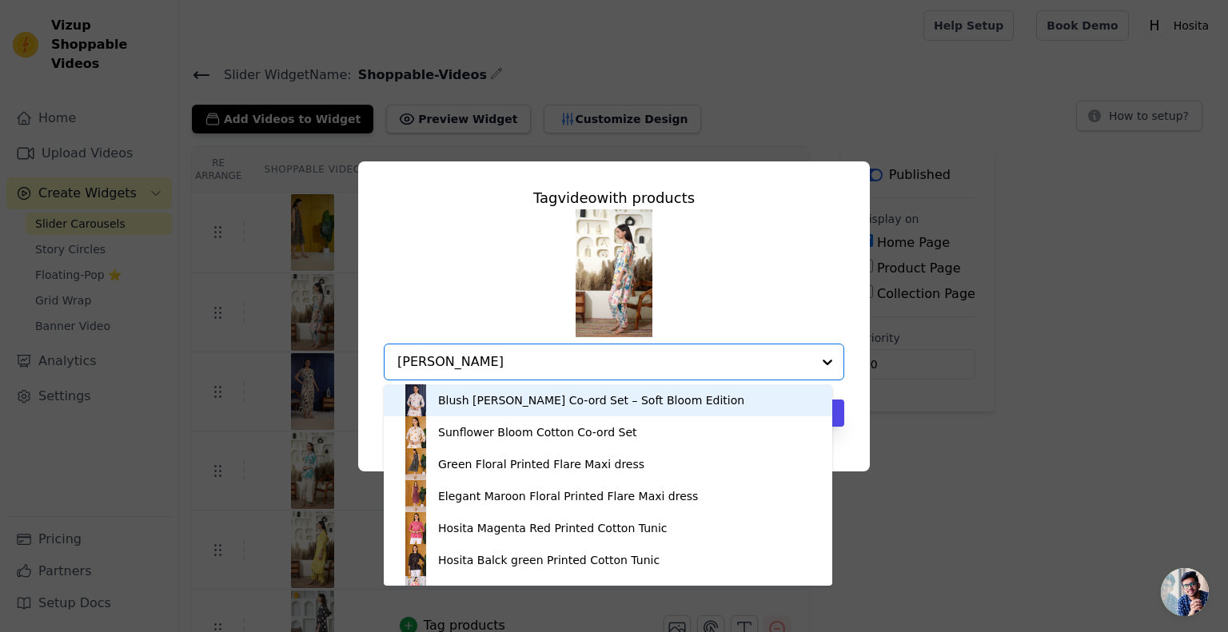
type input "[PERSON_NAME]"
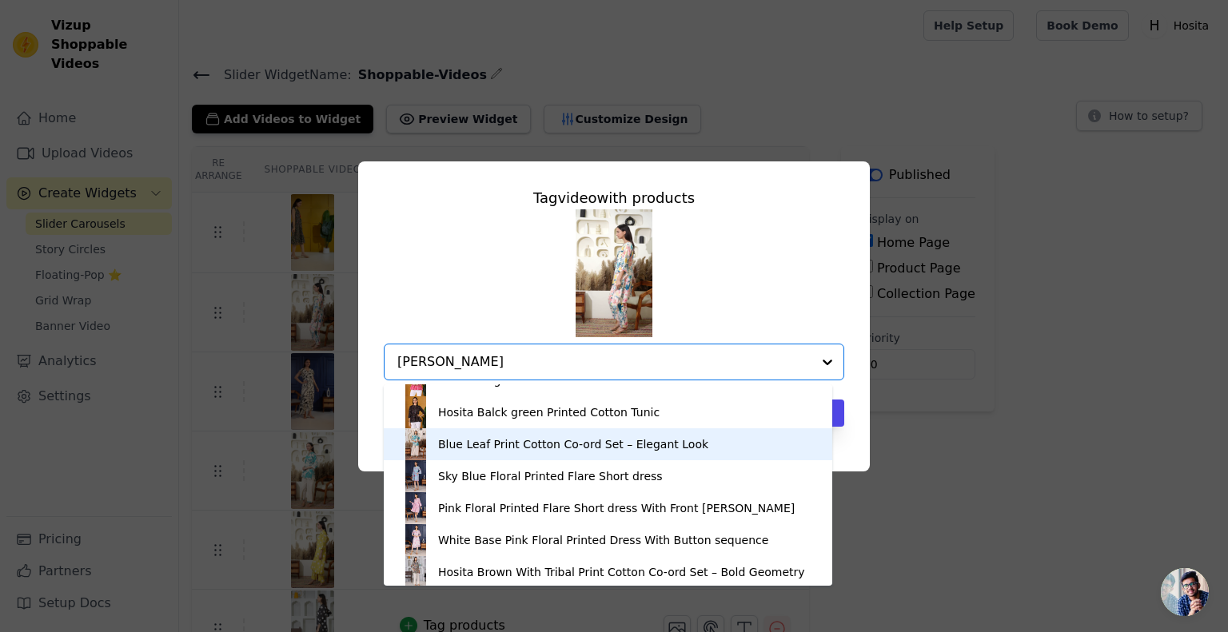
scroll to position [160, 0]
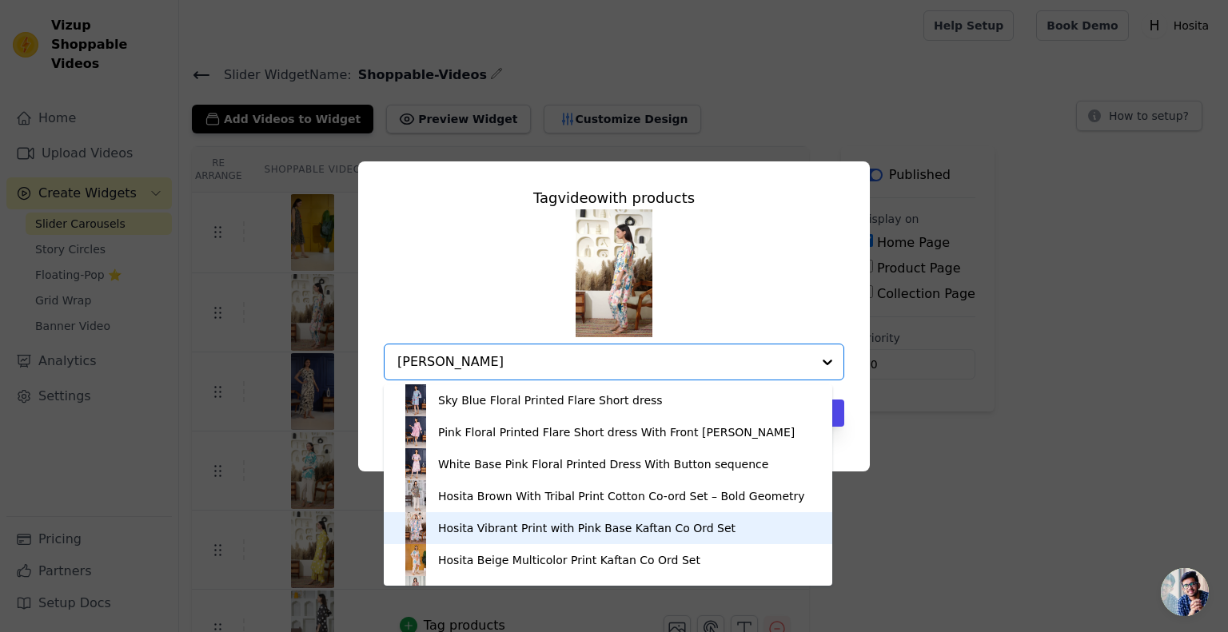
click at [540, 532] on div "Hosita Vibrant Print with Pink Base Kaftan Co Ord Set" at bounding box center [586, 529] width 297 height 16
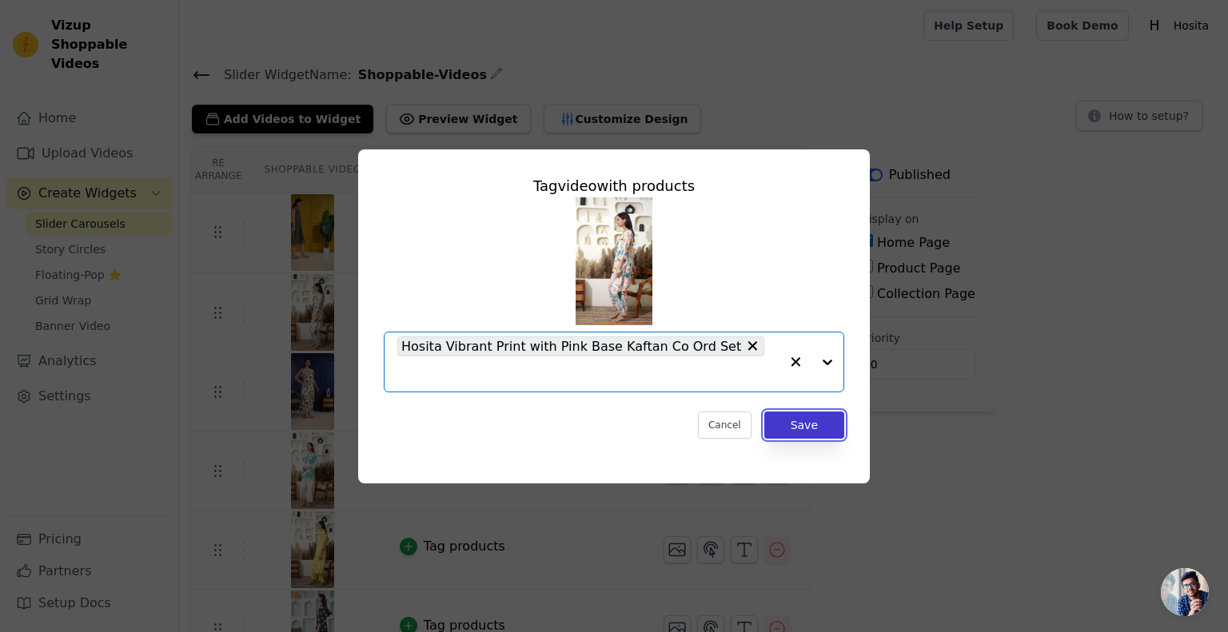
click at [786, 412] on button "Save" at bounding box center [804, 425] width 80 height 27
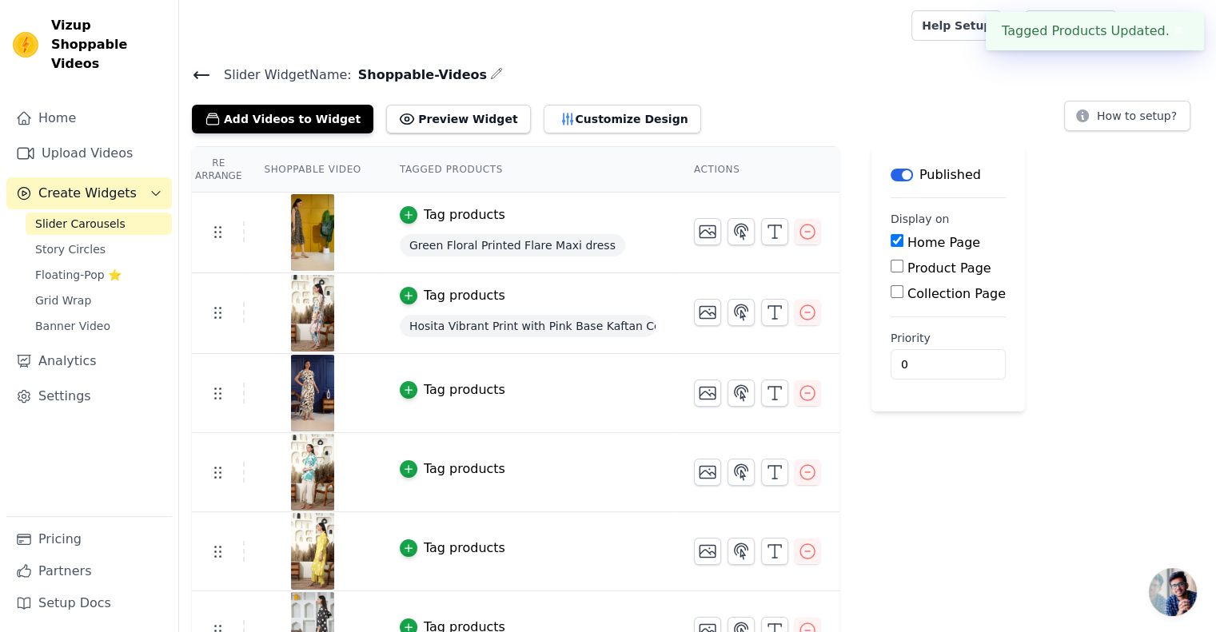
click at [439, 384] on div "Tag products" at bounding box center [465, 390] width 82 height 19
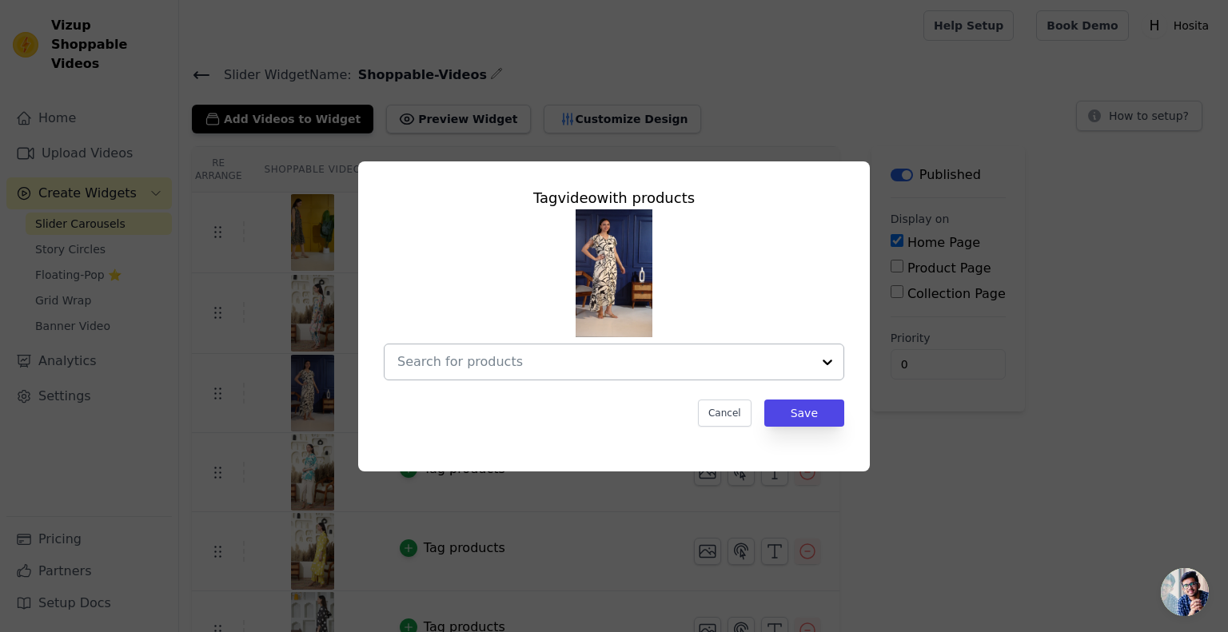
click at [560, 368] on input "text" at bounding box center [604, 362] width 414 height 19
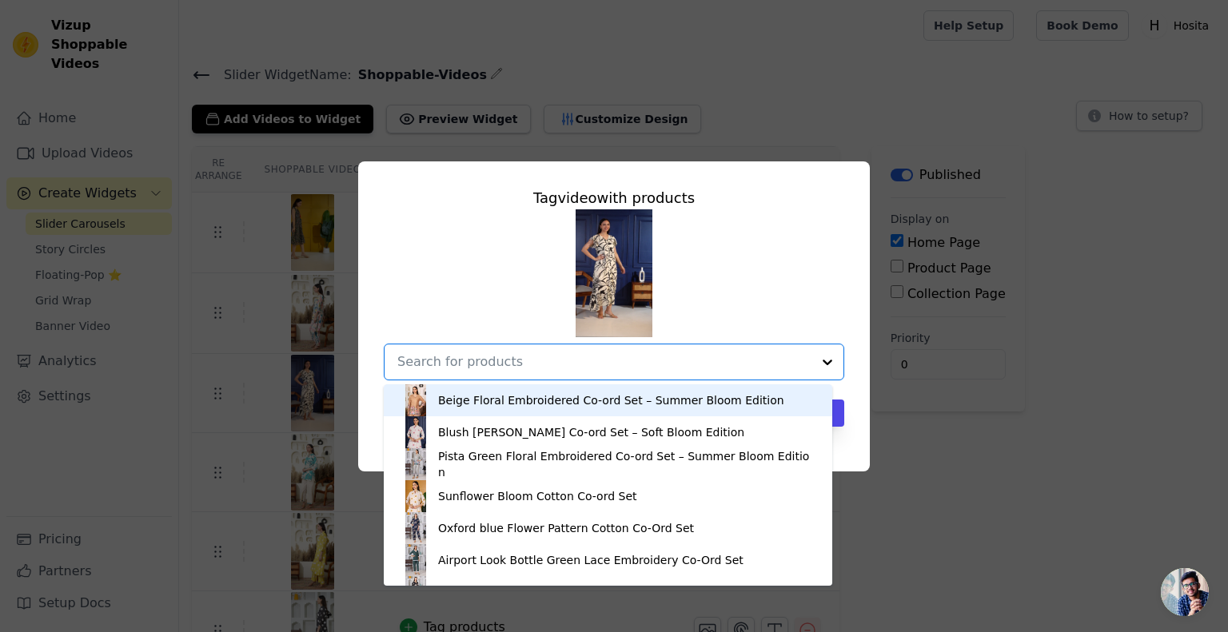
paste input "Hosita Ivory with Black print Pure Cotton Long dress with Straight Button Line"
type input "Hosita Ivory with Black print Pure Cotton Long dress with Straight Button Line"
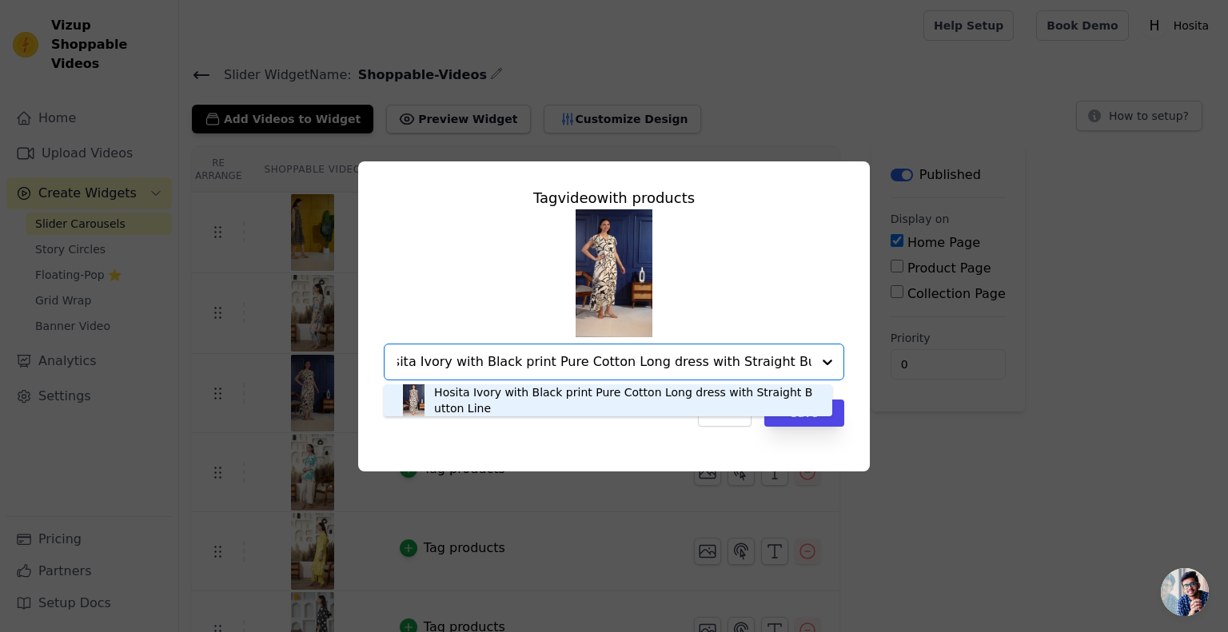
click at [571, 412] on div "Hosita Ivory with Black print Pure Cotton Long dress with Straight Button Line" at bounding box center [625, 401] width 382 height 32
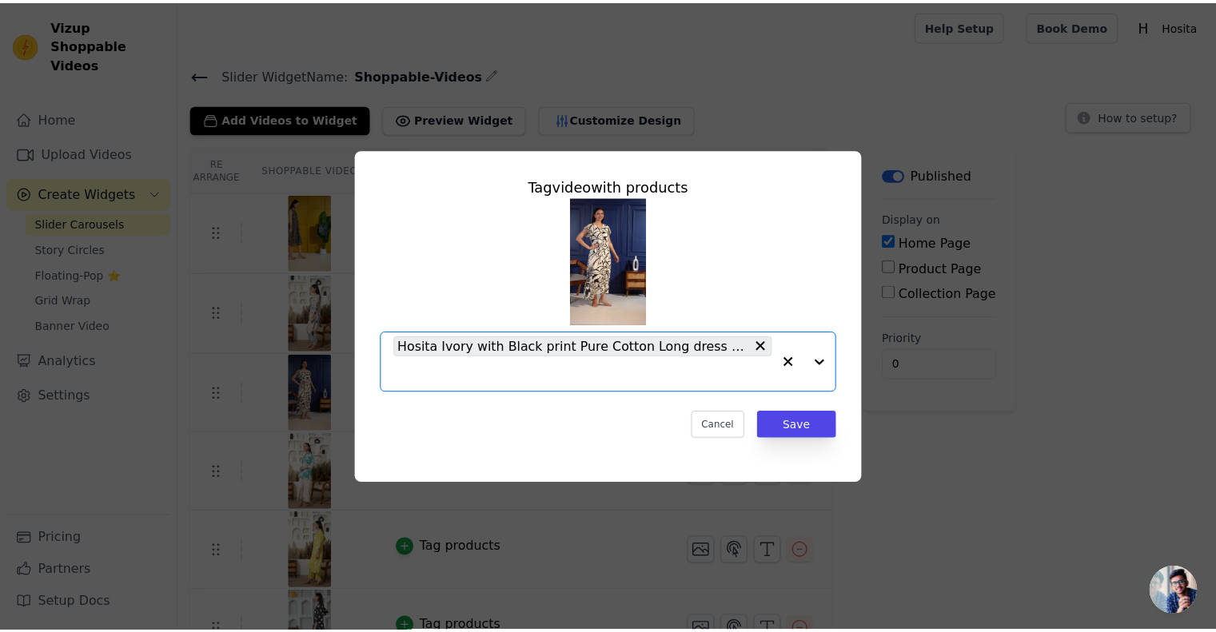
scroll to position [0, 0]
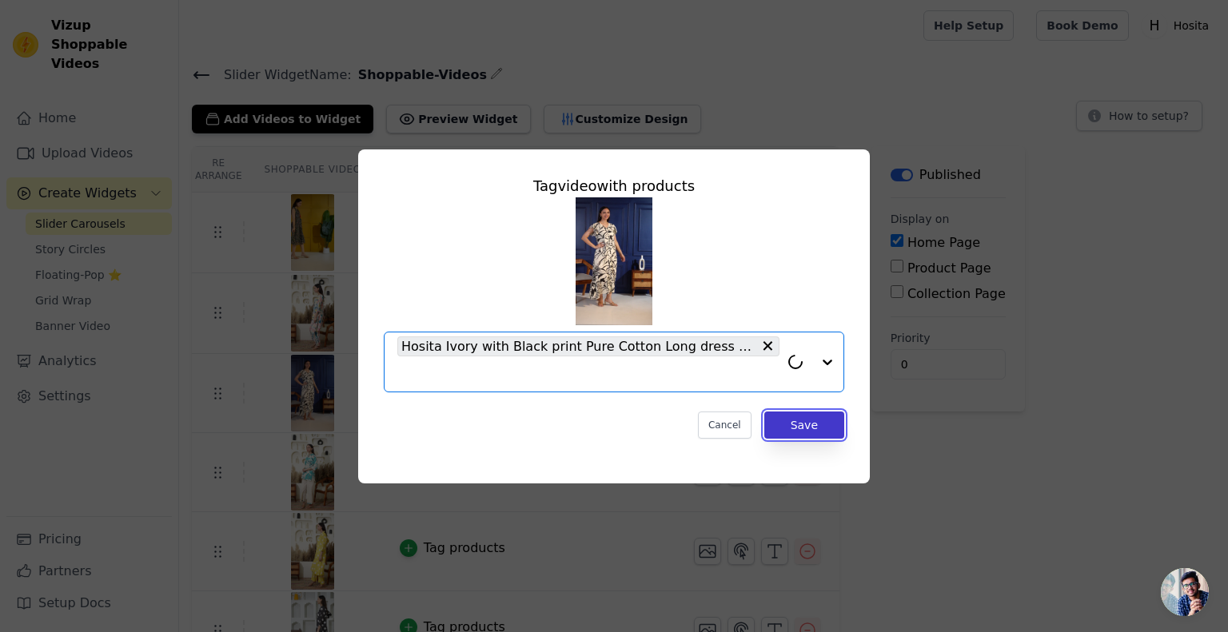
click at [784, 413] on button "Save" at bounding box center [804, 425] width 80 height 27
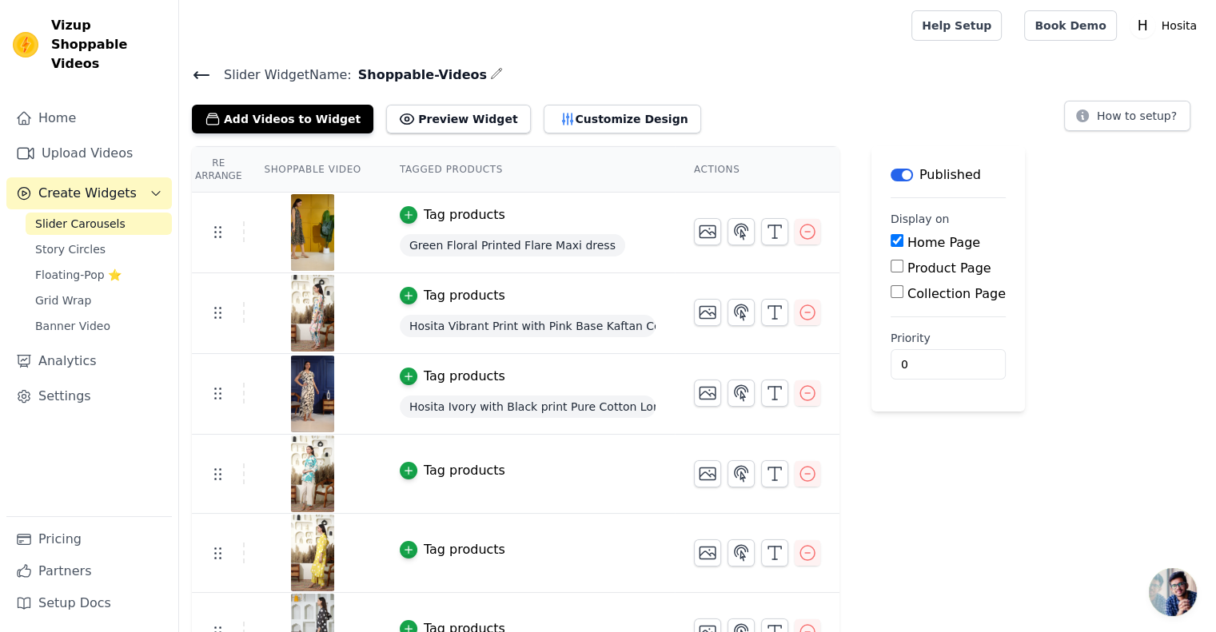
click at [441, 466] on div "Tag products" at bounding box center [465, 470] width 82 height 19
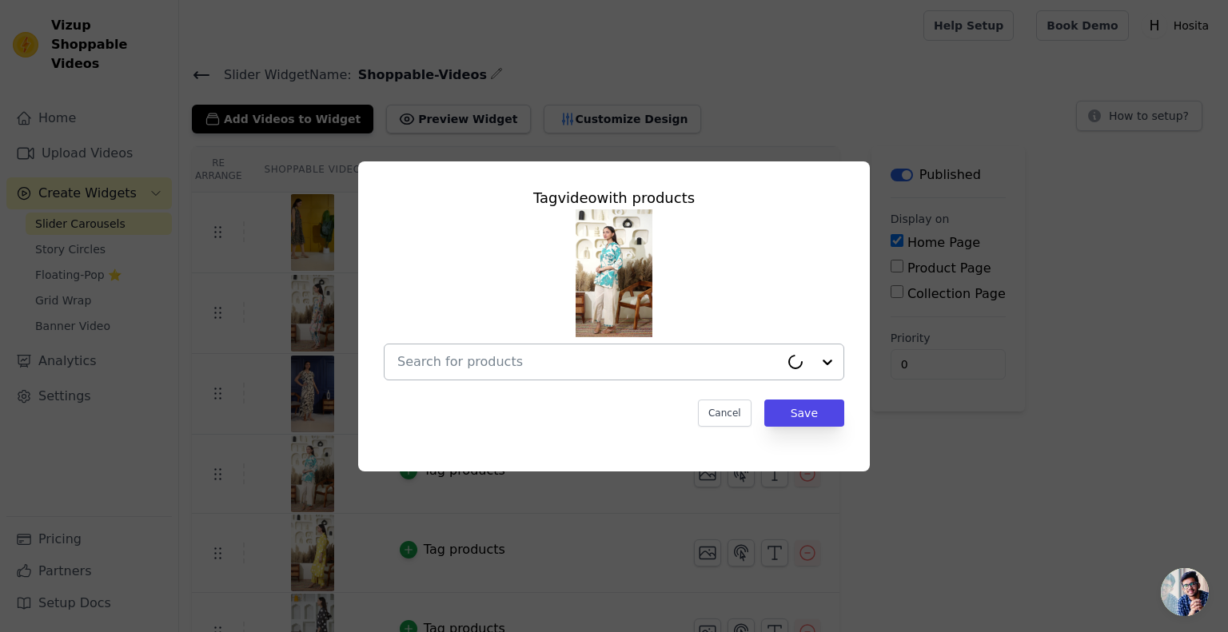
click at [523, 351] on div at bounding box center [588, 362] width 382 height 35
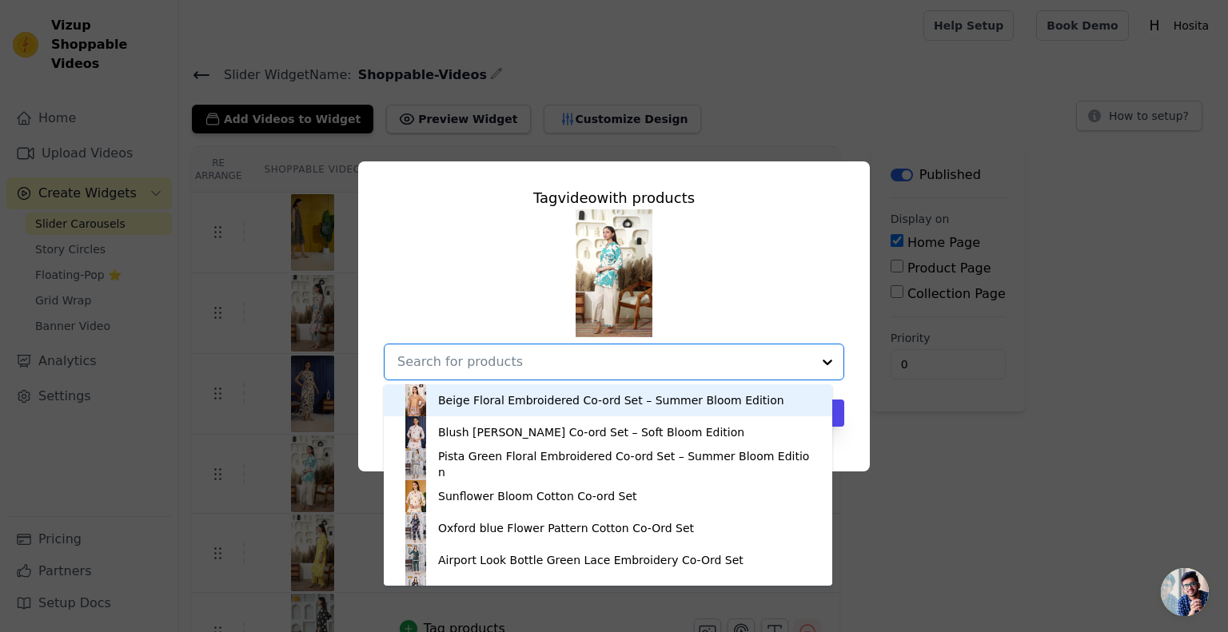
click at [521, 358] on input "text" at bounding box center [604, 362] width 414 height 19
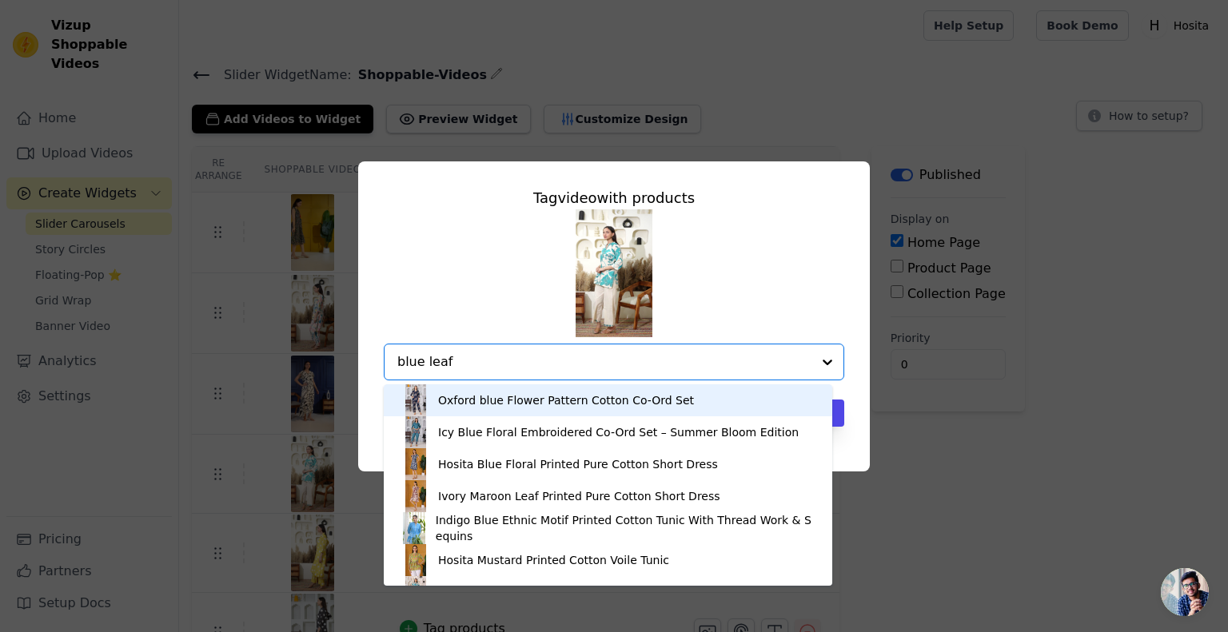
type input "blue leaf"
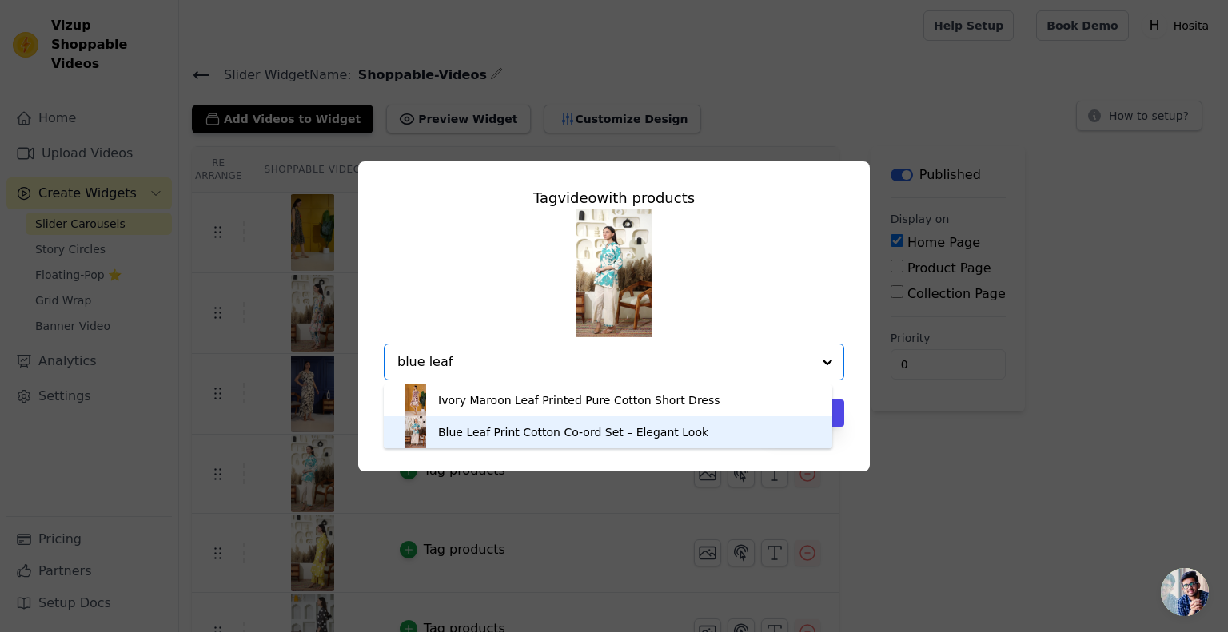
click at [501, 437] on div "Blue Leaf Print Cotton Co-ord Set – Elegant Look" at bounding box center [573, 433] width 270 height 16
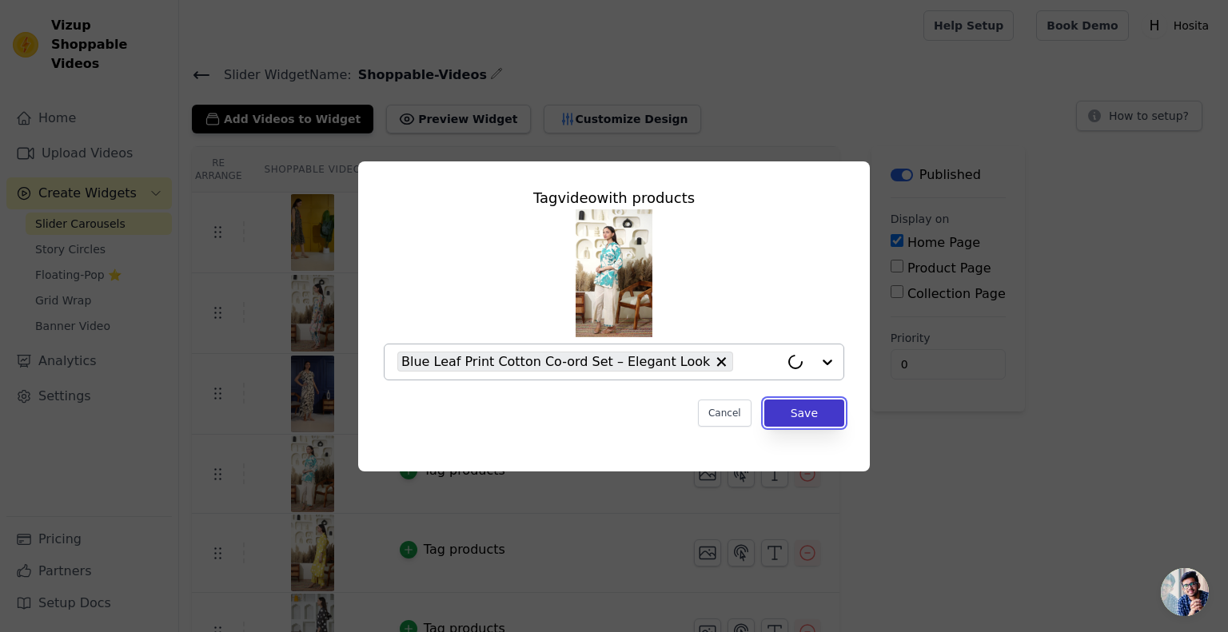
click at [790, 419] on button "Save" at bounding box center [804, 413] width 80 height 27
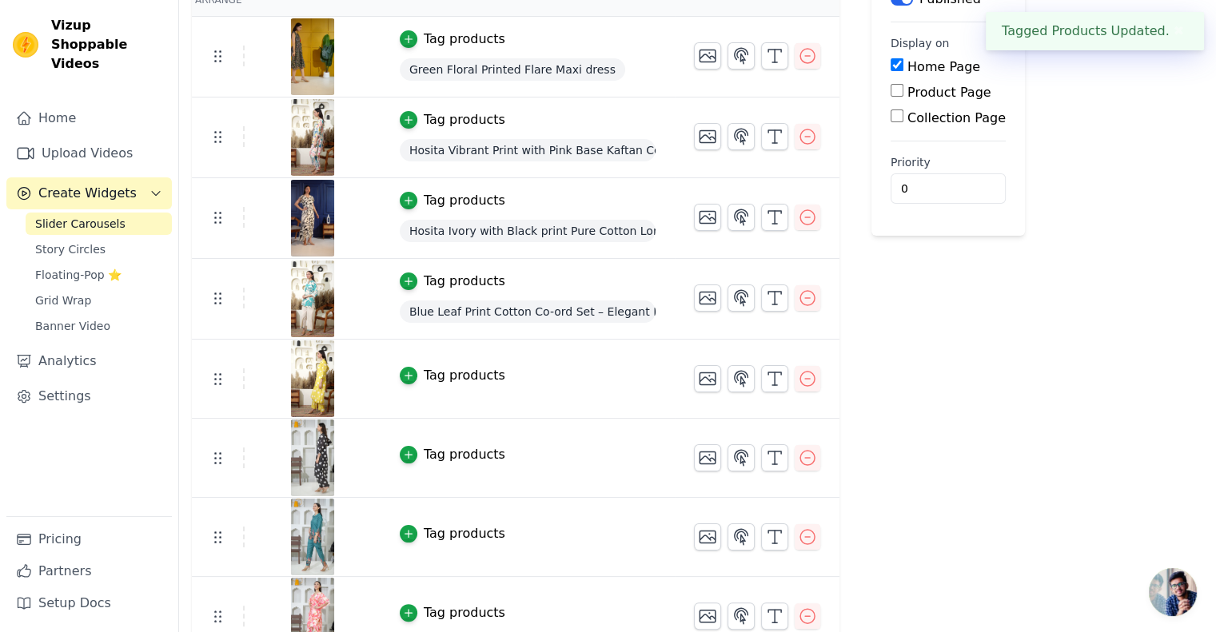
scroll to position [197, 0]
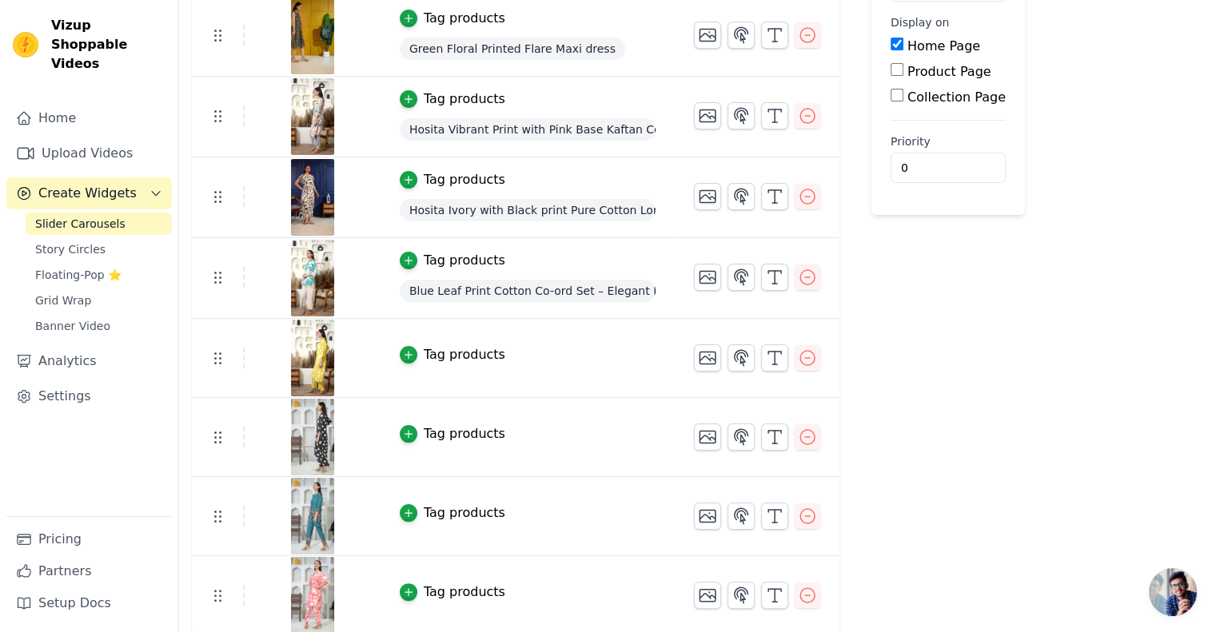
click at [424, 356] on div "Tag products" at bounding box center [465, 354] width 82 height 19
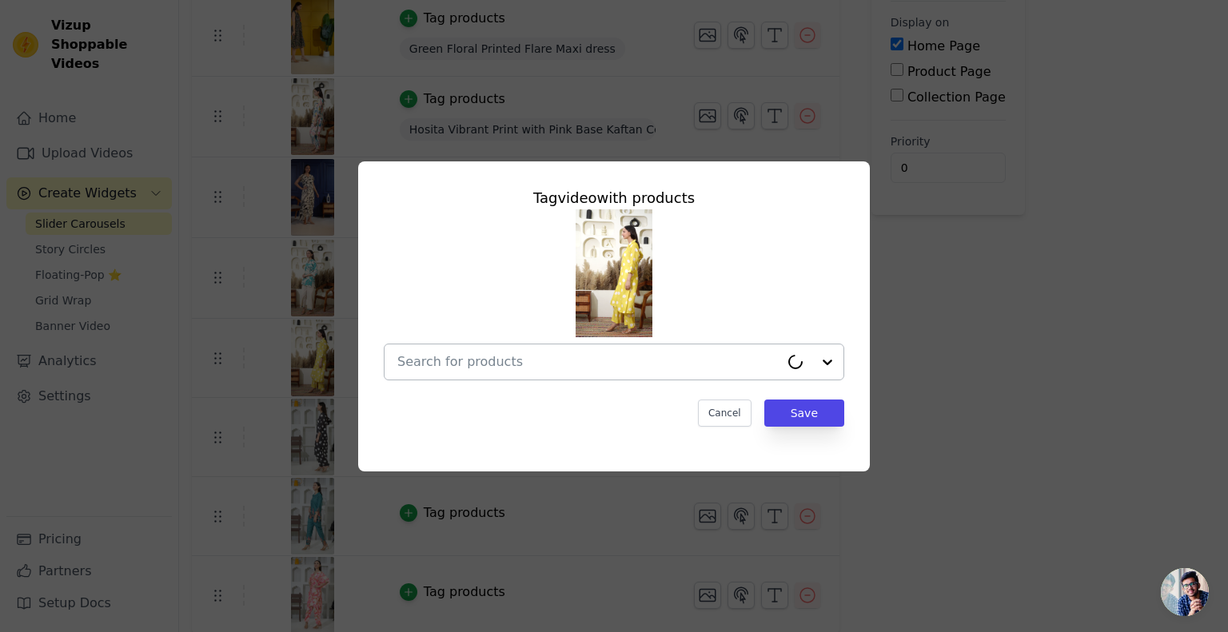
click at [520, 370] on input "text" at bounding box center [588, 362] width 382 height 19
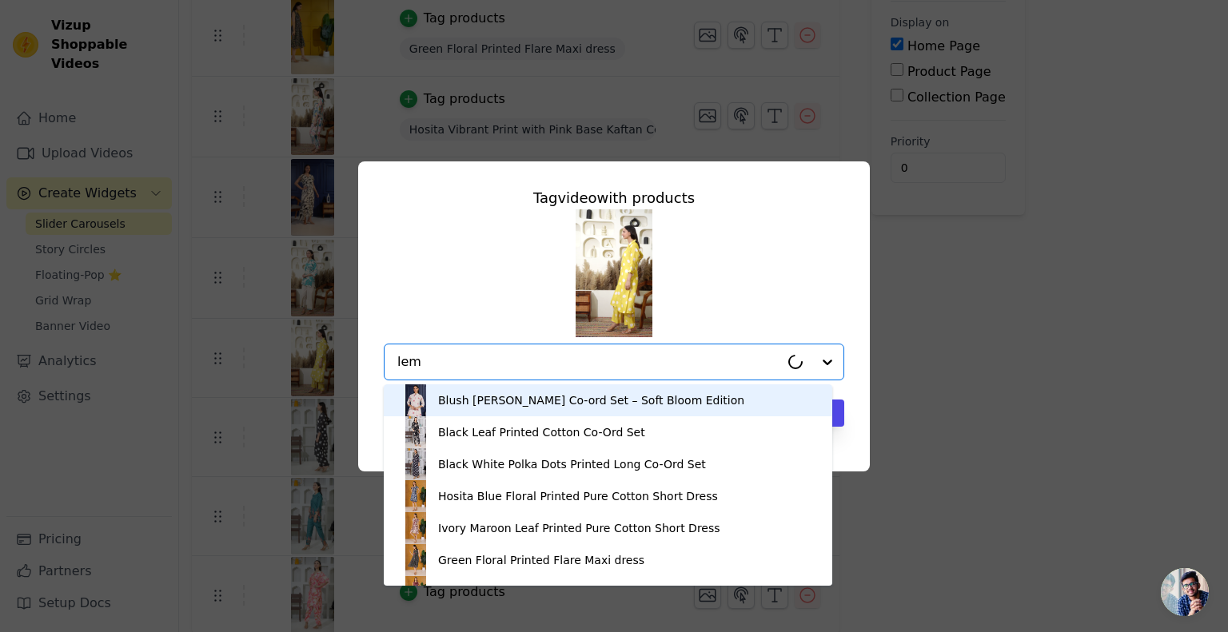
type input "lemo"
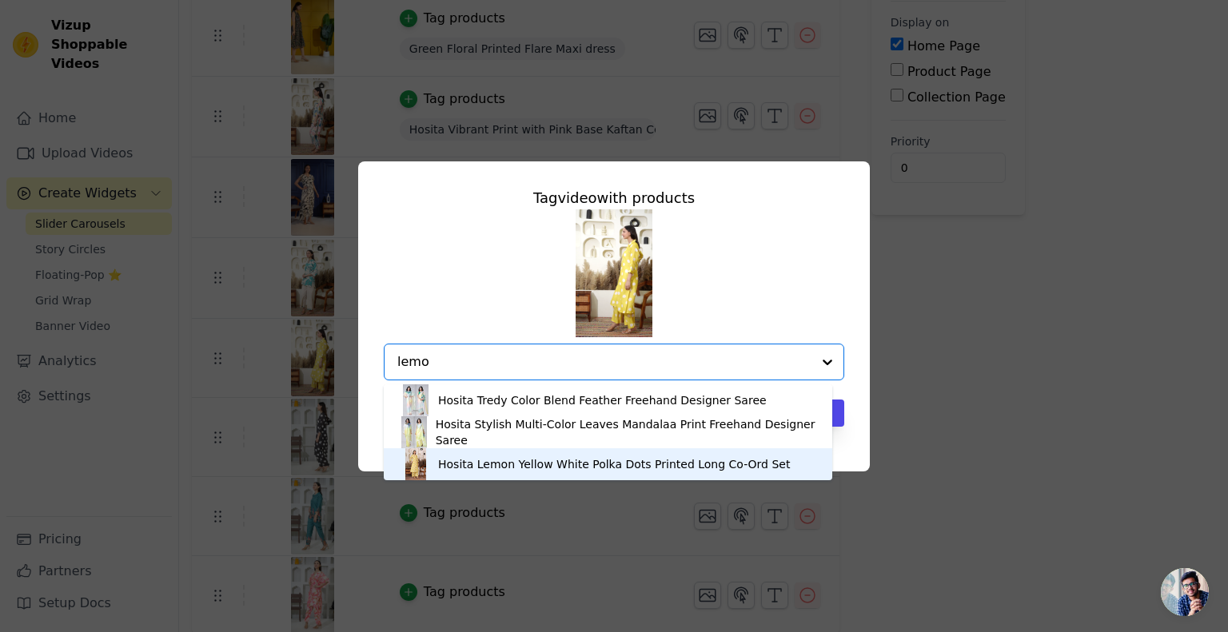
click at [532, 467] on div "Hosita Lemon Yellow White Polka Dots Printed Long Co-Ord Set" at bounding box center [614, 465] width 352 height 16
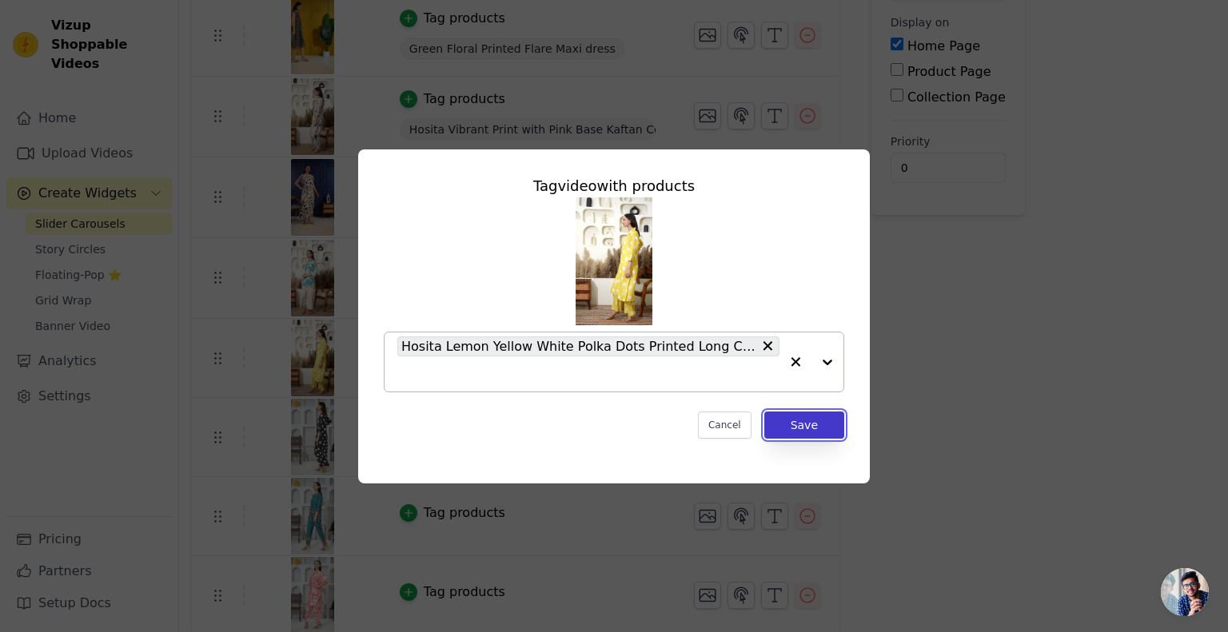
click at [796, 431] on button "Save" at bounding box center [804, 425] width 80 height 27
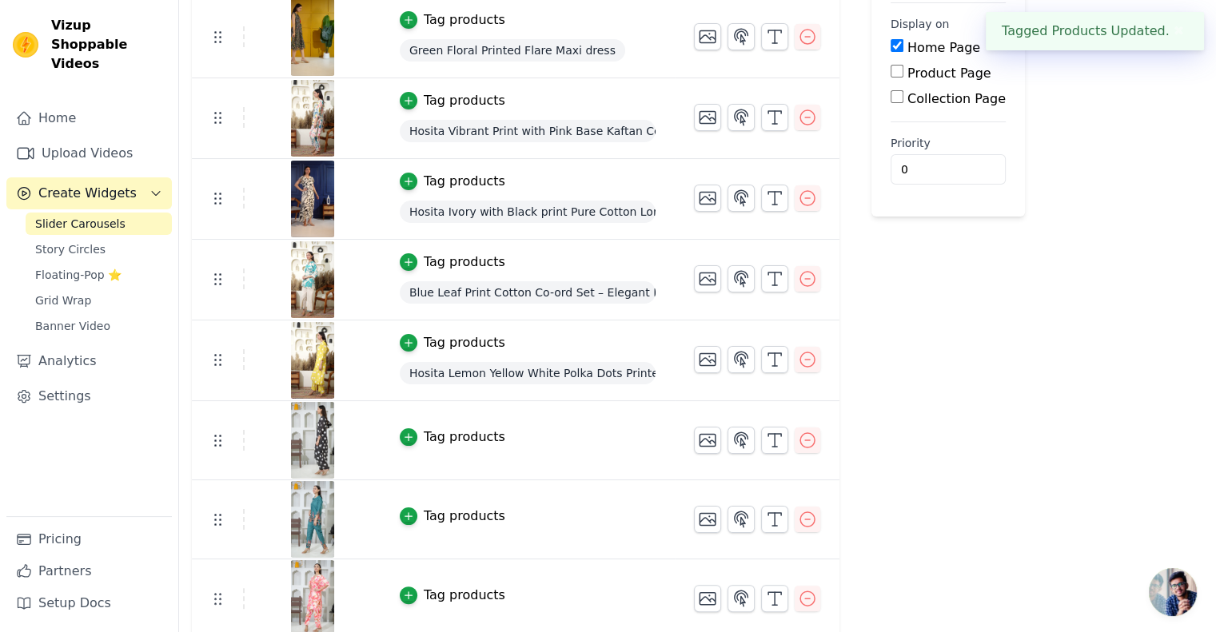
scroll to position [198, 0]
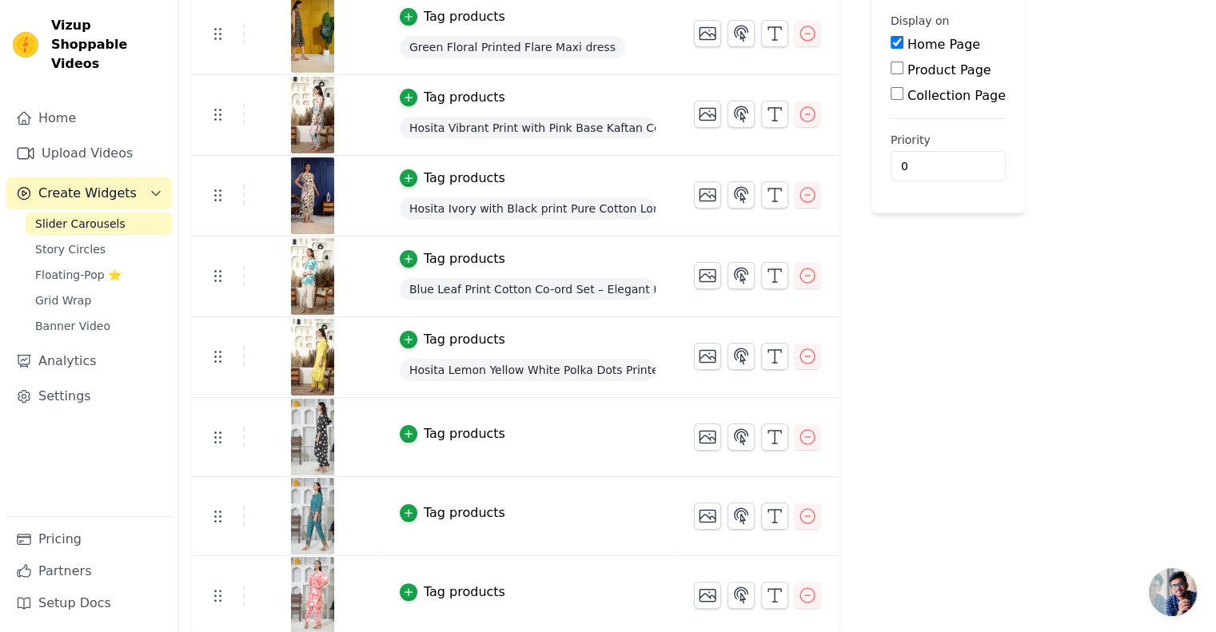
click at [445, 425] on div "Tag products" at bounding box center [465, 434] width 82 height 19
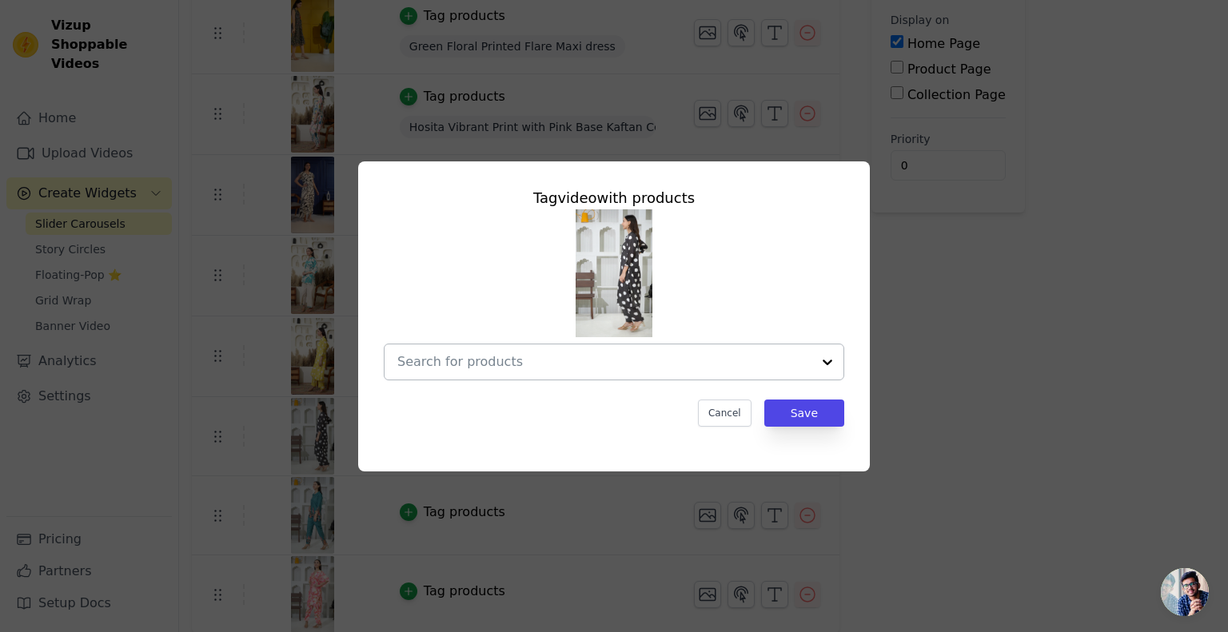
click at [497, 361] on input "text" at bounding box center [604, 362] width 414 height 19
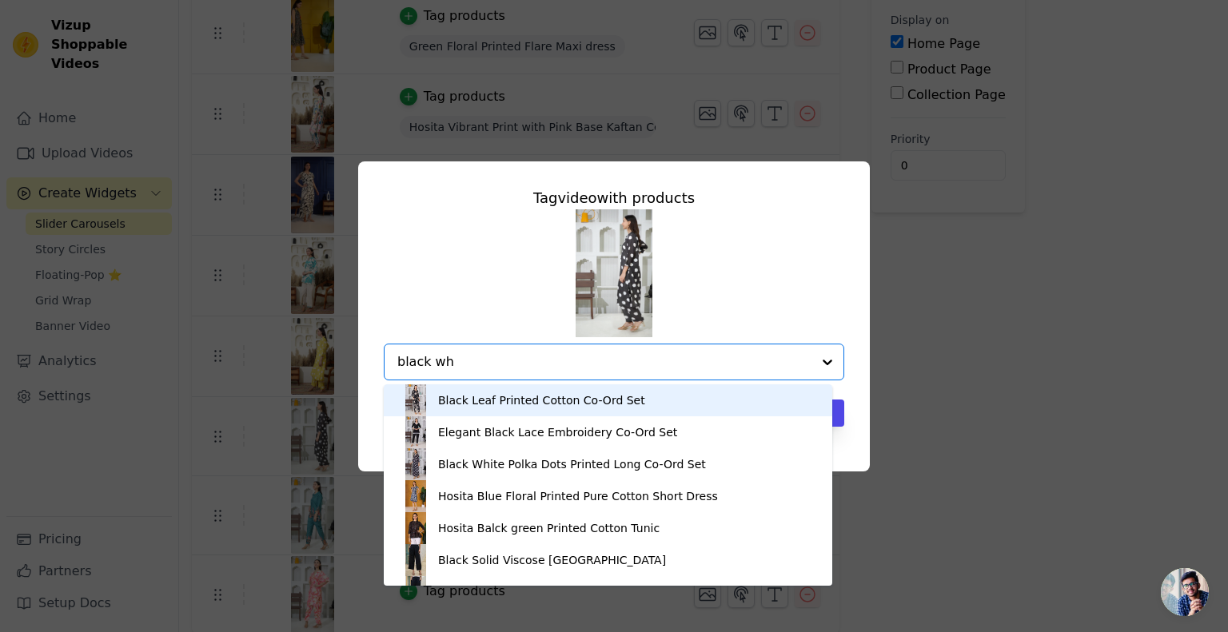
type input "black whi"
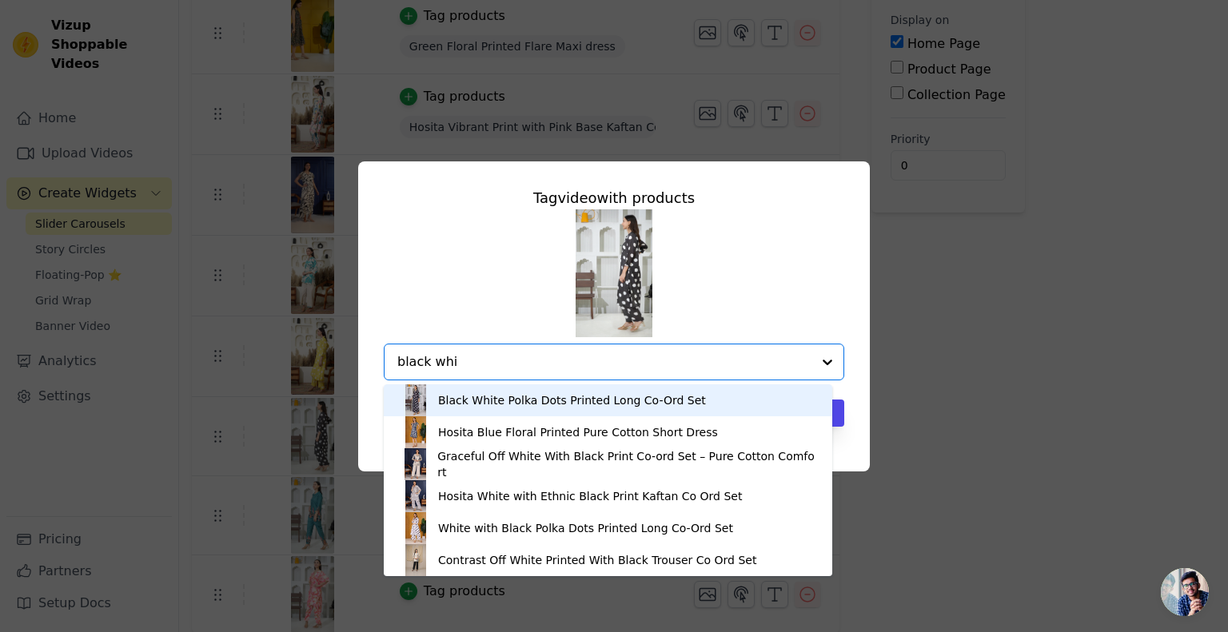
click at [492, 402] on div "Black White Polka Dots Printed Long Co-Ord Set" at bounding box center [572, 401] width 268 height 16
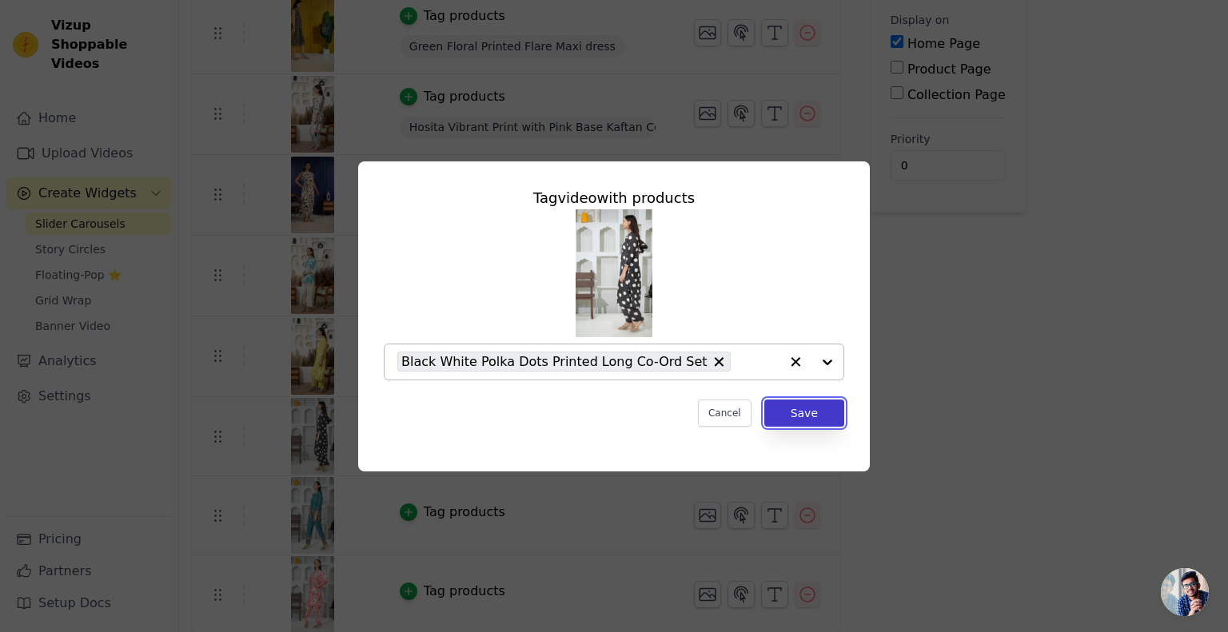
click at [835, 420] on button "Save" at bounding box center [804, 413] width 80 height 27
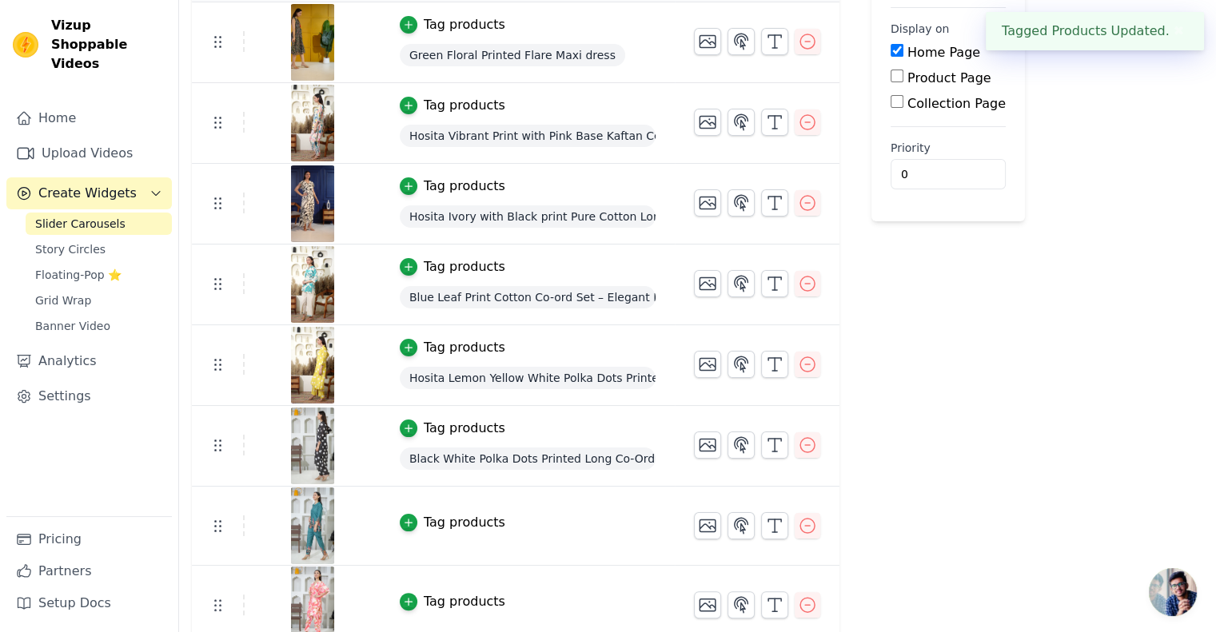
scroll to position [200, 0]
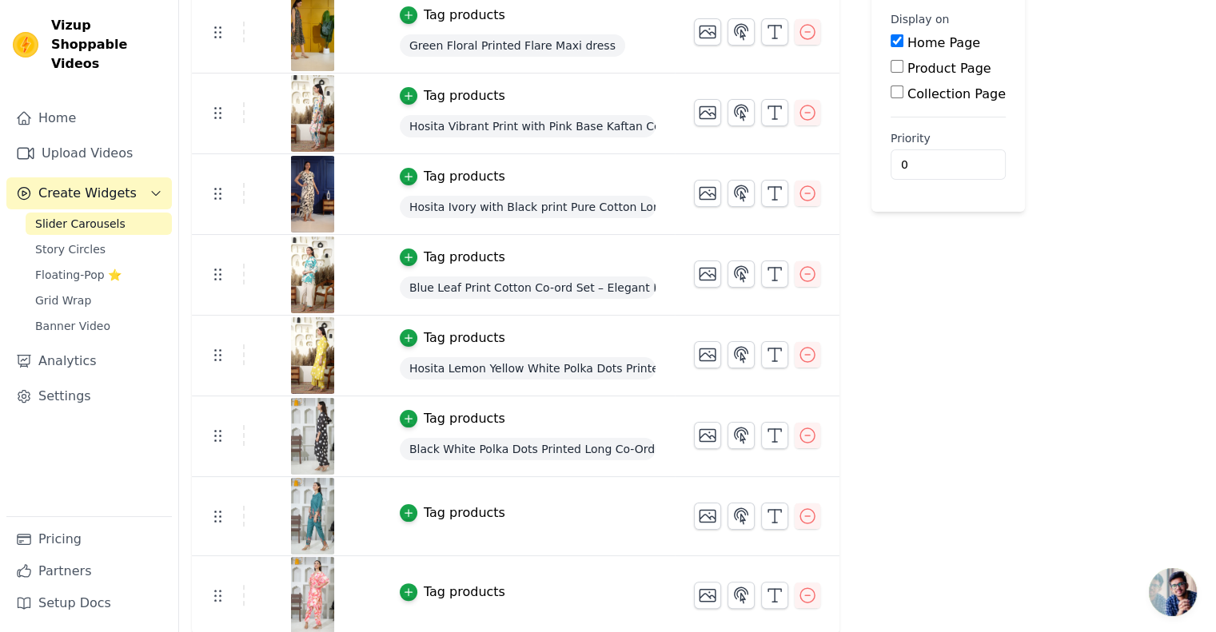
click at [431, 506] on div "Tag products" at bounding box center [465, 513] width 82 height 19
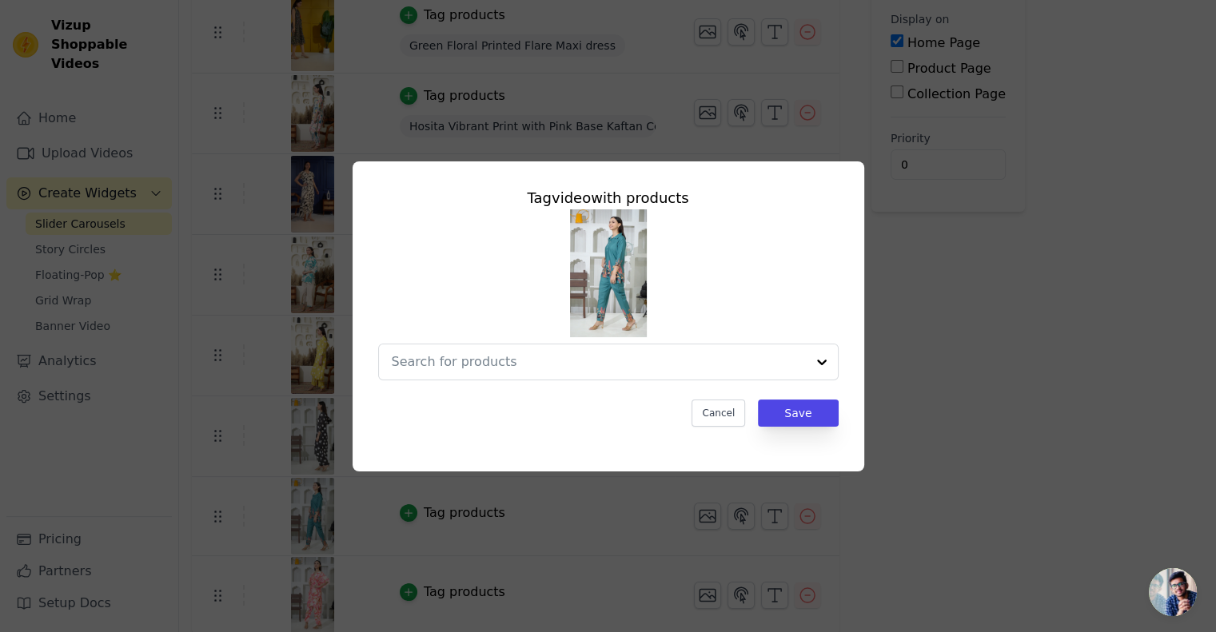
scroll to position [0, 0]
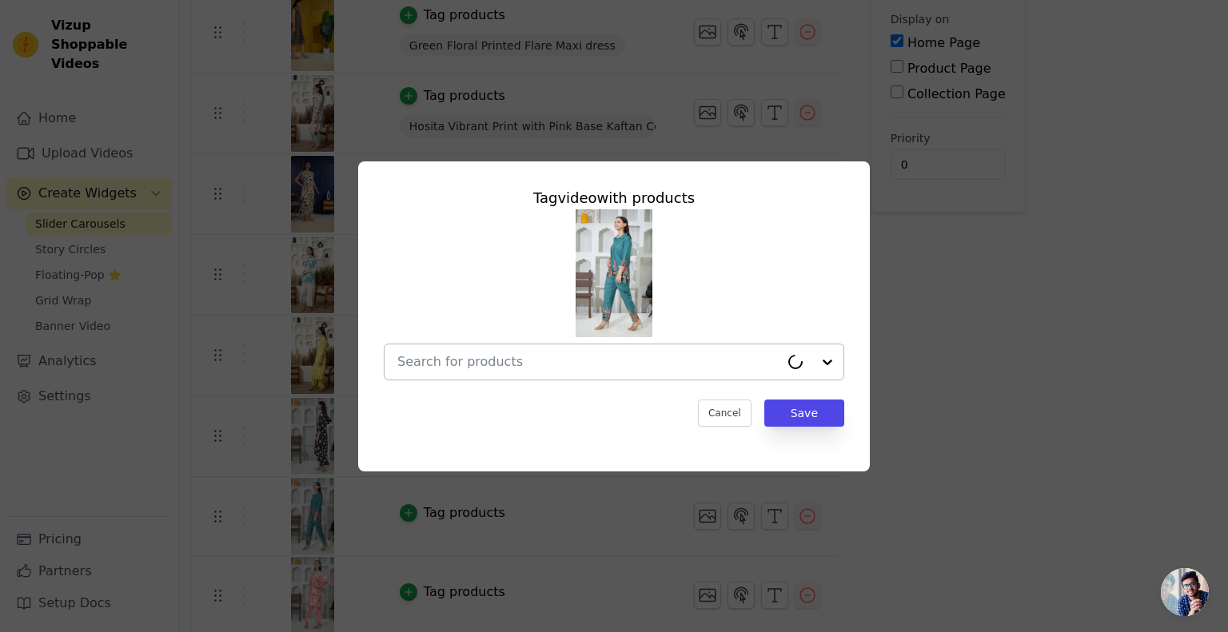
click at [485, 364] on input "text" at bounding box center [588, 362] width 382 height 19
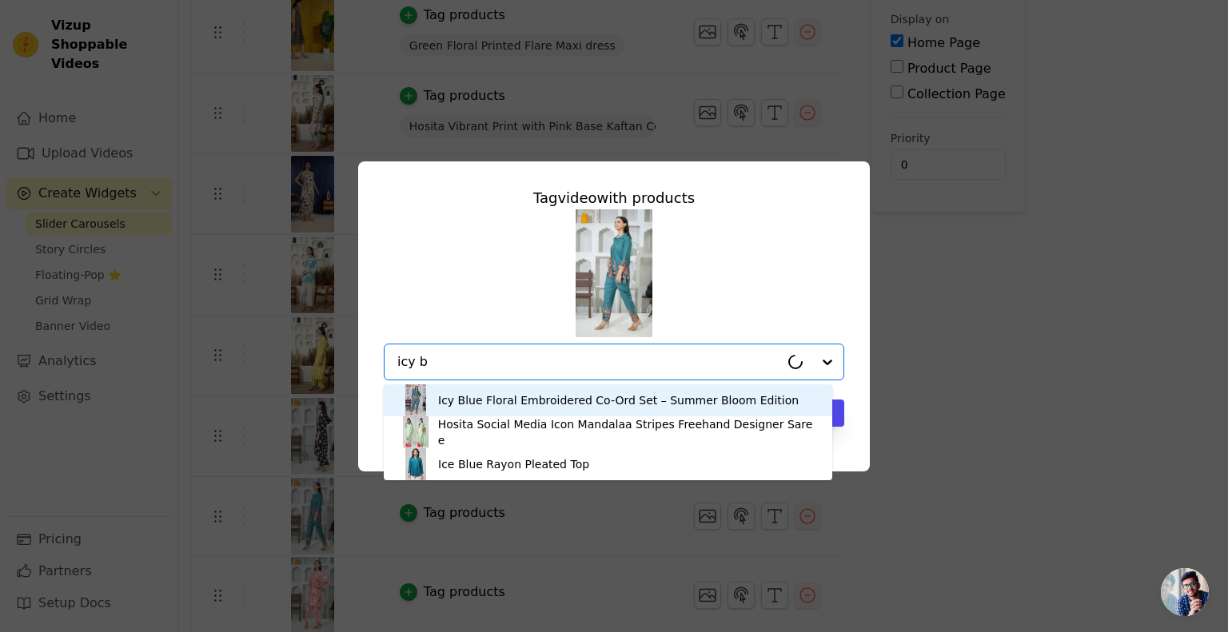
type input "icy bl"
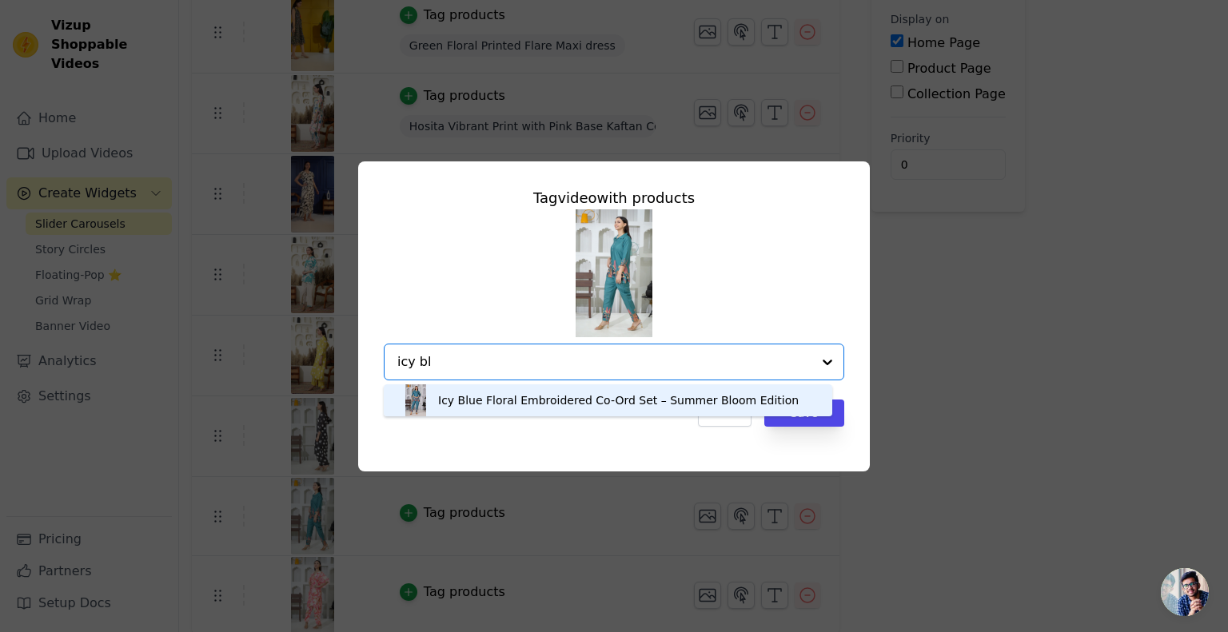
click at [519, 412] on div "Icy Blue Floral Embroidered Co-Ord Set – Summer Bloom Edition" at bounding box center [608, 401] width 417 height 32
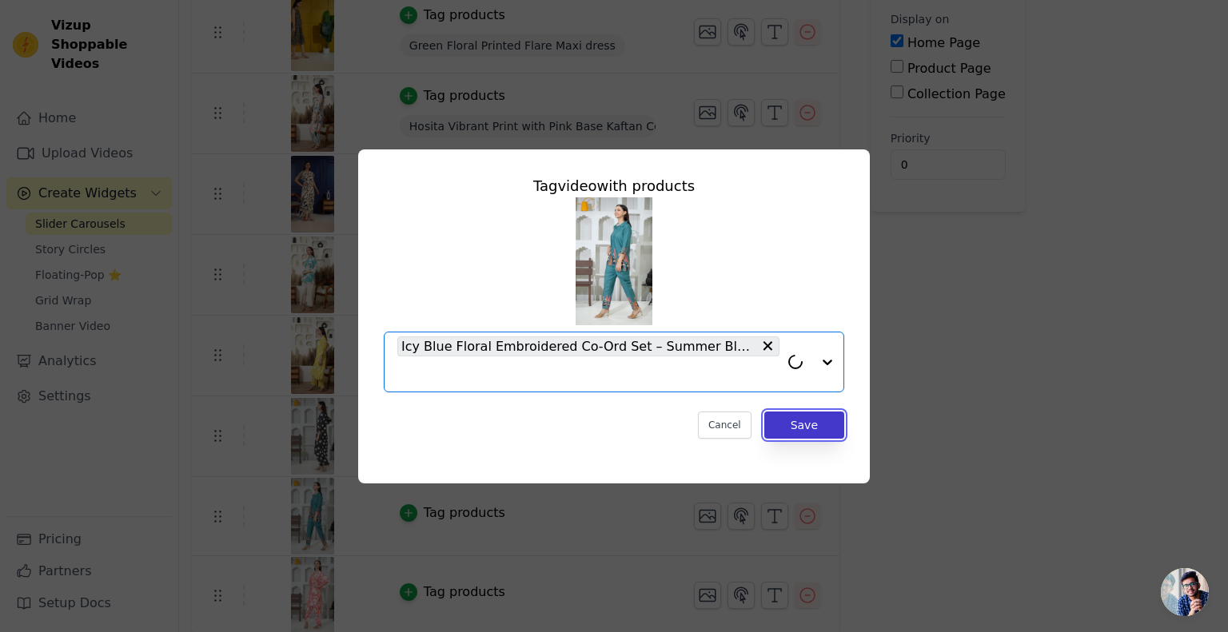
click at [791, 430] on button "Save" at bounding box center [804, 425] width 80 height 27
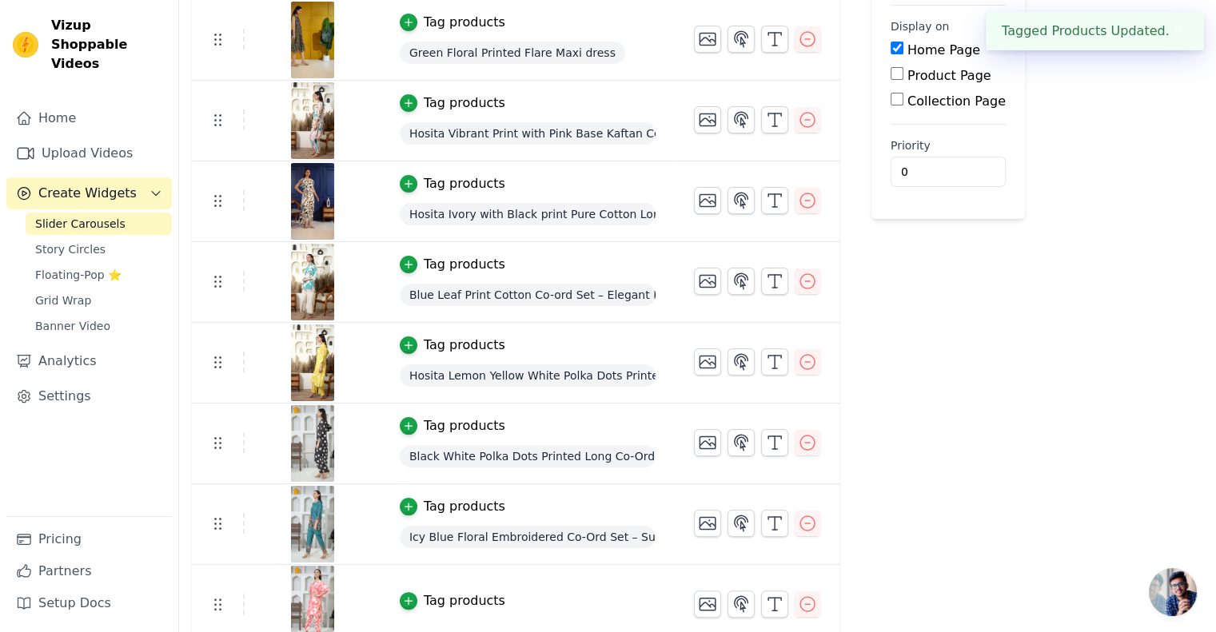
scroll to position [201, 0]
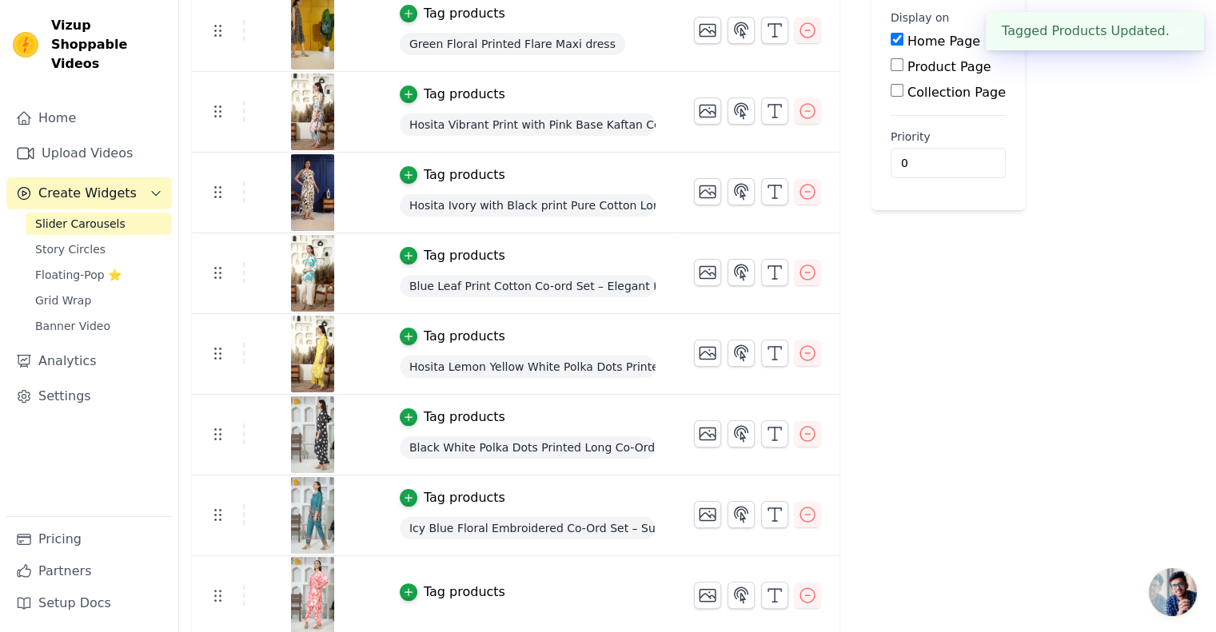
click at [474, 584] on div "Tag products" at bounding box center [465, 592] width 82 height 19
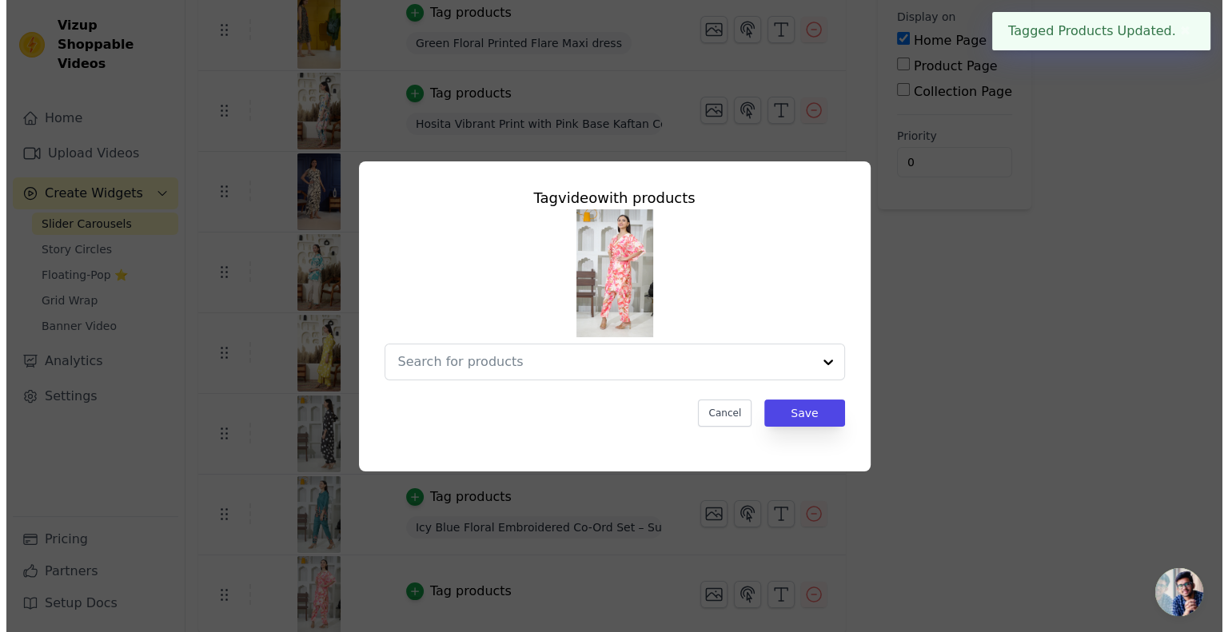
scroll to position [0, 0]
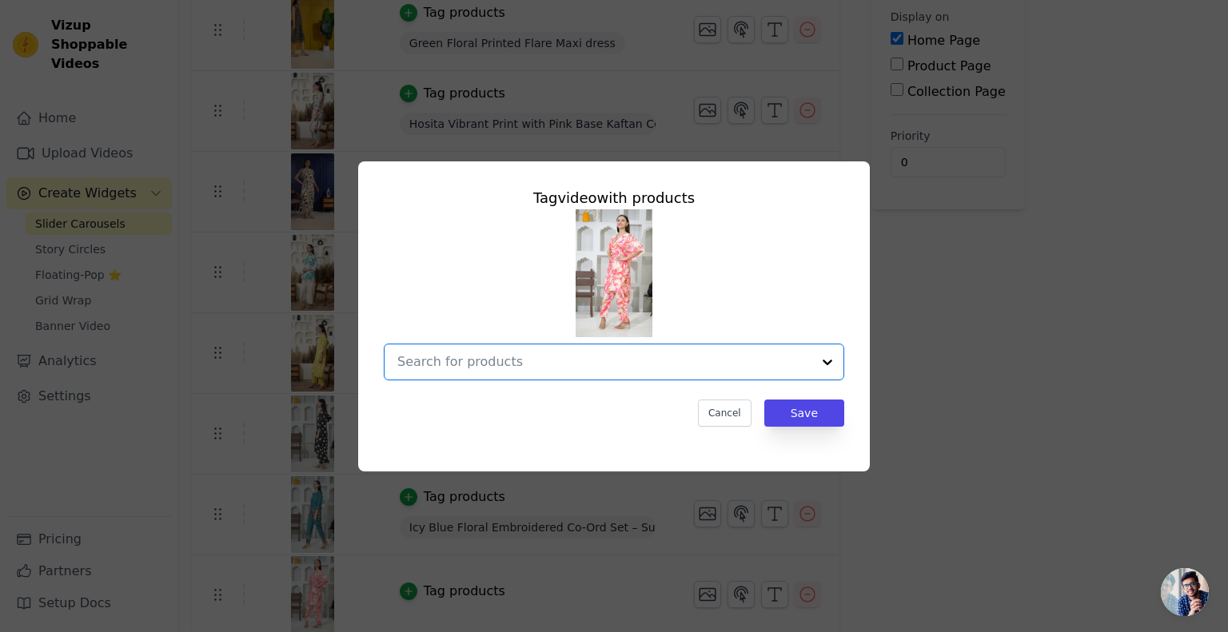
click at [530, 361] on input "text" at bounding box center [604, 362] width 414 height 19
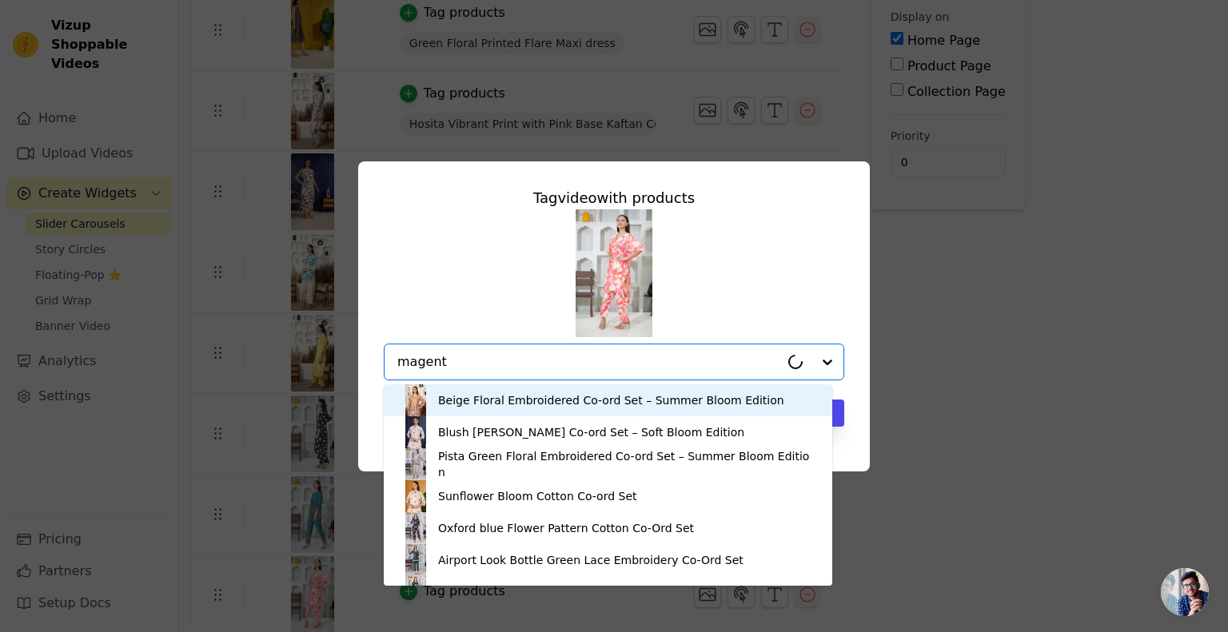
type input "magenta"
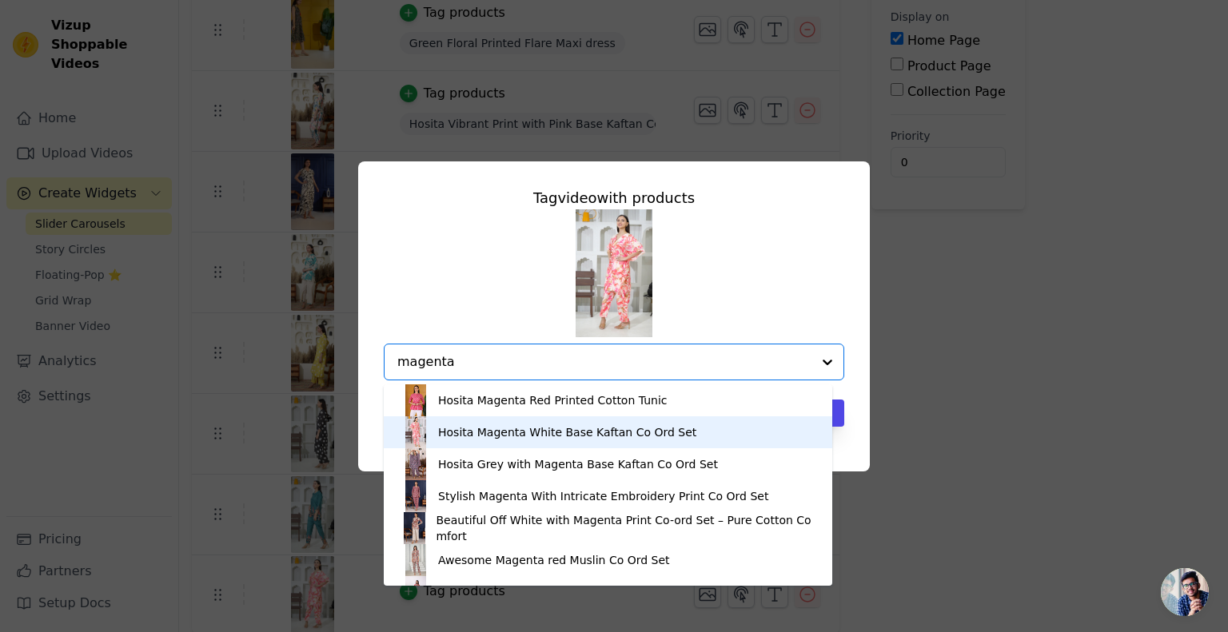
click at [540, 432] on div "Hosita Magenta White Base Kaftan Co Ord Set" at bounding box center [567, 433] width 258 height 16
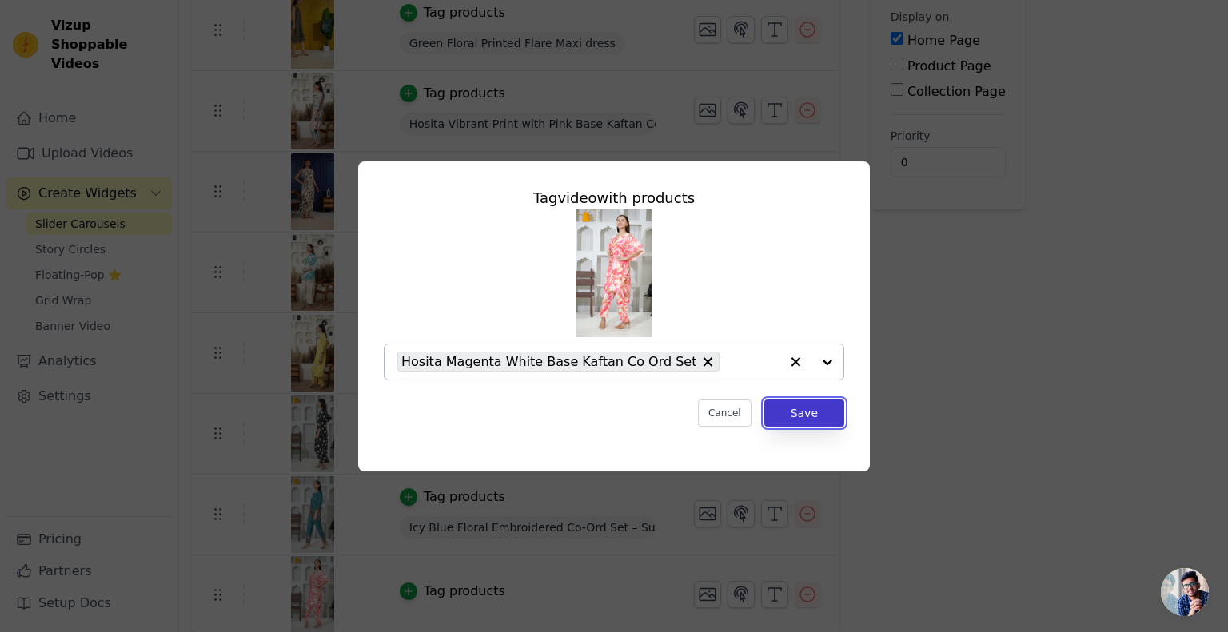
click at [804, 421] on button "Save" at bounding box center [804, 413] width 80 height 27
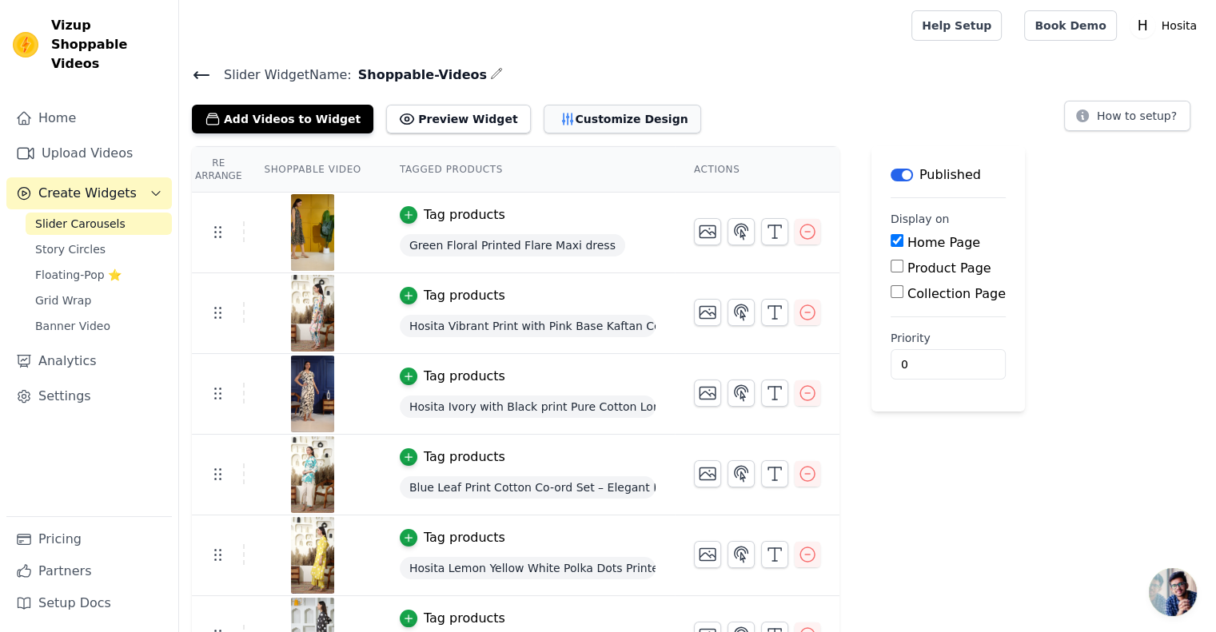
click at [593, 122] on button "Customize Design" at bounding box center [623, 119] width 158 height 29
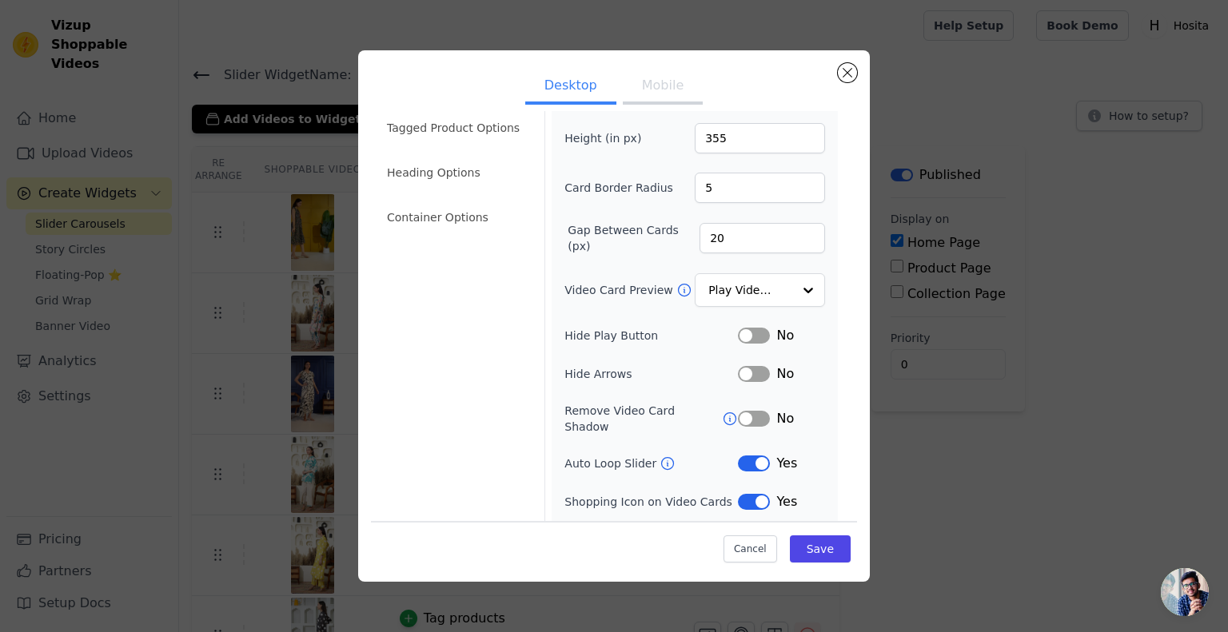
scroll to position [86, 0]
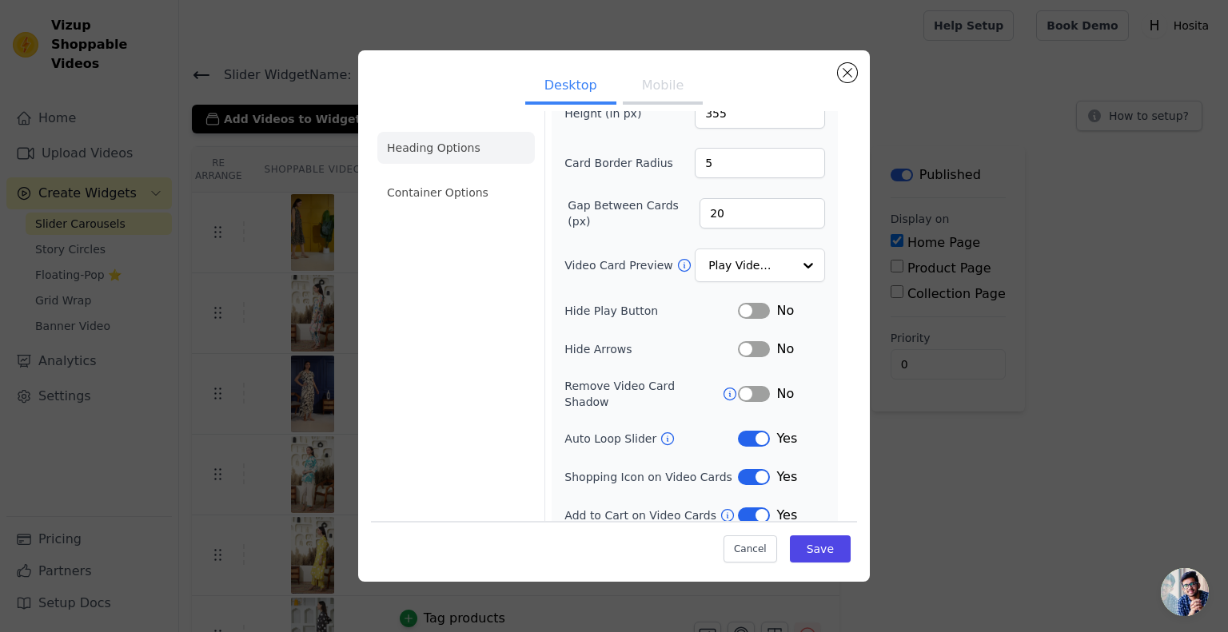
click at [428, 147] on li "Heading Options" at bounding box center [456, 148] width 158 height 32
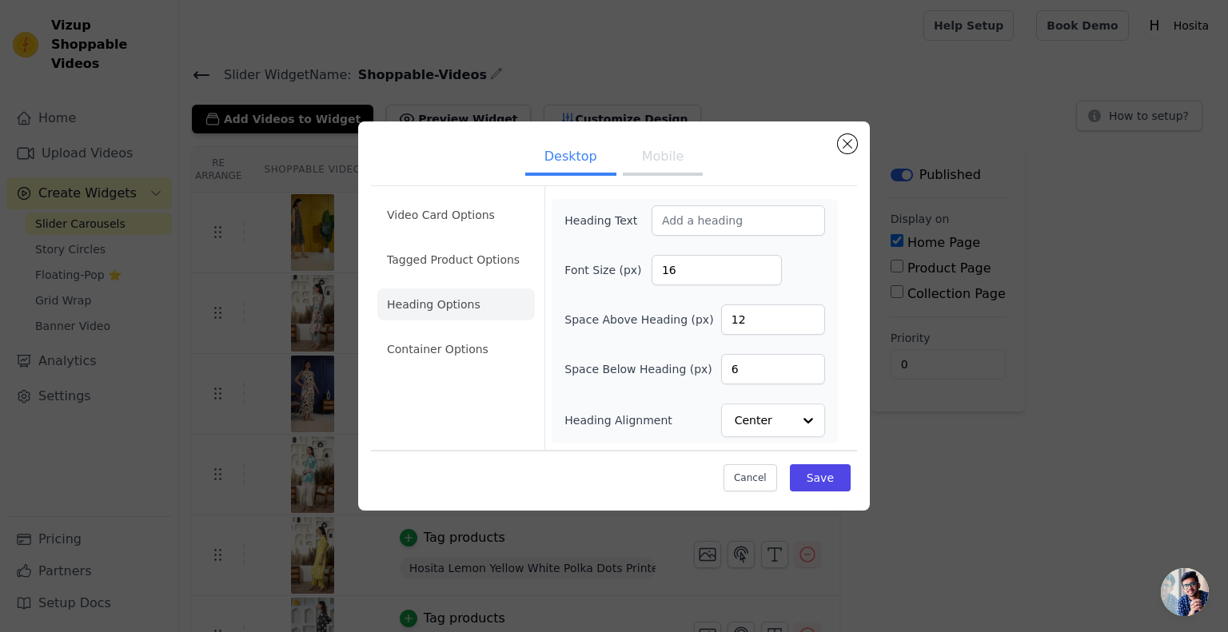
scroll to position [0, 0]
click at [470, 244] on li "Video Card Options" at bounding box center [456, 260] width 158 height 32
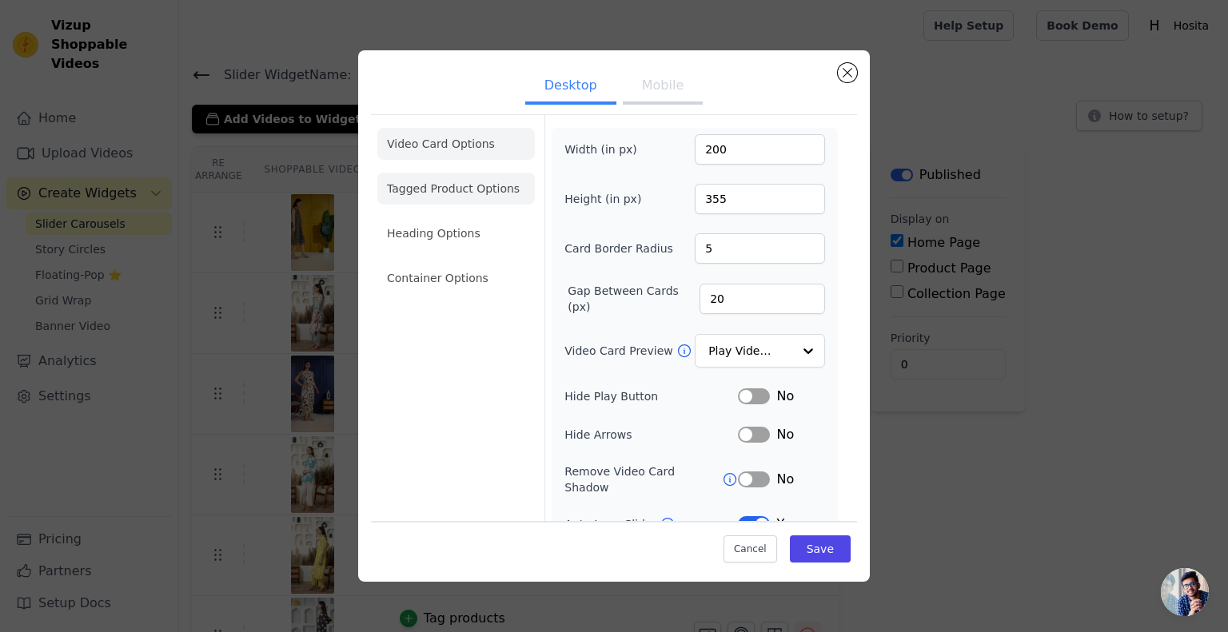
click at [457, 262] on li "Tagged Product Options" at bounding box center [456, 278] width 158 height 32
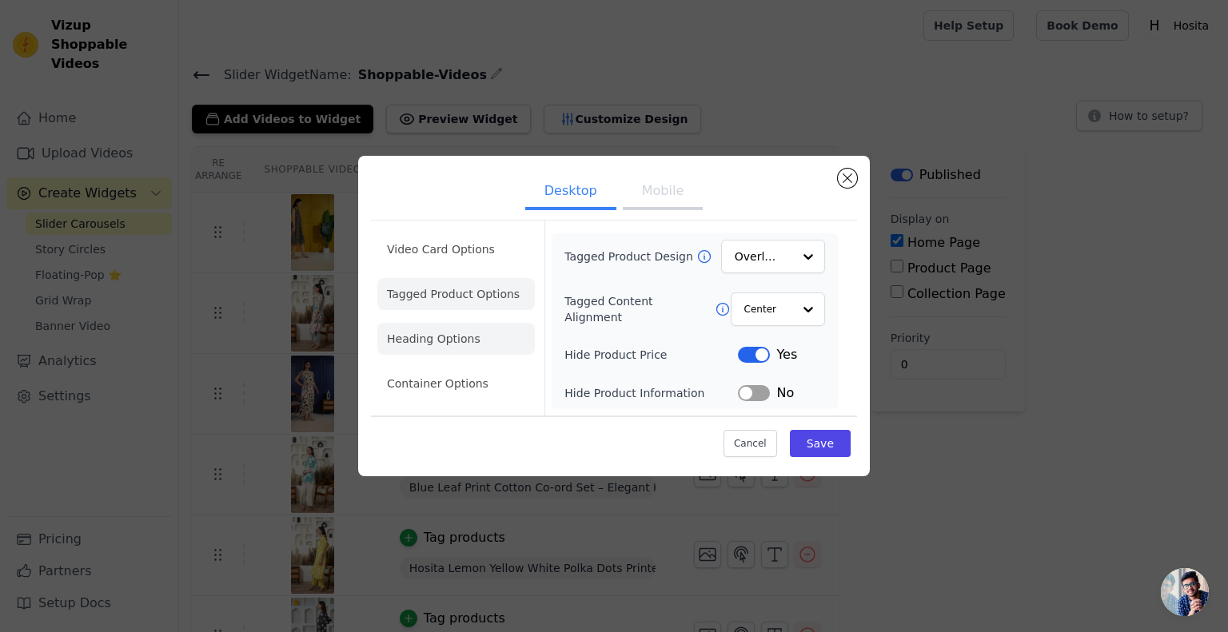
click at [437, 337] on li "Heading Options" at bounding box center [456, 339] width 158 height 32
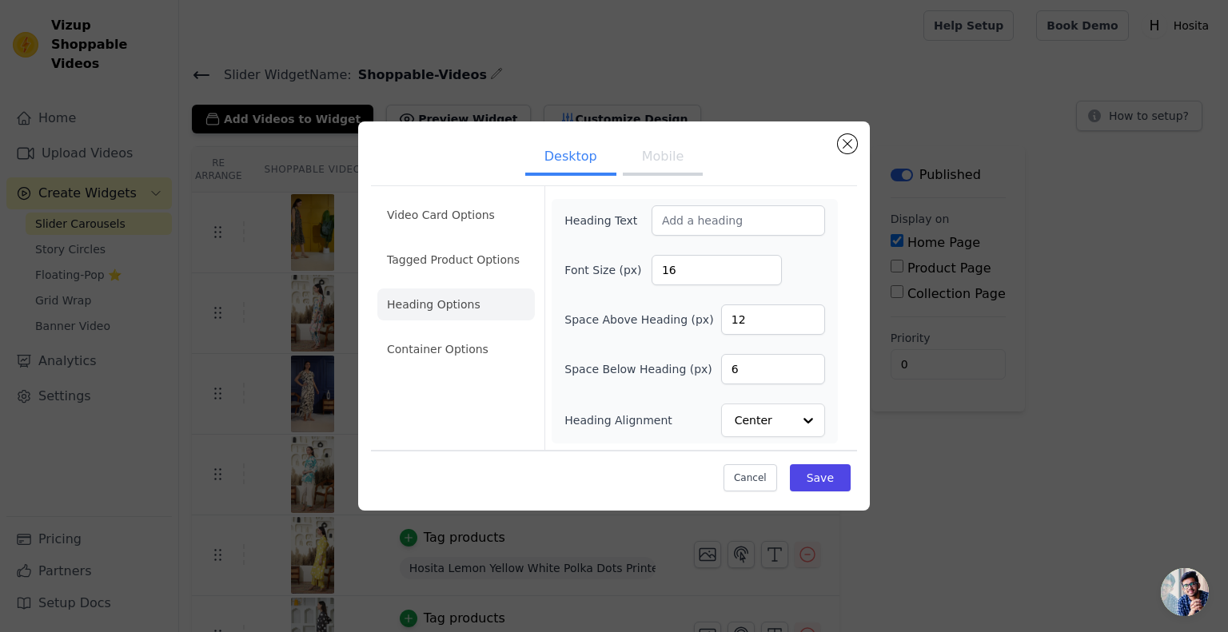
click at [441, 330] on ul "Video Card Options Tagged Product Options Heading Options Container Options" at bounding box center [456, 282] width 158 height 179
click at [449, 344] on li "Container Options" at bounding box center [456, 349] width 158 height 32
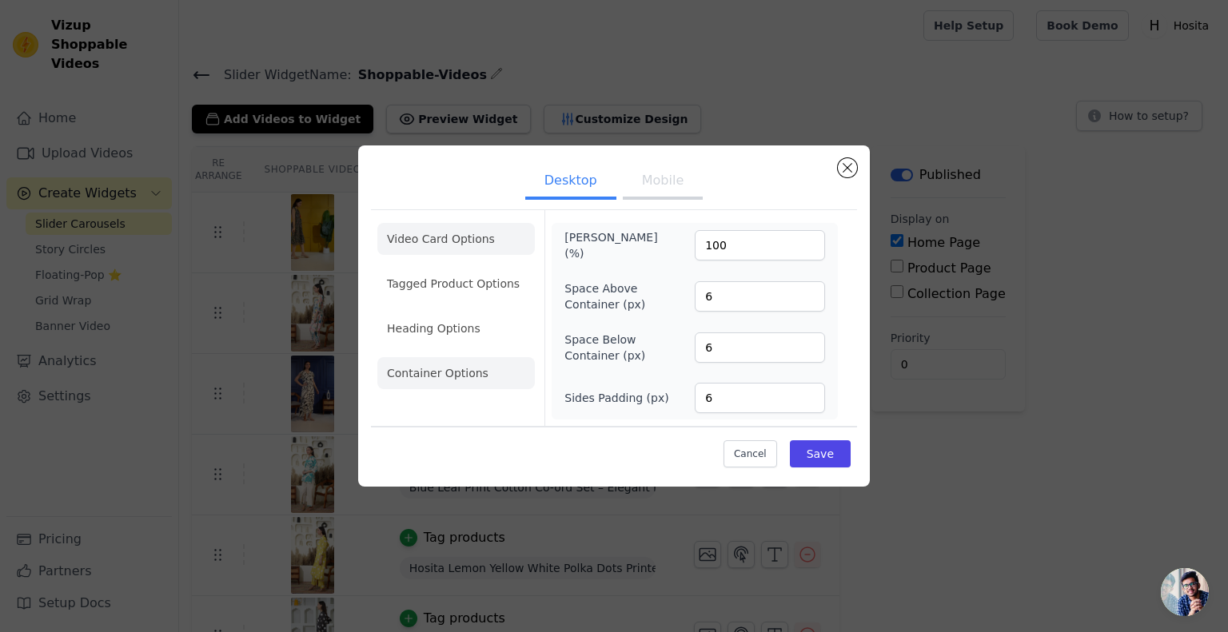
click at [461, 268] on li "Video Card Options" at bounding box center [456, 284] width 158 height 32
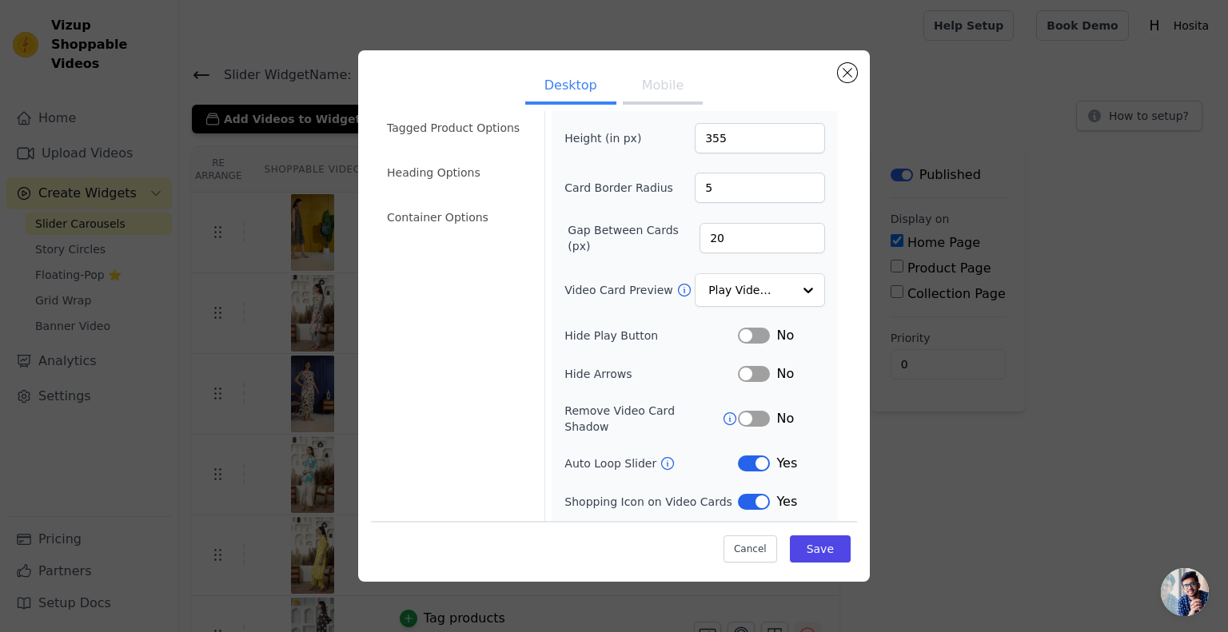
scroll to position [86, 0]
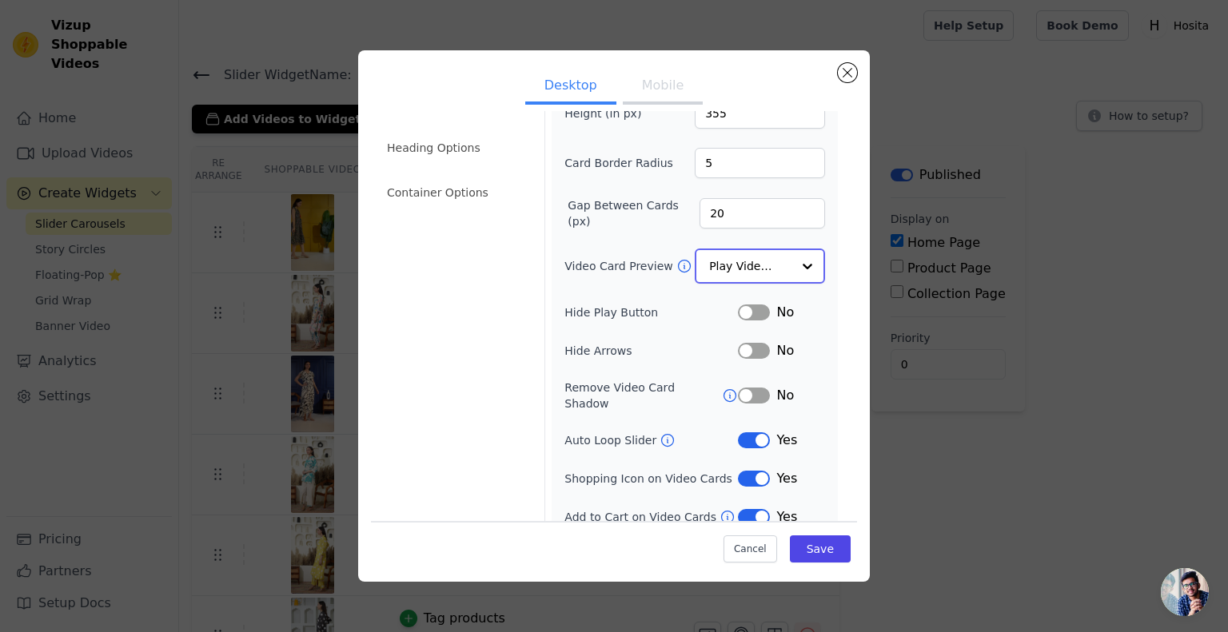
click at [744, 264] on input "Video Card Preview" at bounding box center [750, 266] width 82 height 32
click at [648, 84] on button "Mobile" at bounding box center [663, 87] width 80 height 35
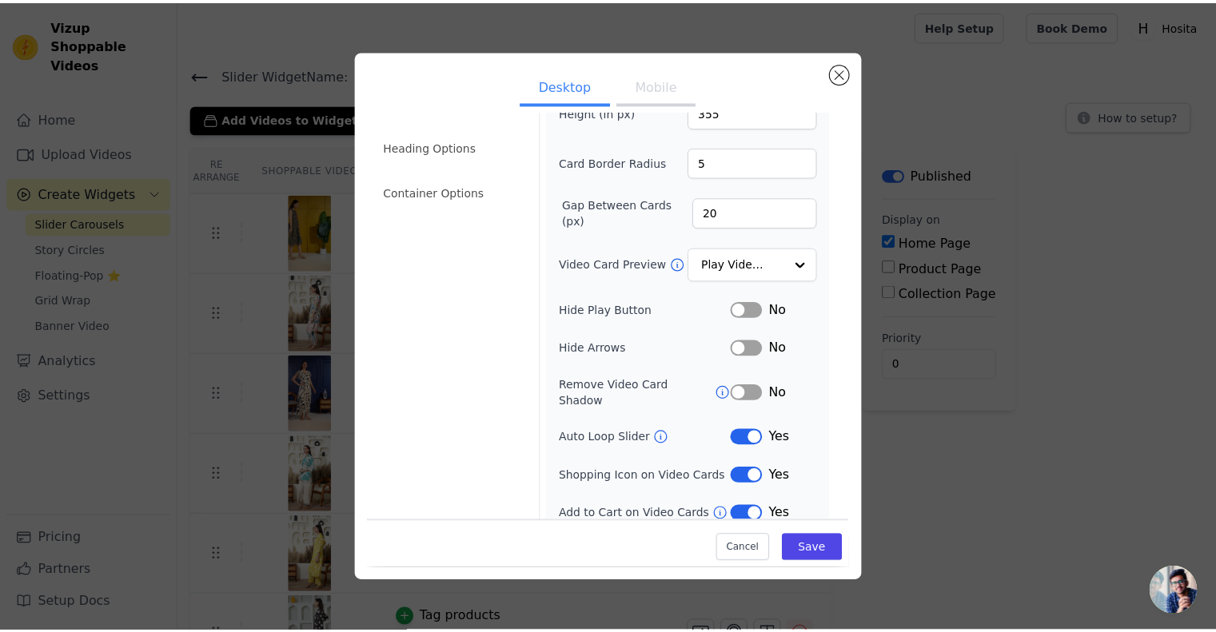
scroll to position [86, 0]
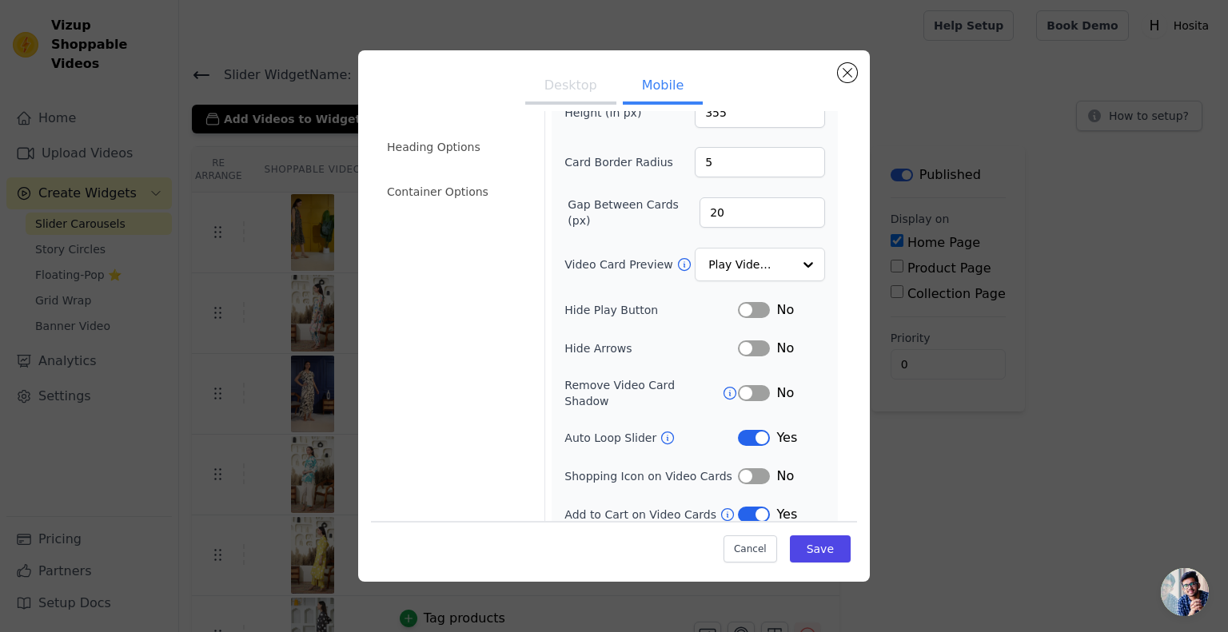
click at [561, 74] on button "Desktop" at bounding box center [570, 87] width 91 height 35
click at [798, 547] on button "Save" at bounding box center [820, 549] width 61 height 27
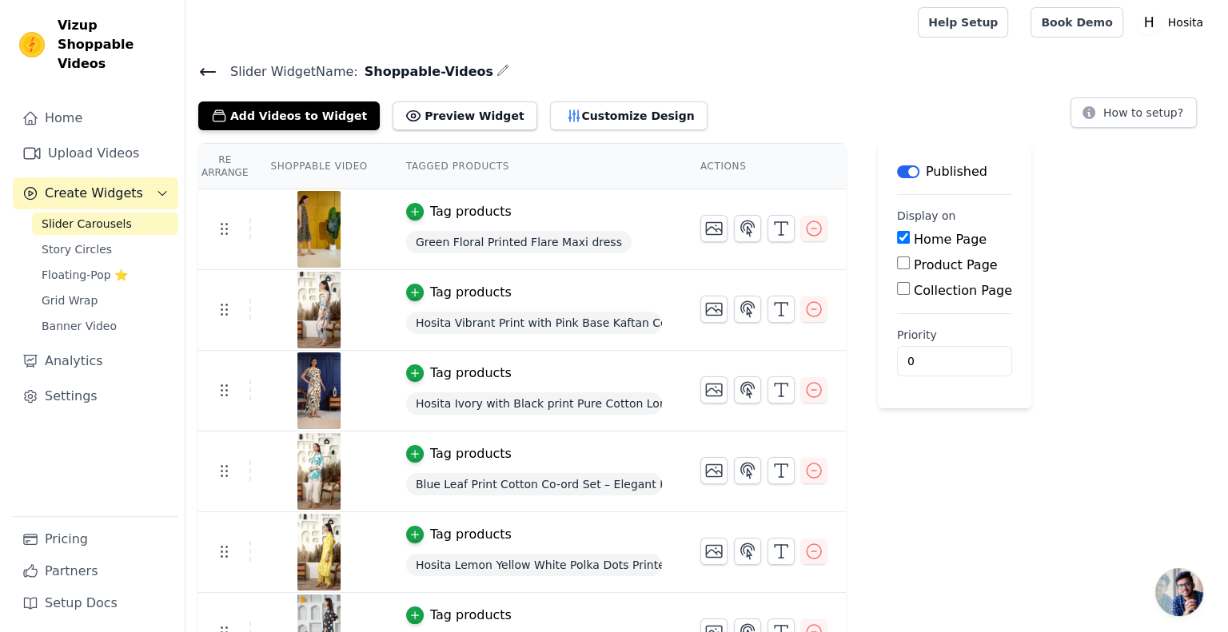
scroll to position [0, 0]
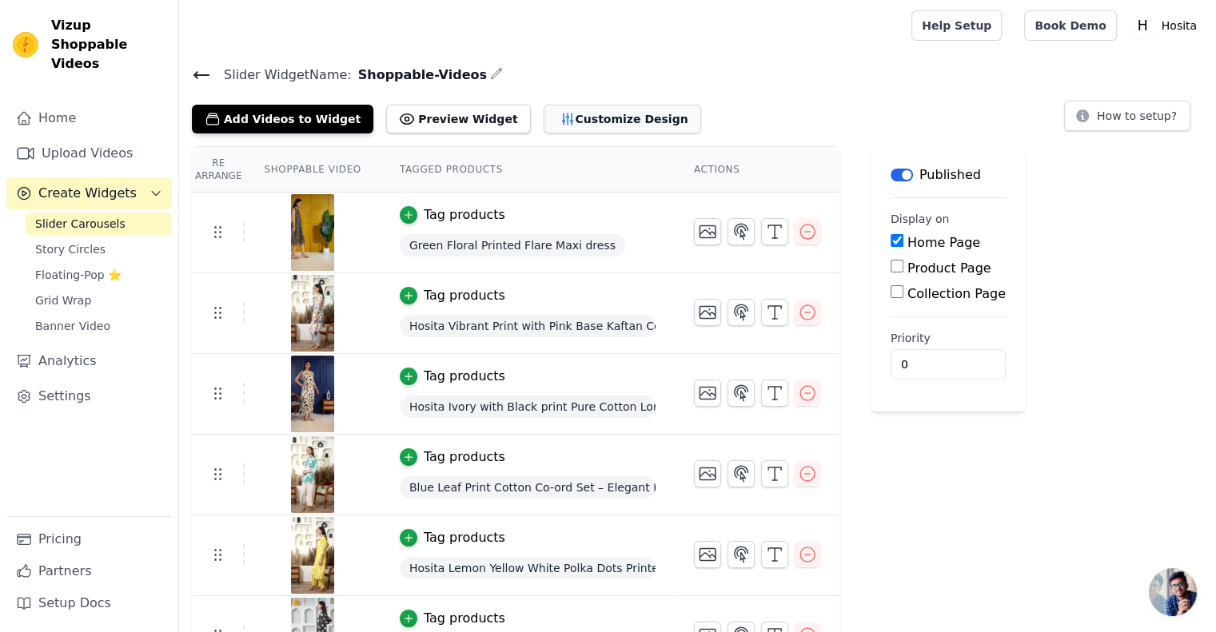
click at [553, 110] on button "Customize Design" at bounding box center [623, 119] width 158 height 29
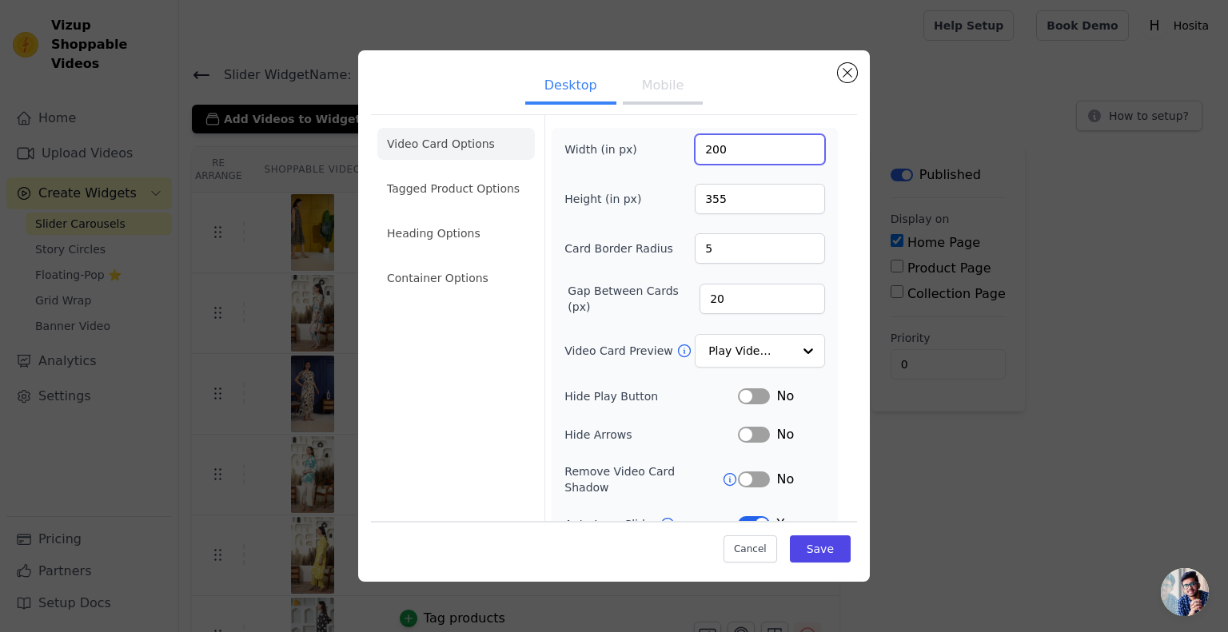
click at [702, 150] on input "200" at bounding box center [760, 149] width 130 height 30
drag, startPoint x: 720, startPoint y: 300, endPoint x: 690, endPoint y: 294, distance: 30.1
click at [700, 294] on input "20" at bounding box center [763, 299] width 126 height 30
type input "30"
click at [796, 553] on button "Save" at bounding box center [820, 549] width 61 height 27
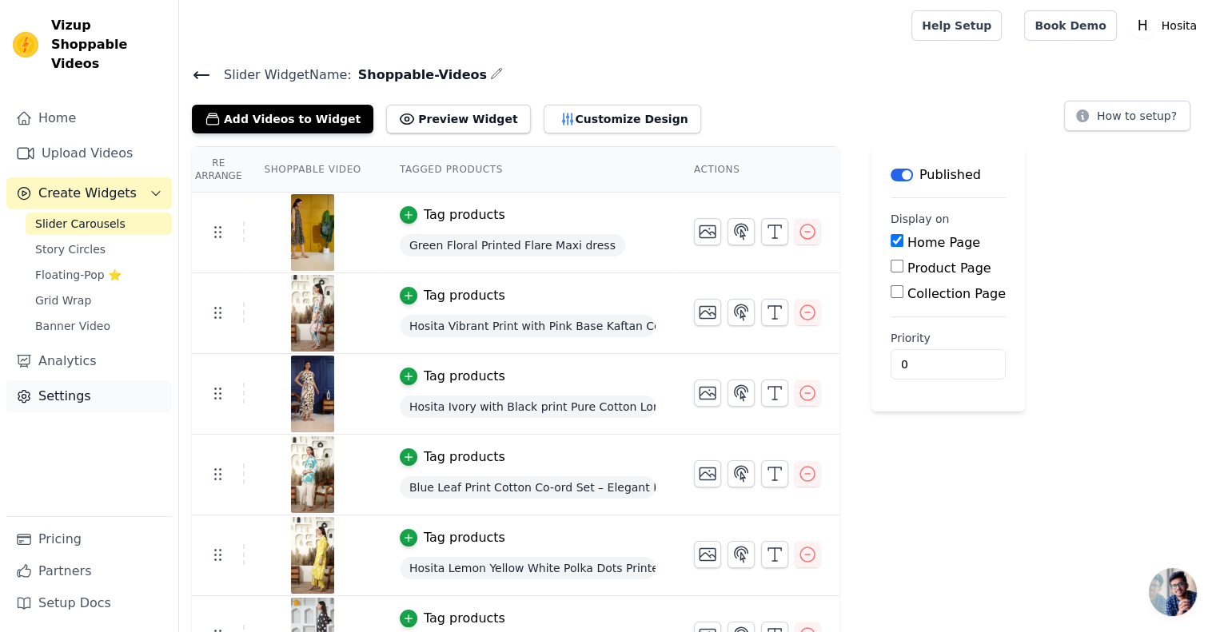
click at [86, 382] on link "Settings" at bounding box center [89, 397] width 166 height 32
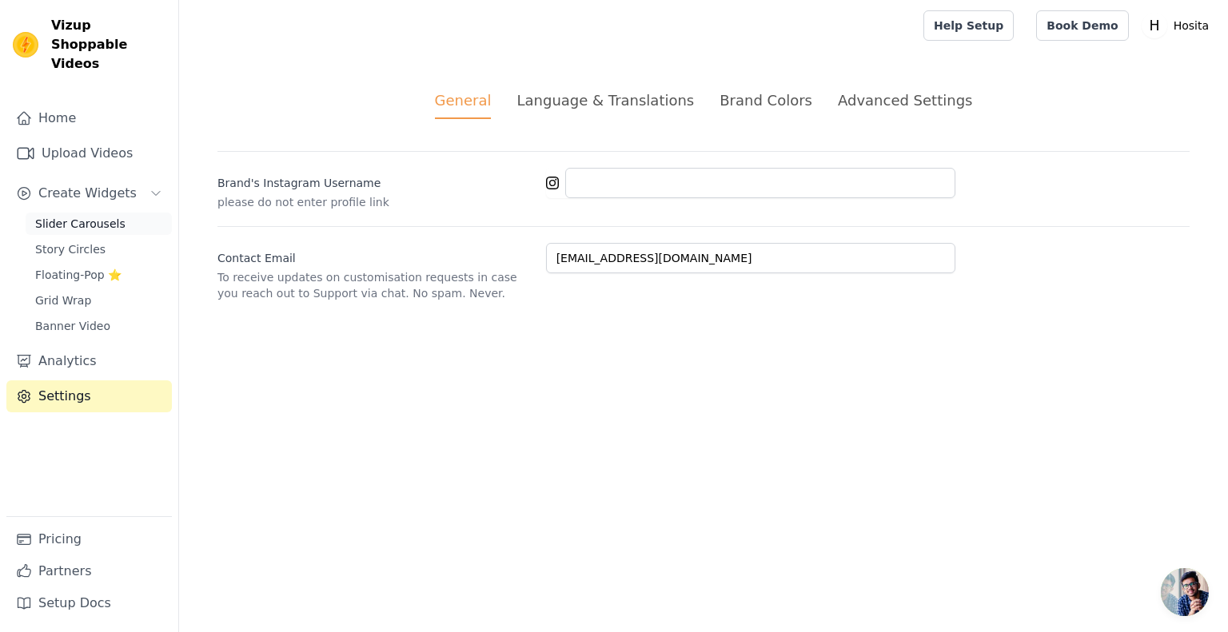
click at [102, 213] on link "Slider Carousels" at bounding box center [99, 224] width 146 height 22
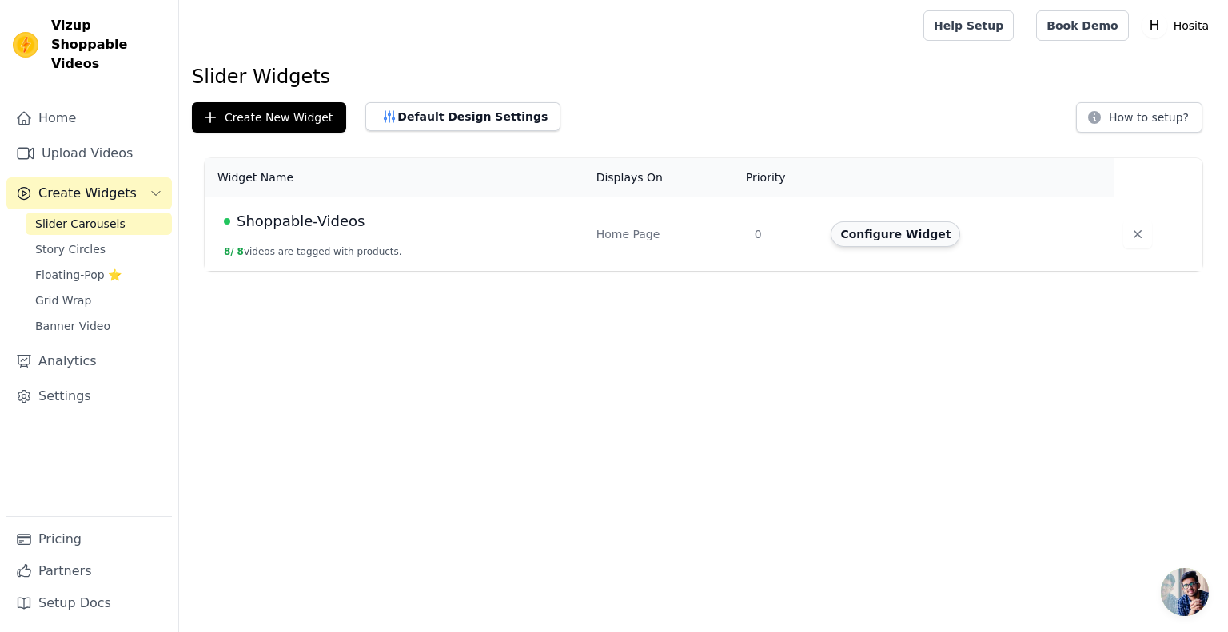
click at [915, 239] on button "Configure Widget" at bounding box center [896, 234] width 130 height 26
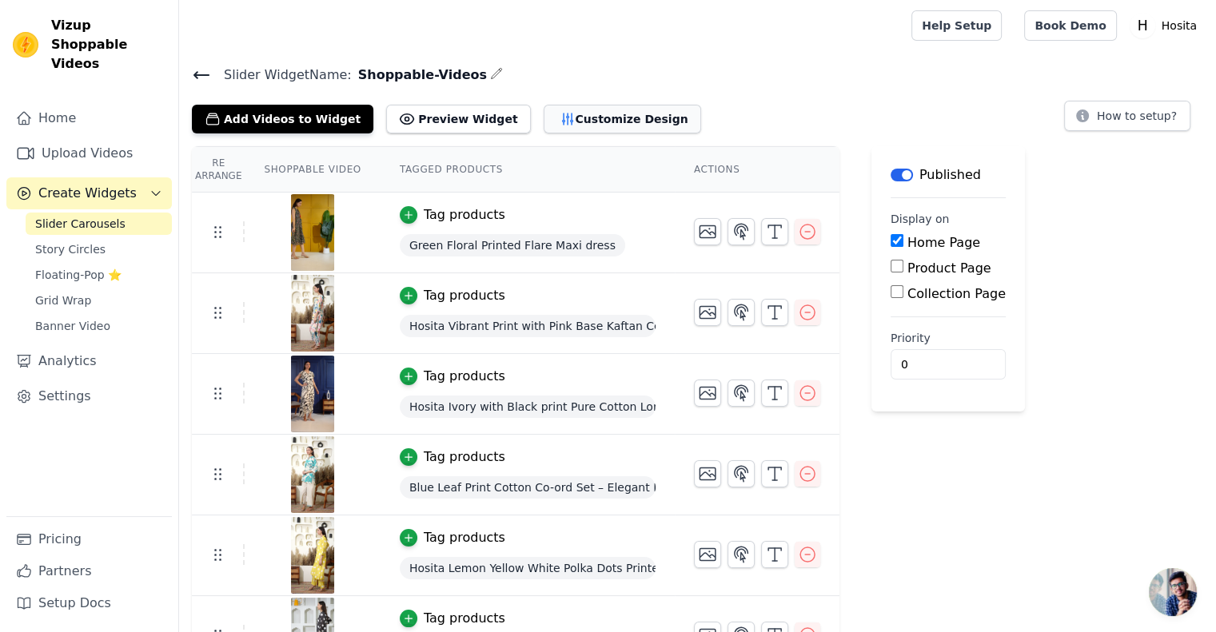
click at [565, 118] on button "Customize Design" at bounding box center [623, 119] width 158 height 29
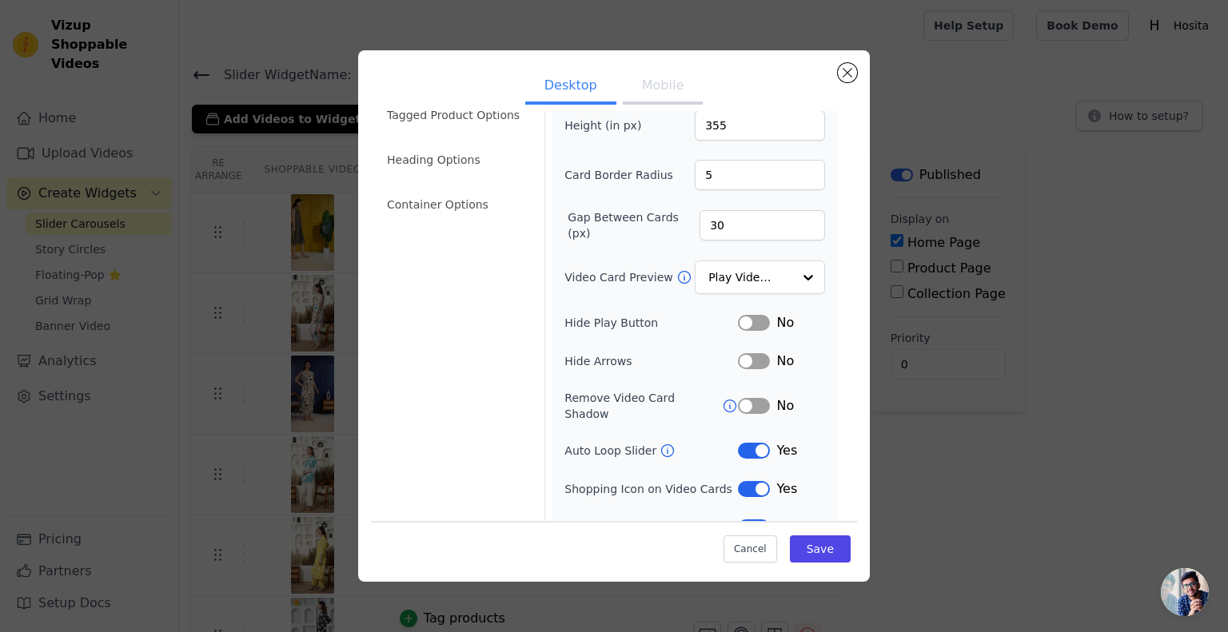
scroll to position [86, 0]
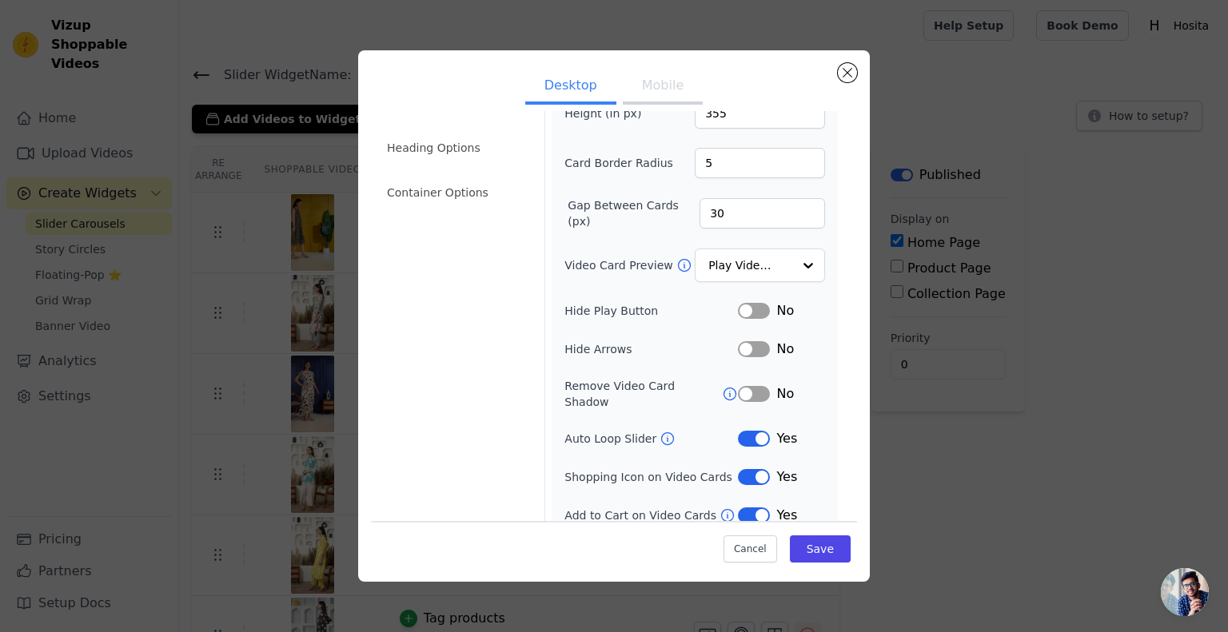
click at [742, 307] on button "Label" at bounding box center [754, 311] width 32 height 16
click at [819, 550] on button "Save" at bounding box center [820, 549] width 61 height 27
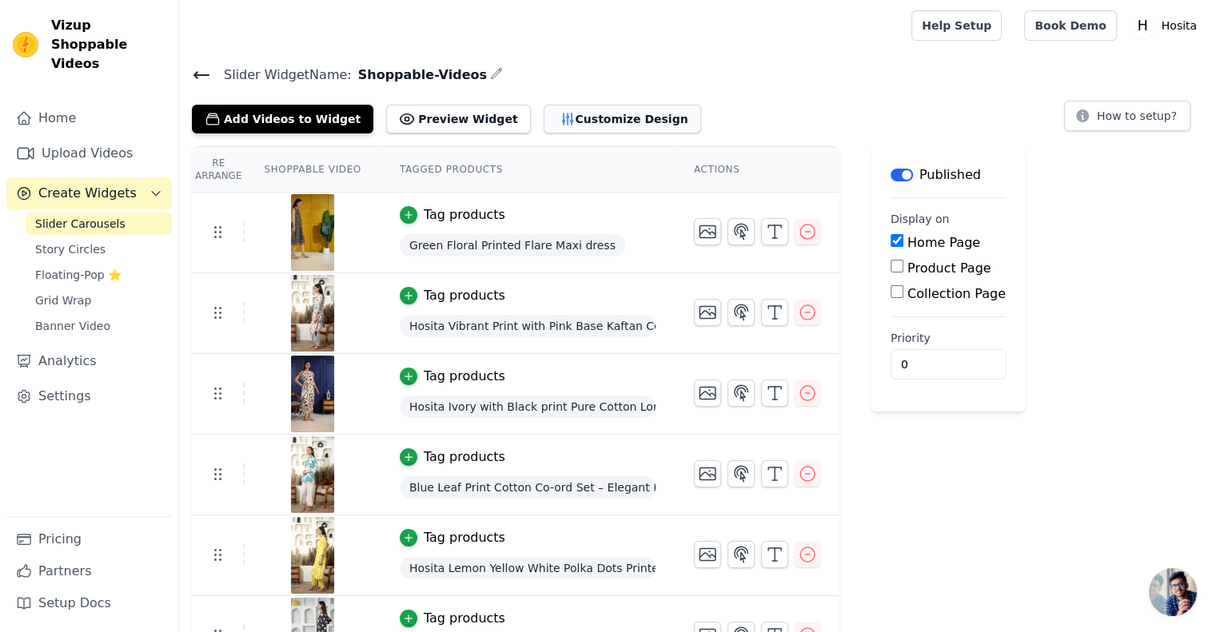
click at [567, 126] on button "Customize Design" at bounding box center [623, 119] width 158 height 29
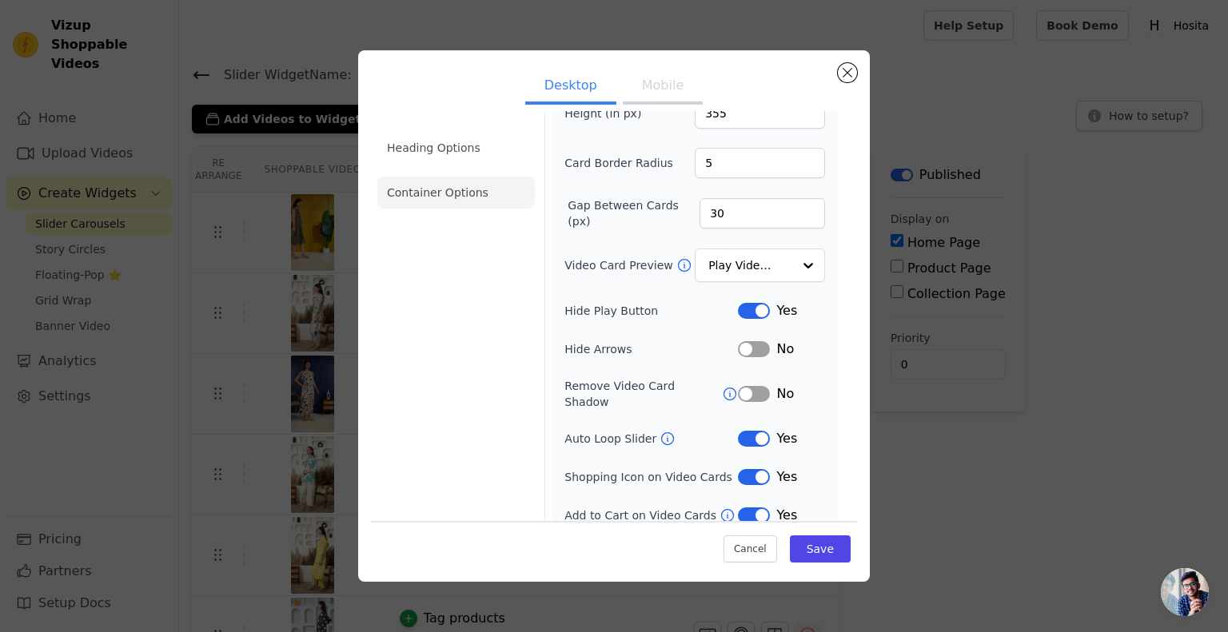
click at [434, 182] on li "Container Options" at bounding box center [456, 193] width 158 height 32
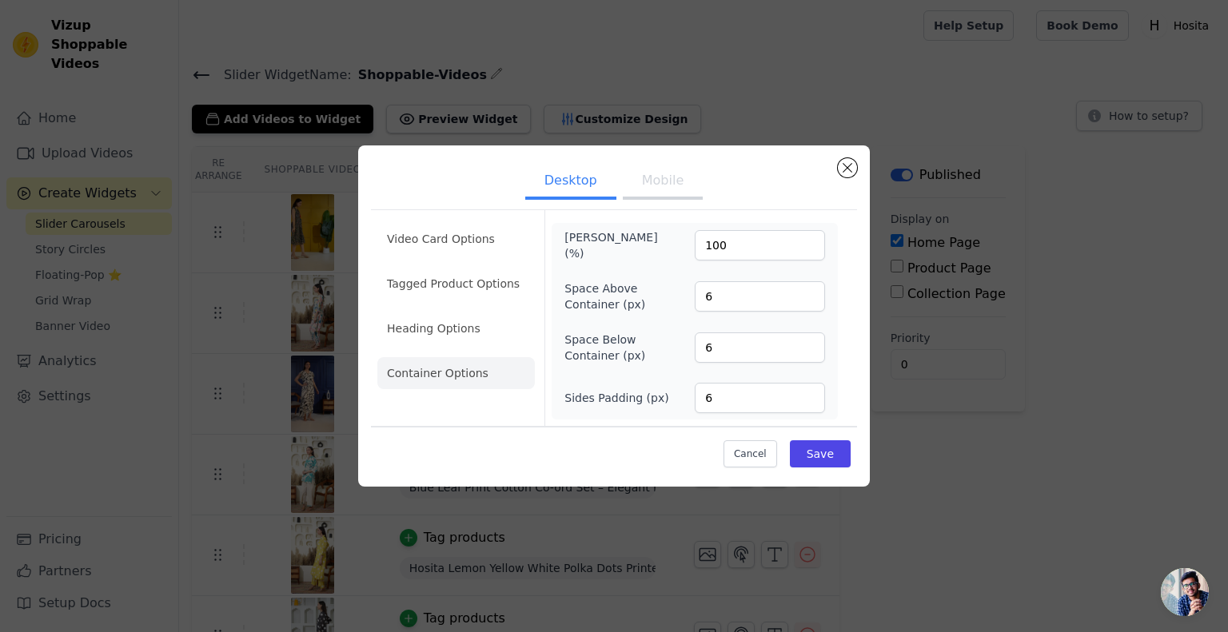
scroll to position [0, 0]
click at [448, 268] on li "Video Card Options" at bounding box center [456, 284] width 158 height 32
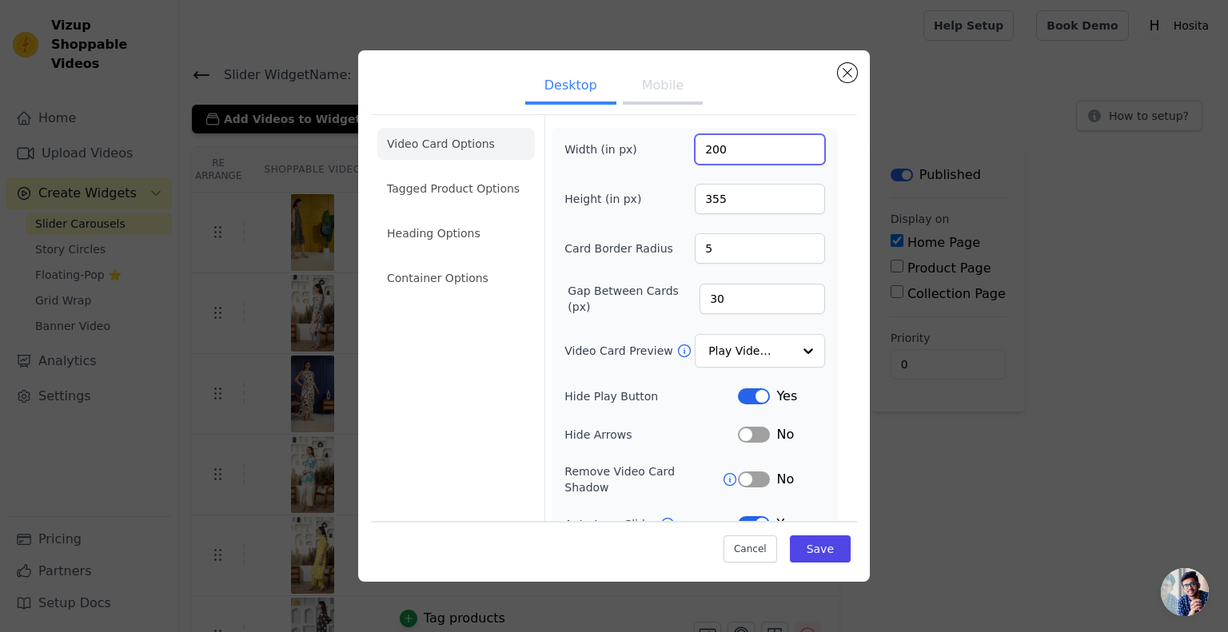
click at [705, 150] on input "200" at bounding box center [760, 149] width 130 height 30
click at [712, 154] on input "200" at bounding box center [760, 149] width 130 height 30
type input "250"
click at [795, 538] on button "Save" at bounding box center [820, 549] width 61 height 27
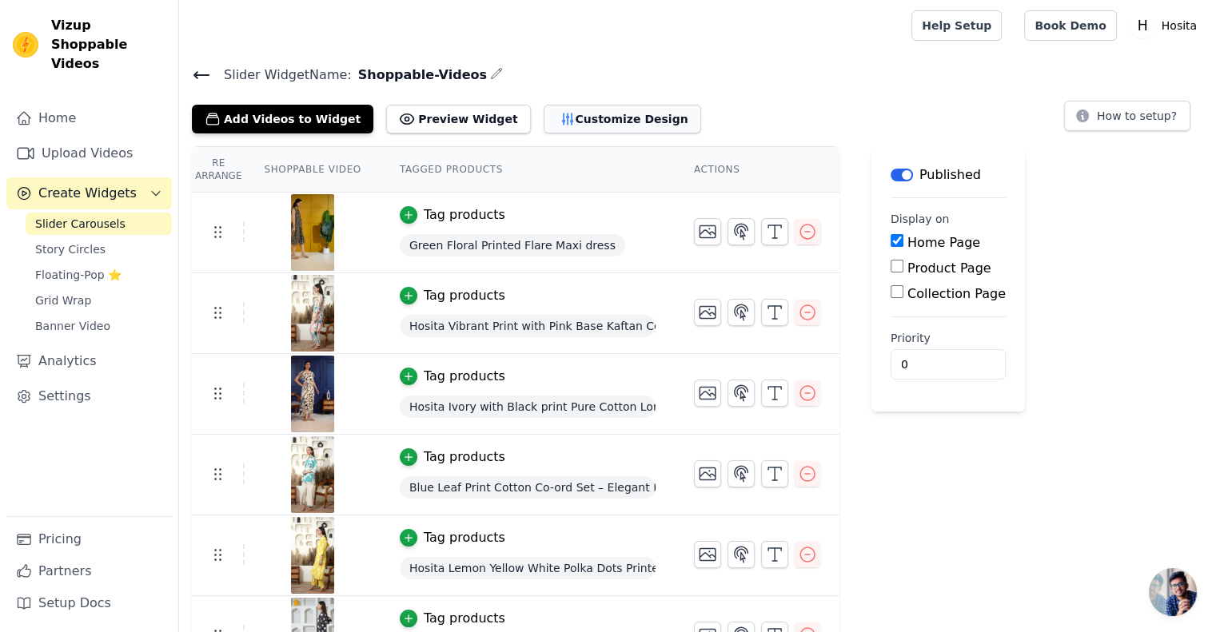
click at [561, 124] on button "Customize Design" at bounding box center [623, 119] width 158 height 29
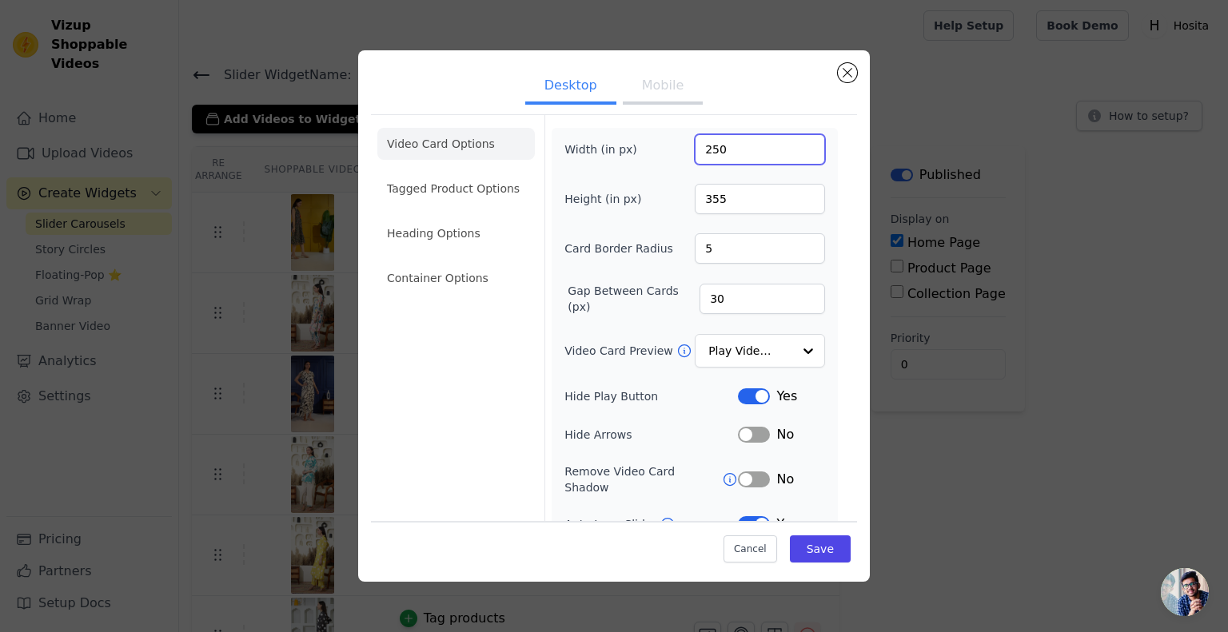
drag, startPoint x: 707, startPoint y: 147, endPoint x: 680, endPoint y: 147, distance: 27.2
click at [680, 147] on div "Width (in px) 250" at bounding box center [695, 149] width 261 height 30
type input "300"
click at [809, 546] on button "Save" at bounding box center [820, 549] width 61 height 27
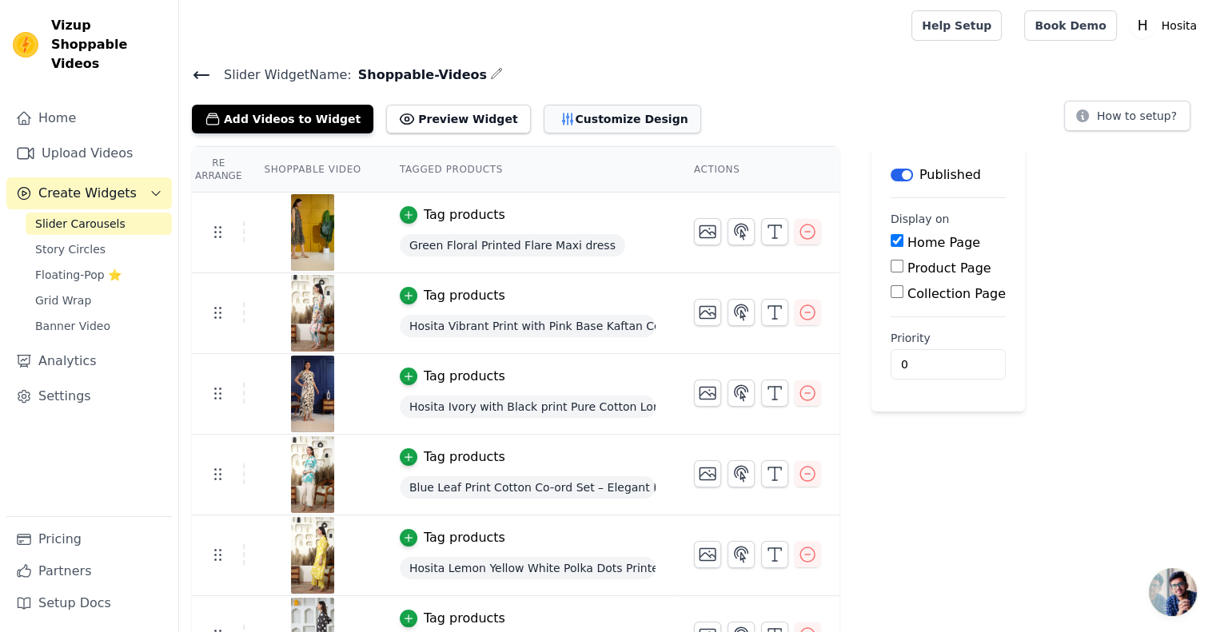
click at [561, 121] on button "Customize Design" at bounding box center [623, 119] width 158 height 29
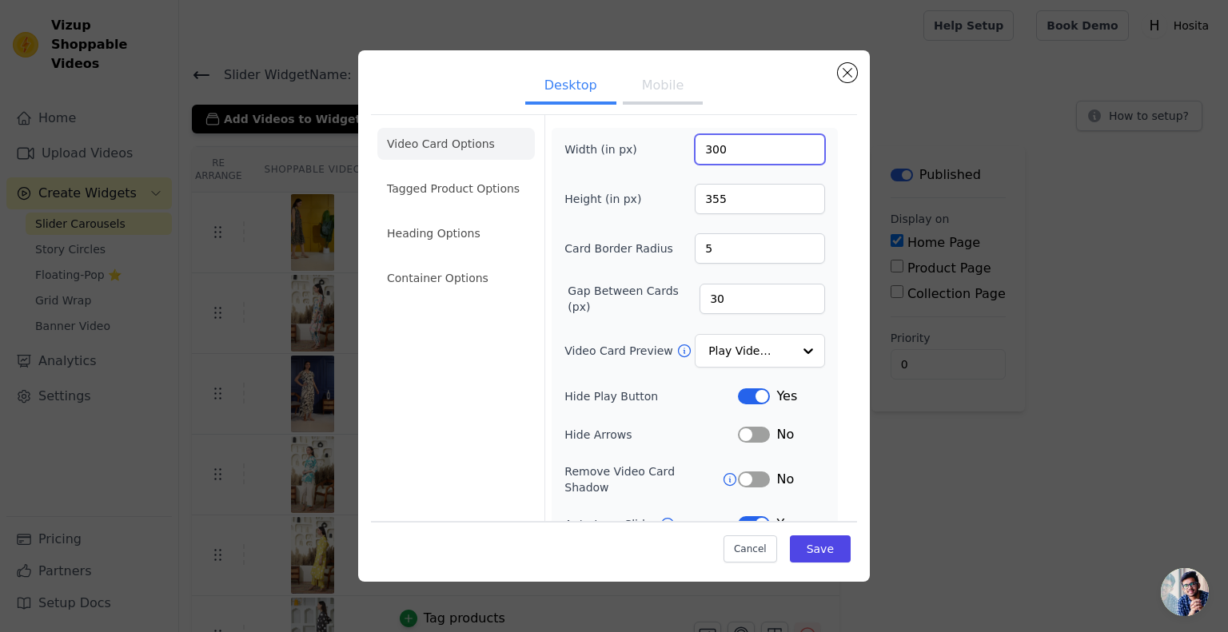
drag, startPoint x: 707, startPoint y: 155, endPoint x: 694, endPoint y: 153, distance: 13.0
click at [695, 153] on input "300" at bounding box center [760, 149] width 130 height 30
type input "250"
click at [803, 553] on button "Save" at bounding box center [820, 549] width 61 height 27
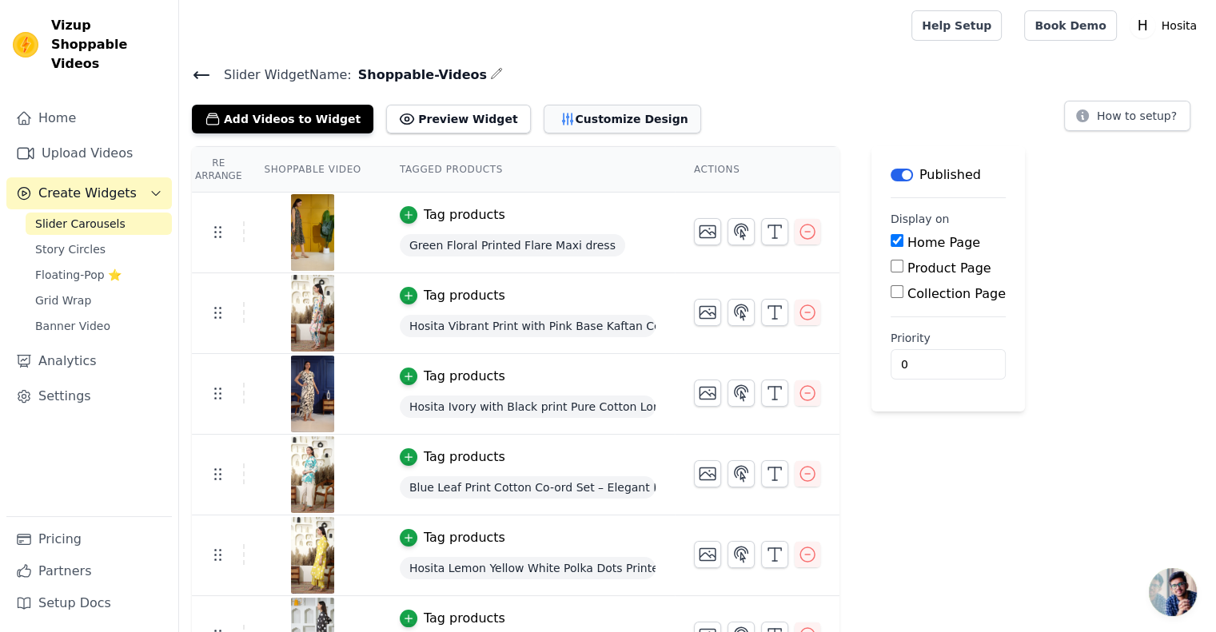
click at [588, 125] on button "Customize Design" at bounding box center [623, 119] width 158 height 29
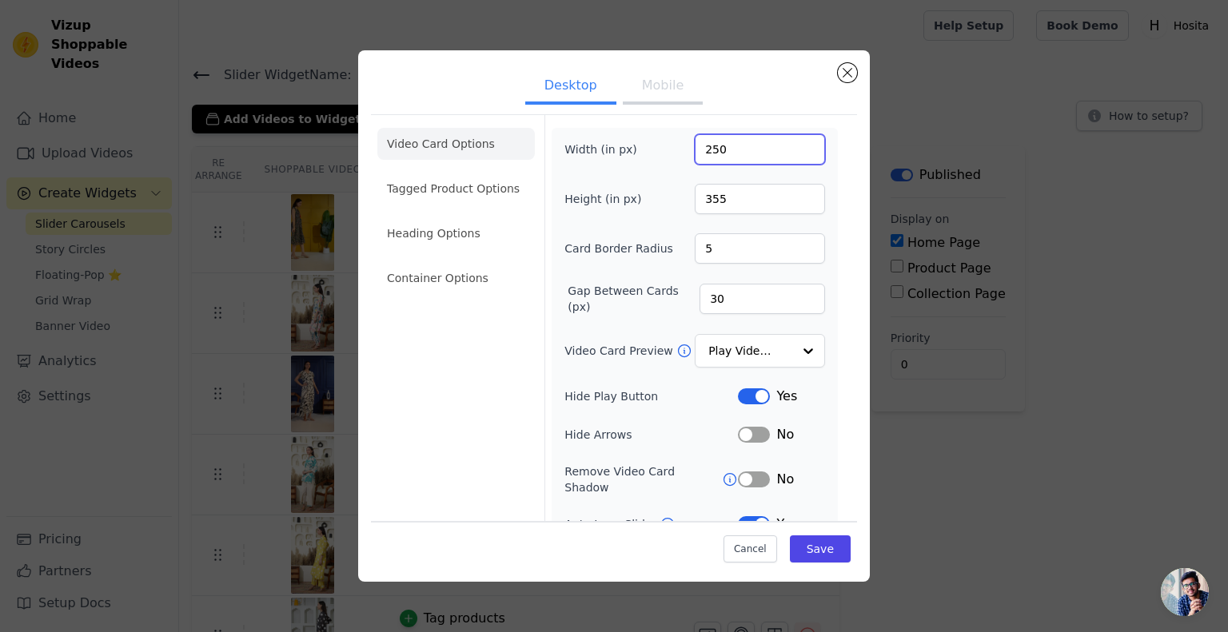
click at [708, 152] on input "250" at bounding box center [760, 149] width 130 height 30
type input "230"
drag, startPoint x: 822, startPoint y: 550, endPoint x: 816, endPoint y: 534, distance: 16.9
click at [823, 550] on button "Save" at bounding box center [820, 549] width 61 height 27
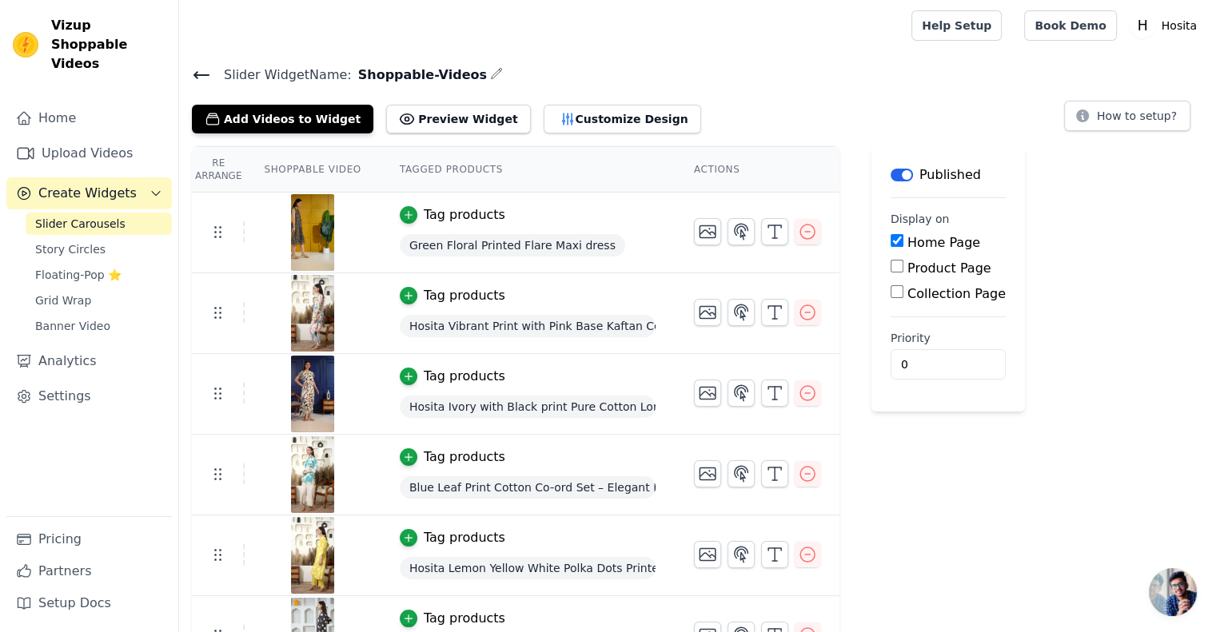
click at [566, 98] on div "Add Videos to Widget Preview Widget Customize Design" at bounding box center [453, 115] width 522 height 35
click at [573, 114] on button "Customize Design" at bounding box center [623, 119] width 158 height 29
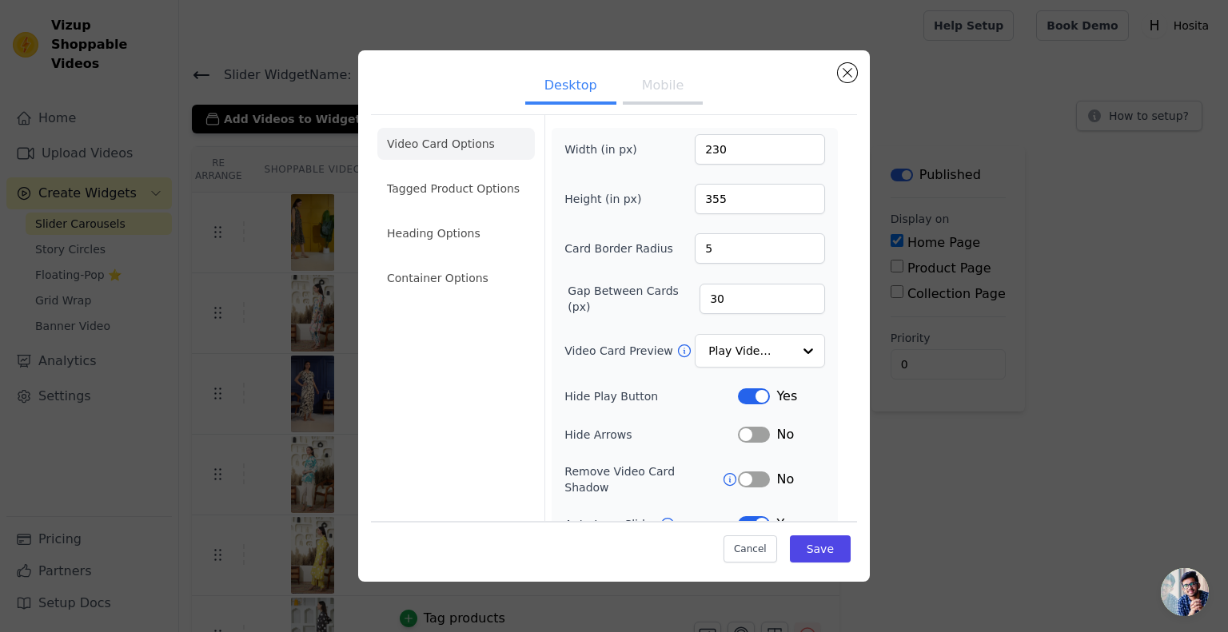
click at [640, 89] on button "Mobile" at bounding box center [663, 87] width 80 height 35
click at [593, 84] on button "Desktop" at bounding box center [570, 87] width 91 height 35
click at [708, 146] on input "230" at bounding box center [760, 149] width 130 height 30
type input "200"
click at [644, 85] on button "Mobile" at bounding box center [663, 87] width 80 height 35
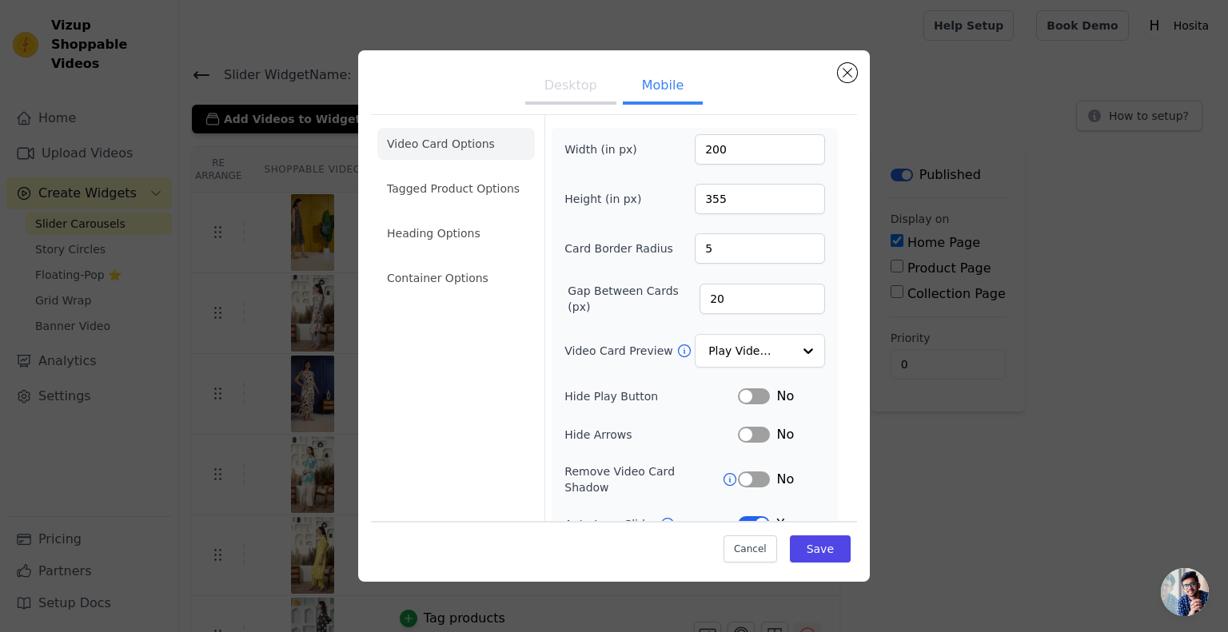
click at [587, 82] on button "Desktop" at bounding box center [570, 87] width 91 height 35
click at [824, 540] on button "Save" at bounding box center [820, 549] width 61 height 27
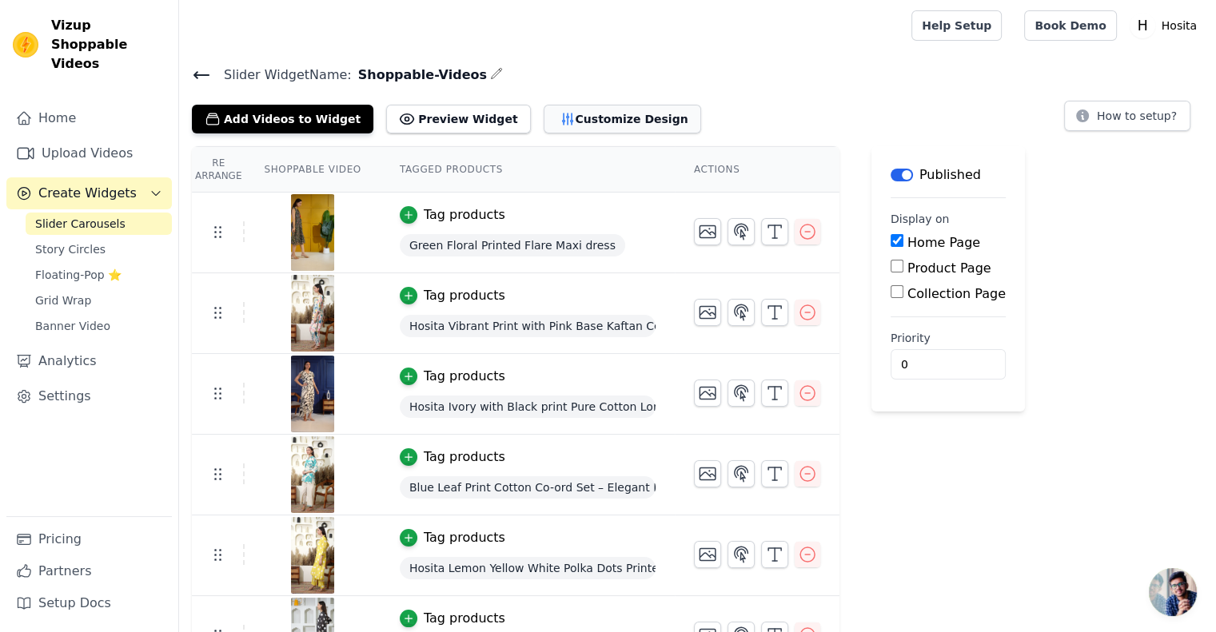
click at [558, 124] on button "Customize Design" at bounding box center [623, 119] width 158 height 29
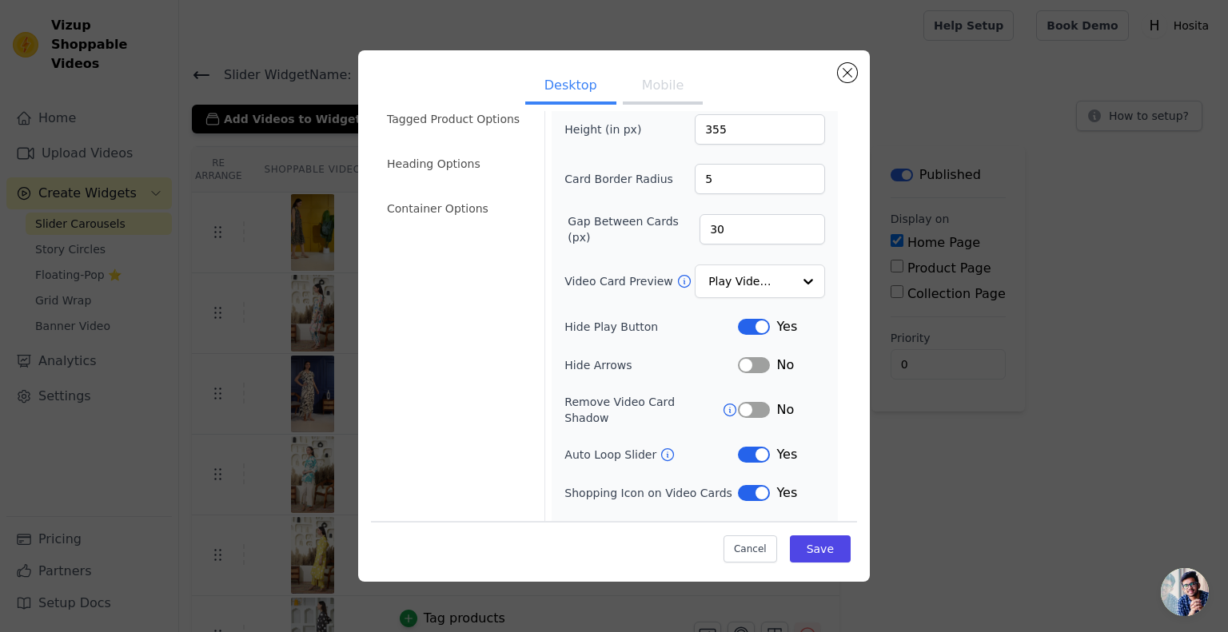
scroll to position [86, 0]
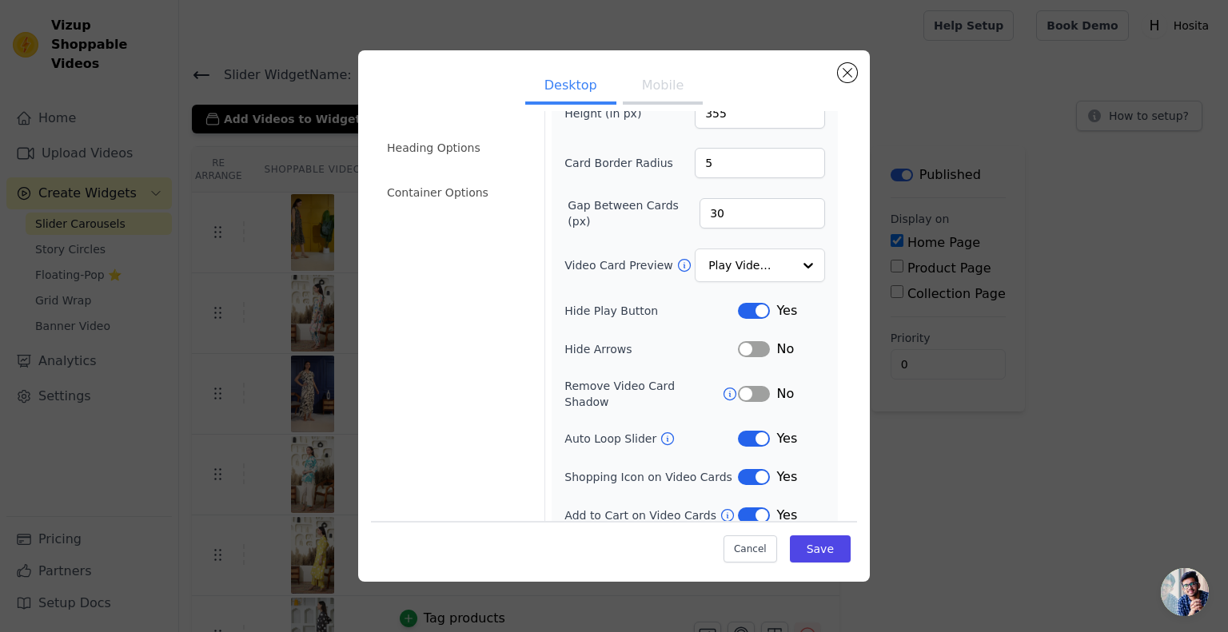
click at [466, 194] on li "Container Options" at bounding box center [456, 193] width 158 height 32
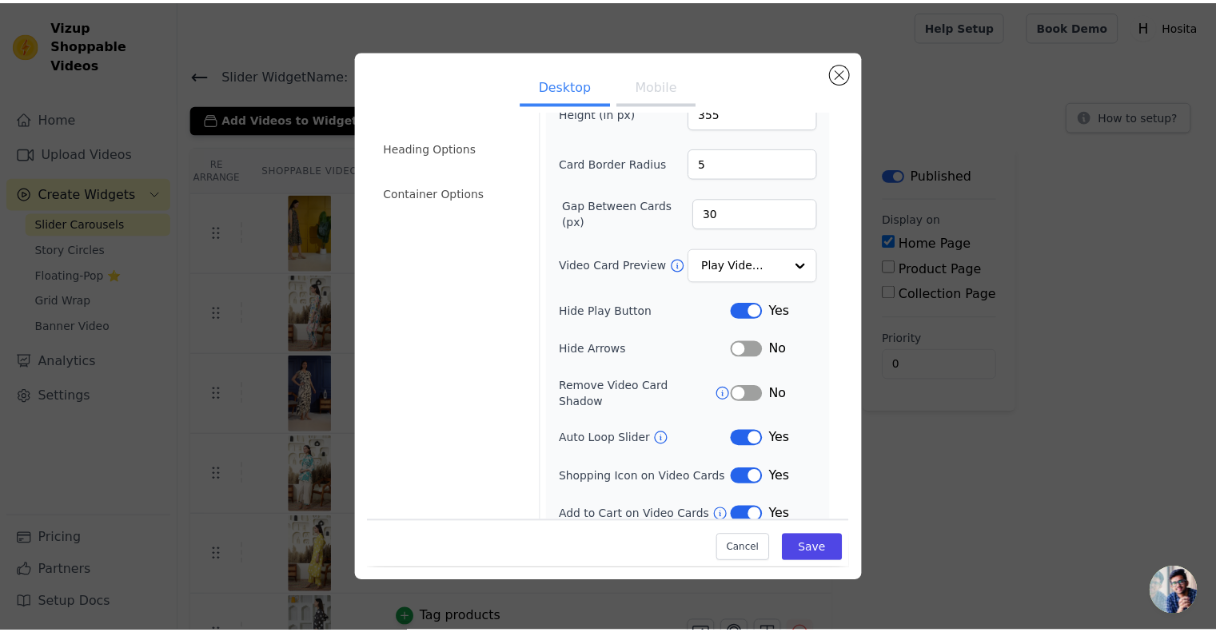
scroll to position [0, 0]
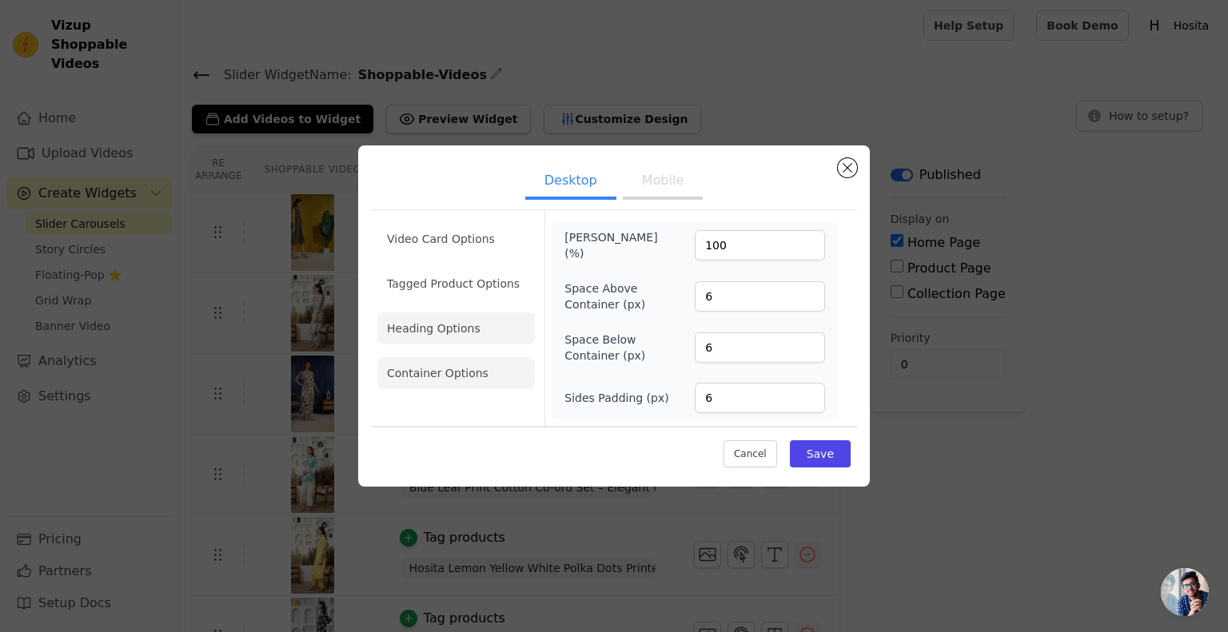
click at [448, 343] on li "Heading Options" at bounding box center [456, 329] width 158 height 32
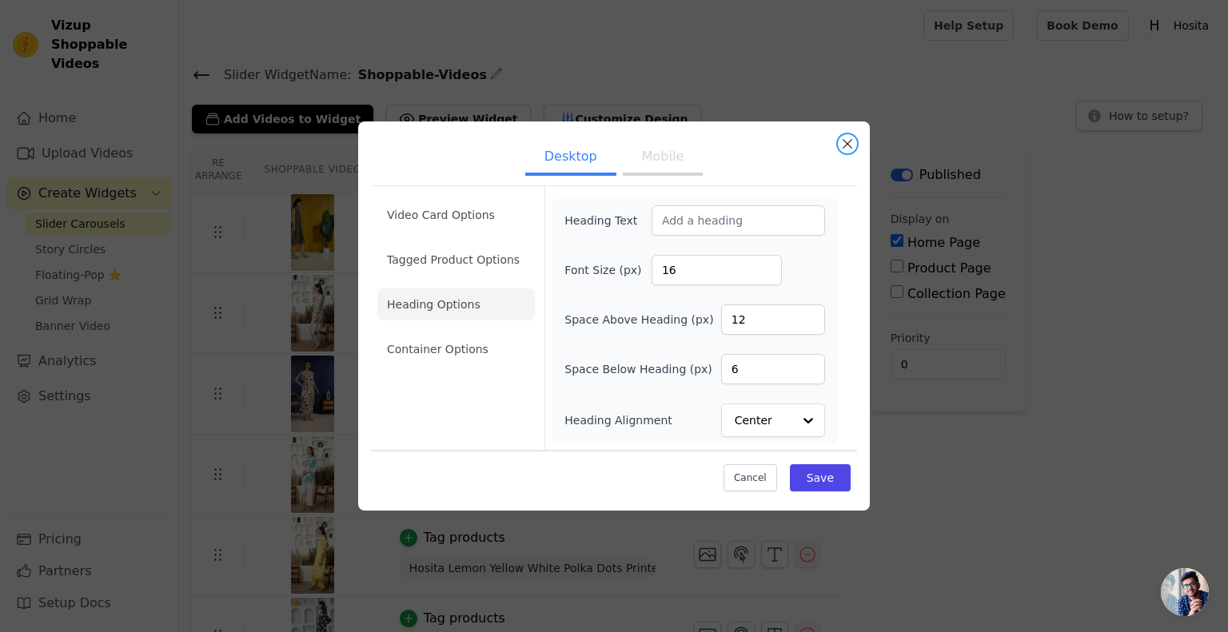
click at [842, 143] on button "Close modal" at bounding box center [847, 143] width 19 height 19
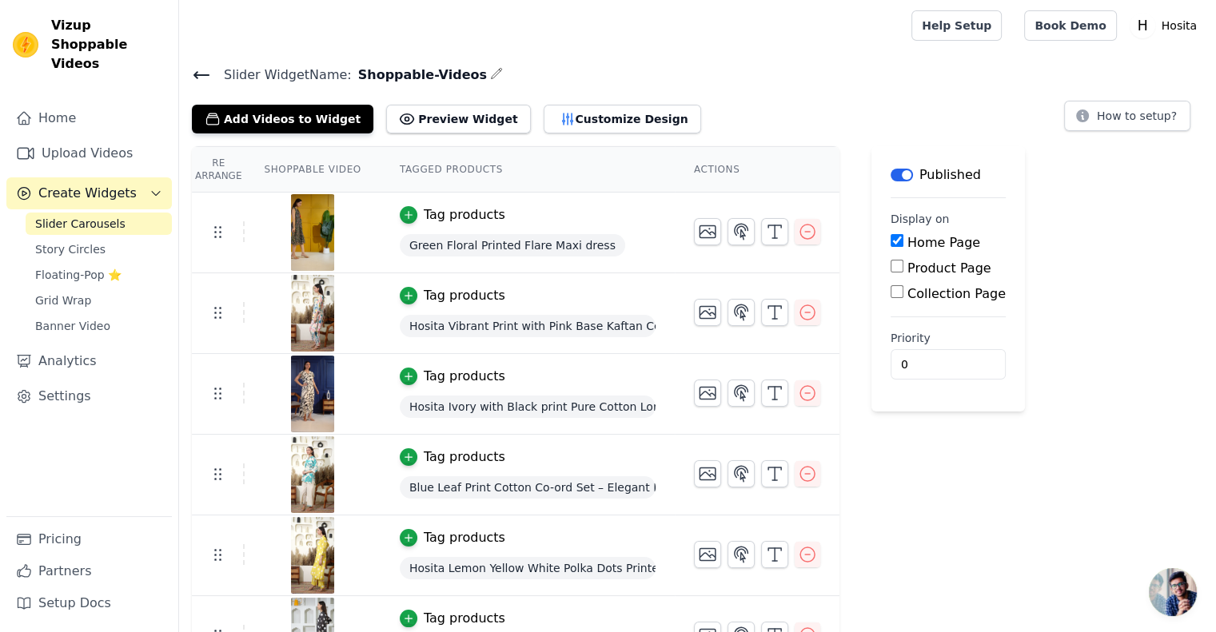
scroll to position [203, 0]
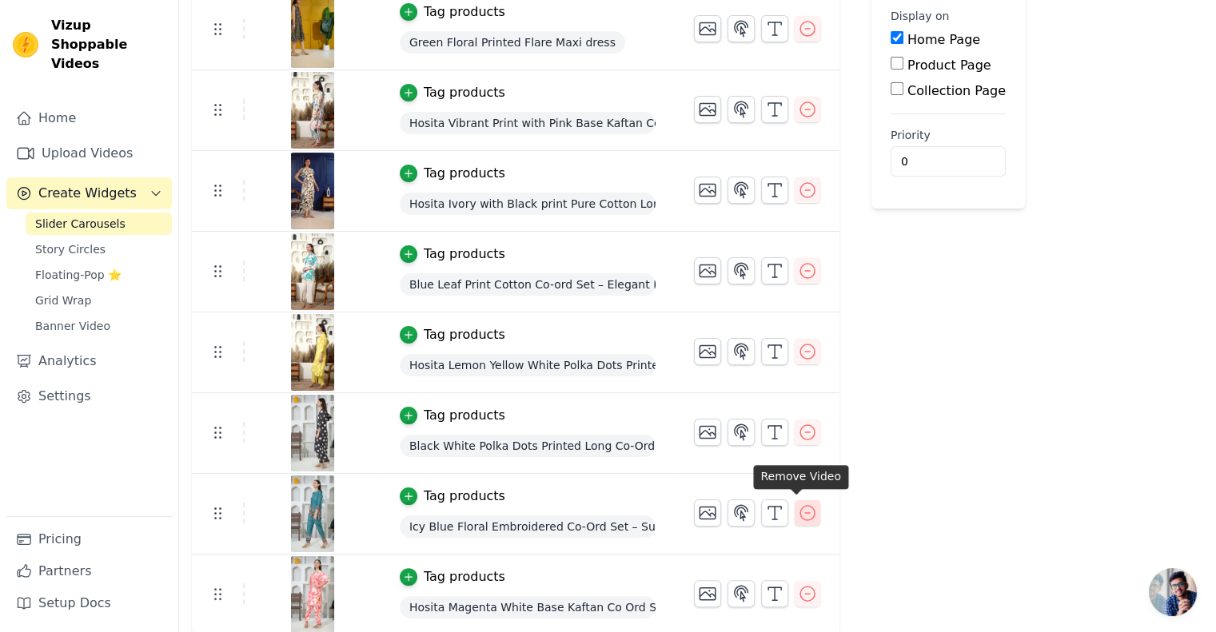
click at [798, 512] on icon "button" at bounding box center [807, 513] width 19 height 19
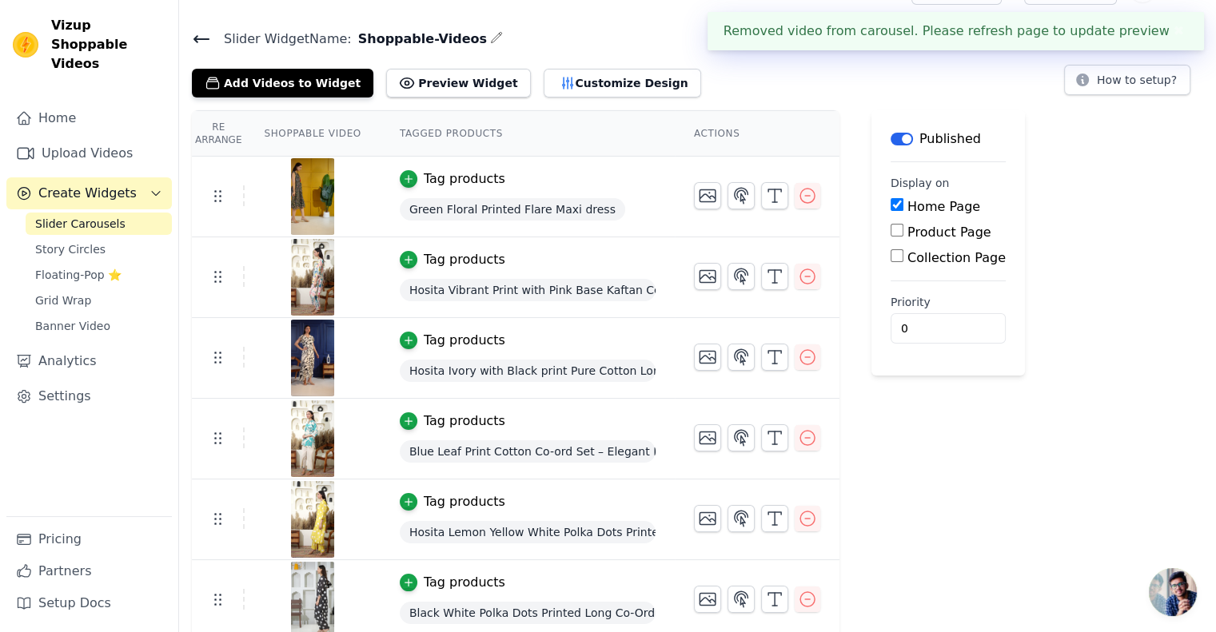
scroll to position [122, 0]
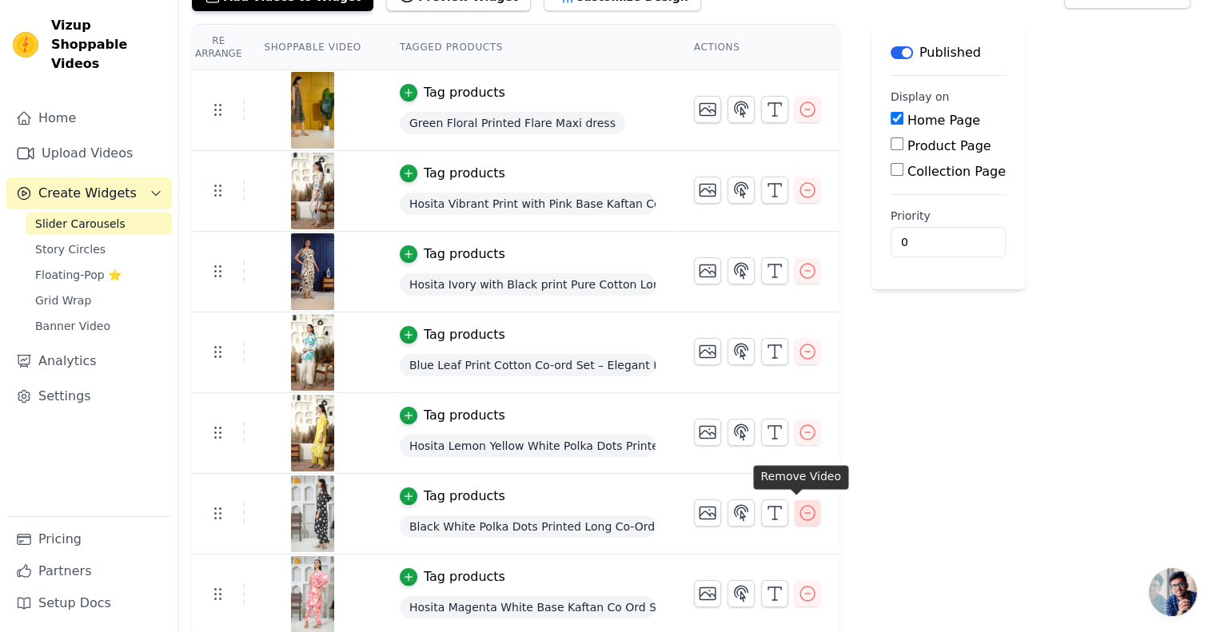
click at [798, 507] on icon "button" at bounding box center [807, 513] width 19 height 19
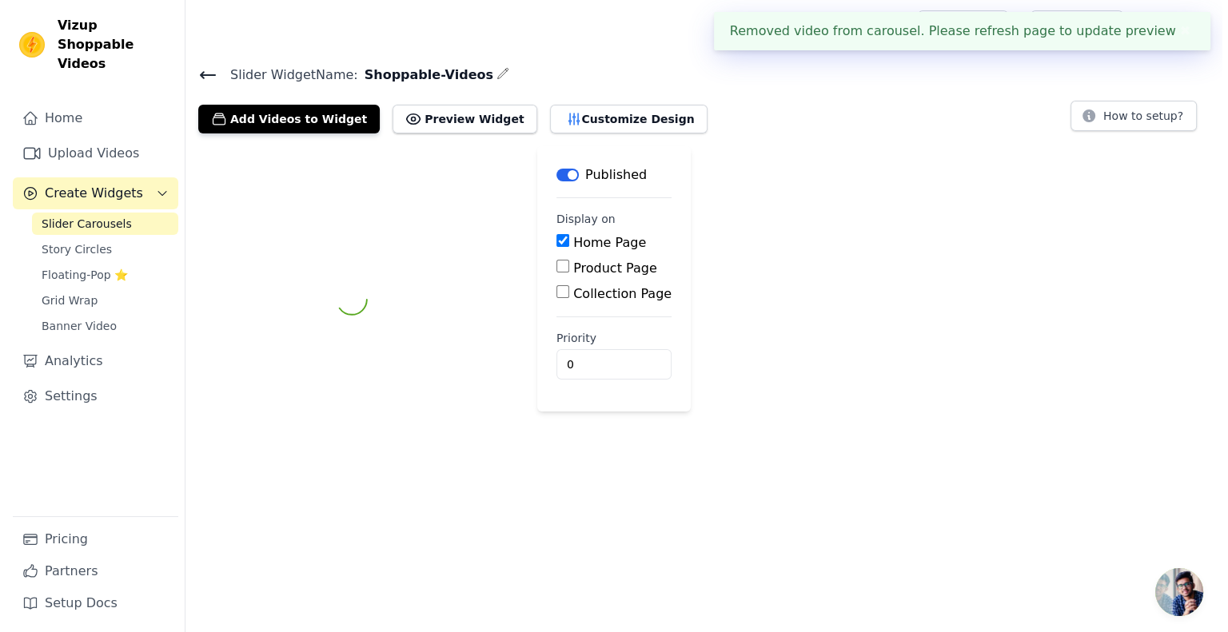
scroll to position [0, 0]
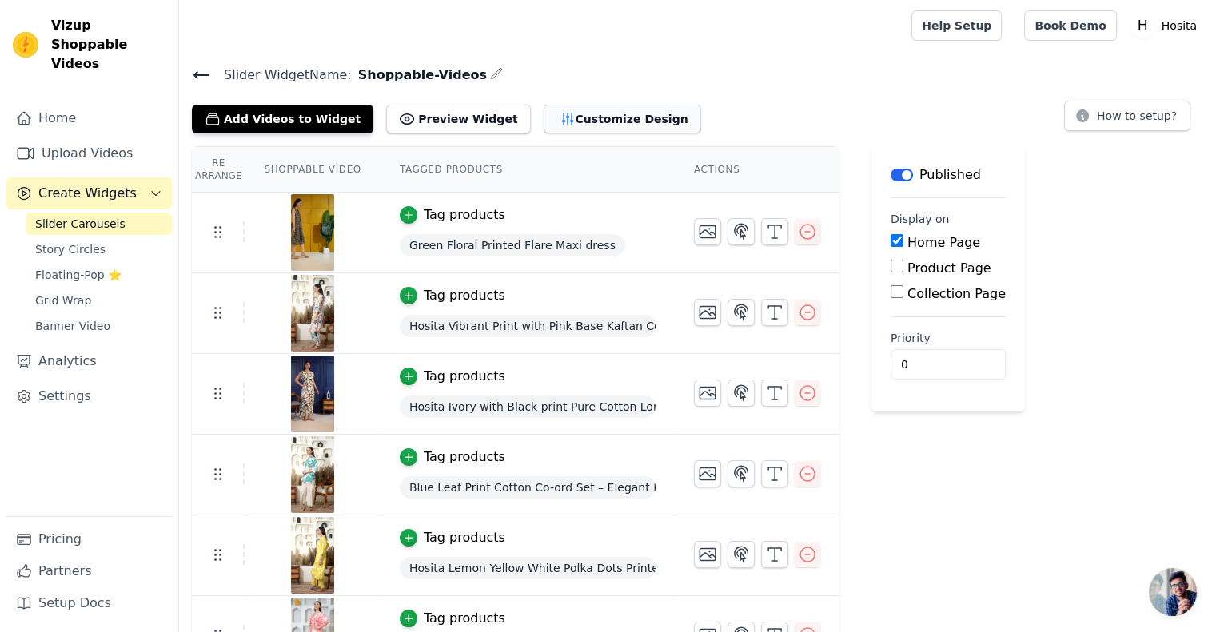
click at [566, 119] on button "Customize Design" at bounding box center [623, 119] width 158 height 29
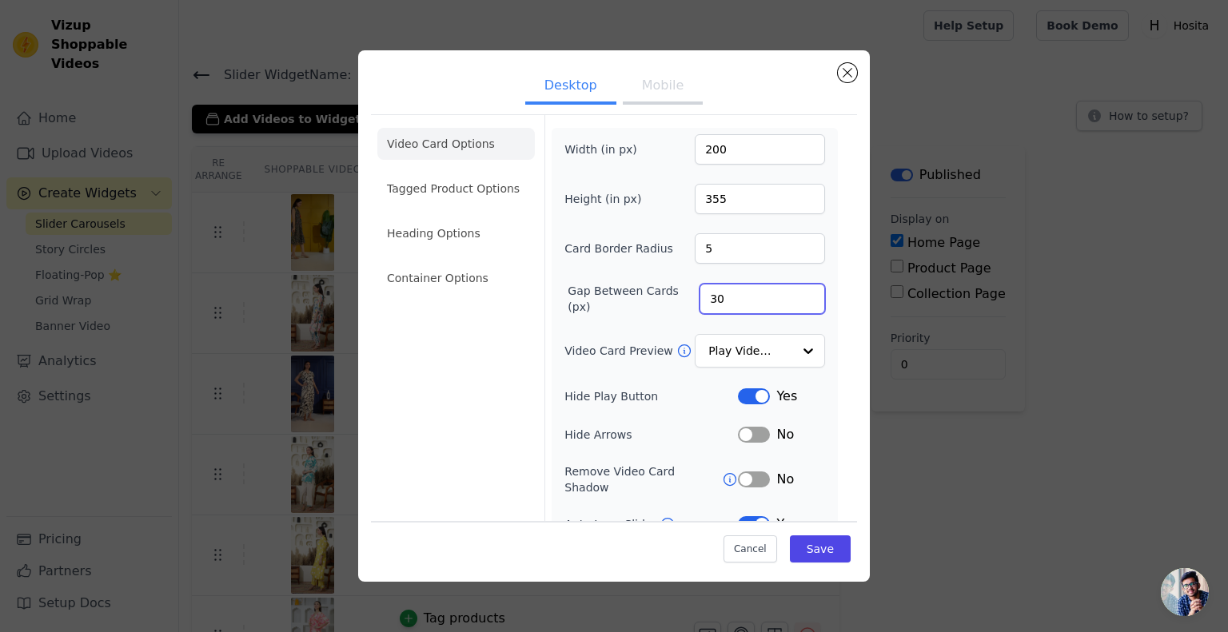
drag, startPoint x: 711, startPoint y: 303, endPoint x: 695, endPoint y: 299, distance: 16.5
click at [700, 299] on input "30" at bounding box center [763, 299] width 126 height 30
type input "40"
click at [807, 562] on button "Save" at bounding box center [820, 549] width 61 height 27
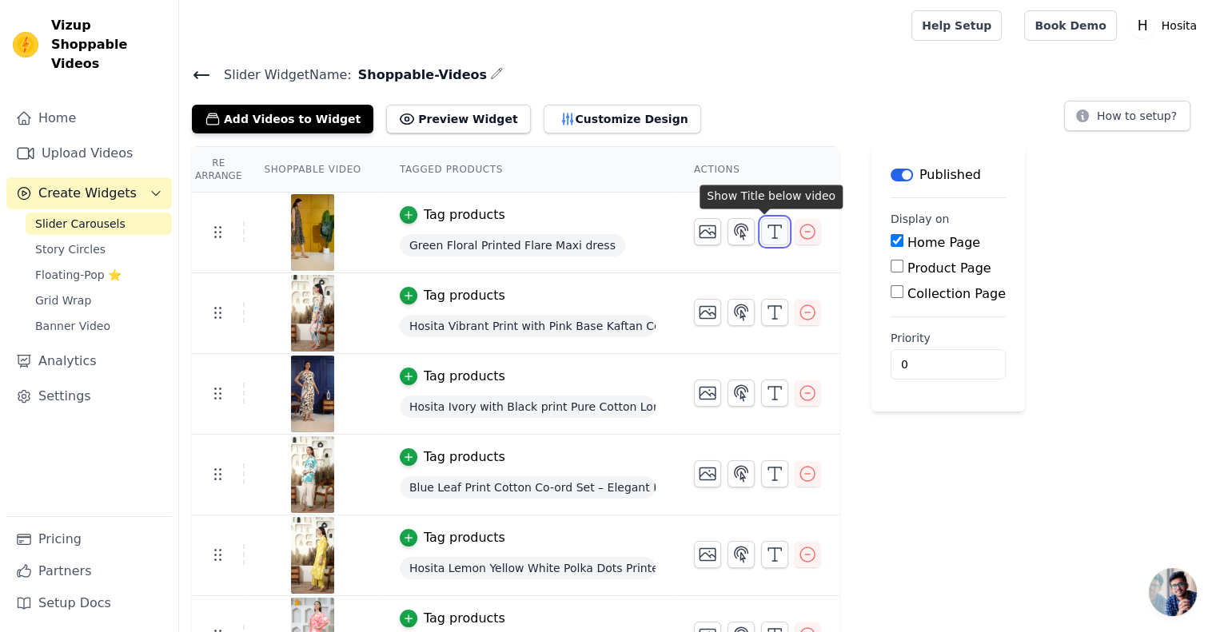
click at [775, 235] on line "button" at bounding box center [775, 231] width 0 height 13
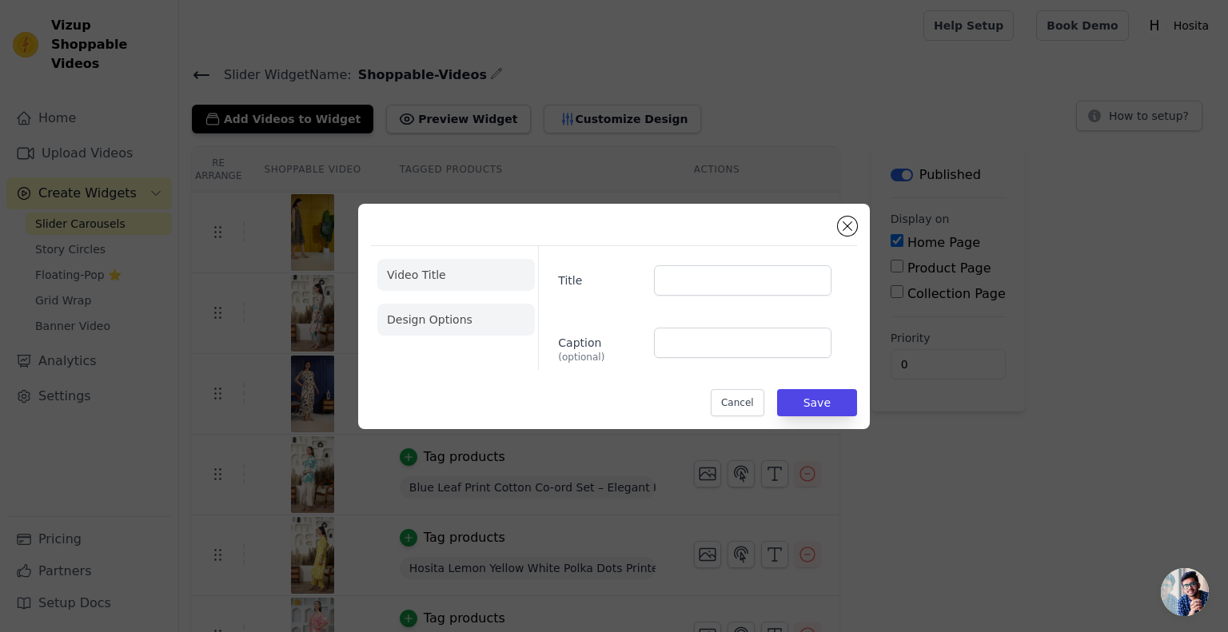
click at [479, 316] on li "Design Options" at bounding box center [456, 320] width 158 height 32
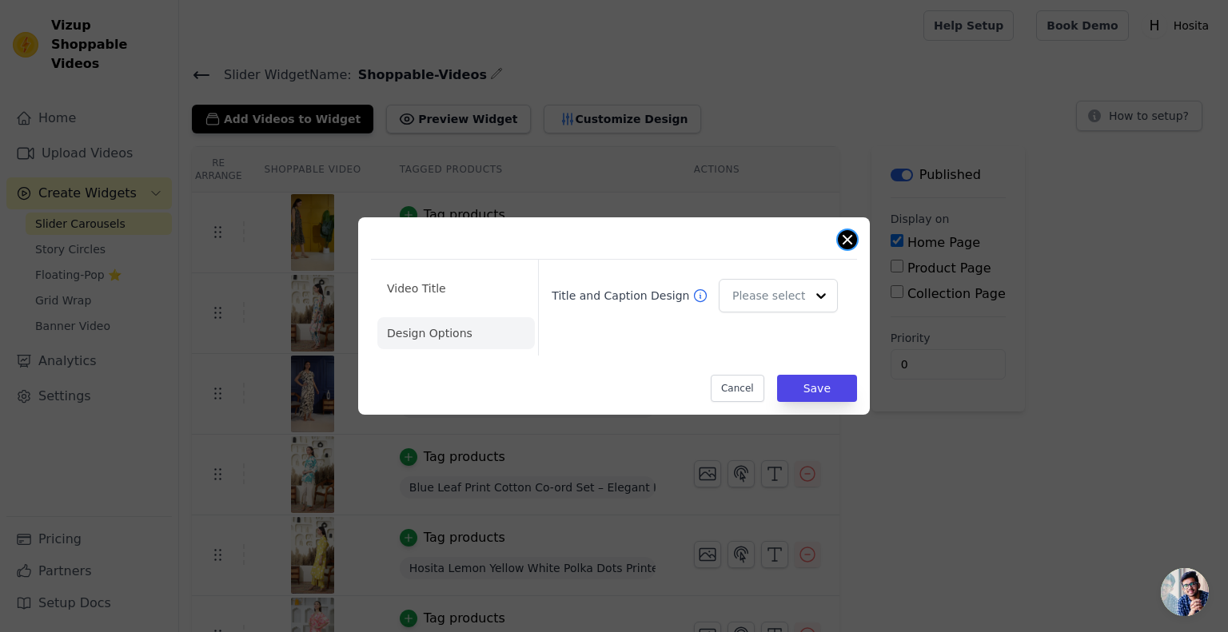
click at [841, 242] on button "Close modal" at bounding box center [847, 239] width 19 height 19
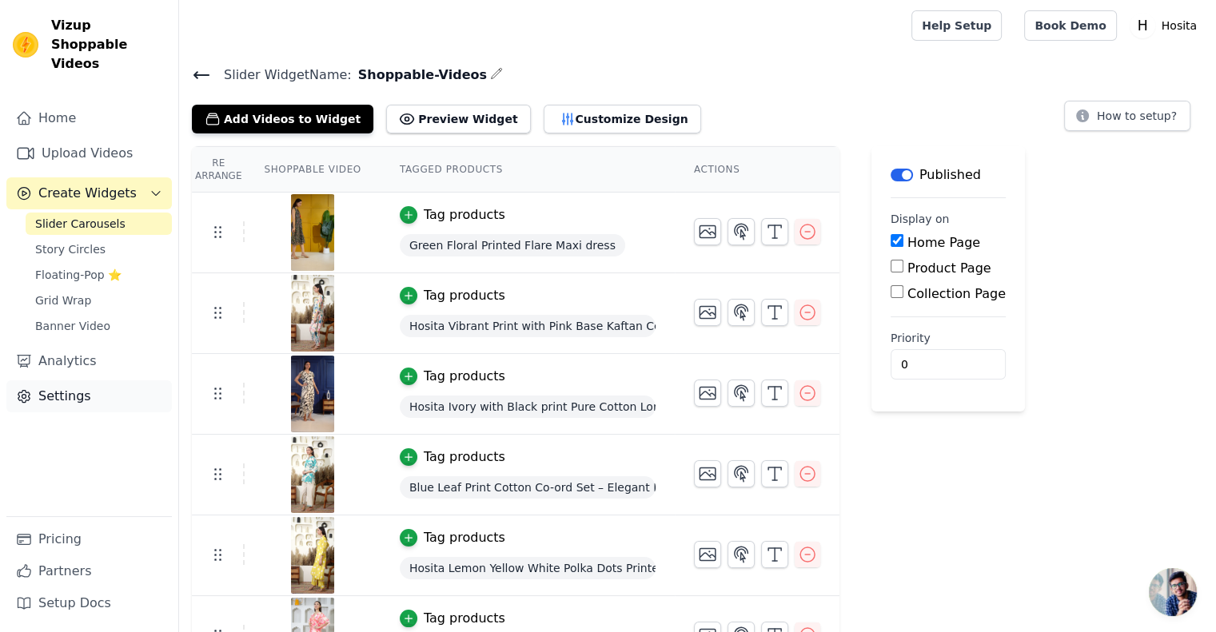
click at [67, 381] on link "Settings" at bounding box center [89, 397] width 166 height 32
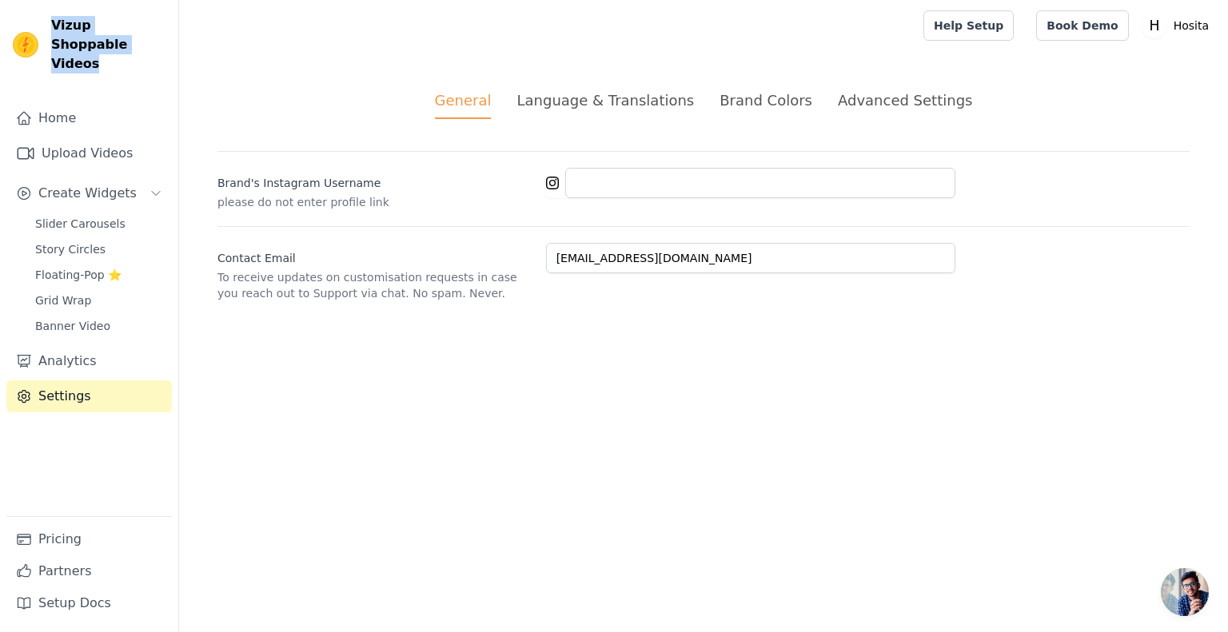
drag, startPoint x: 138, startPoint y: 50, endPoint x: 48, endPoint y: 22, distance: 94.1
click at [48, 22] on div "Vizup Shoppable Videos" at bounding box center [89, 45] width 178 height 58
copy span "Vizup Shoppable Videos"
click at [110, 216] on span "Slider Carousels" at bounding box center [80, 224] width 90 height 16
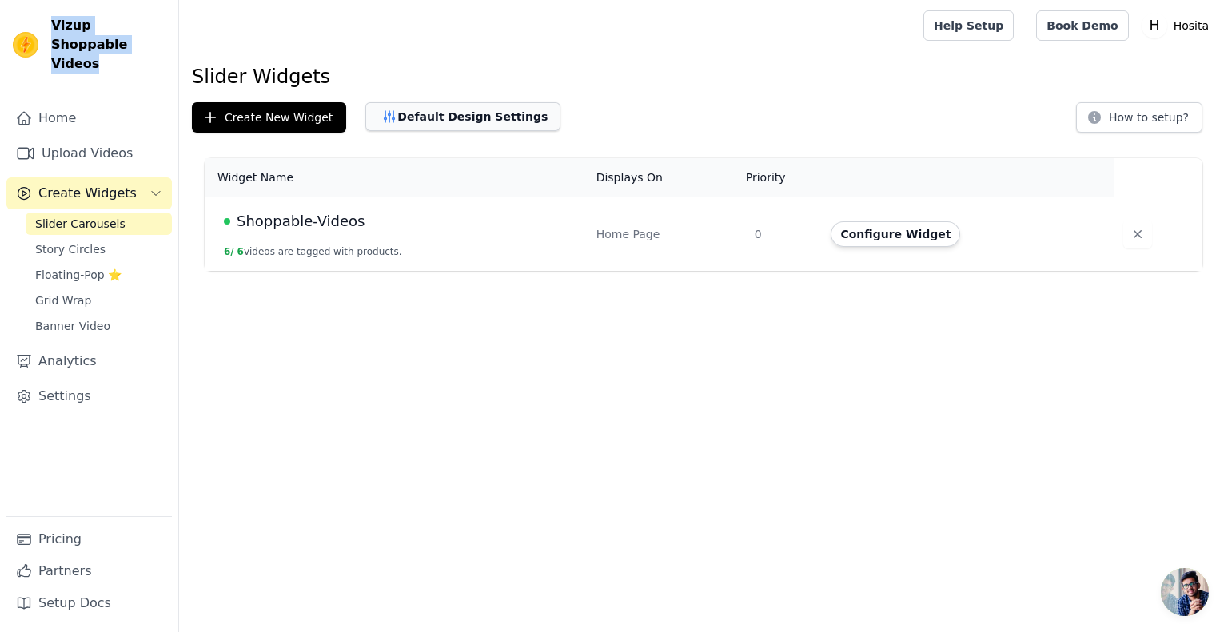
click at [450, 130] on button "Default Design Settings" at bounding box center [462, 116] width 195 height 29
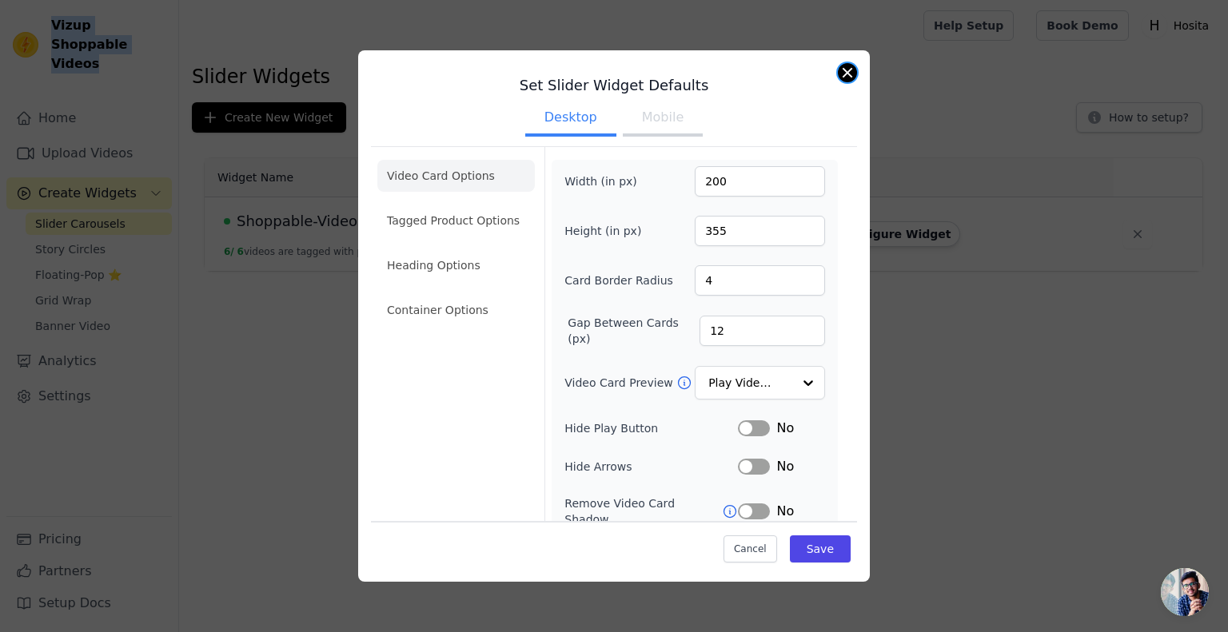
click at [849, 74] on button "Close modal" at bounding box center [847, 72] width 19 height 19
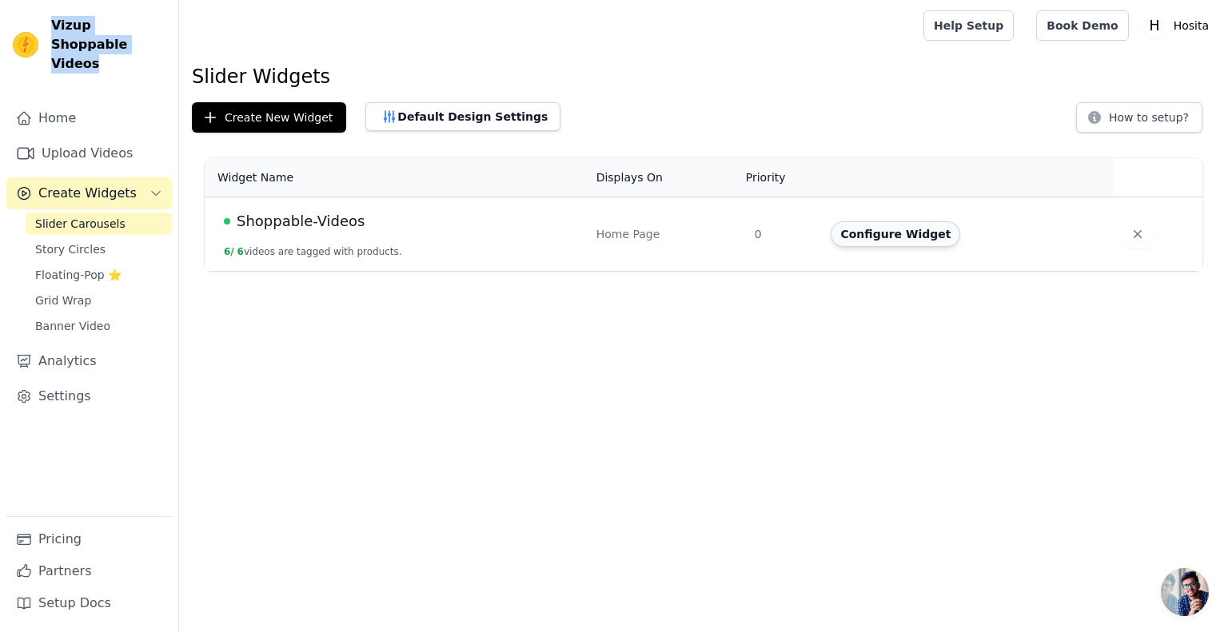
click at [872, 231] on button "Configure Widget" at bounding box center [896, 234] width 130 height 26
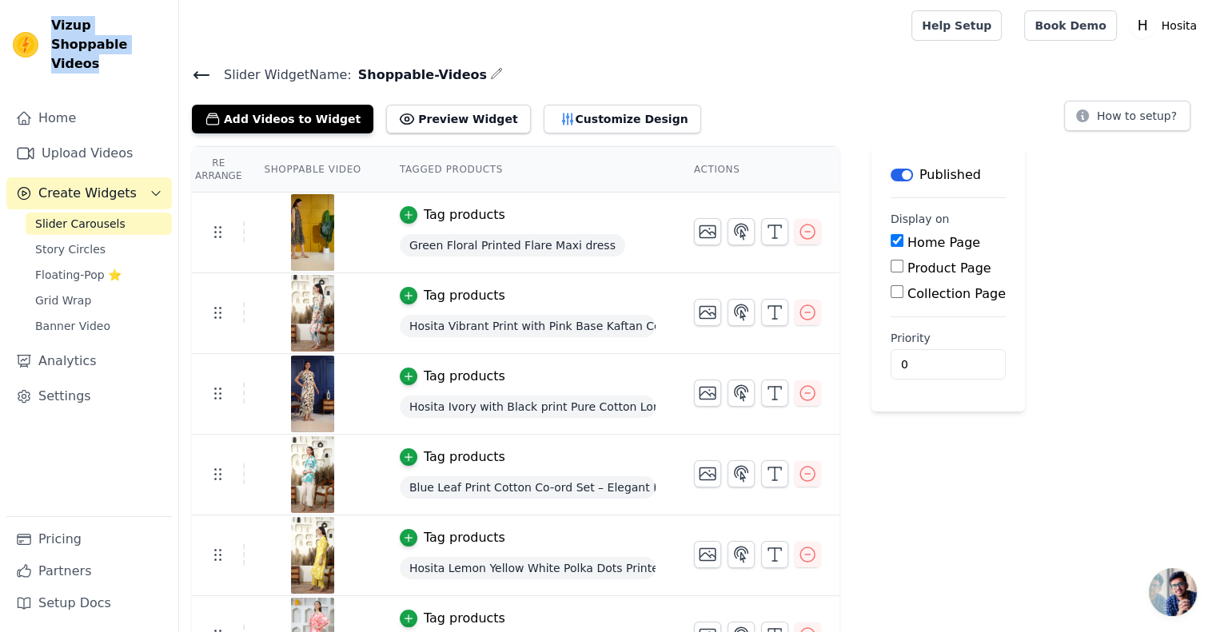
click at [406, 217] on button "Tag products" at bounding box center [453, 214] width 106 height 19
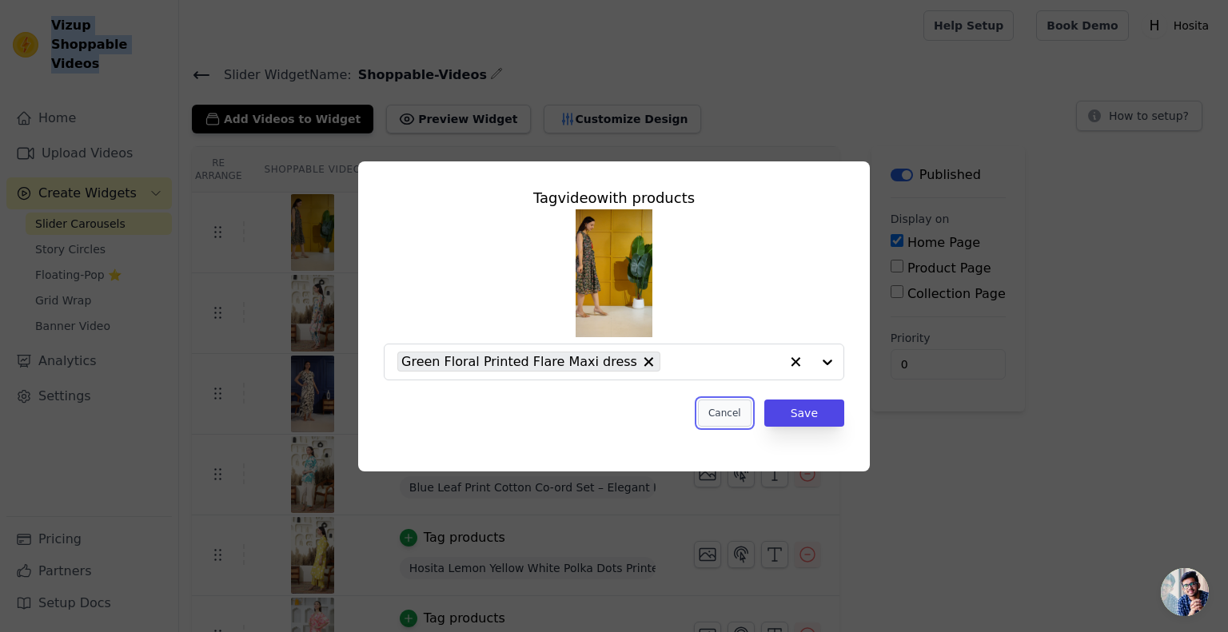
click at [736, 418] on button "Cancel" at bounding box center [725, 413] width 54 height 27
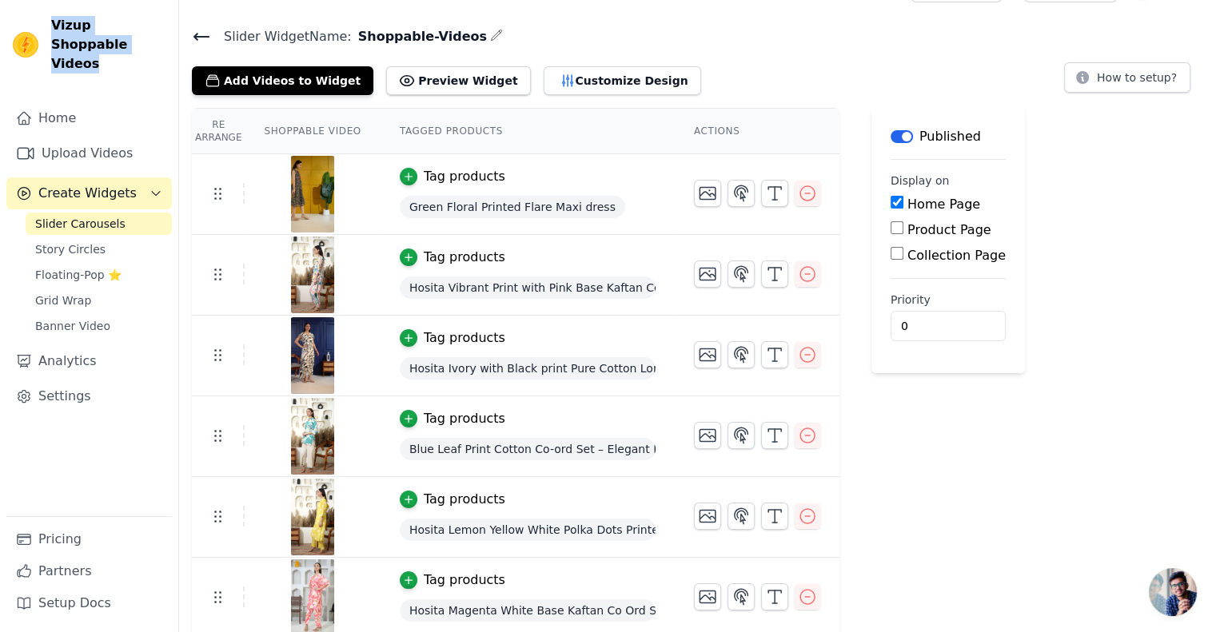
scroll to position [42, 0]
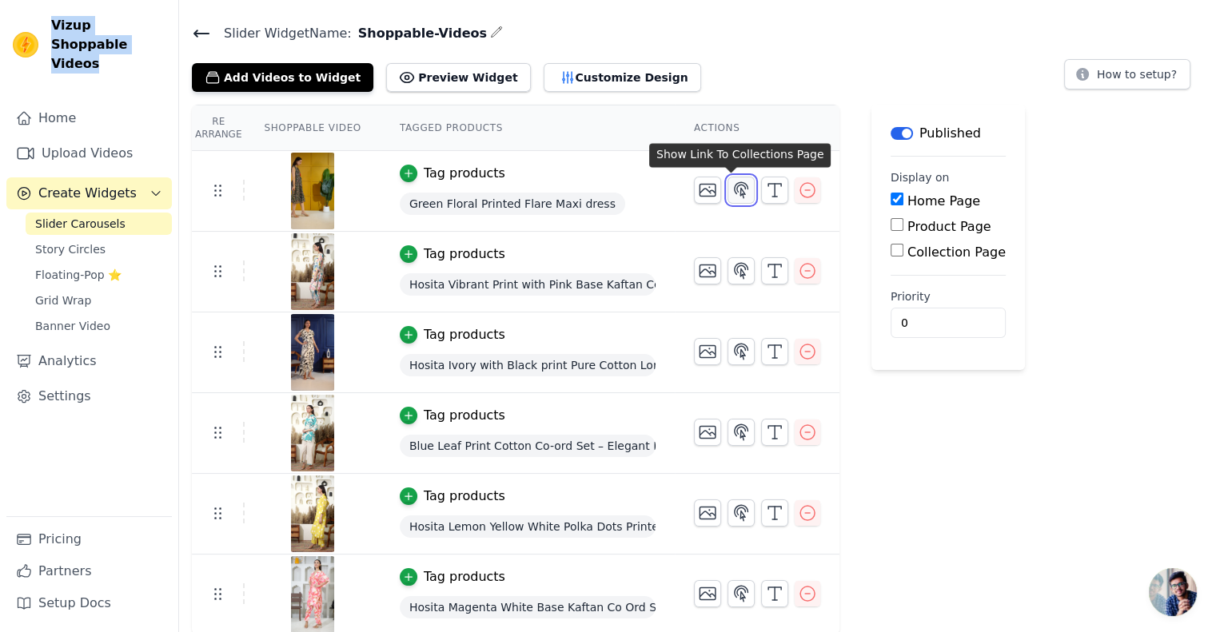
click at [732, 192] on icon "button" at bounding box center [741, 190] width 19 height 19
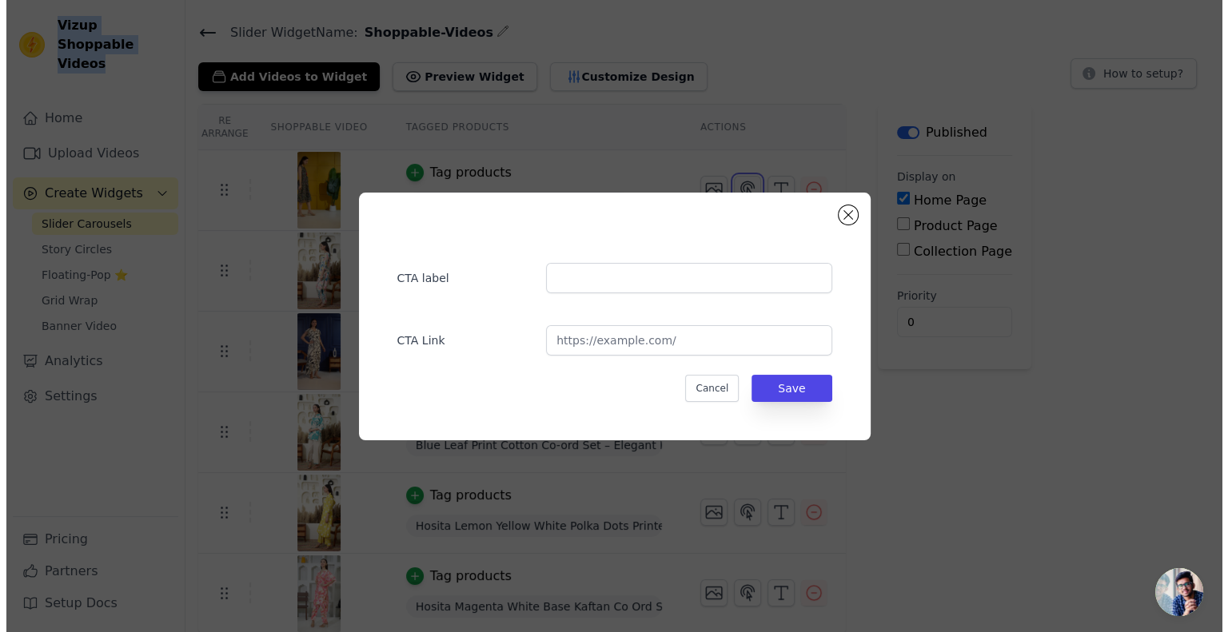
scroll to position [0, 0]
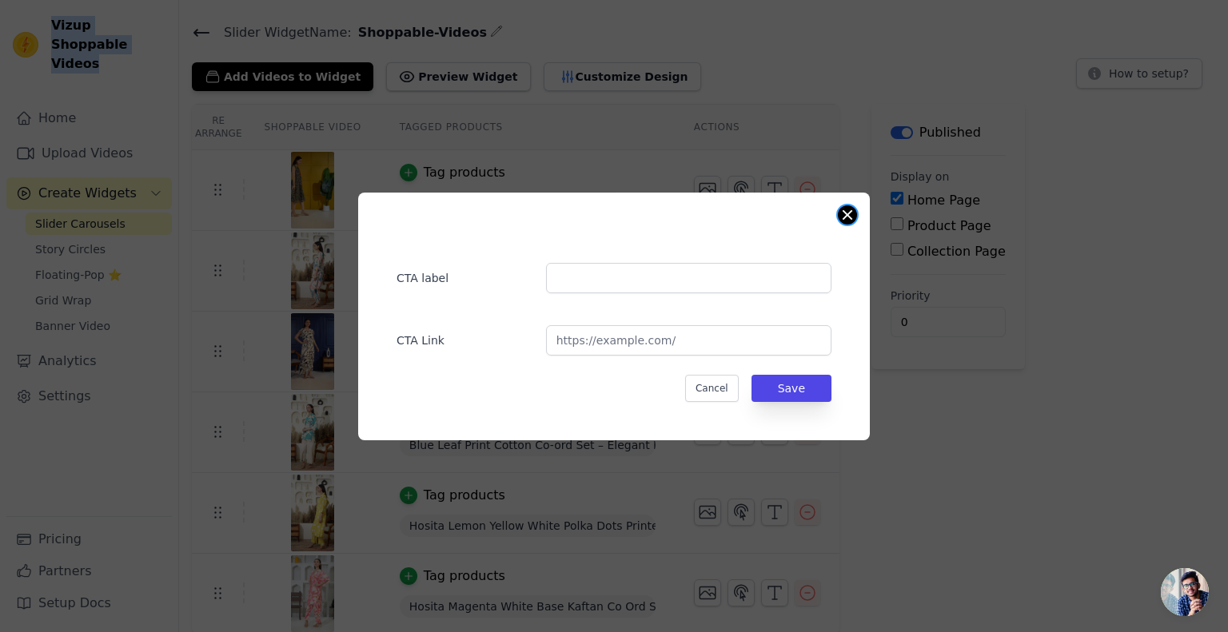
click at [843, 217] on button "Close modal" at bounding box center [847, 214] width 19 height 19
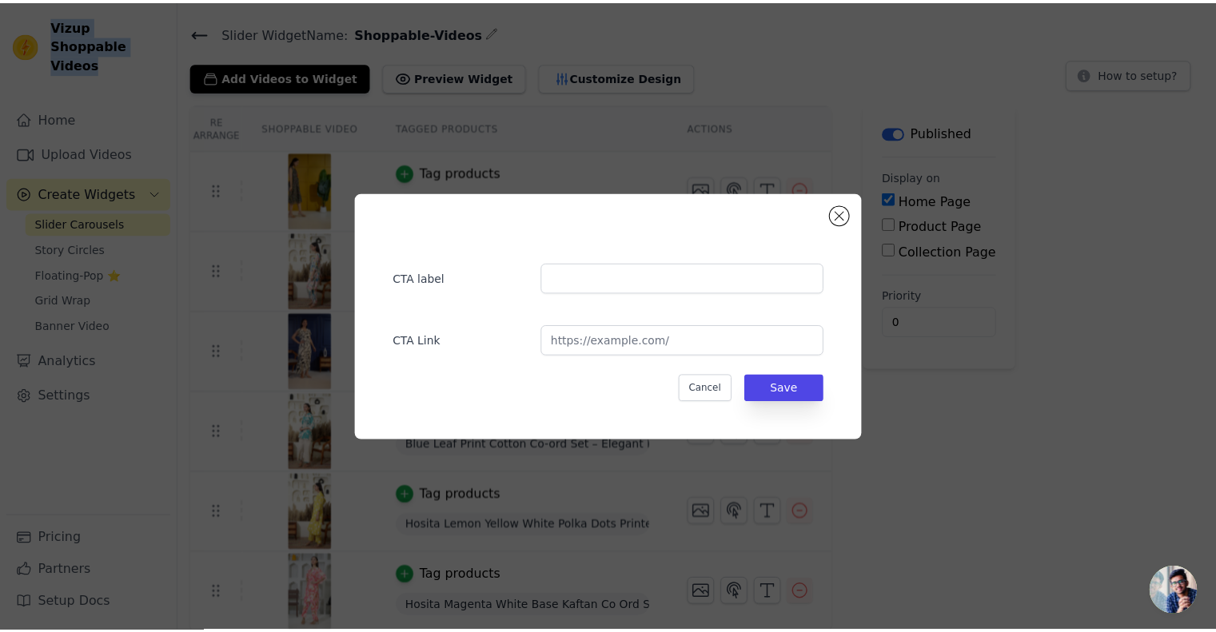
scroll to position [42, 0]
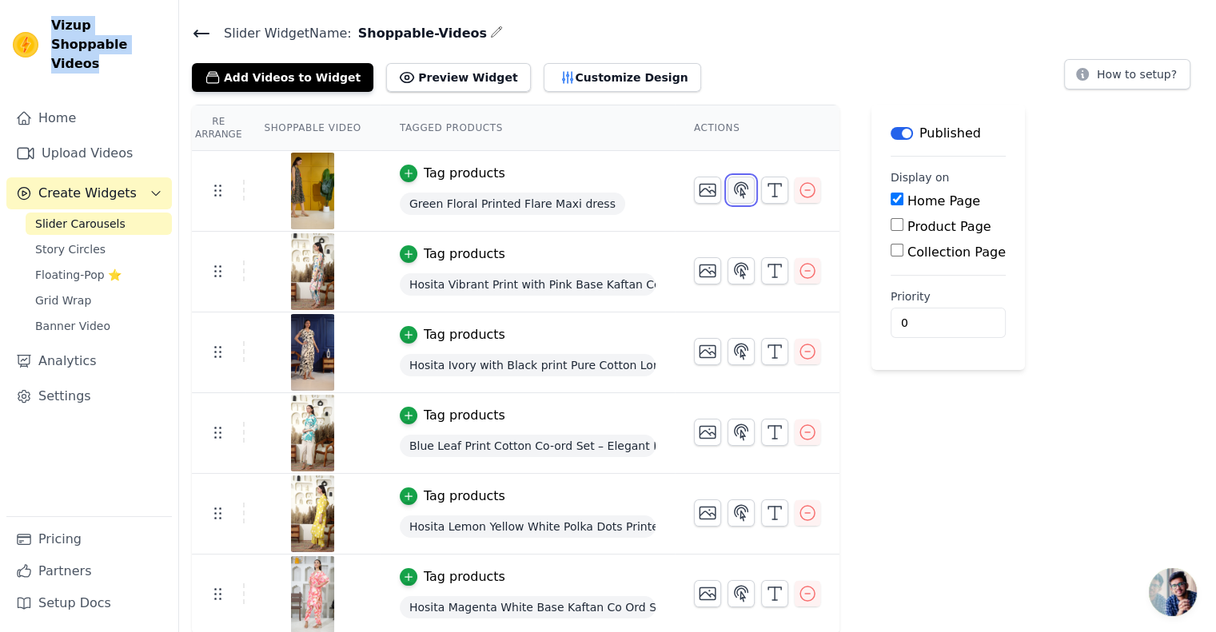
click at [735, 191] on icon "button" at bounding box center [742, 189] width 14 height 15
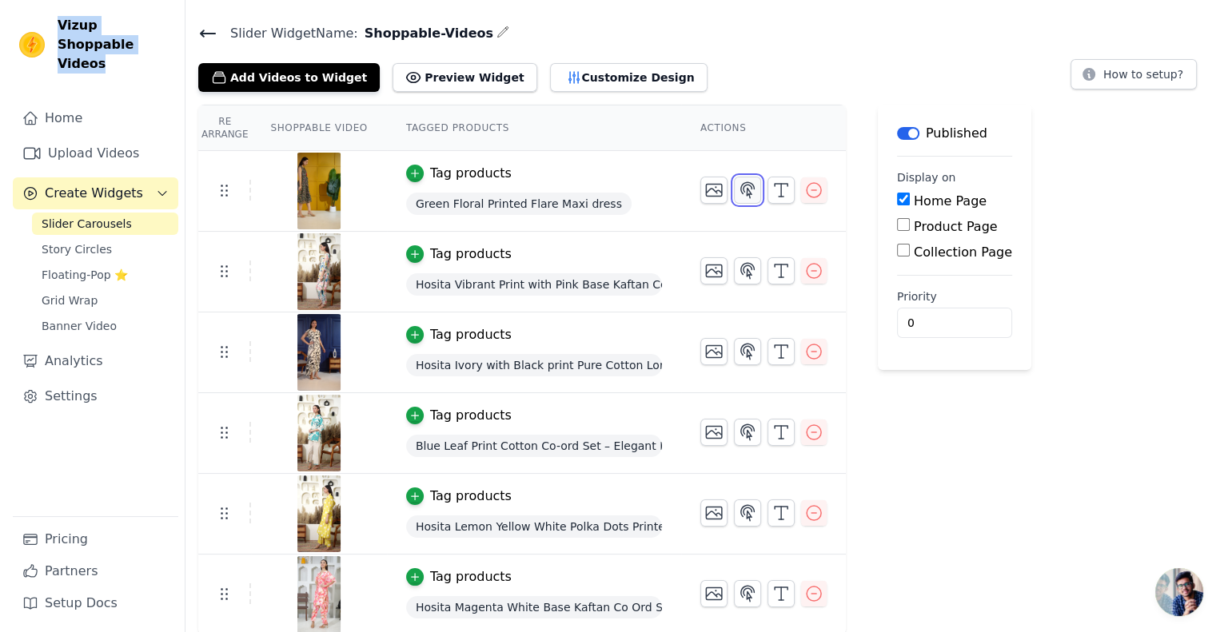
scroll to position [0, 0]
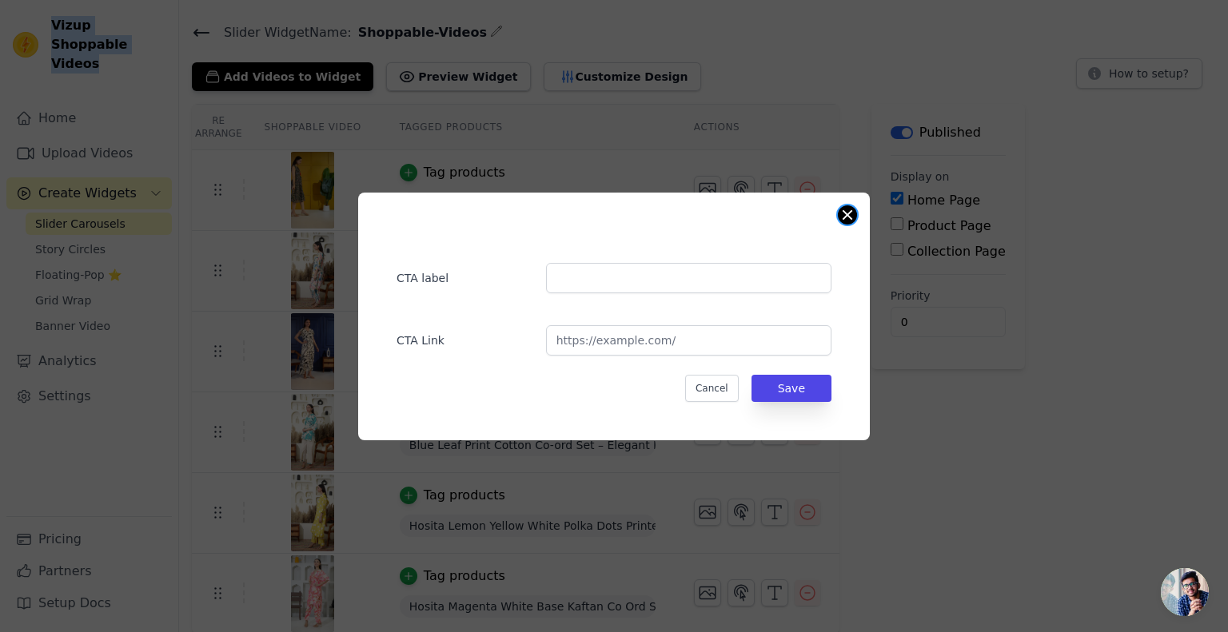
click at [841, 217] on button "Close modal" at bounding box center [847, 214] width 19 height 19
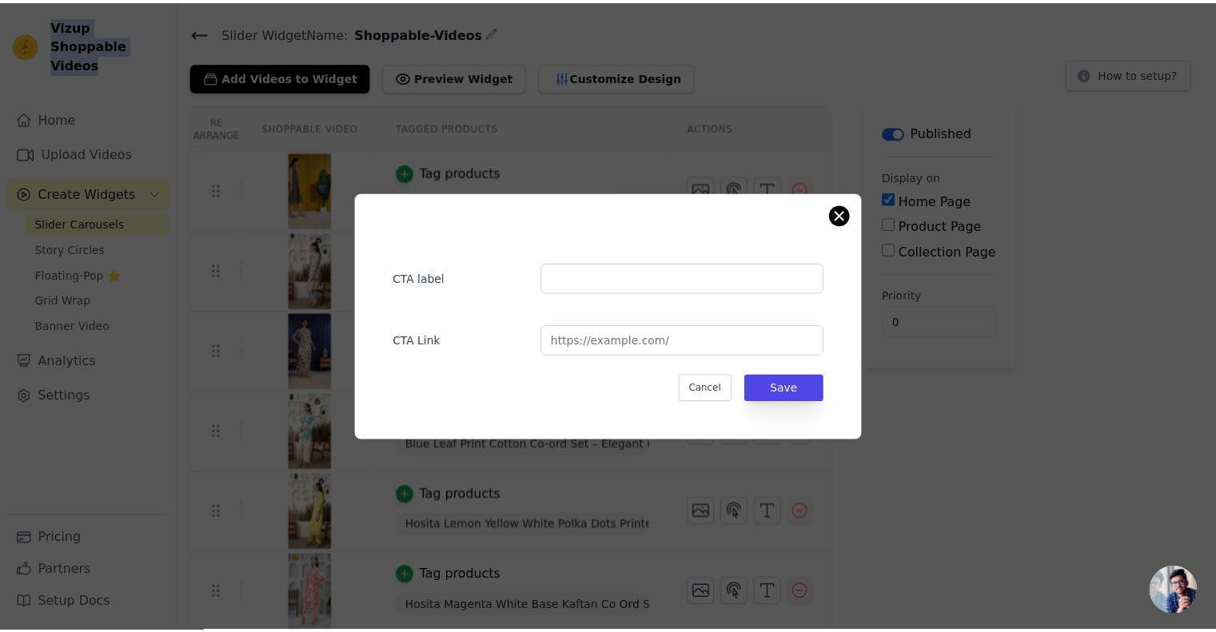
scroll to position [42, 0]
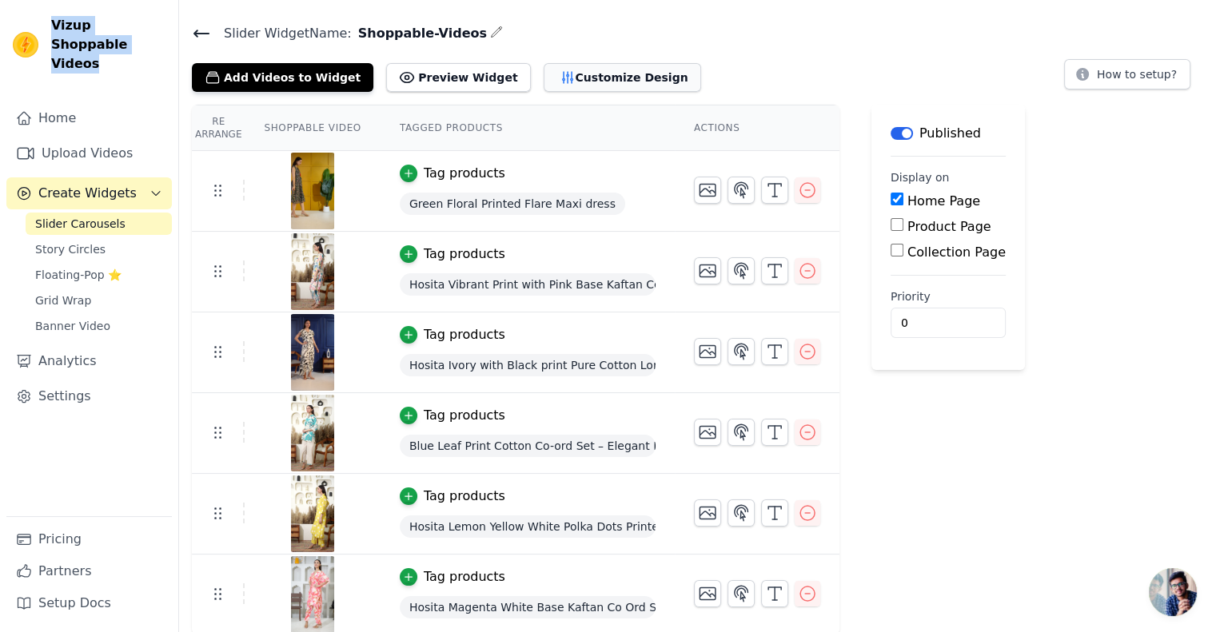
click at [573, 86] on button "Customize Design" at bounding box center [623, 77] width 158 height 29
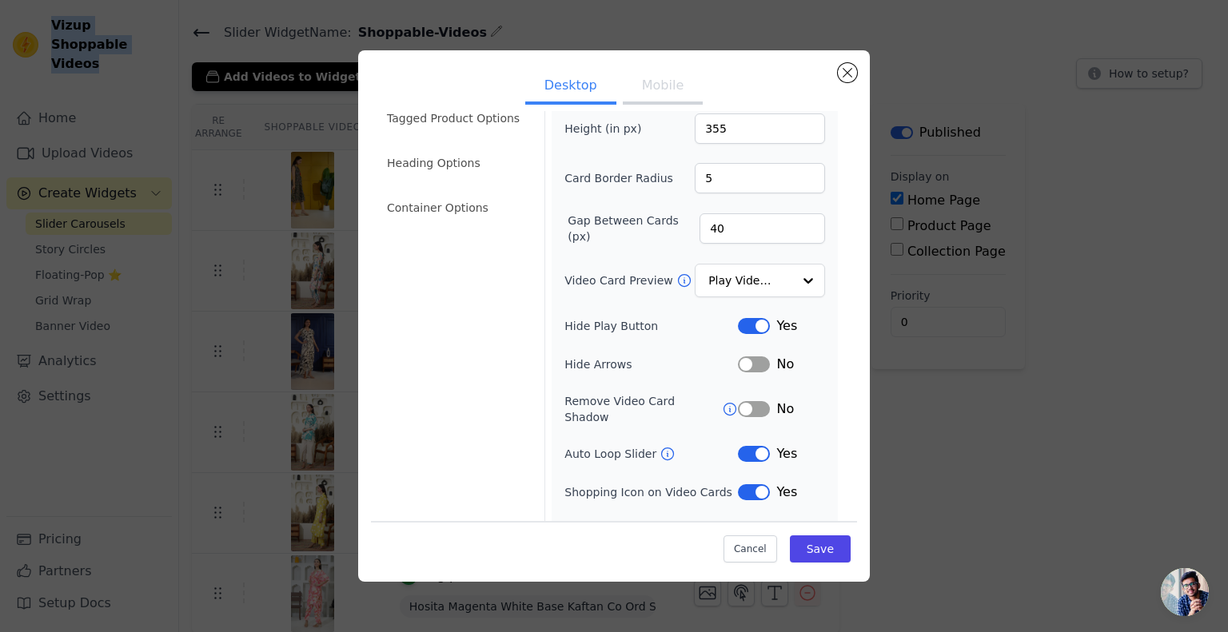
scroll to position [86, 0]
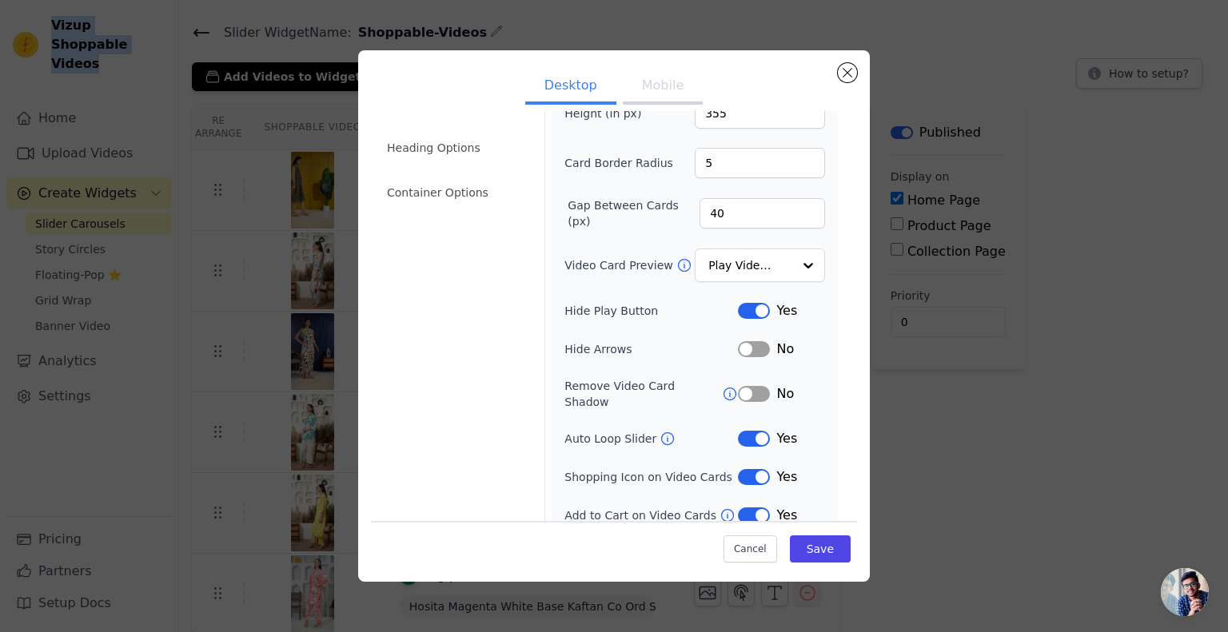
click at [741, 469] on button "Label" at bounding box center [754, 477] width 32 height 16
click at [804, 548] on button "Save" at bounding box center [820, 549] width 61 height 27
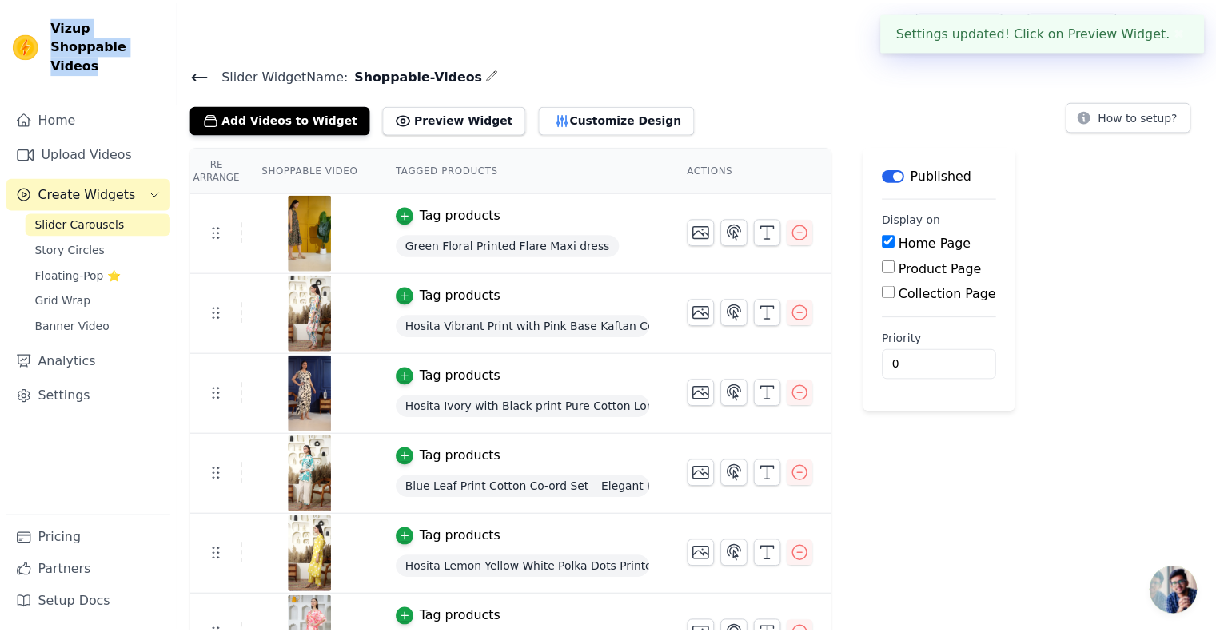
scroll to position [42, 0]
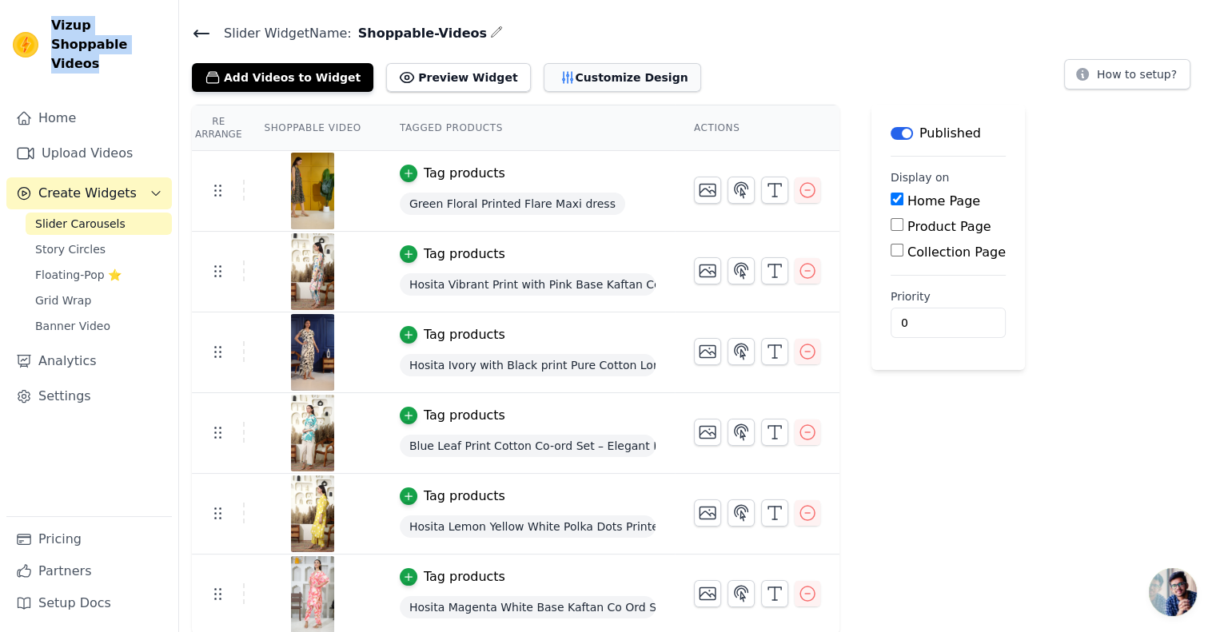
click at [585, 86] on button "Customize Design" at bounding box center [623, 77] width 158 height 29
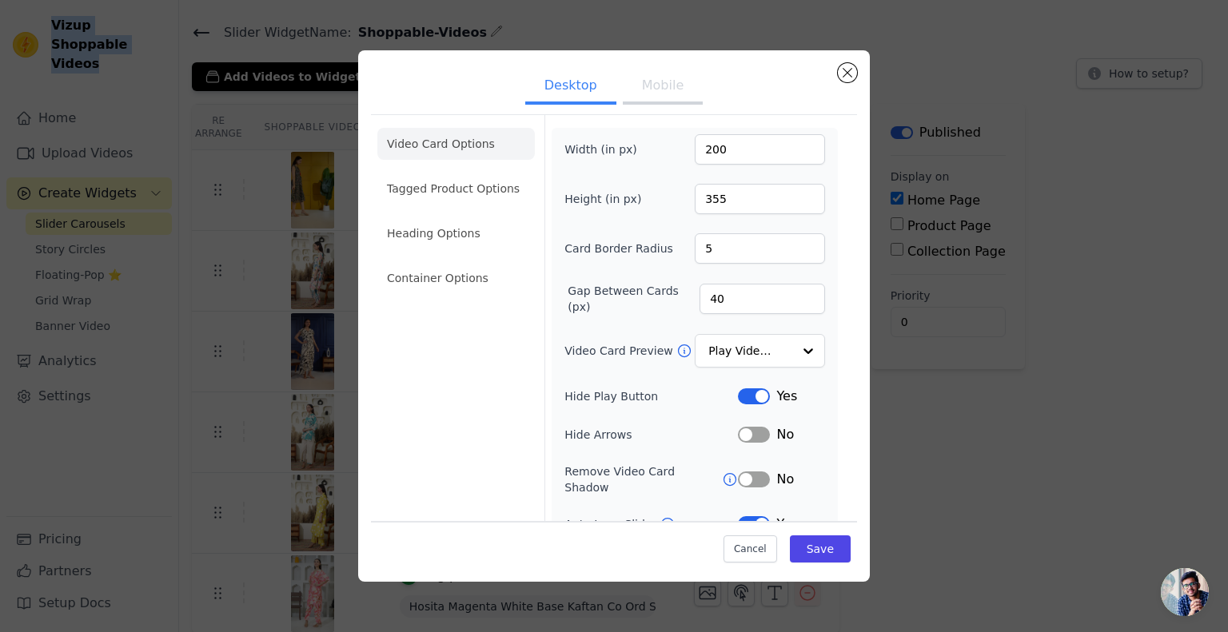
scroll to position [86, 0]
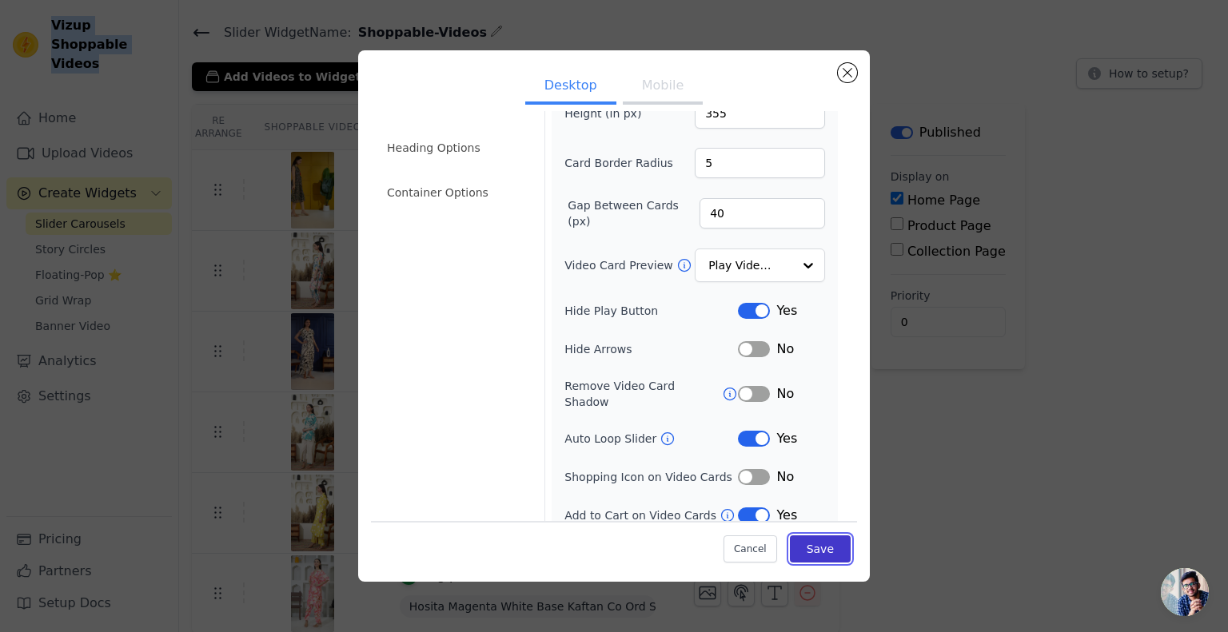
click at [793, 558] on button "Save" at bounding box center [820, 549] width 61 height 27
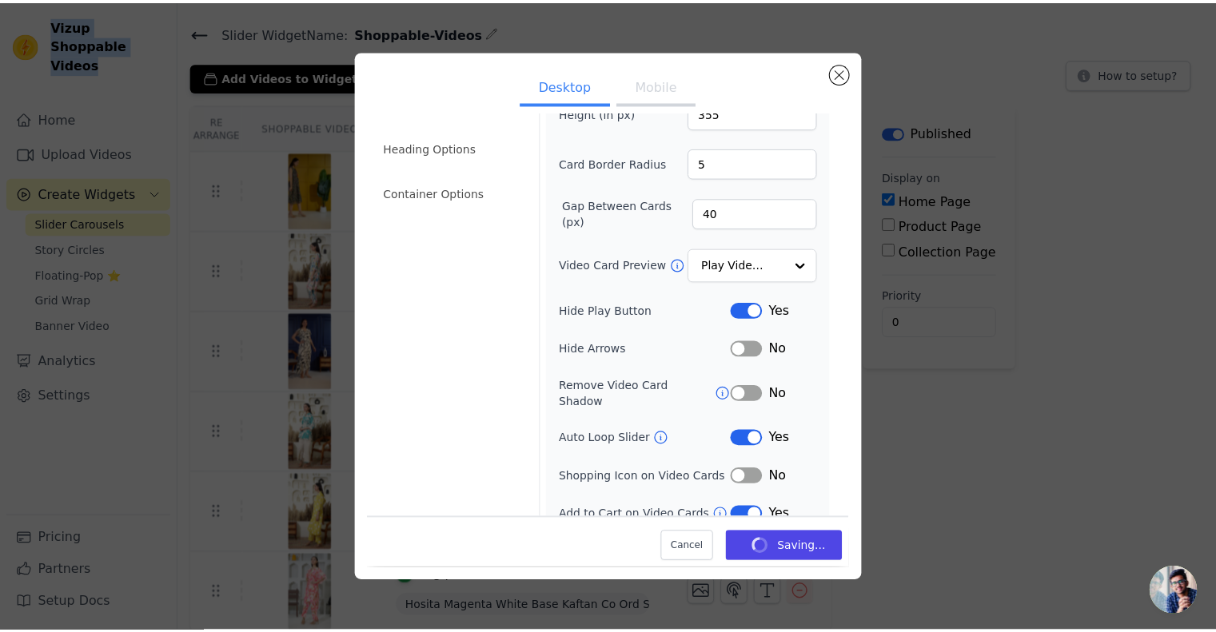
scroll to position [42, 0]
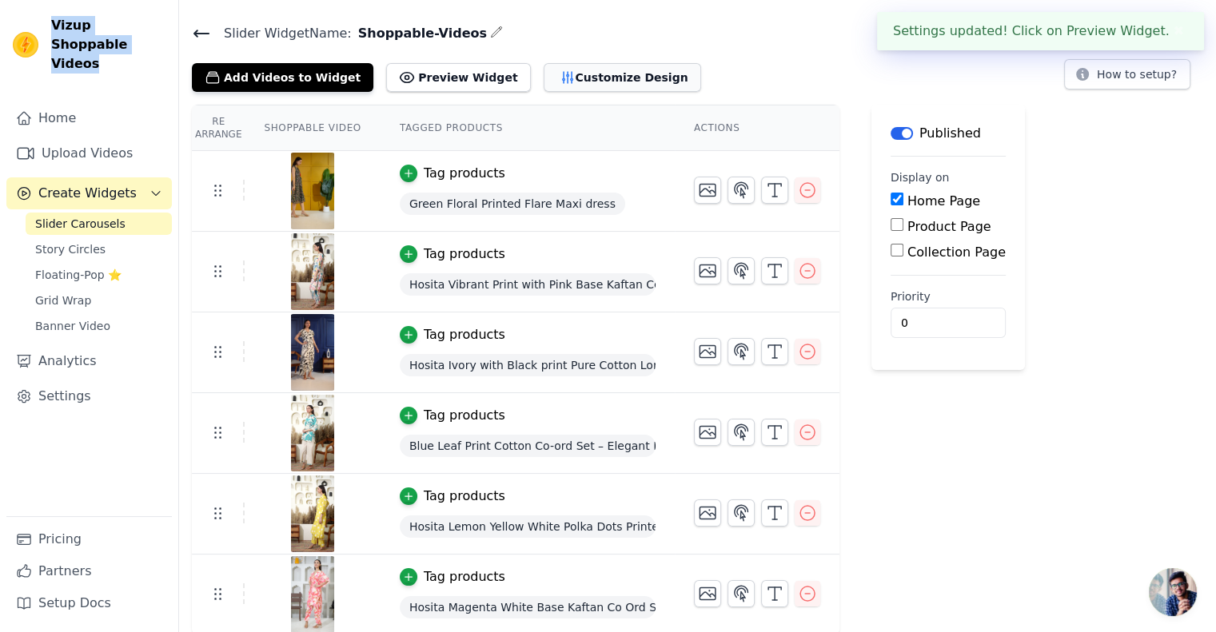
click at [552, 74] on button "Customize Design" at bounding box center [623, 77] width 158 height 29
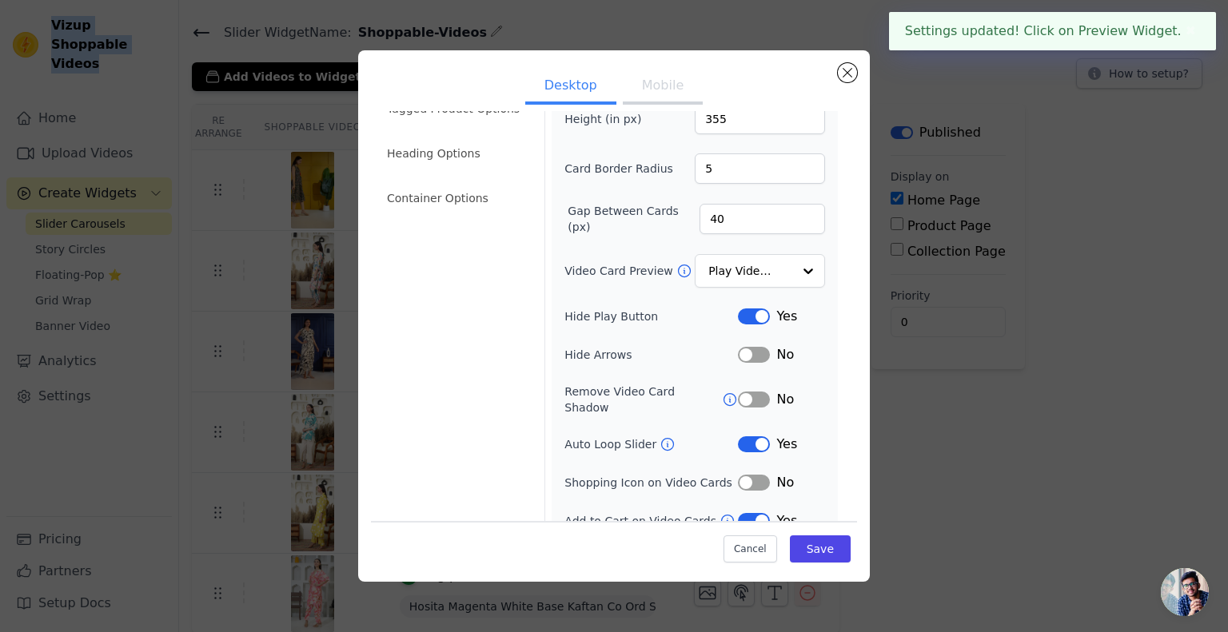
scroll to position [86, 0]
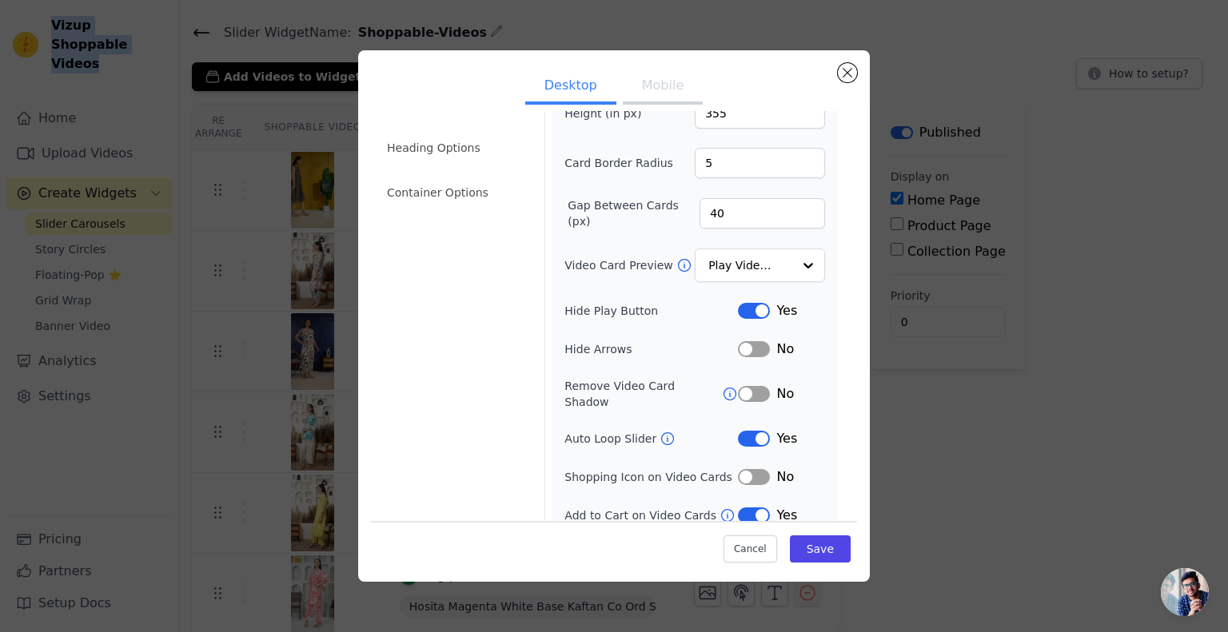
click at [745, 508] on button "Label" at bounding box center [754, 516] width 32 height 16
click at [816, 541] on button "Save" at bounding box center [820, 549] width 61 height 27
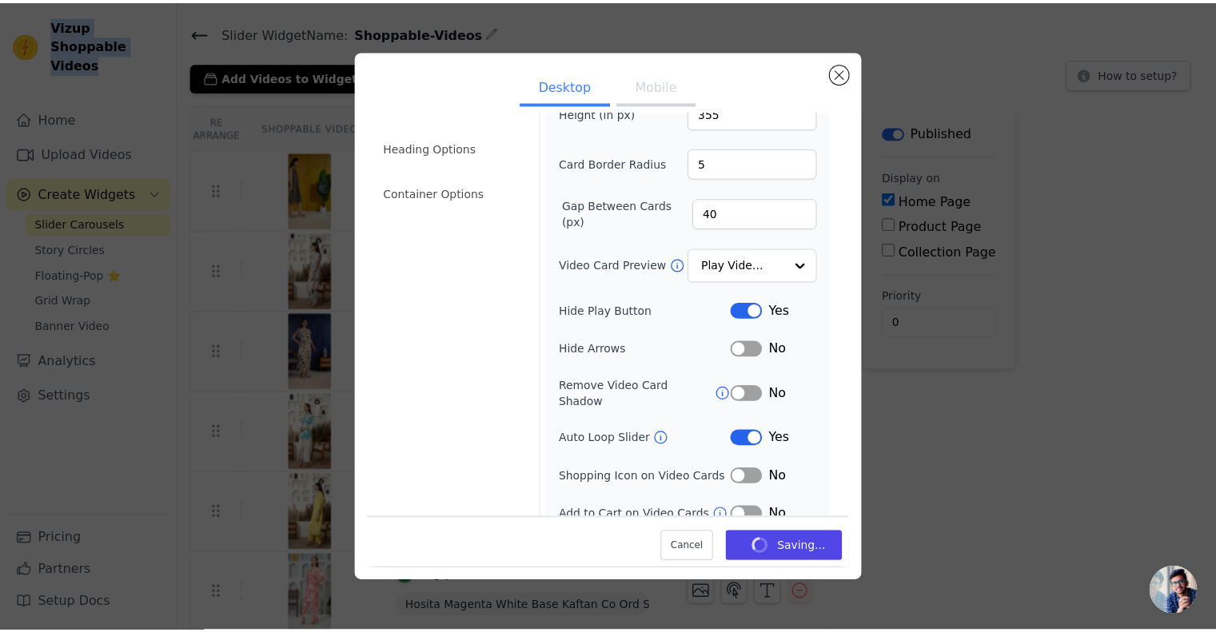
scroll to position [42, 0]
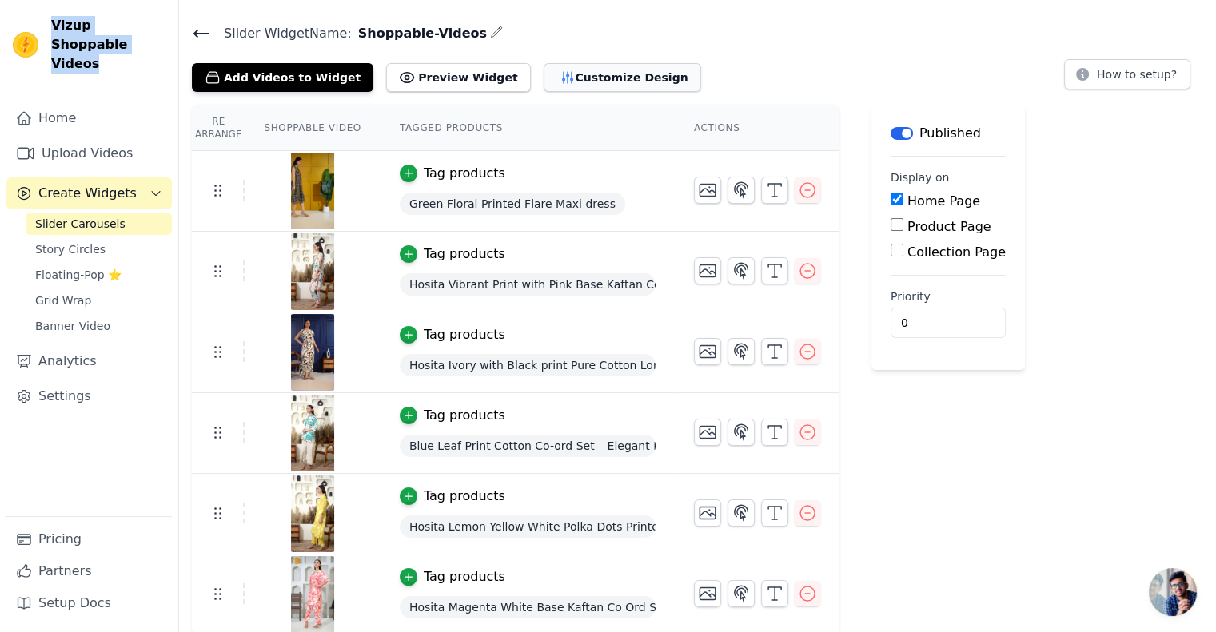
click at [568, 80] on button "Customize Design" at bounding box center [623, 77] width 158 height 29
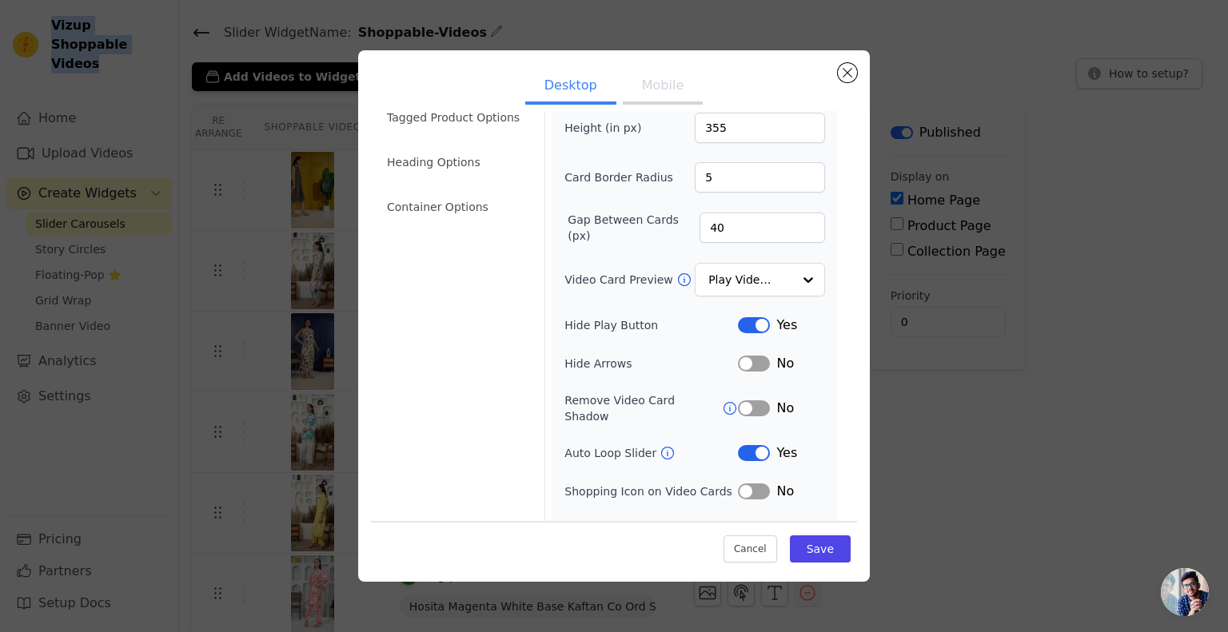
scroll to position [86, 0]
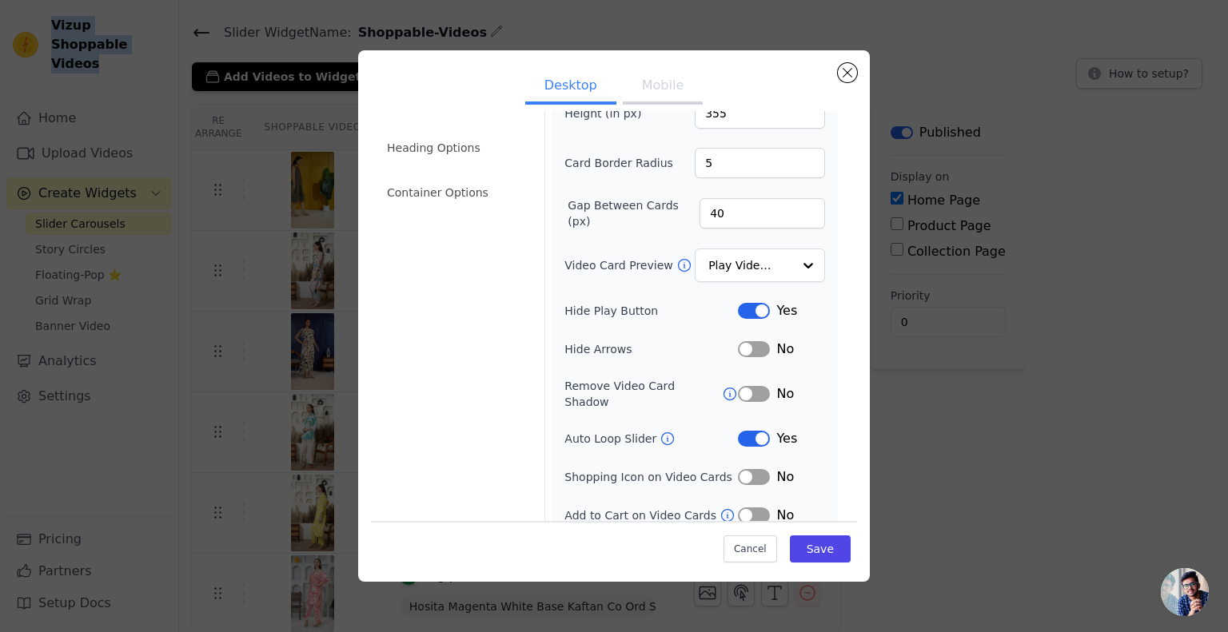
click at [747, 508] on button "Label" at bounding box center [754, 516] width 32 height 16
click at [800, 549] on button "Save" at bounding box center [820, 549] width 61 height 27
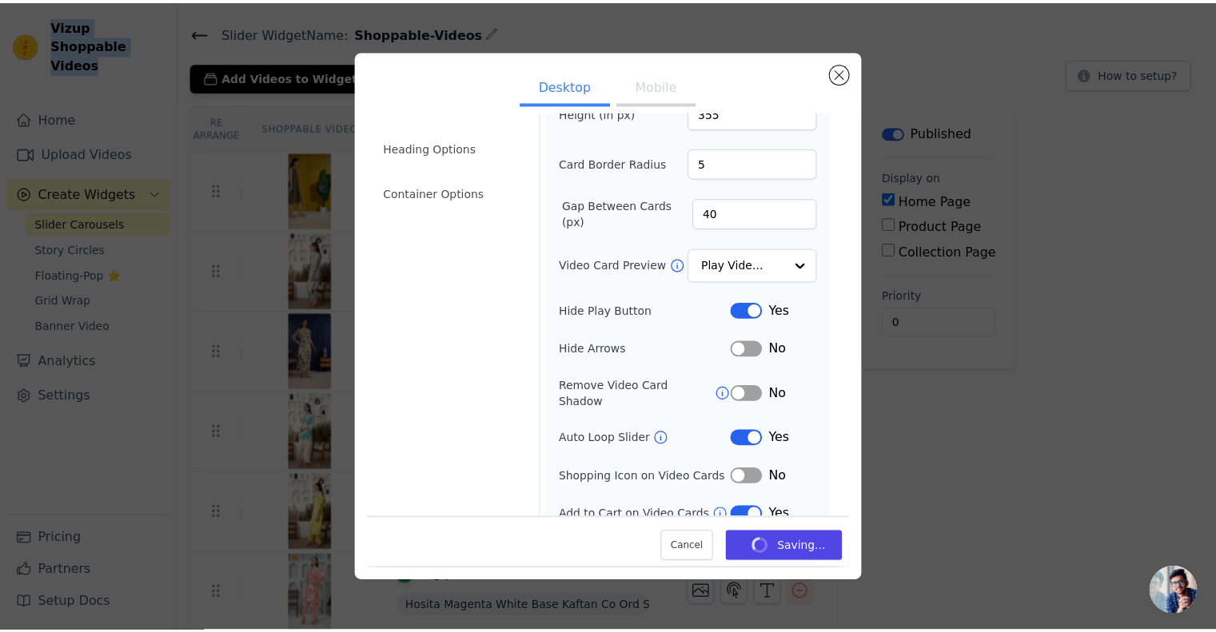
scroll to position [42, 0]
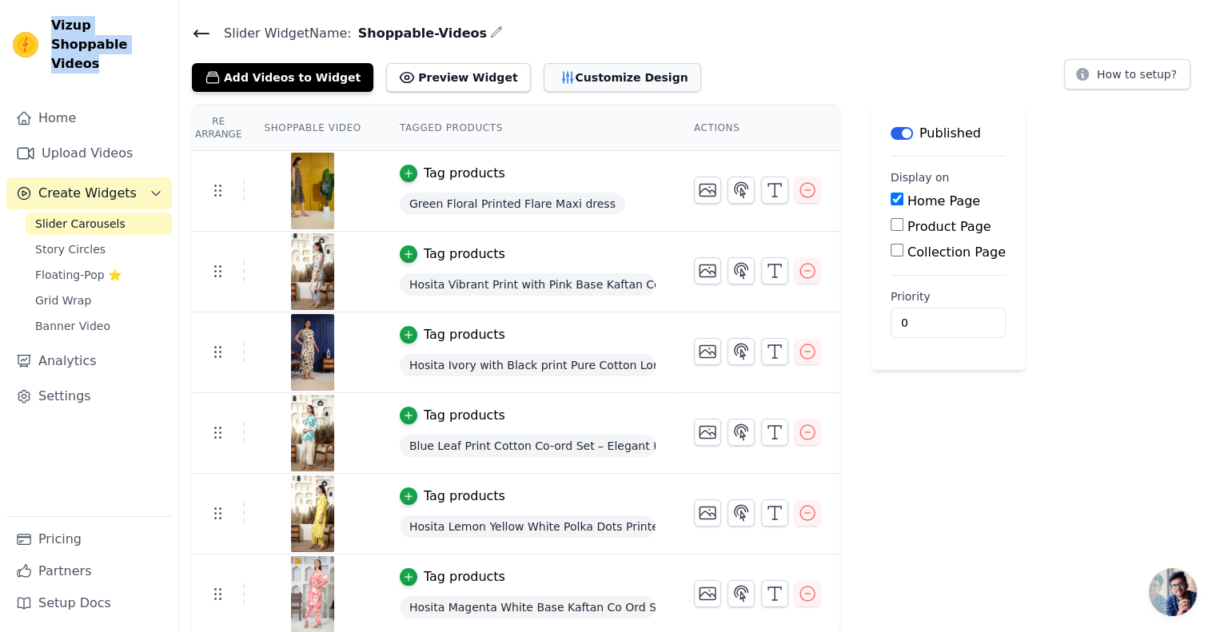
click at [560, 70] on button "Customize Design" at bounding box center [623, 77] width 158 height 29
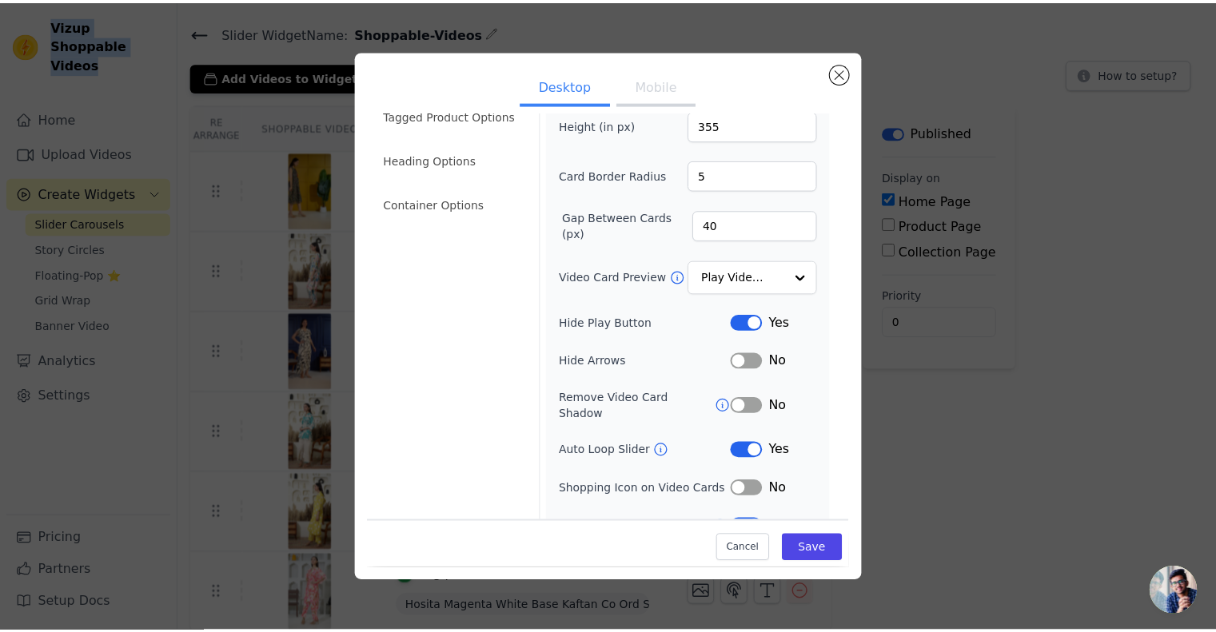
scroll to position [86, 0]
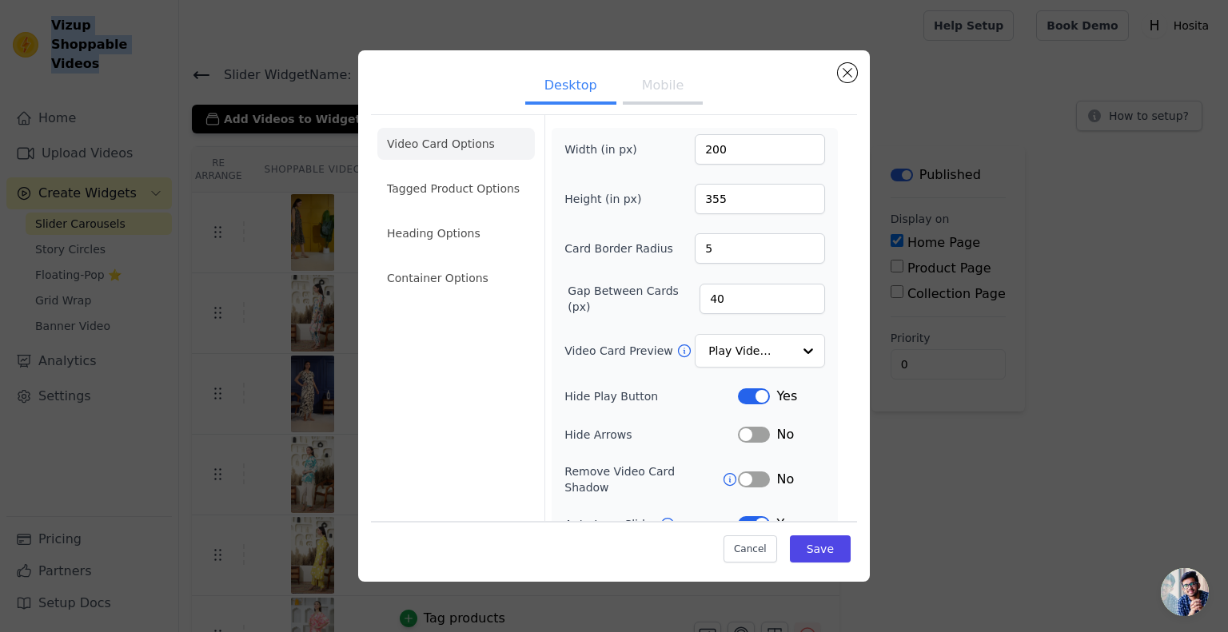
click at [750, 430] on button "Label" at bounding box center [754, 435] width 32 height 16
click at [796, 543] on button "Save" at bounding box center [820, 549] width 61 height 27
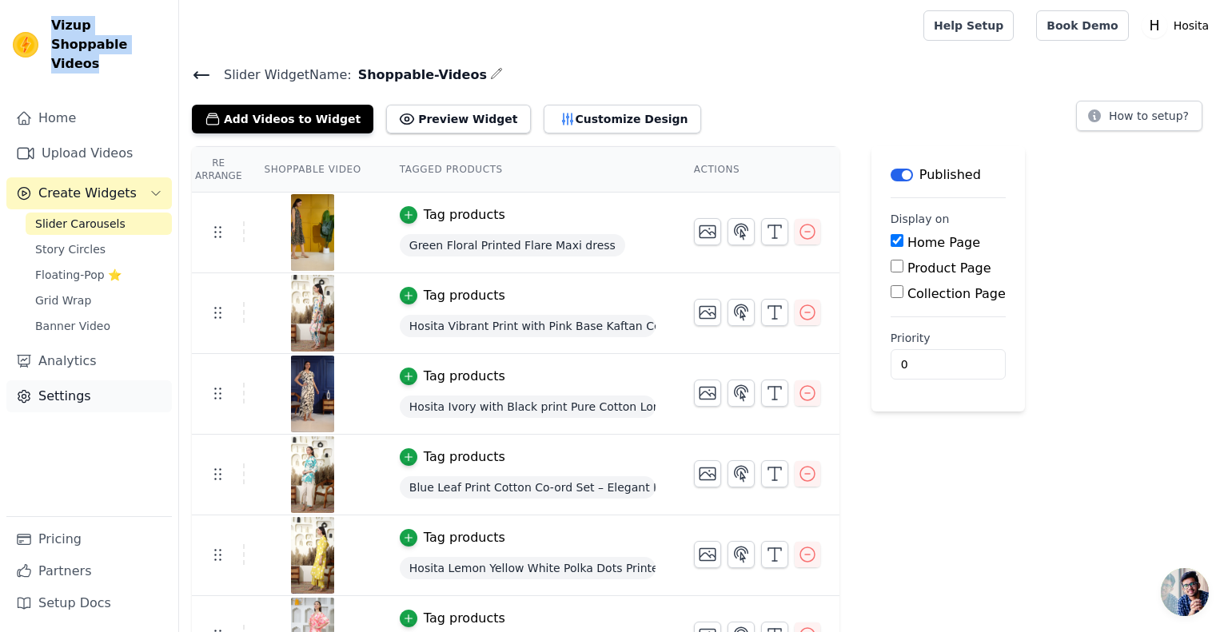
click at [78, 381] on link "Settings" at bounding box center [89, 397] width 166 height 32
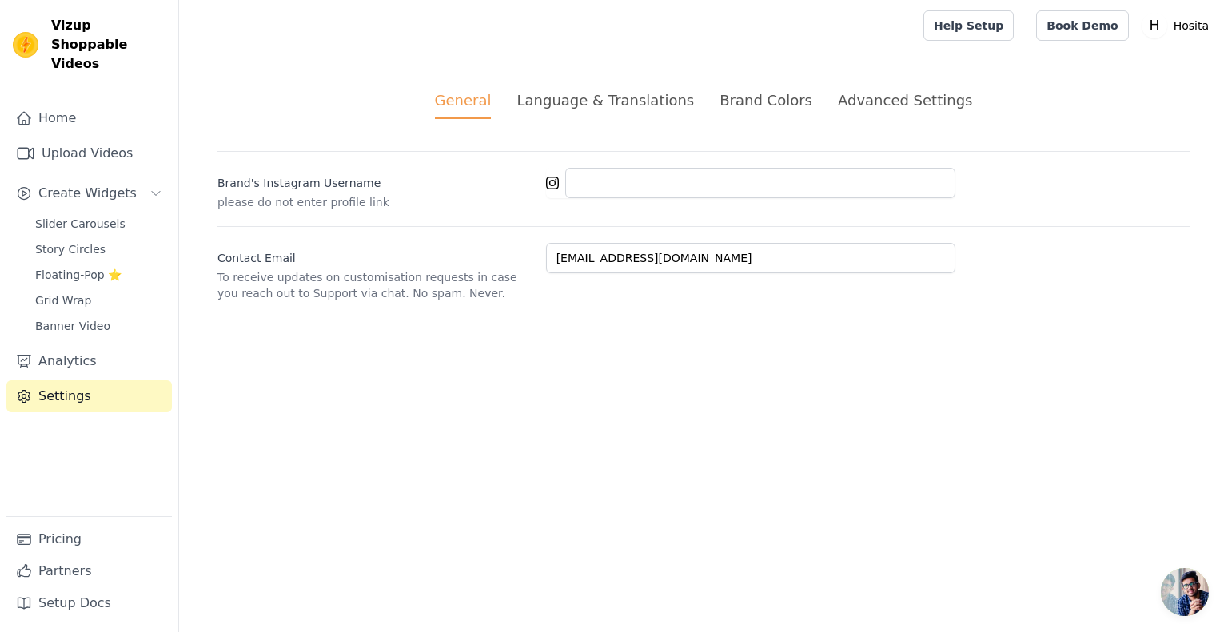
click at [636, 91] on div "Language & Translations" at bounding box center [606, 101] width 178 height 22
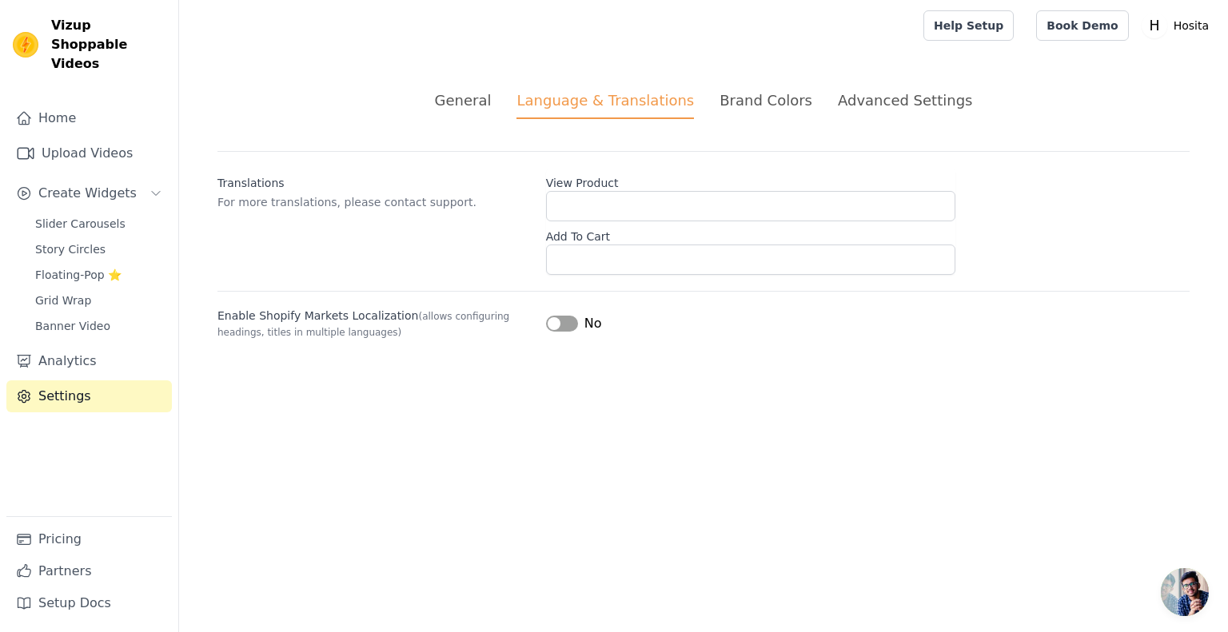
click at [876, 101] on div "Advanced Settings" at bounding box center [905, 101] width 134 height 22
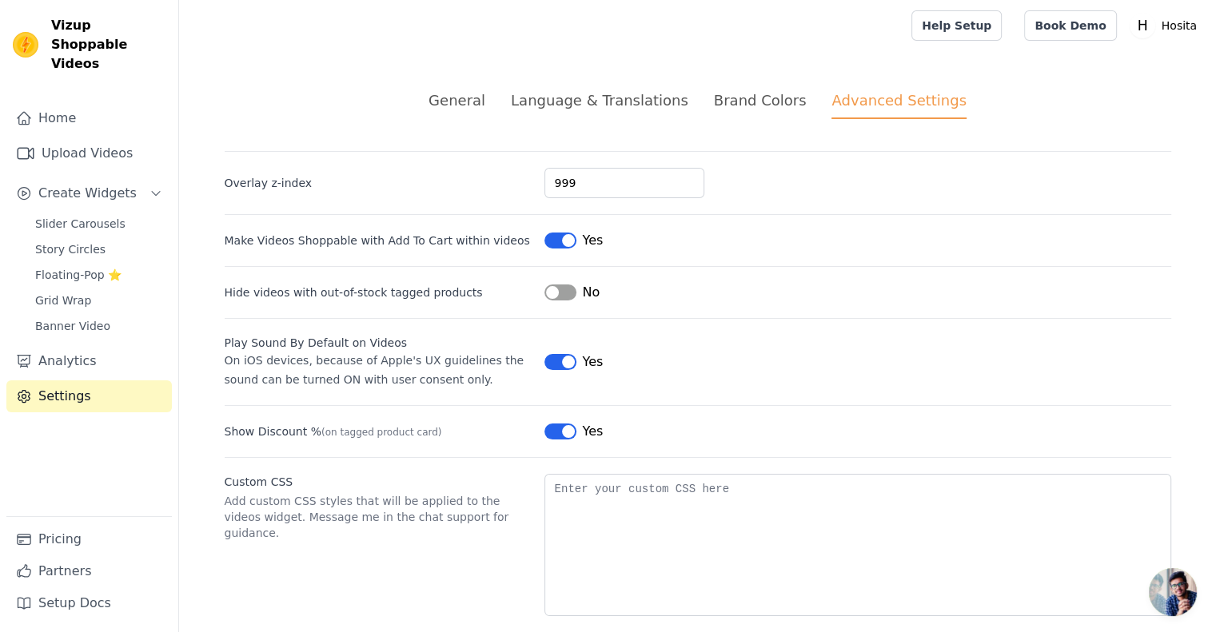
click at [553, 361] on button "Label" at bounding box center [561, 362] width 32 height 16
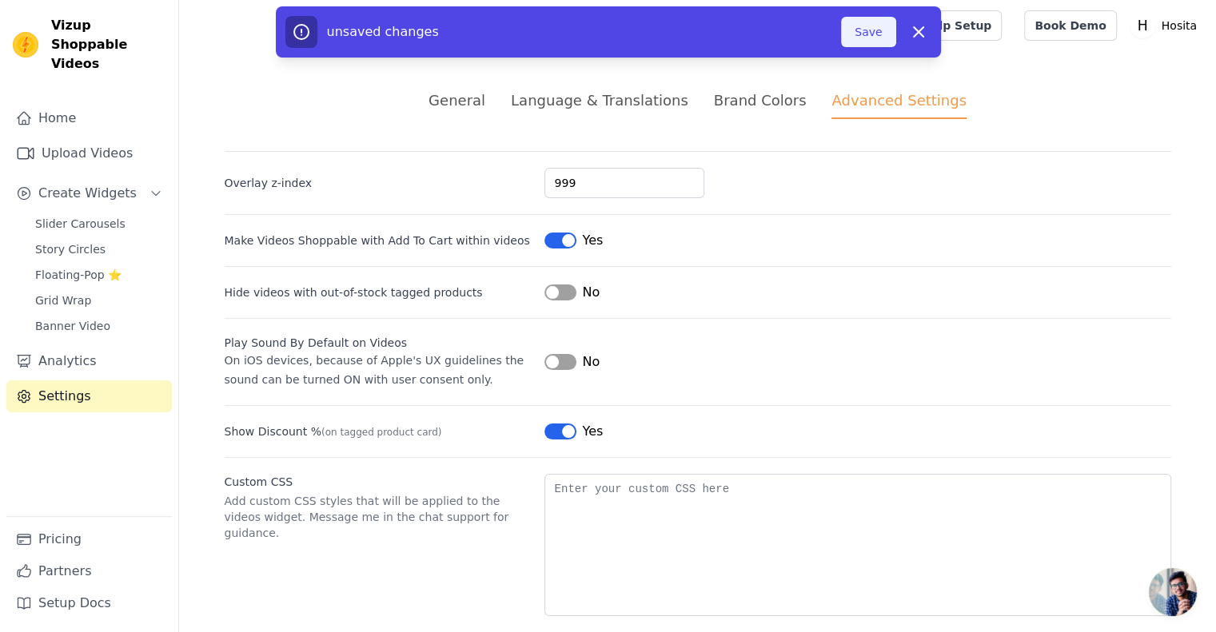
click at [867, 39] on button "Save" at bounding box center [868, 32] width 54 height 30
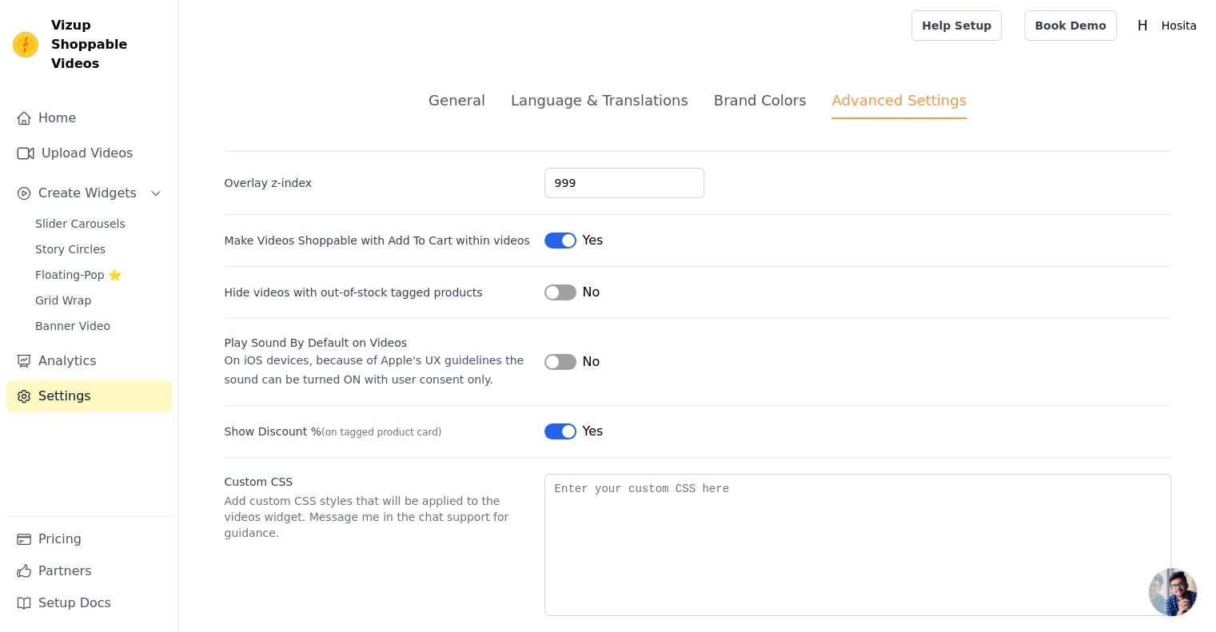
click at [558, 240] on button "Label" at bounding box center [561, 241] width 32 height 16
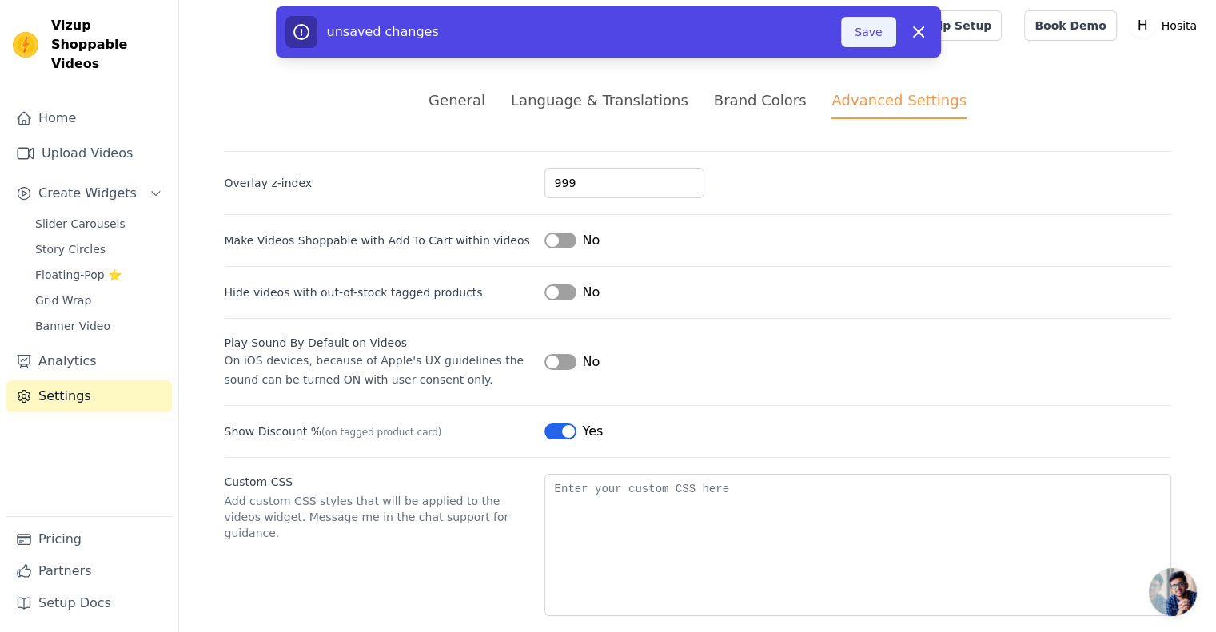
click at [880, 26] on button "Save" at bounding box center [868, 32] width 54 height 30
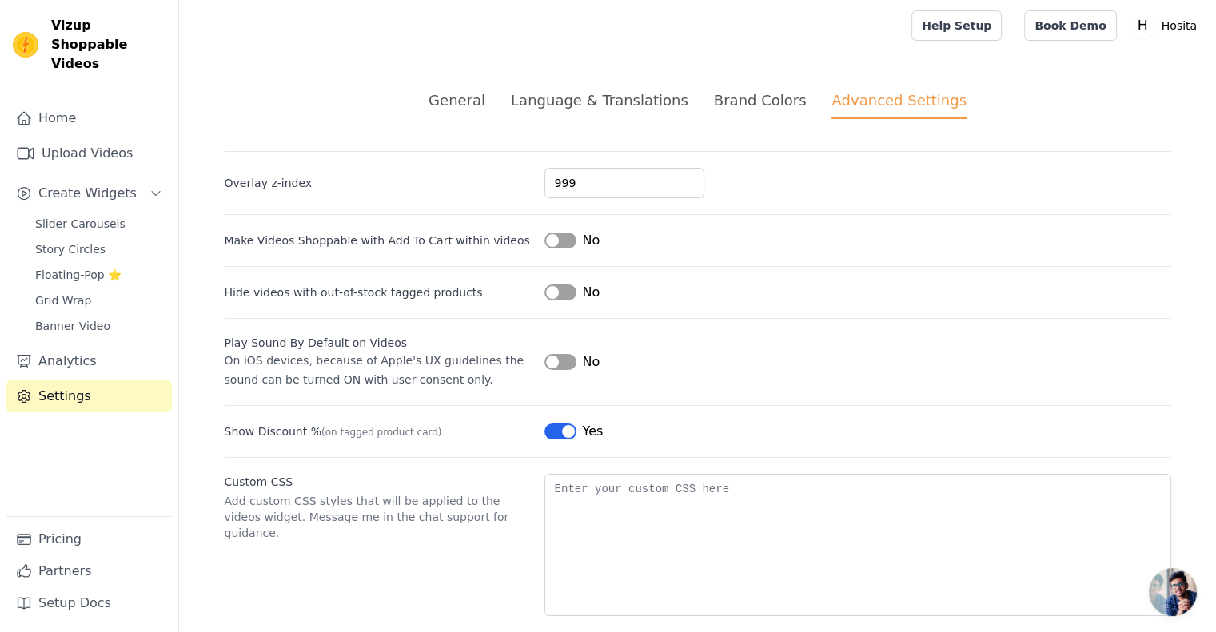
click at [558, 242] on button "Label" at bounding box center [561, 241] width 32 height 16
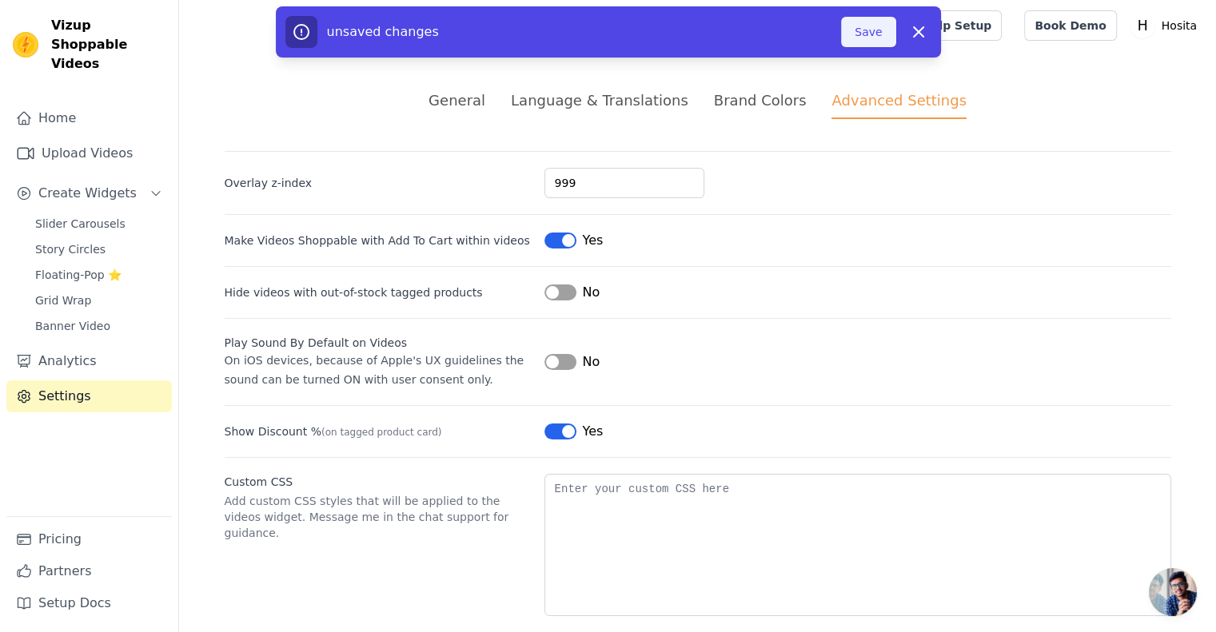
click at [864, 31] on button "Save" at bounding box center [868, 32] width 54 height 30
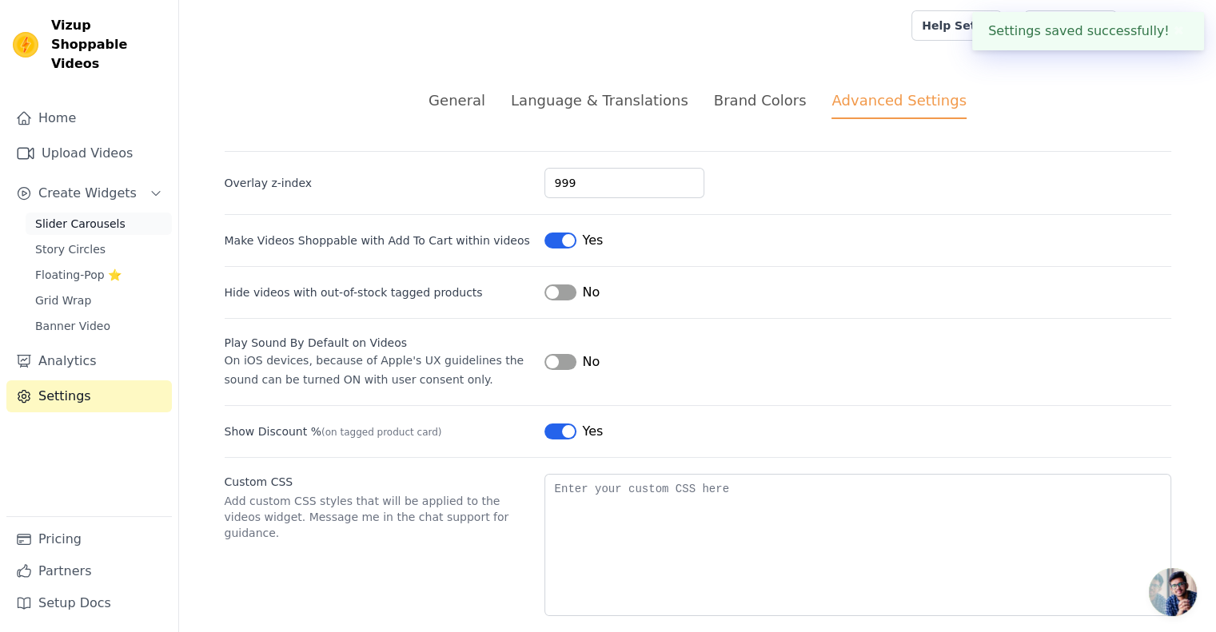
click at [88, 216] on span "Slider Carousels" at bounding box center [80, 224] width 90 height 16
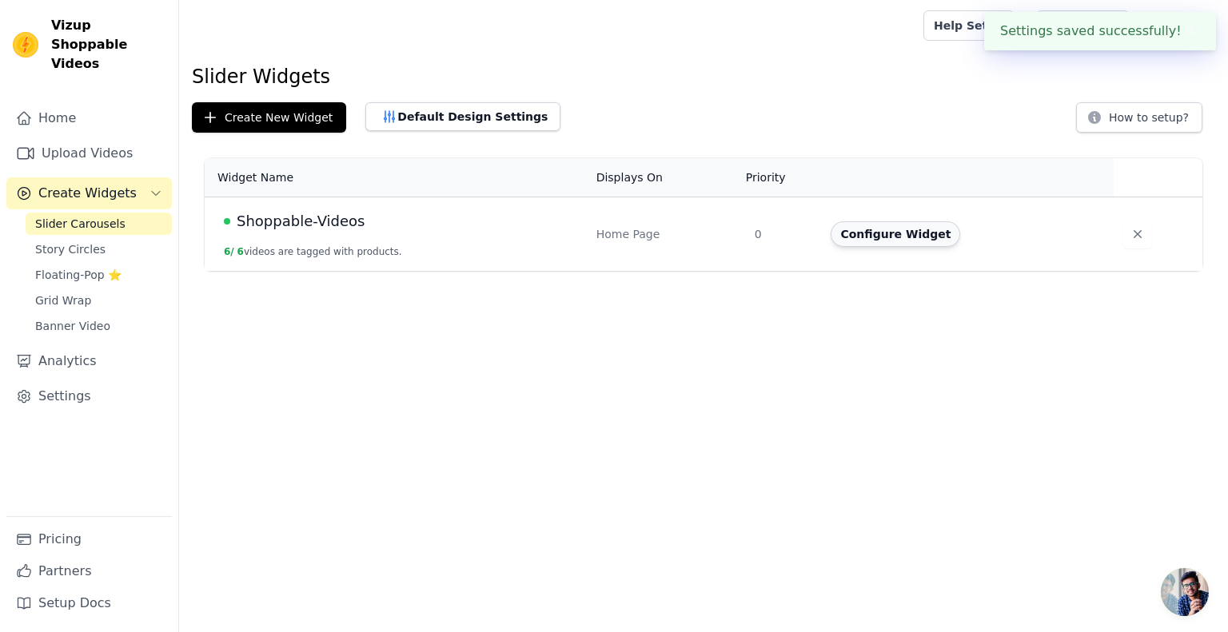
click at [896, 233] on button "Configure Widget" at bounding box center [896, 234] width 130 height 26
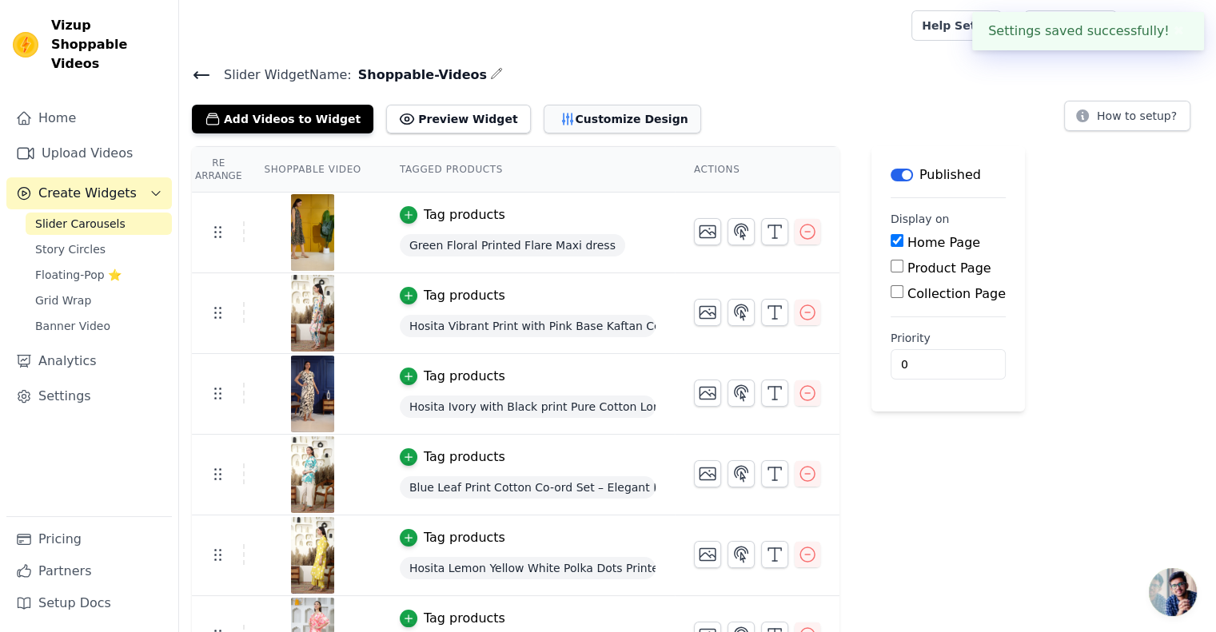
click at [603, 118] on button "Customize Design" at bounding box center [623, 119] width 158 height 29
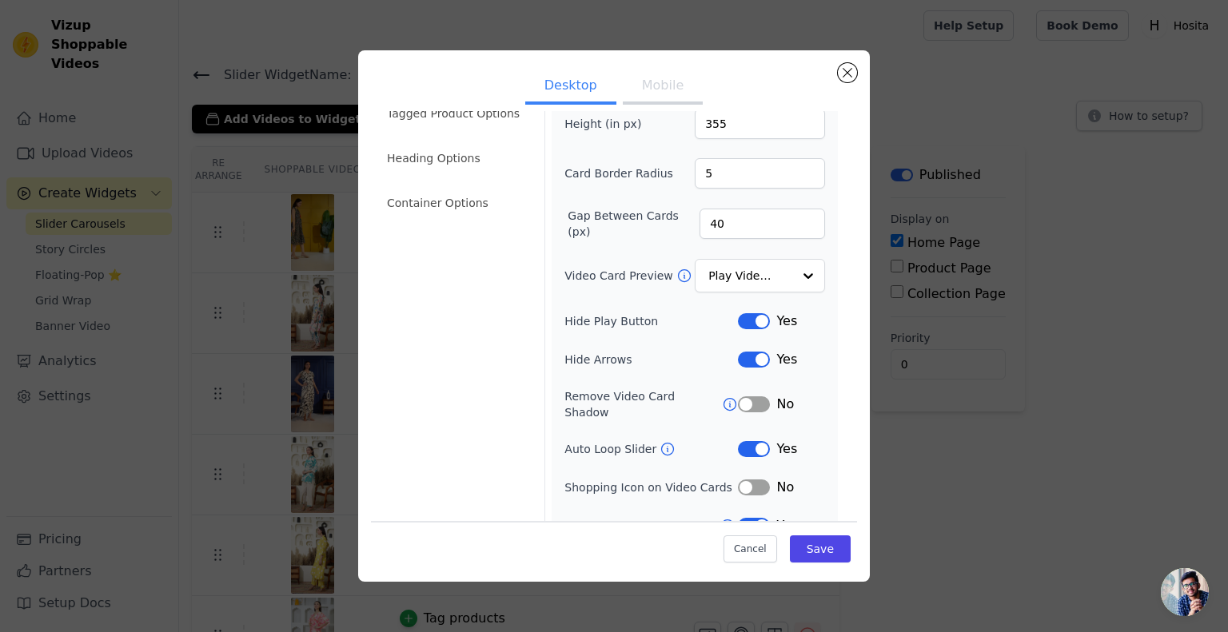
scroll to position [86, 0]
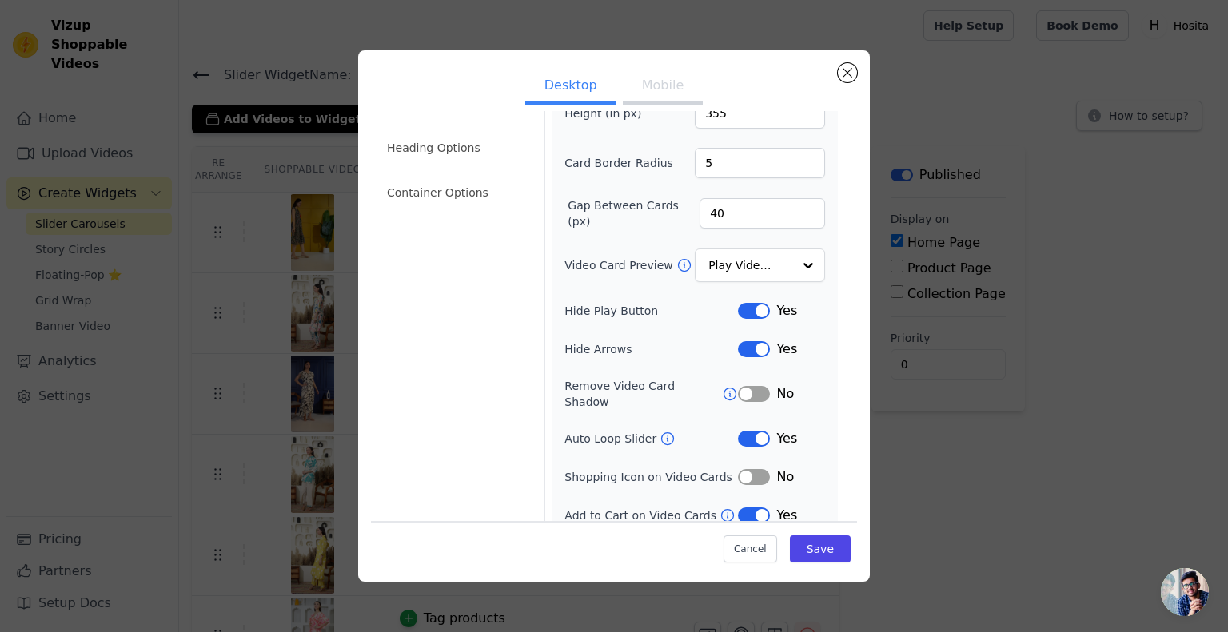
click at [738, 469] on button "Label" at bounding box center [754, 477] width 32 height 16
click at [750, 508] on button "Label" at bounding box center [754, 516] width 32 height 16
click at [720, 508] on icon at bounding box center [728, 516] width 16 height 16
click at [791, 543] on button "Save" at bounding box center [820, 549] width 61 height 27
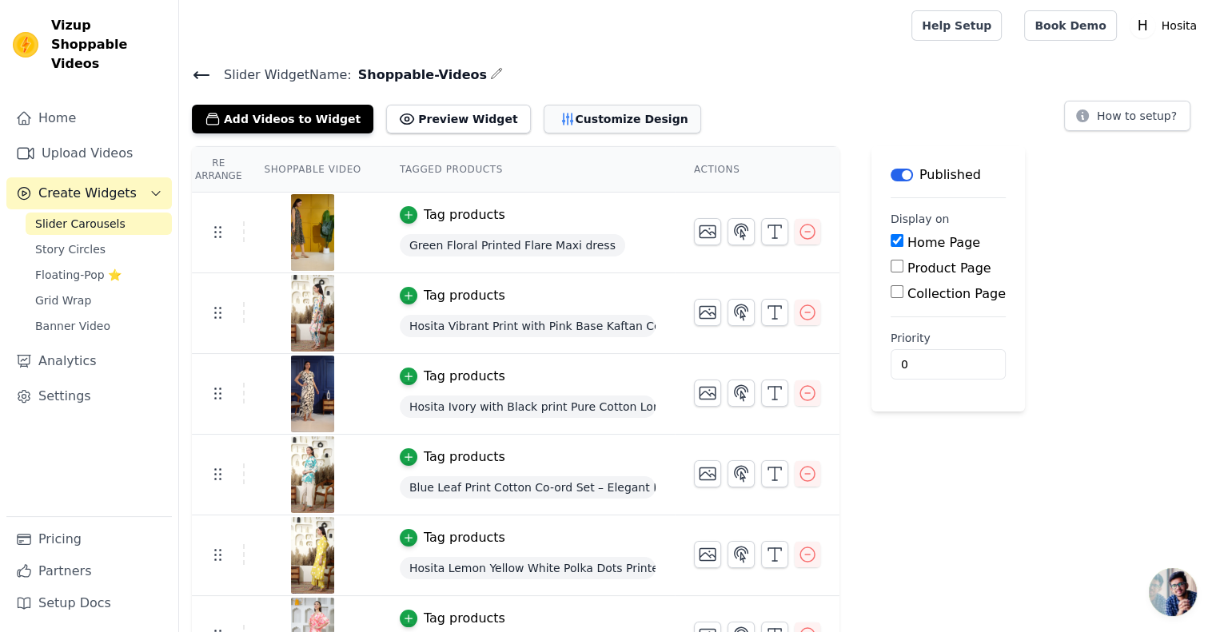
click at [544, 115] on button "Customize Design" at bounding box center [623, 119] width 158 height 29
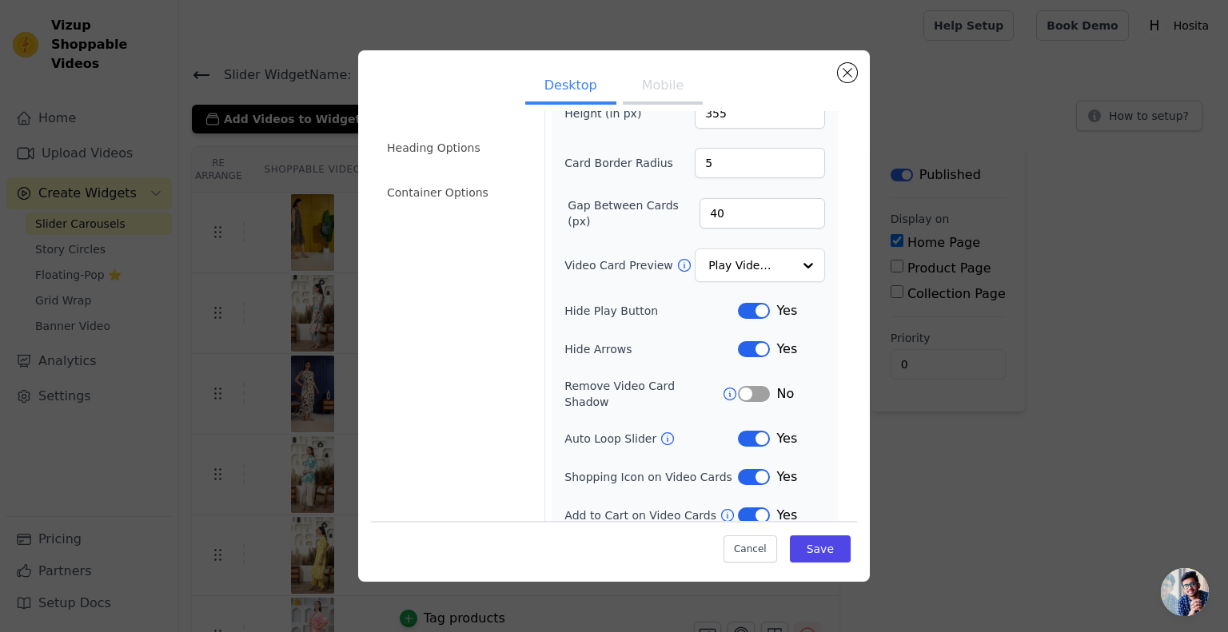
click at [738, 508] on button "Label" at bounding box center [754, 516] width 32 height 16
click at [827, 553] on button "Save" at bounding box center [820, 549] width 61 height 27
